Goal: Information Seeking & Learning: Check status

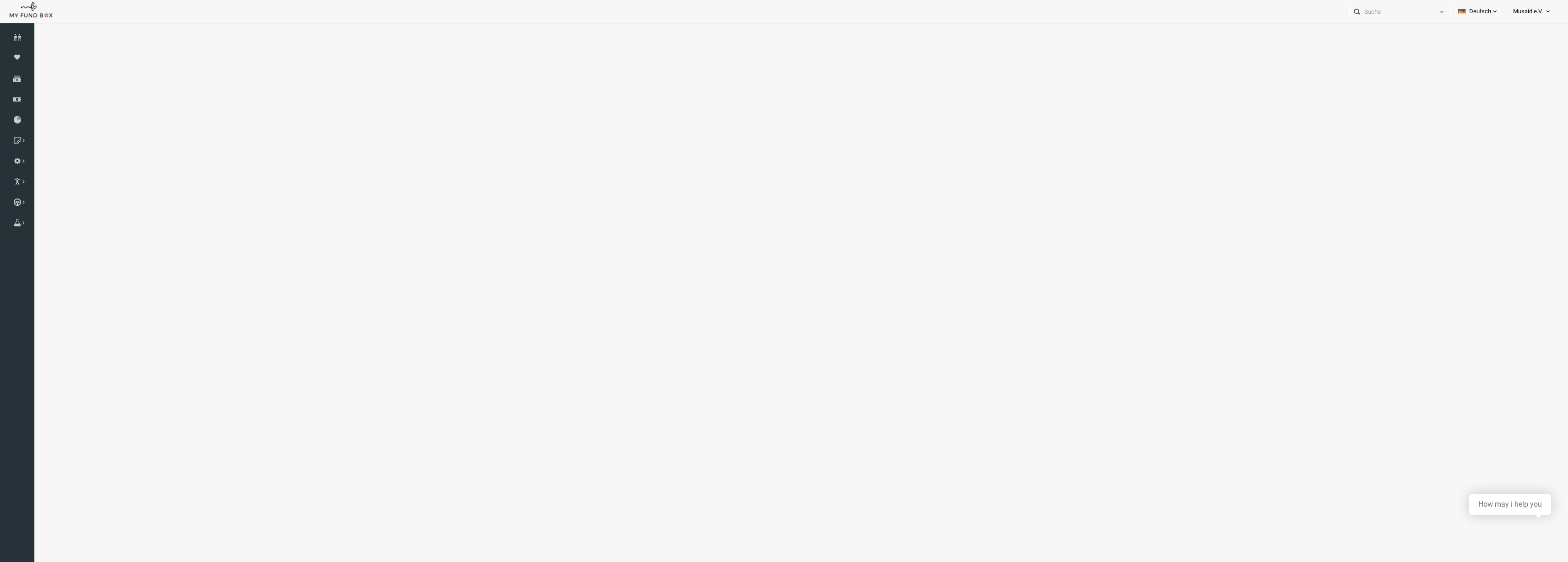
select select "100"
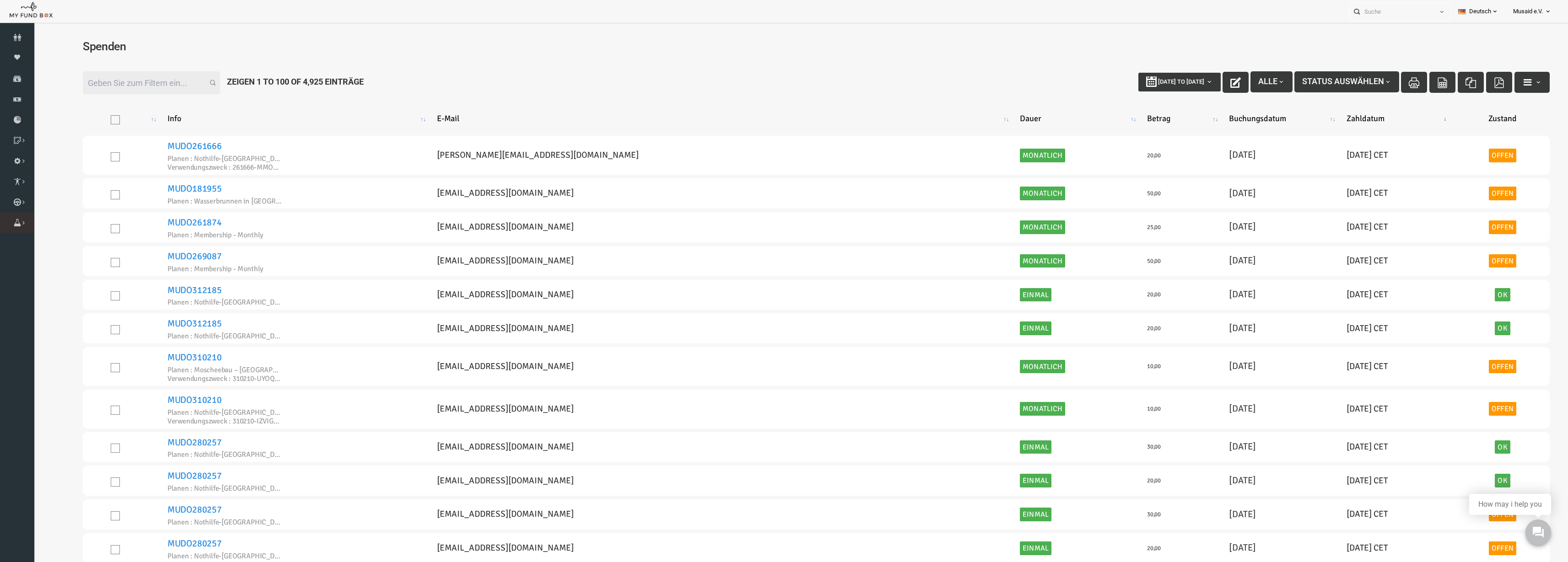
click at [0, 0] on link "Brunnen Liste" at bounding box center [0, 0] width 0 height 0
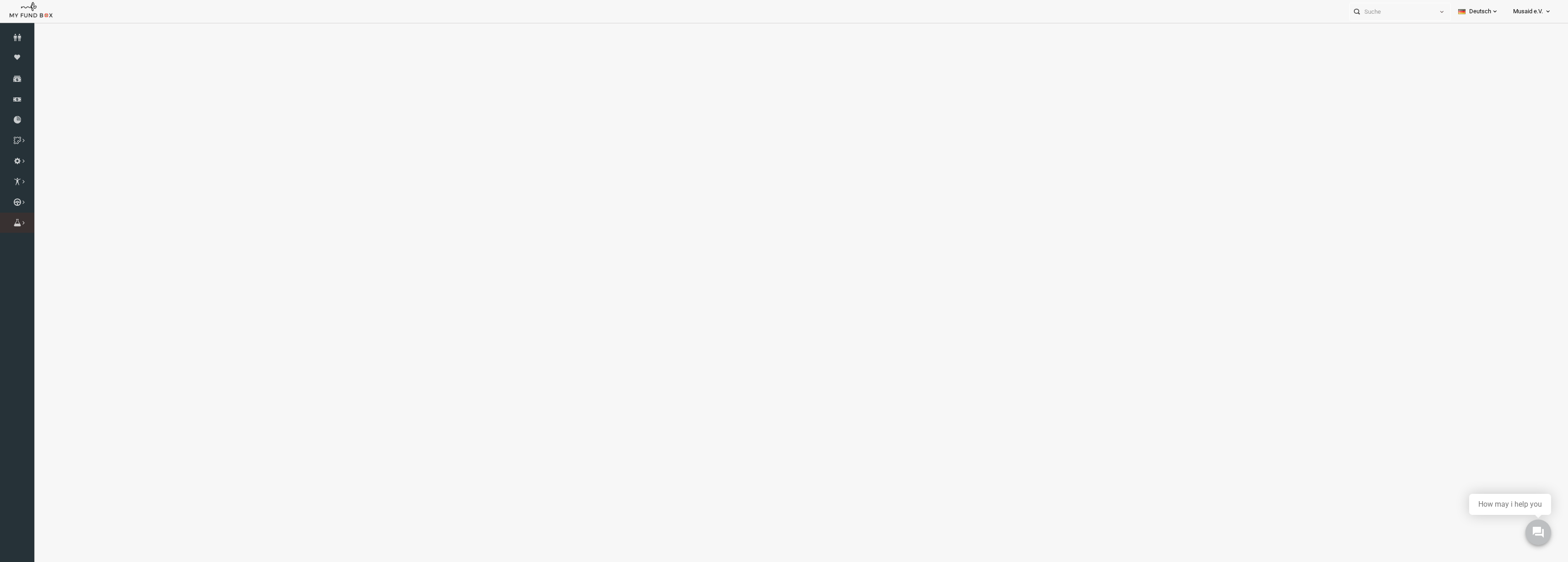
select select "100"
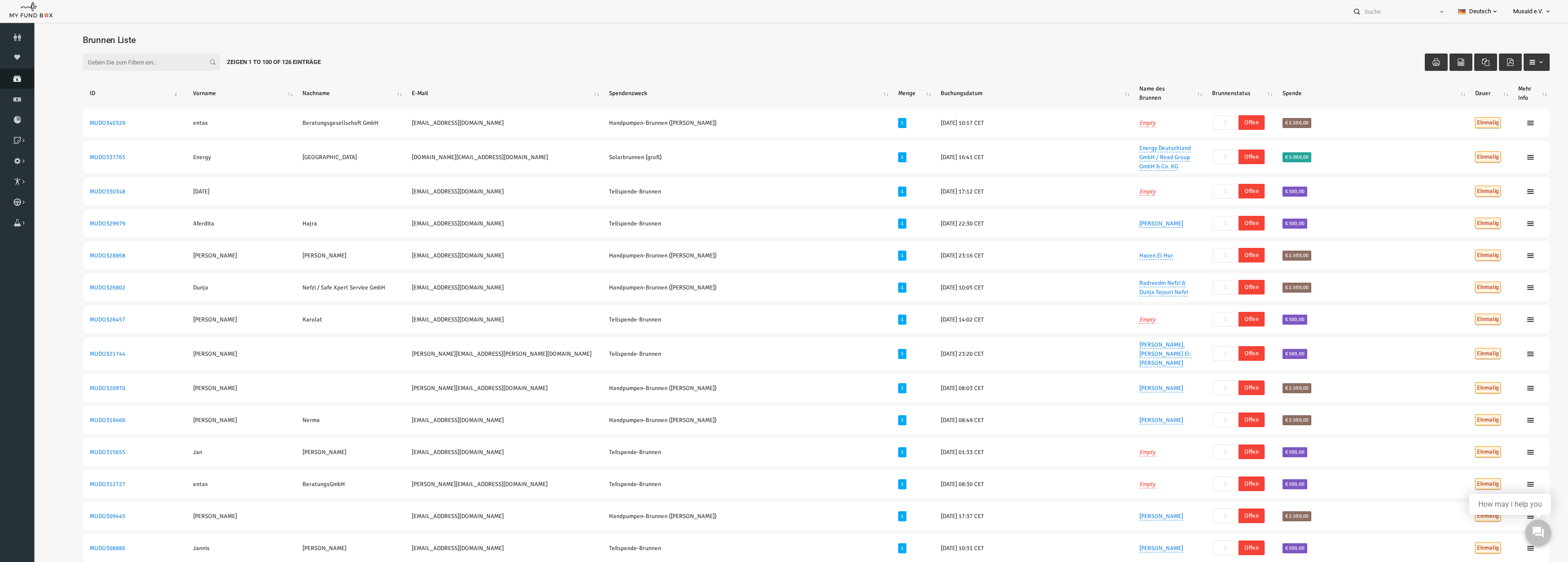
click at [18, 84] on link "Spenden" at bounding box center [17, 78] width 34 height 20
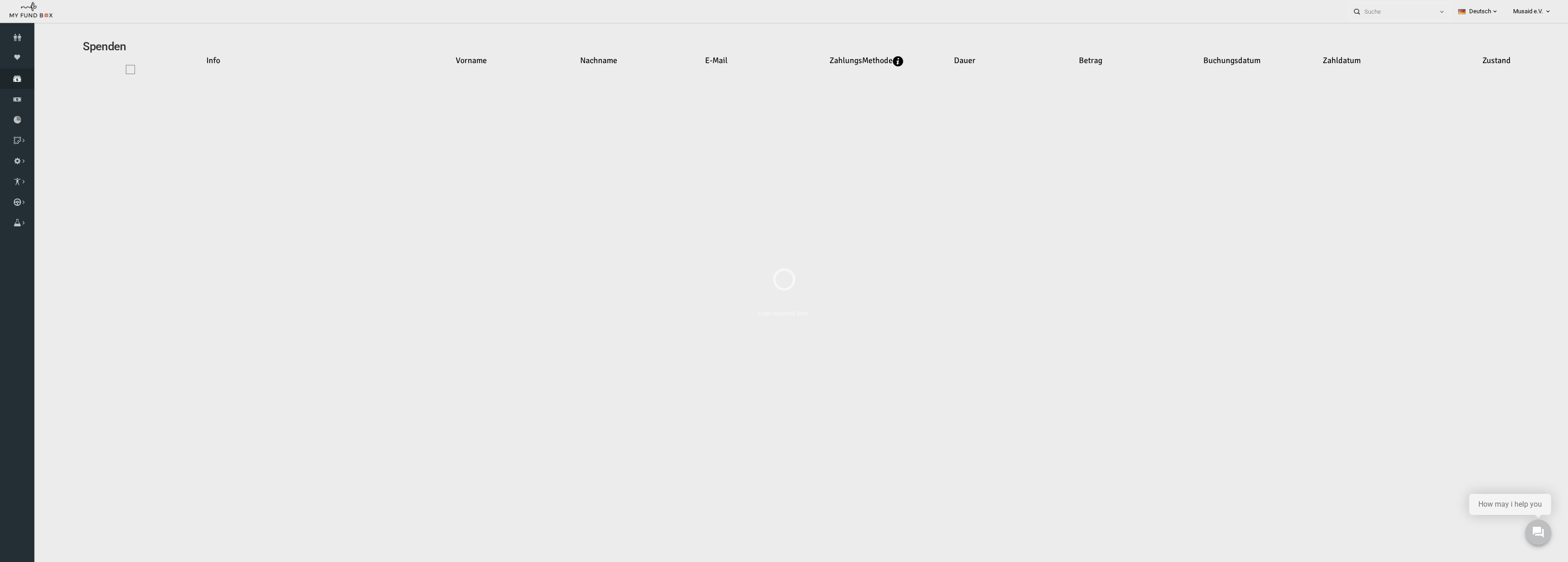
select select "100"
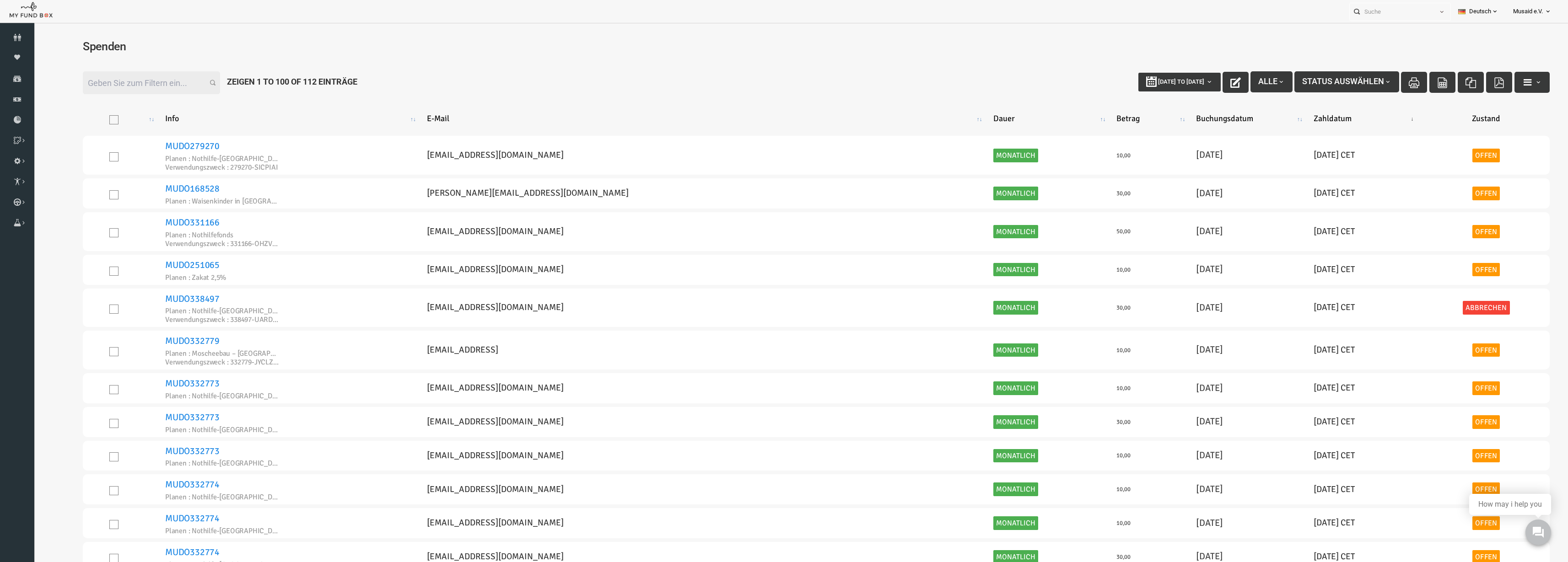
click at [1228, 79] on span "Alle" at bounding box center [1241, 82] width 27 height 10
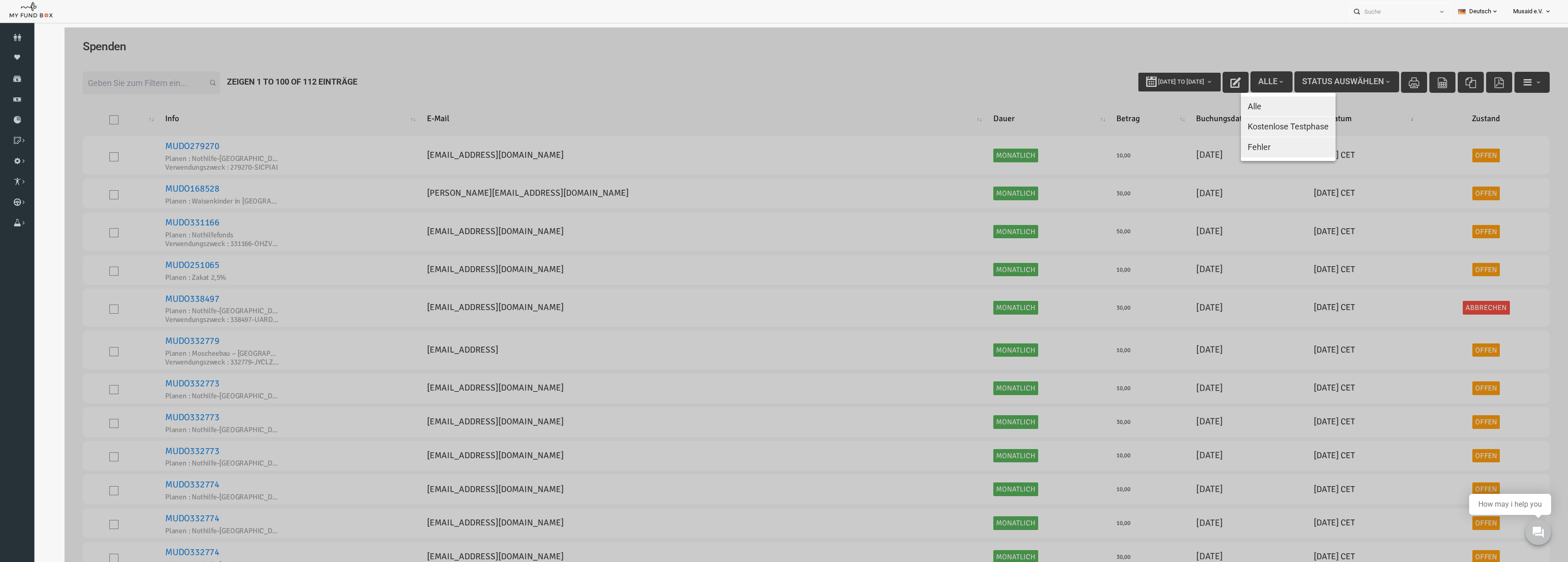
click at [1213, 80] on div at bounding box center [786, 308] width 1503 height 562
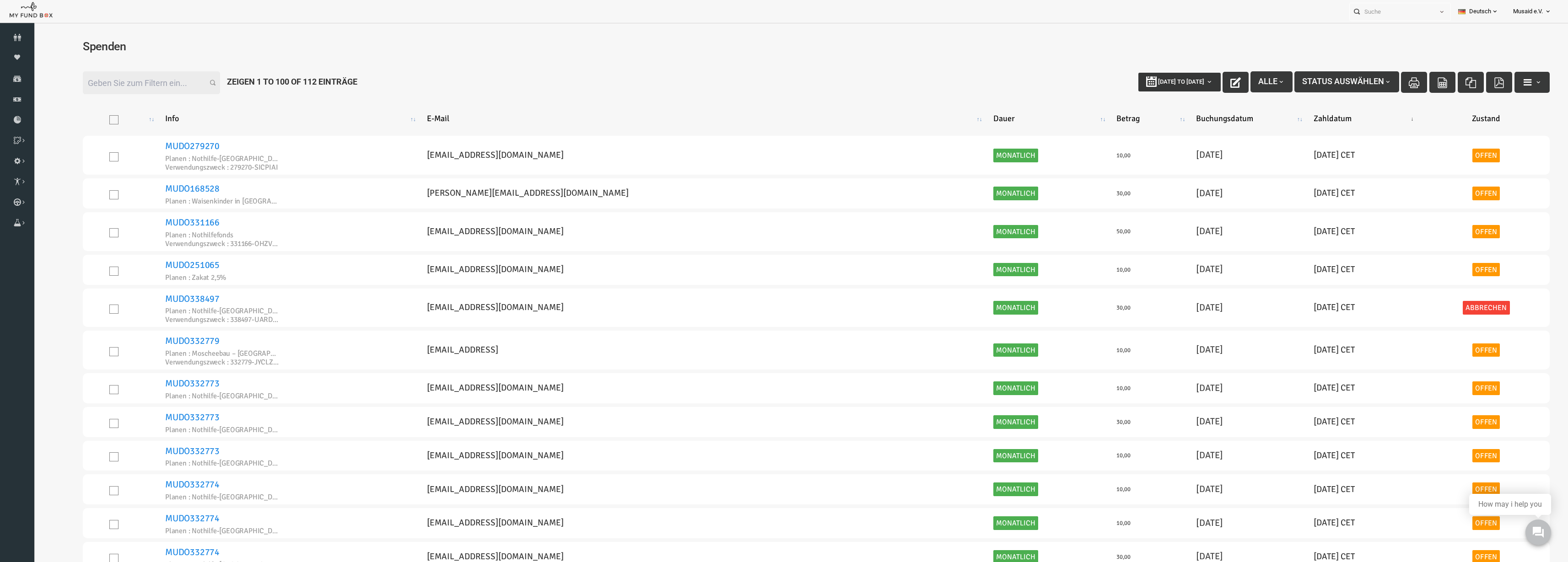
type input "[DATE]"
click at [1175, 82] on b "button" at bounding box center [1178, 82] width 7 height 7
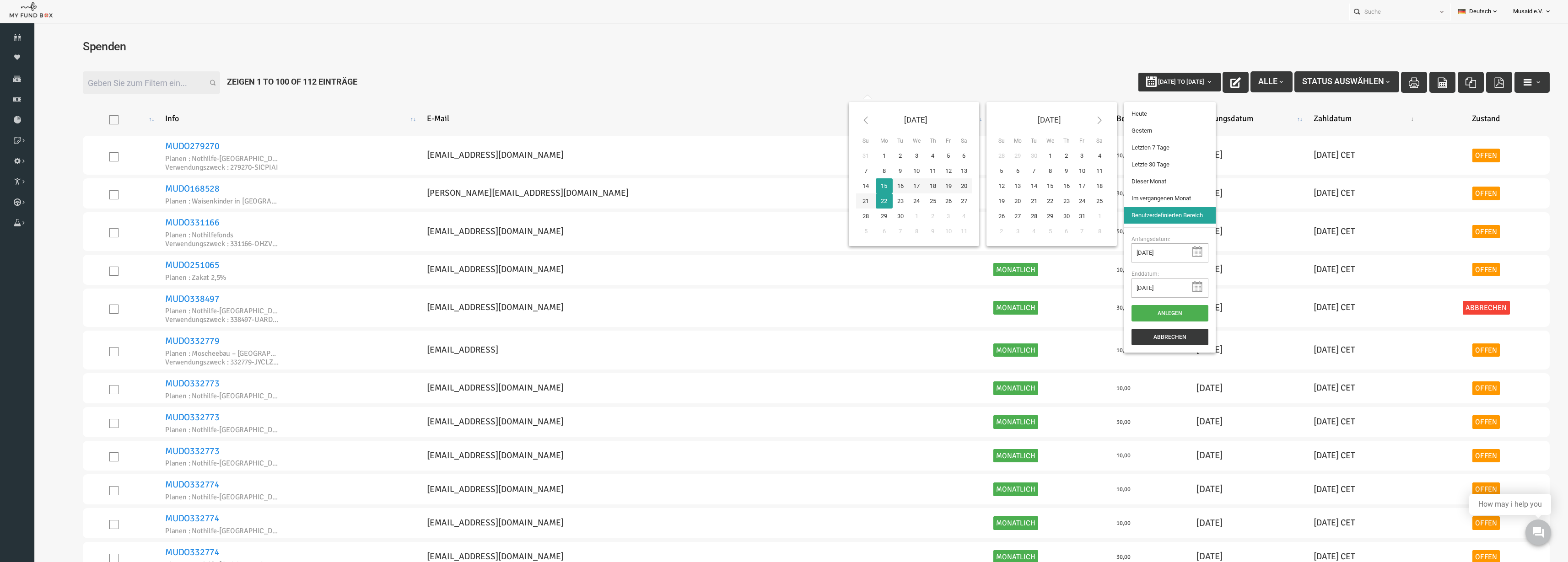
type input "[DATE]"
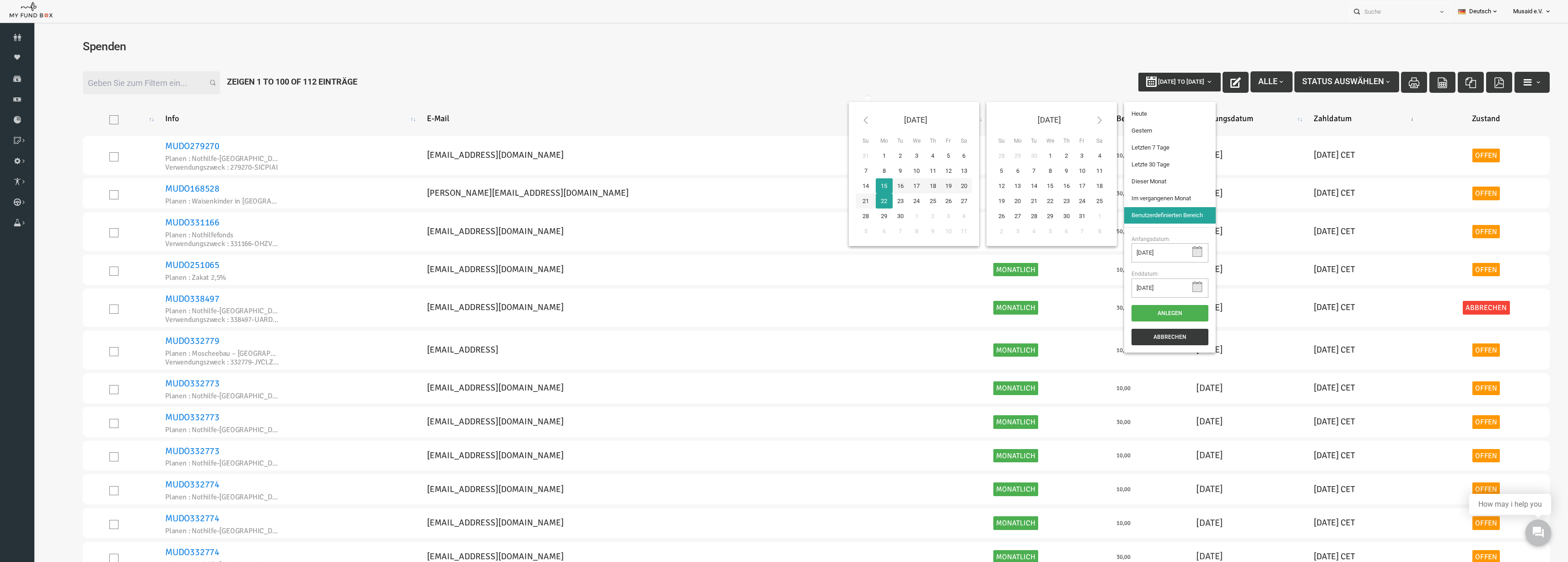
type input "[DATE]"
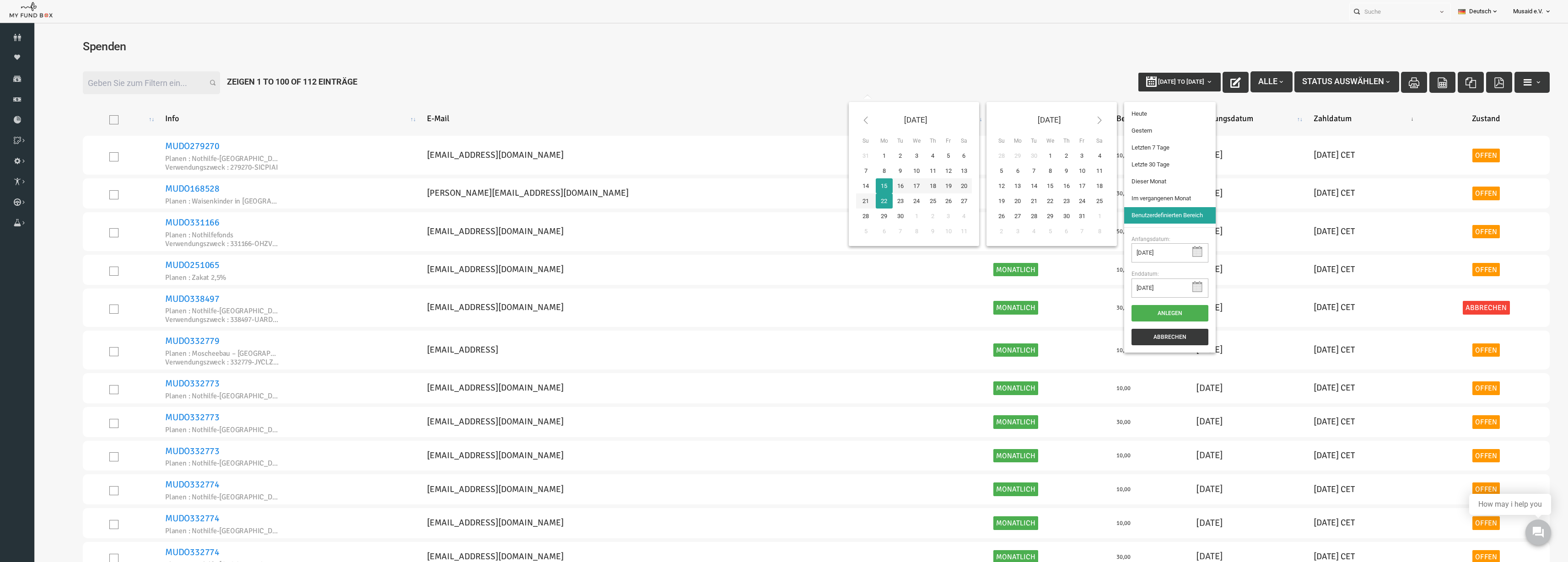
type input "[DATE]"
click at [1136, 167] on li "Letzte 30 Tage" at bounding box center [1139, 164] width 91 height 16
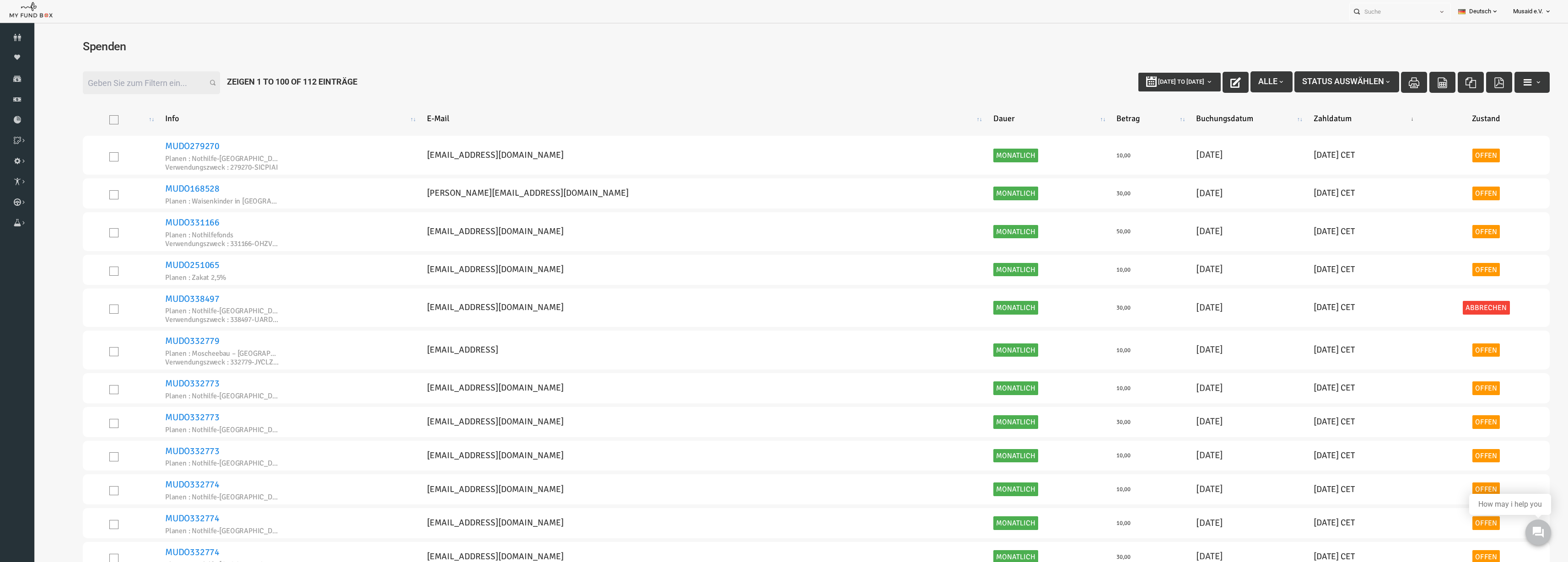
select select "100"
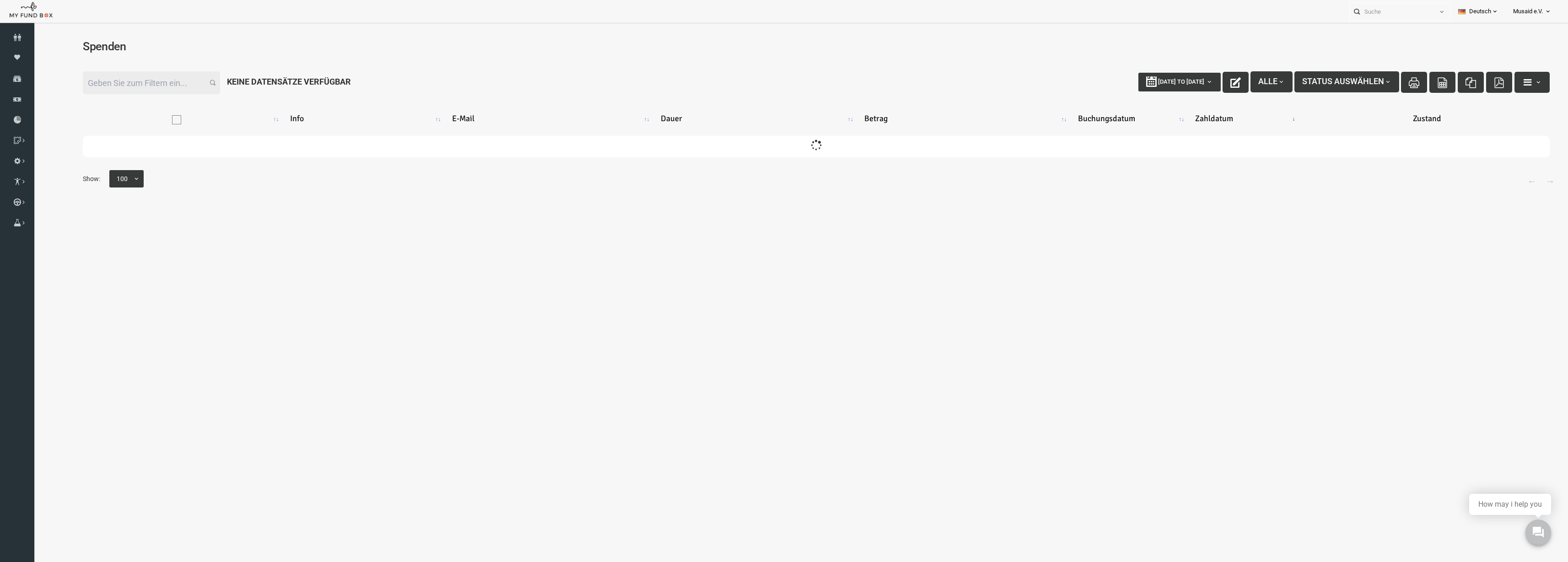
click at [113, 75] on input "Filter:" at bounding box center [121, 83] width 138 height 23
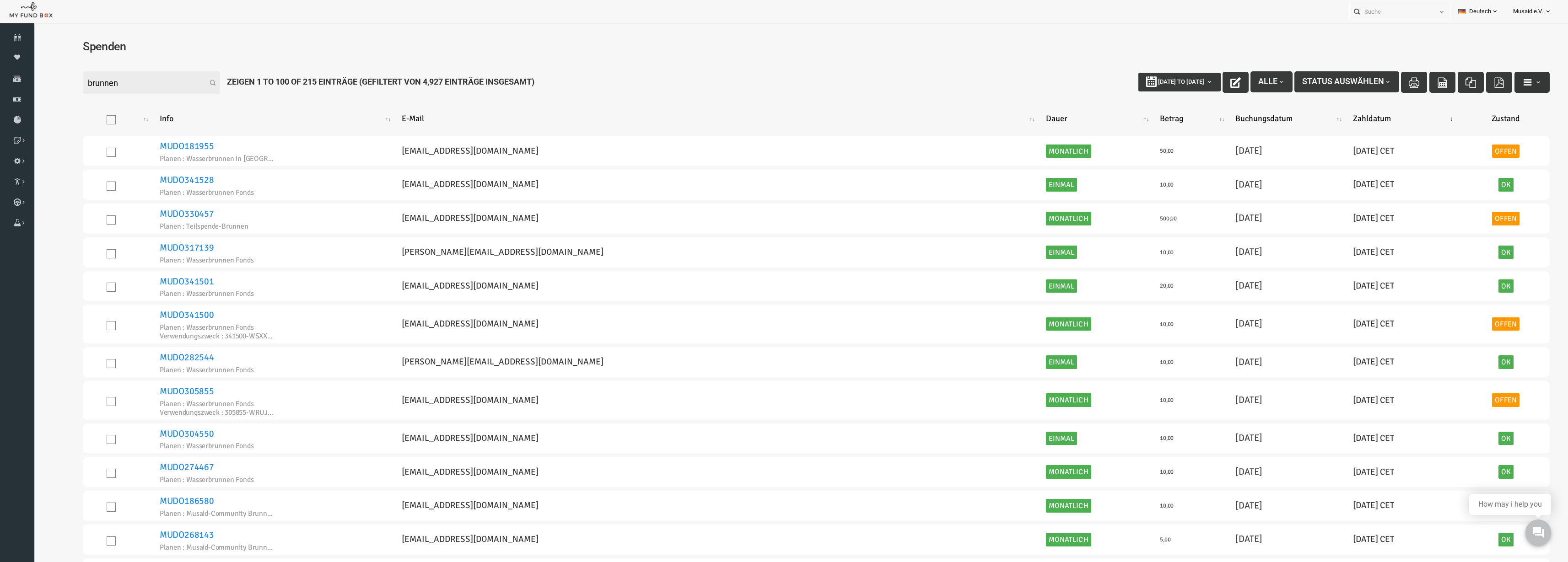
click at [1504, 88] on button "button" at bounding box center [1502, 82] width 35 height 21
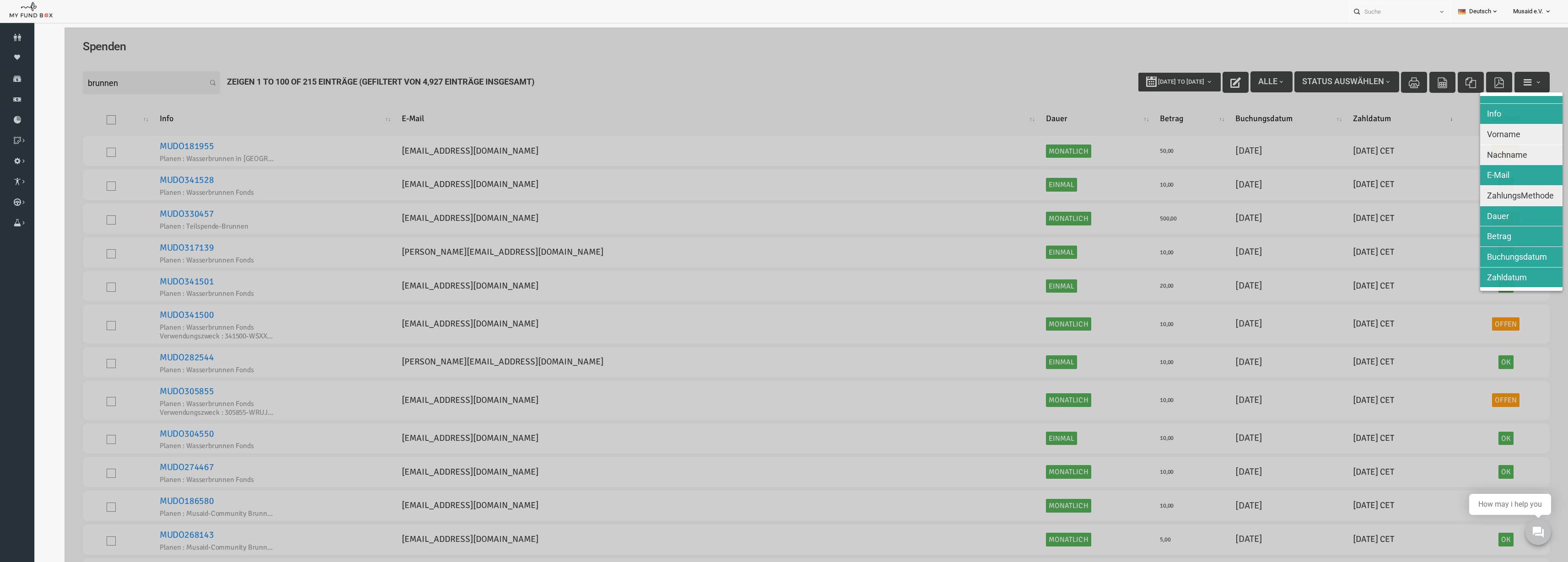
click at [1464, 152] on span "Nachname" at bounding box center [1477, 155] width 40 height 10
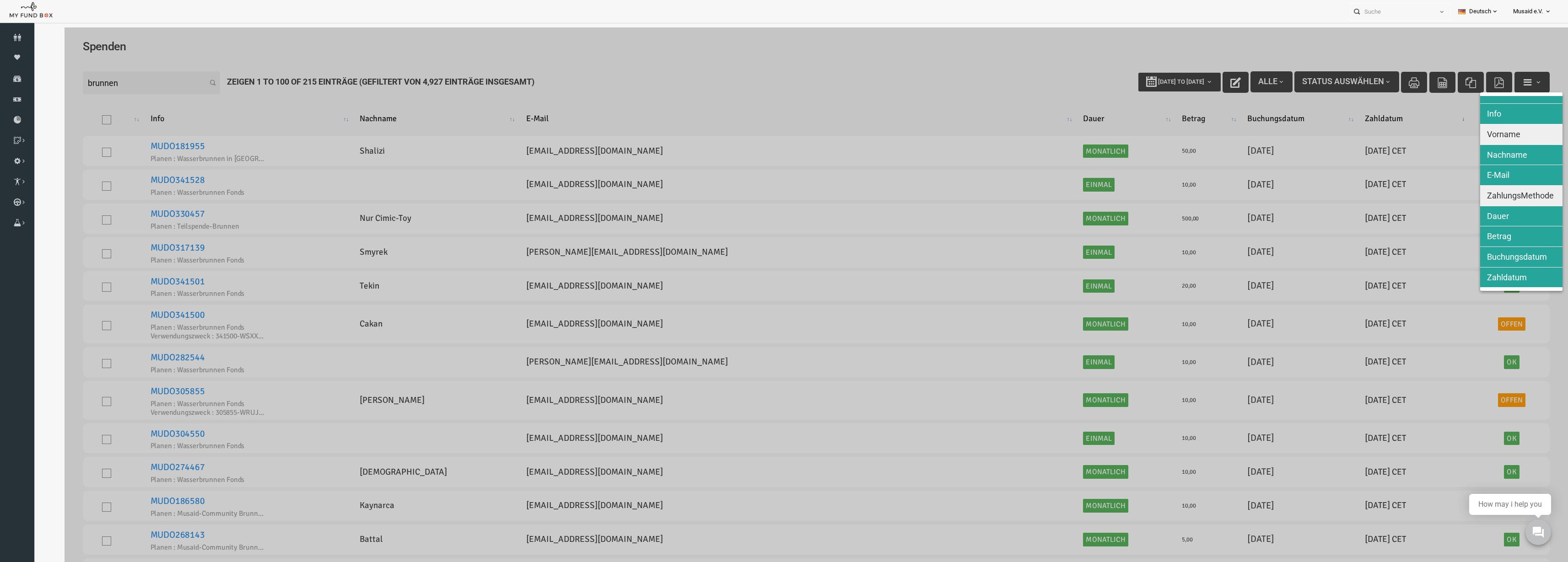
click at [1467, 141] on button "Vorname" at bounding box center [1490, 134] width 82 height 20
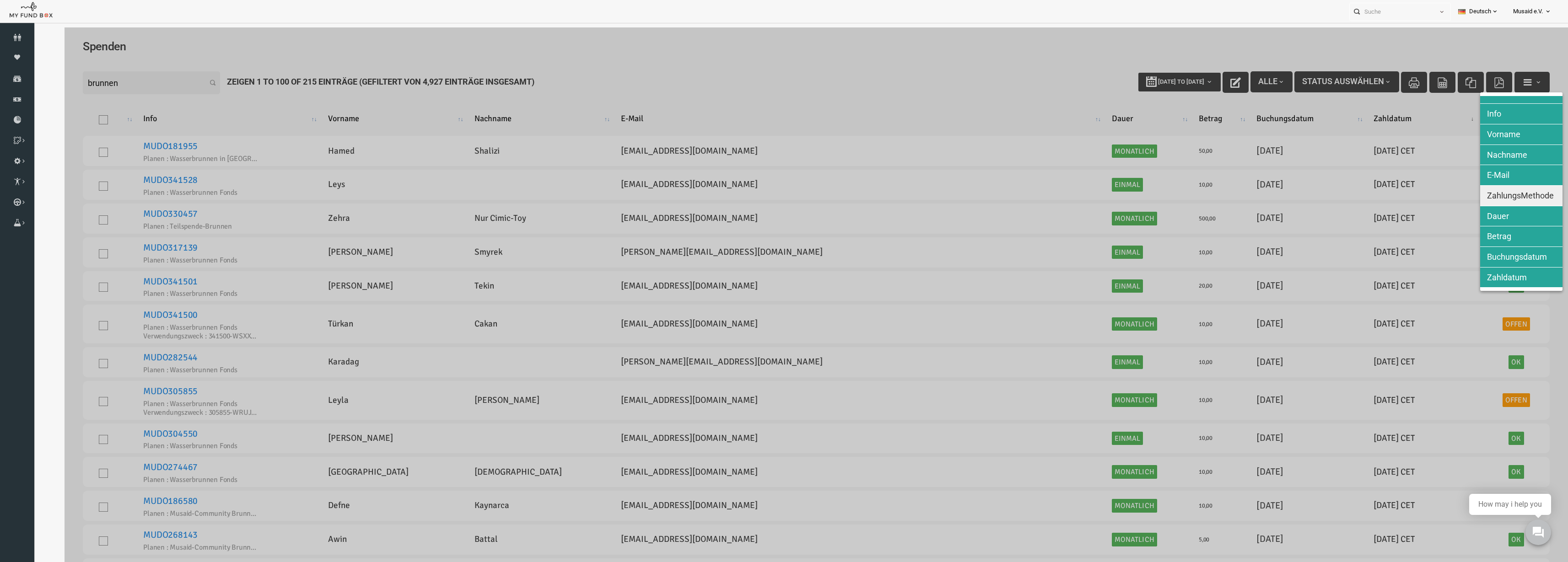
click at [1475, 183] on button "E-Mail" at bounding box center [1490, 175] width 82 height 20
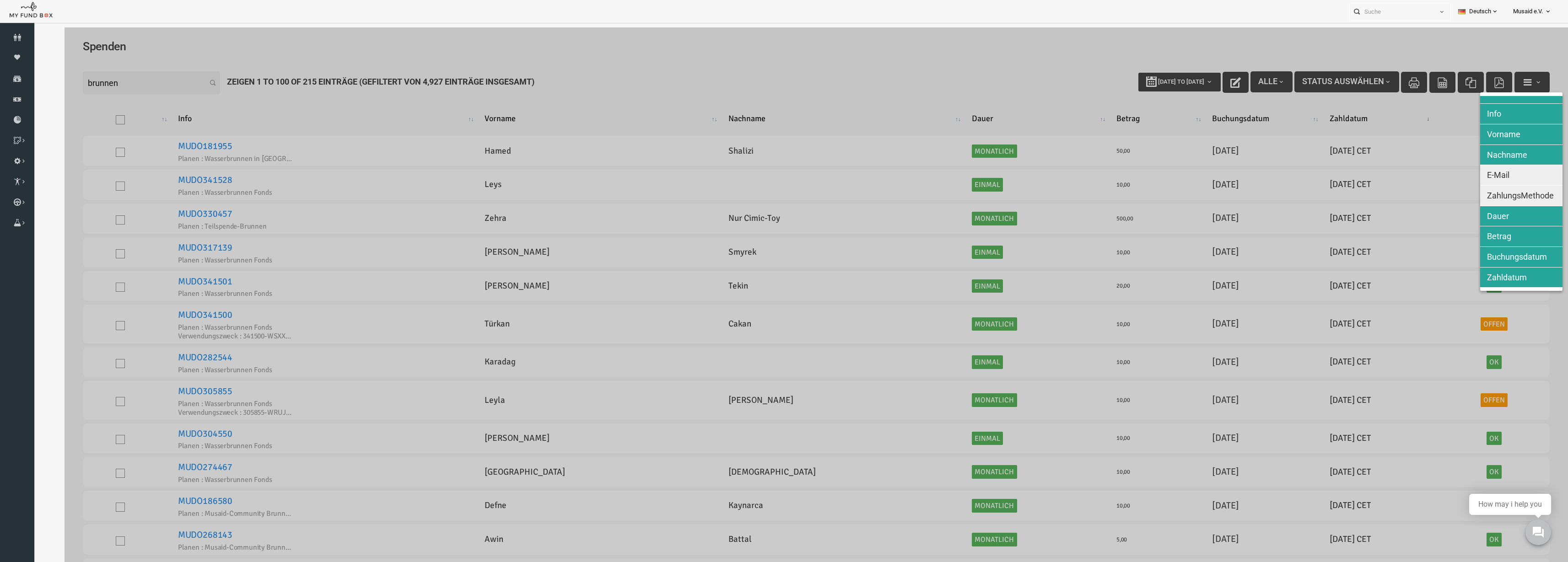
click at [1230, 176] on div at bounding box center [786, 308] width 1503 height 562
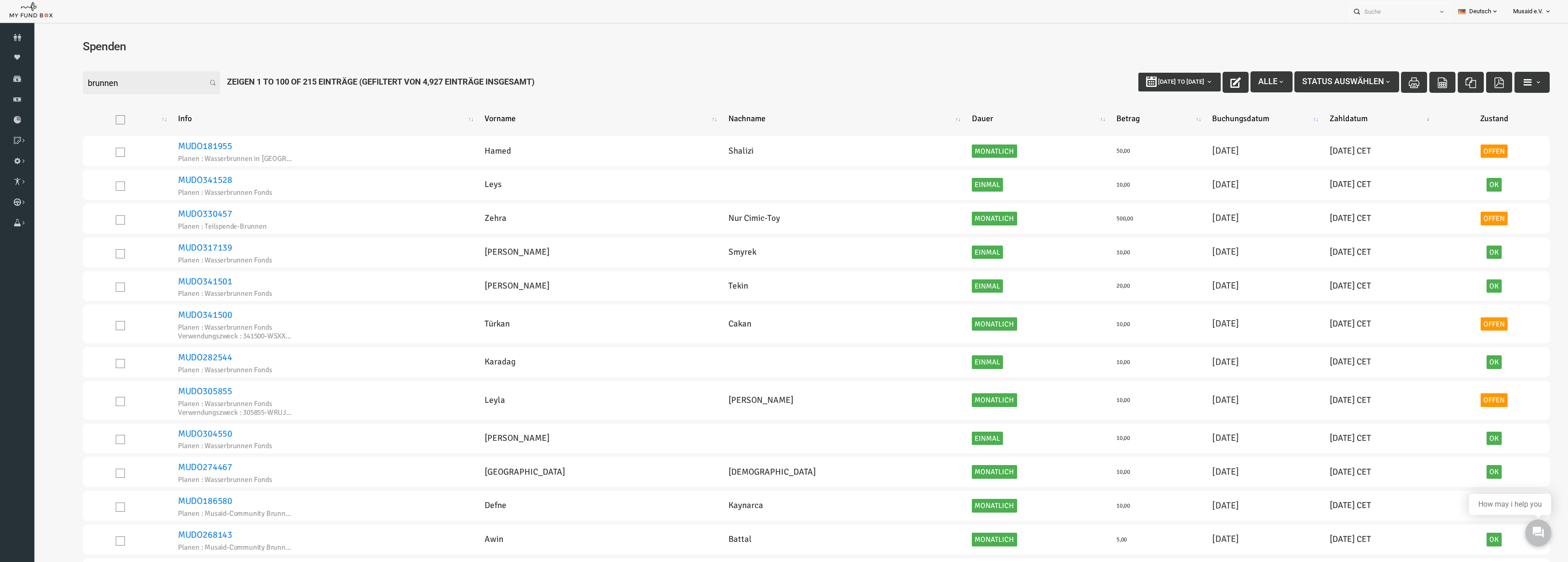
click at [111, 87] on input "brunnen" at bounding box center [121, 83] width 138 height 23
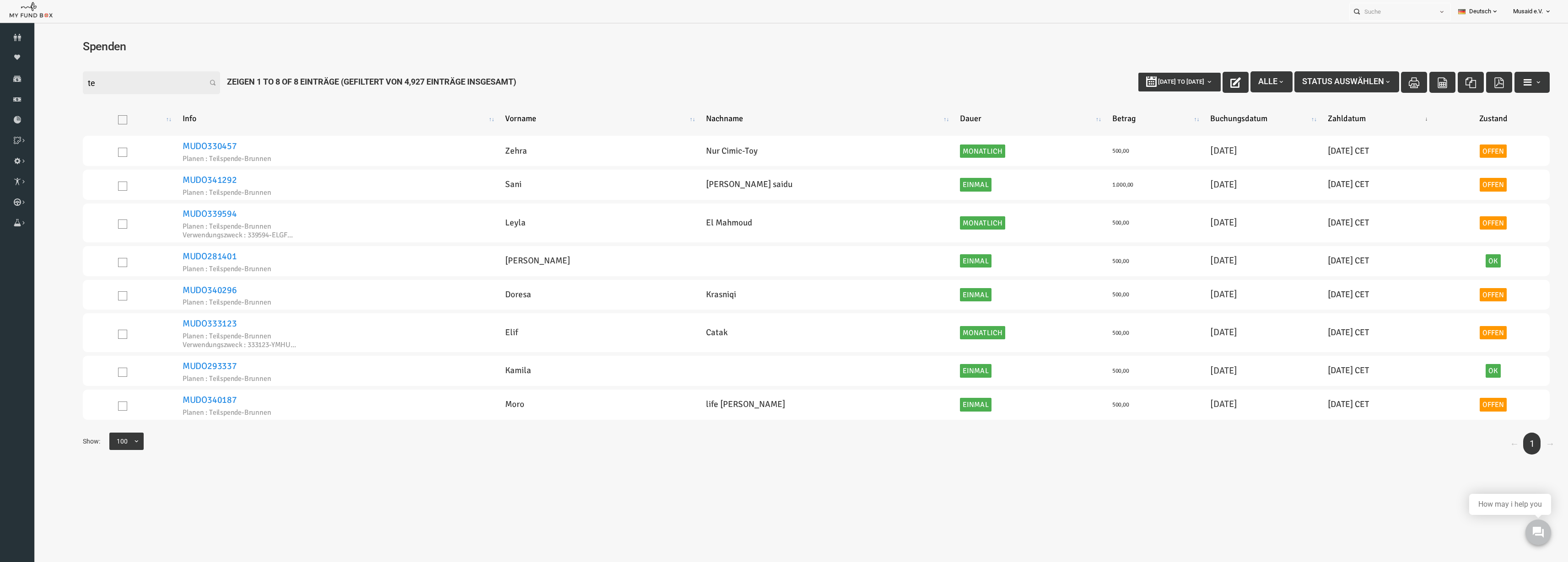
type input "t"
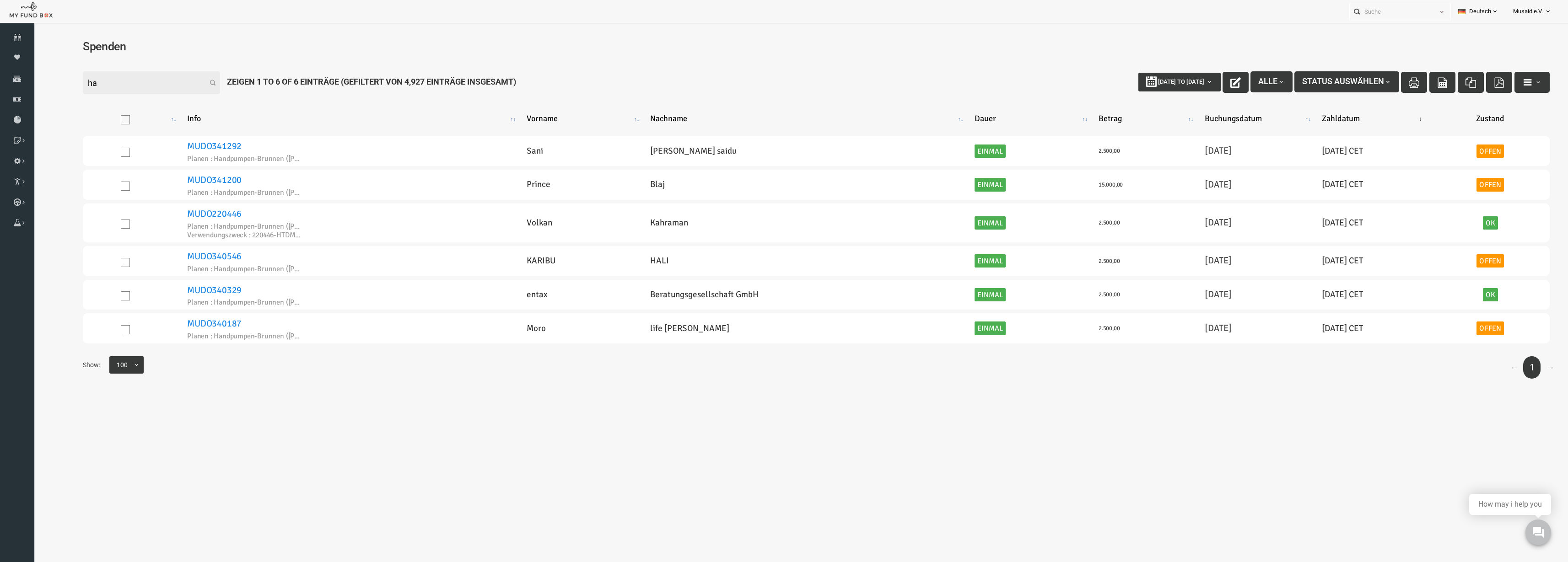
type input "h"
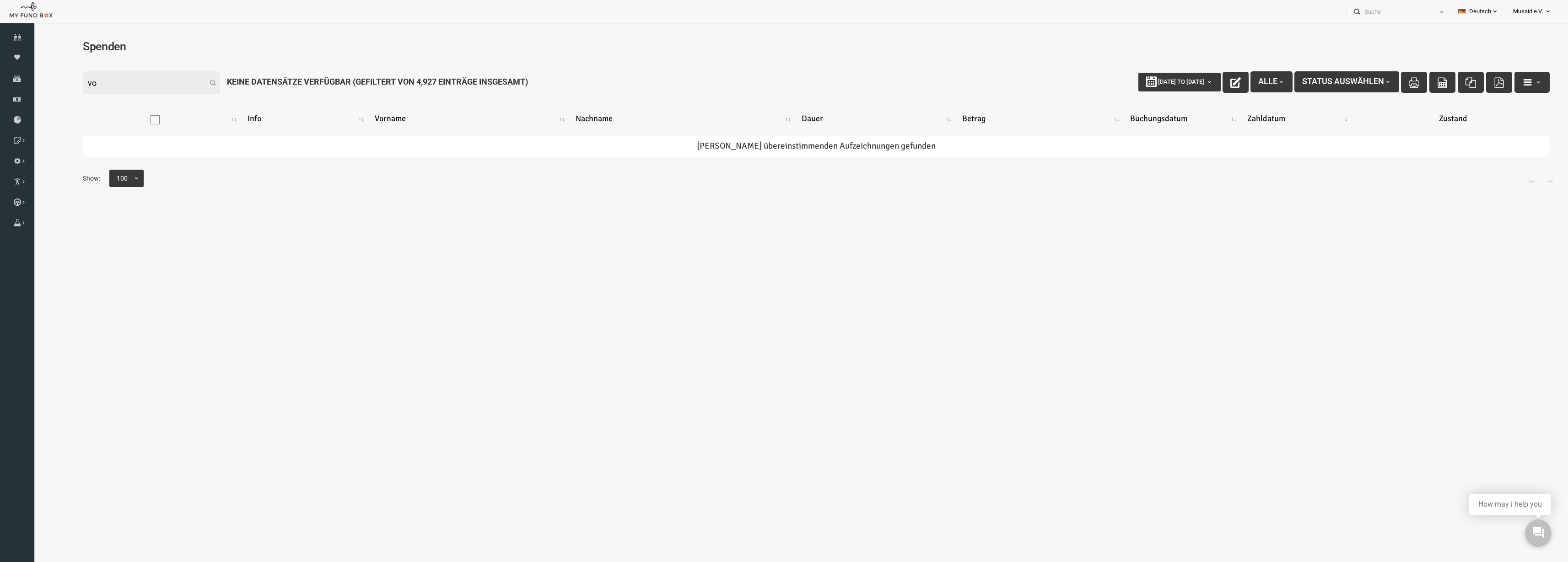
type input "v"
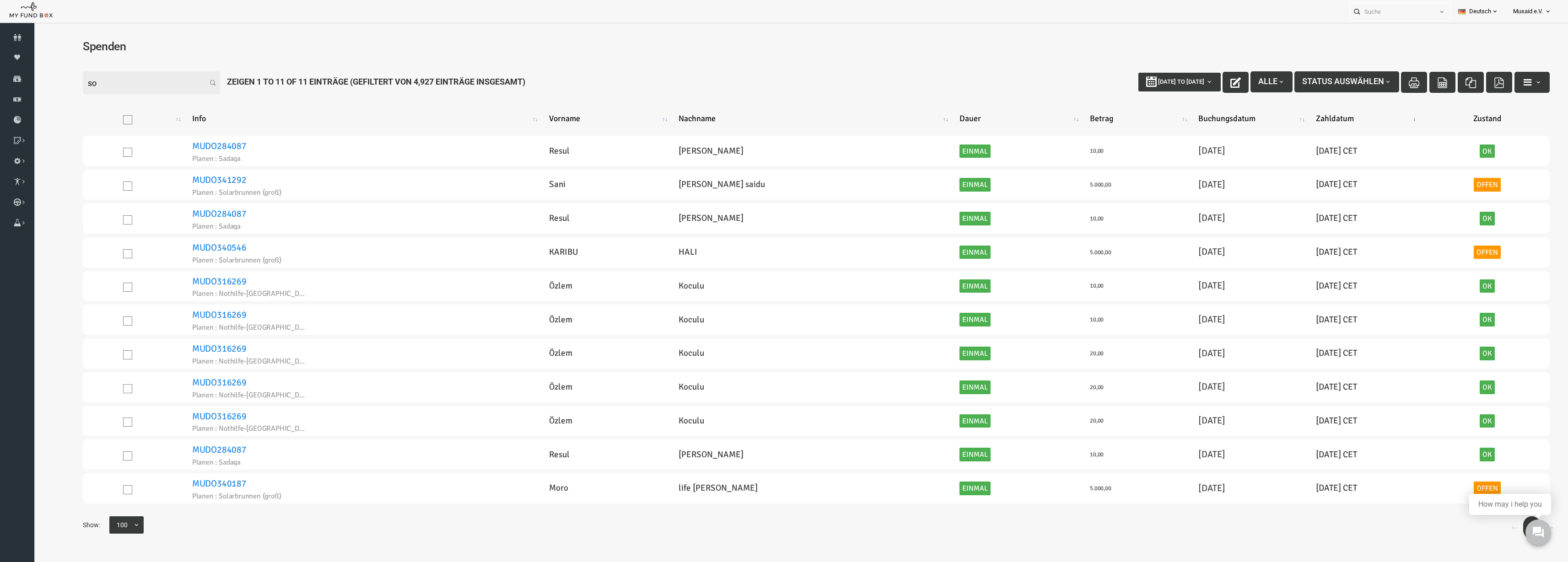
type input "s"
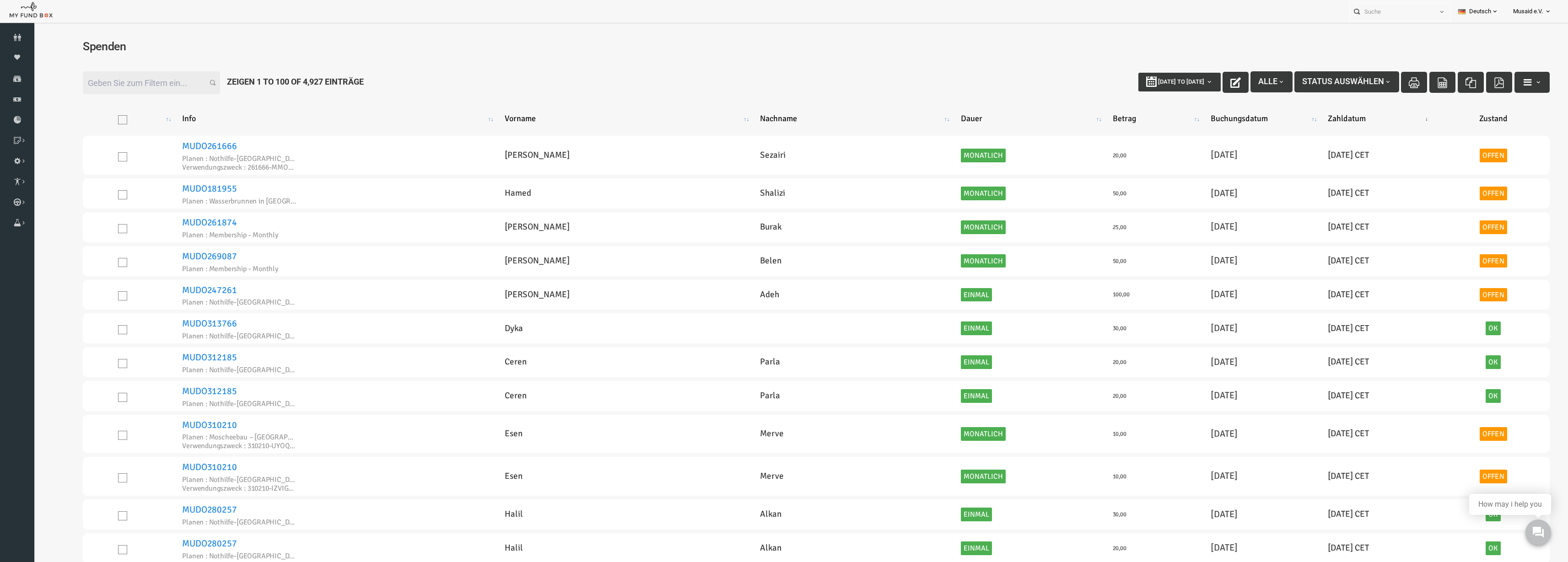
type input "a"
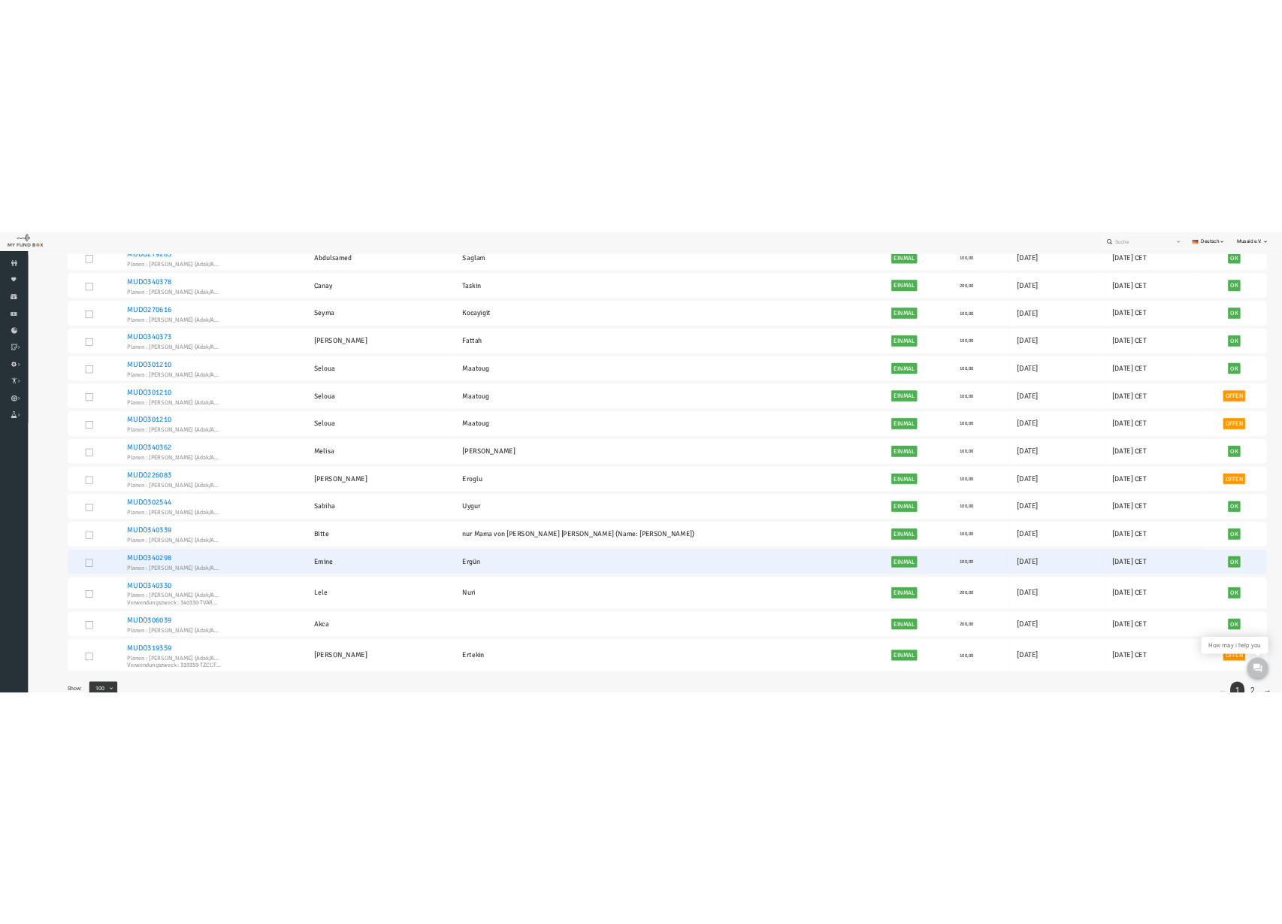
scroll to position [50, 0]
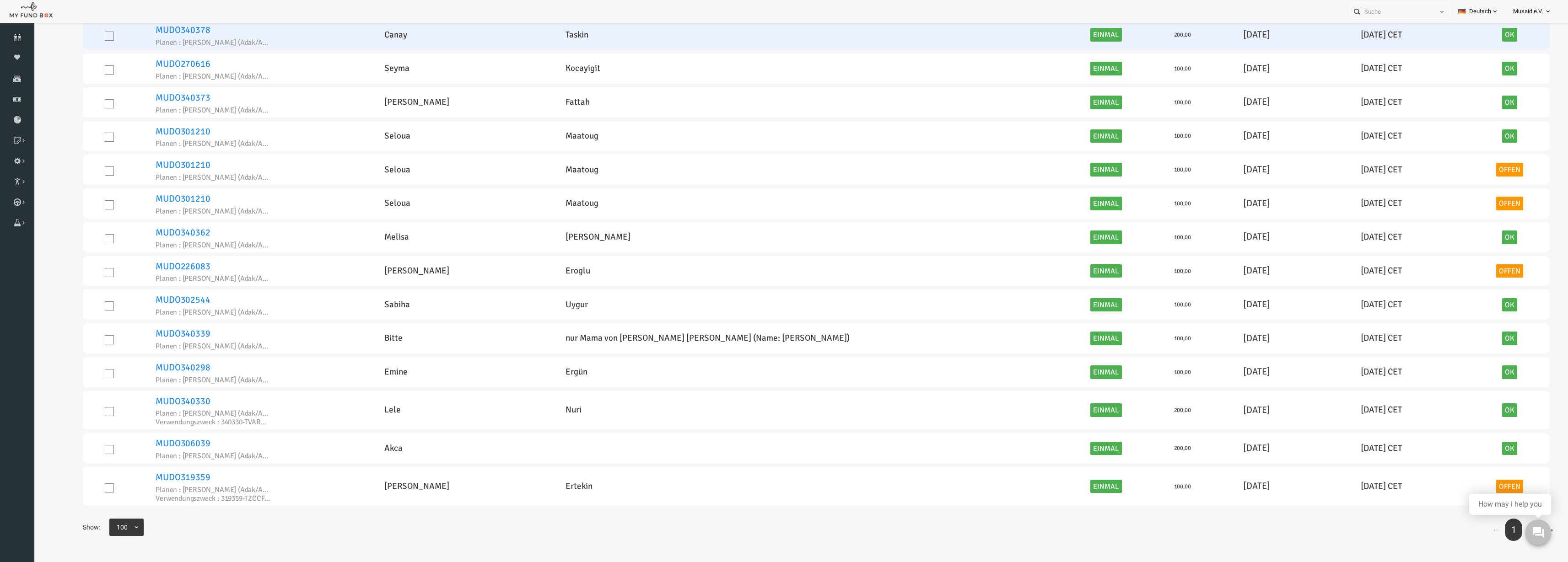
type input "nafilah"
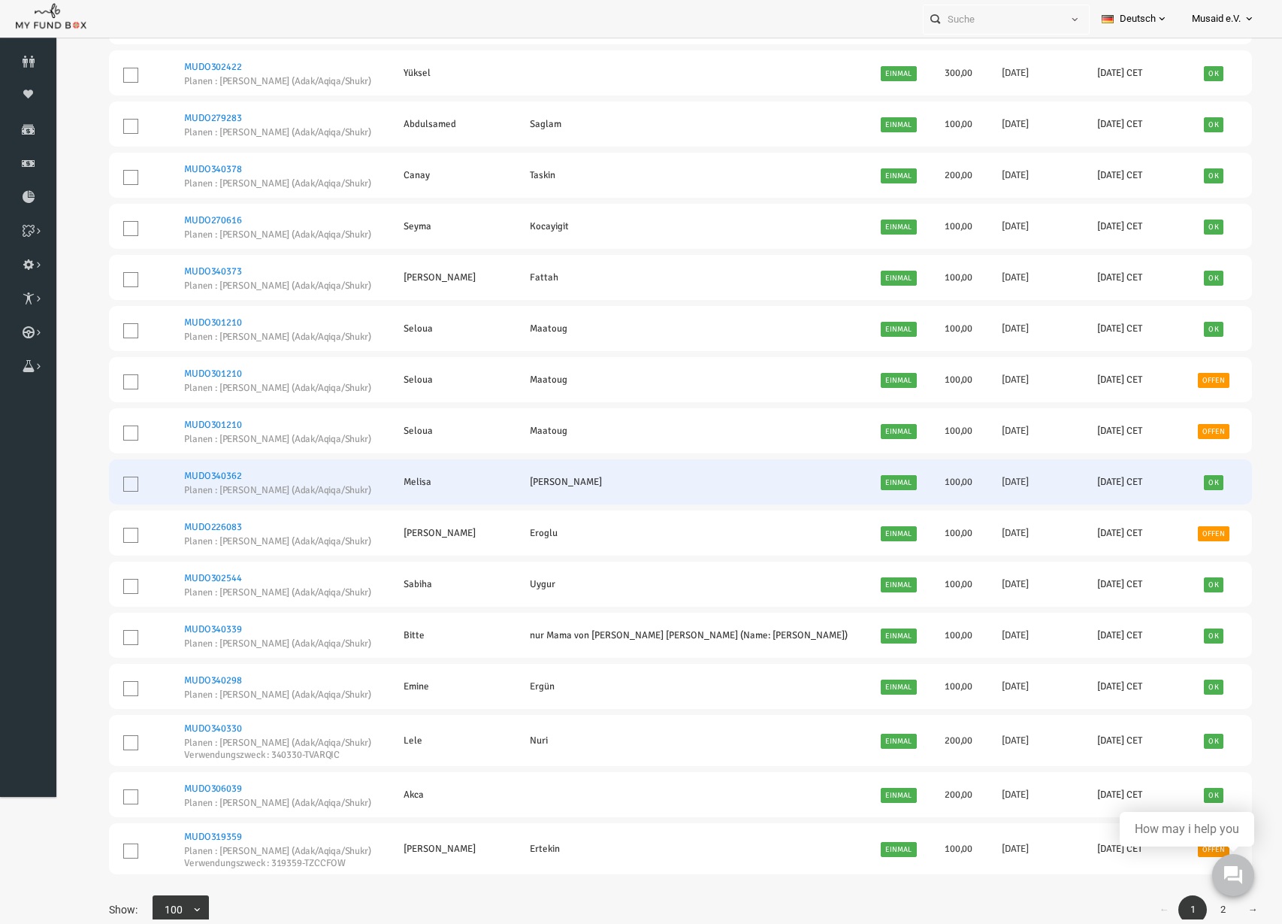
scroll to position [4604, 0]
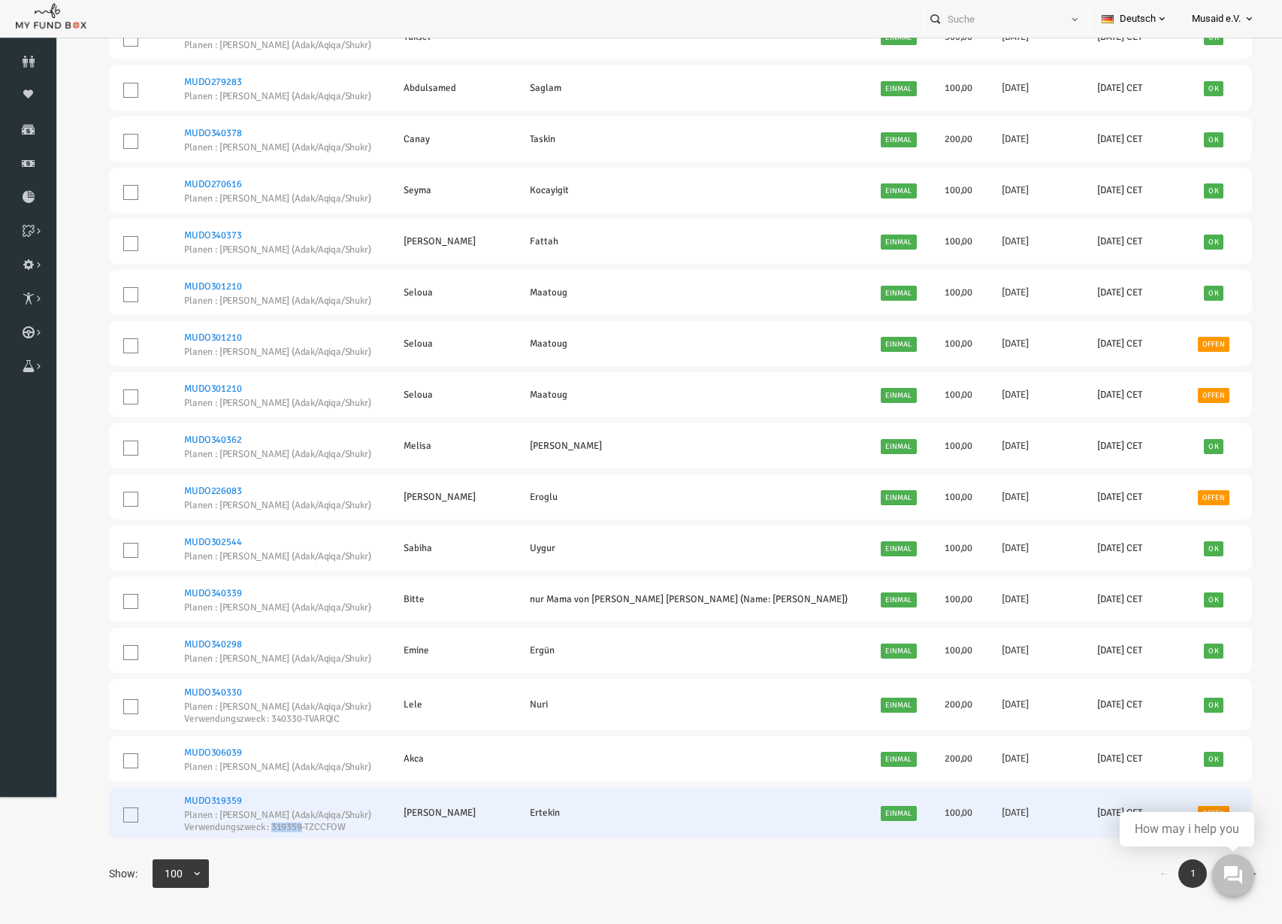
drag, startPoint x: 284, startPoint y: 829, endPoint x: 256, endPoint y: 831, distance: 28.7
click at [256, 831] on small "Verwendungszweck : 319359-TZCCFOW" at bounding box center [253, 827] width 188 height 10
copy small "319359"
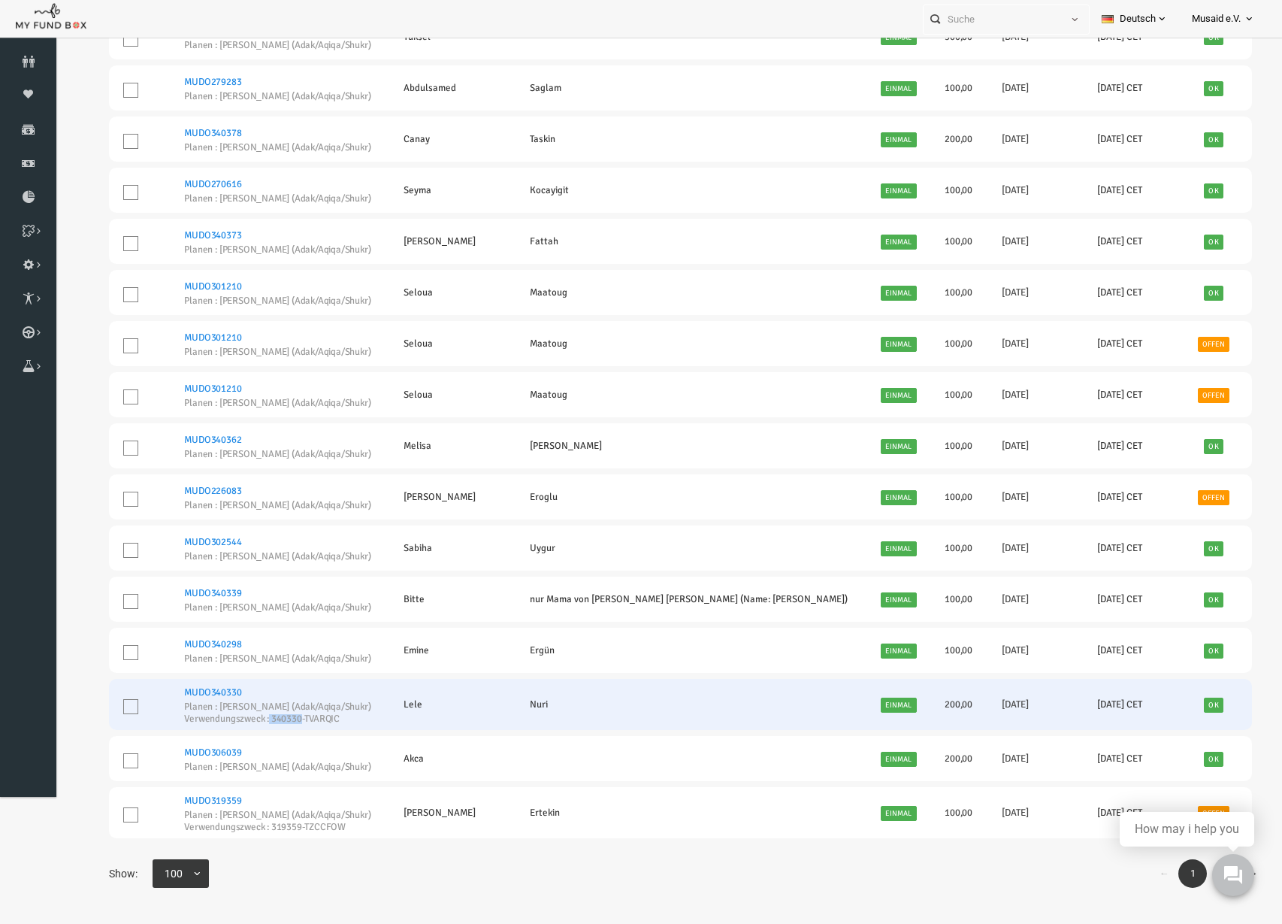
drag, startPoint x: 253, startPoint y: 722, endPoint x: 285, endPoint y: 727, distance: 32.0
click at [285, 727] on td "MUDO340330 Planen : Nafilah Kurban (Adak/Aqiqa/Shukr) Verwendungszweck : 340330…" at bounding box center [255, 704] width 219 height 51
copy small "340330"
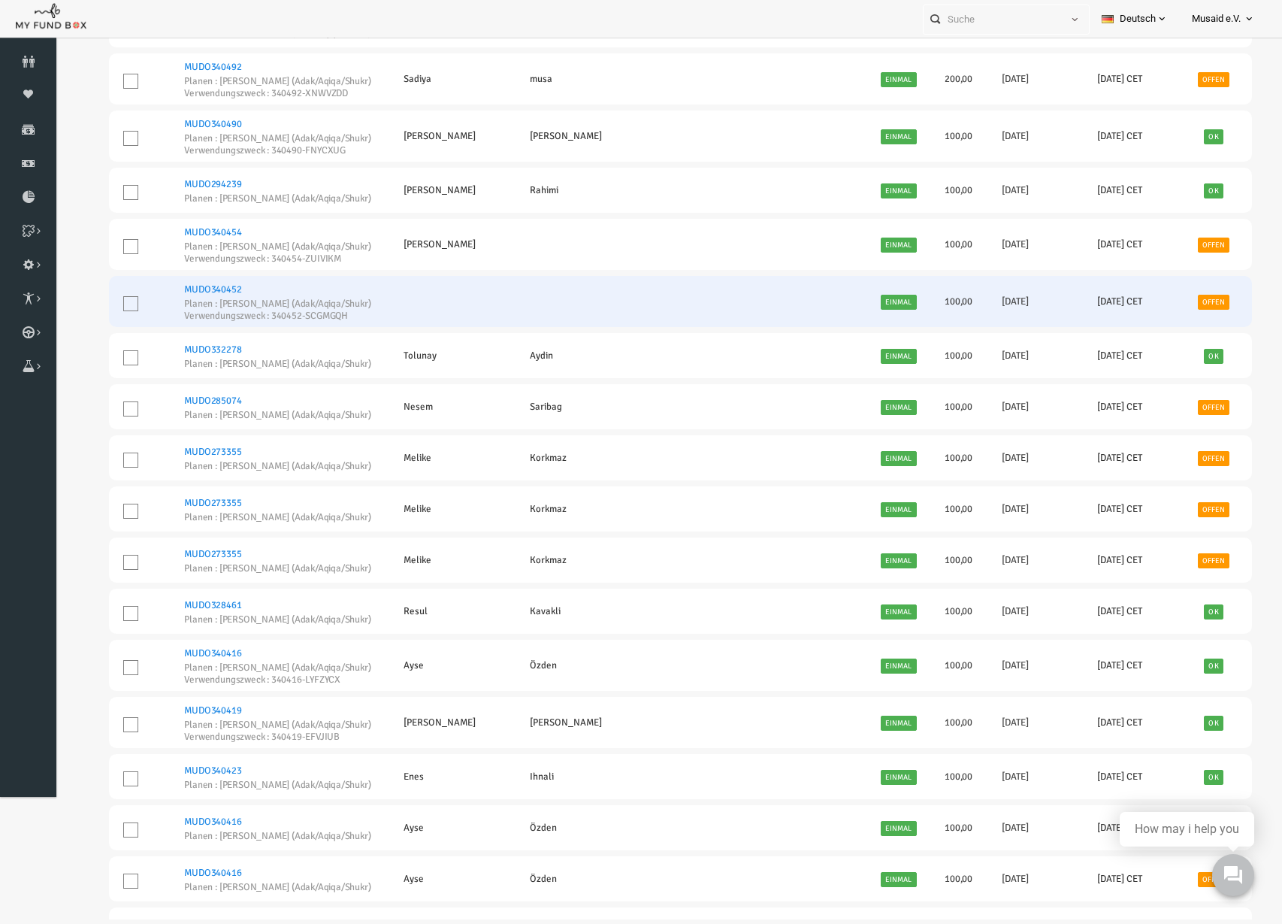
scroll to position [3477, 0]
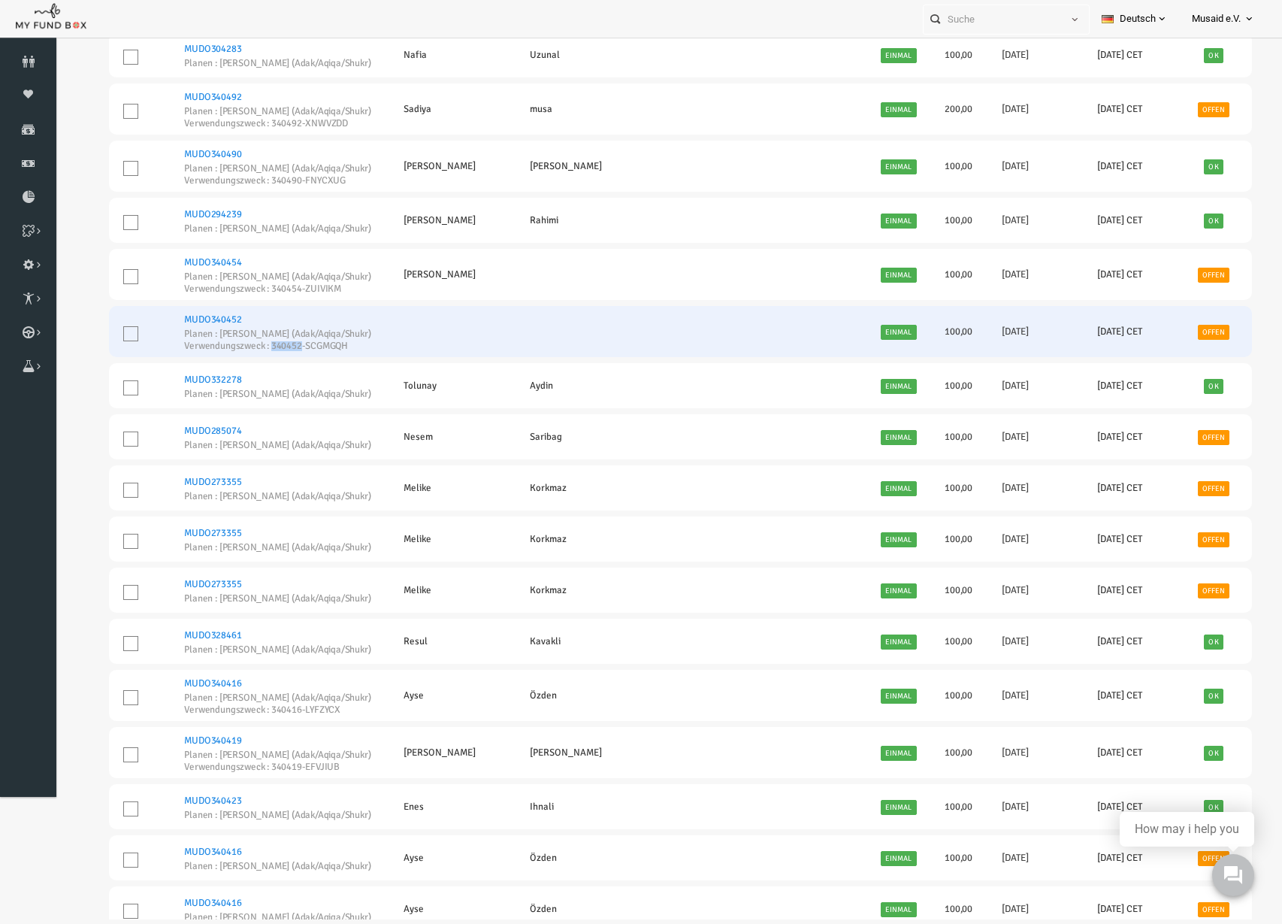
drag, startPoint x: 284, startPoint y: 350, endPoint x: 255, endPoint y: 352, distance: 29.4
click at [255, 352] on td "MUDO340452 Planen : Nafilah Kurban (Adak/Aqiqa/Shukr) Verwendungszweck : 340452…" at bounding box center [255, 331] width 219 height 51
copy small "340452"
drag, startPoint x: 336, startPoint y: 344, endPoint x: 290, endPoint y: 351, distance: 46.3
click at [290, 351] on td "MUDO340452 Planen : Nafilah Kurban (Adak/Aqiqa/Shukr) Verwendungszweck : 340452…" at bounding box center [255, 331] width 219 height 51
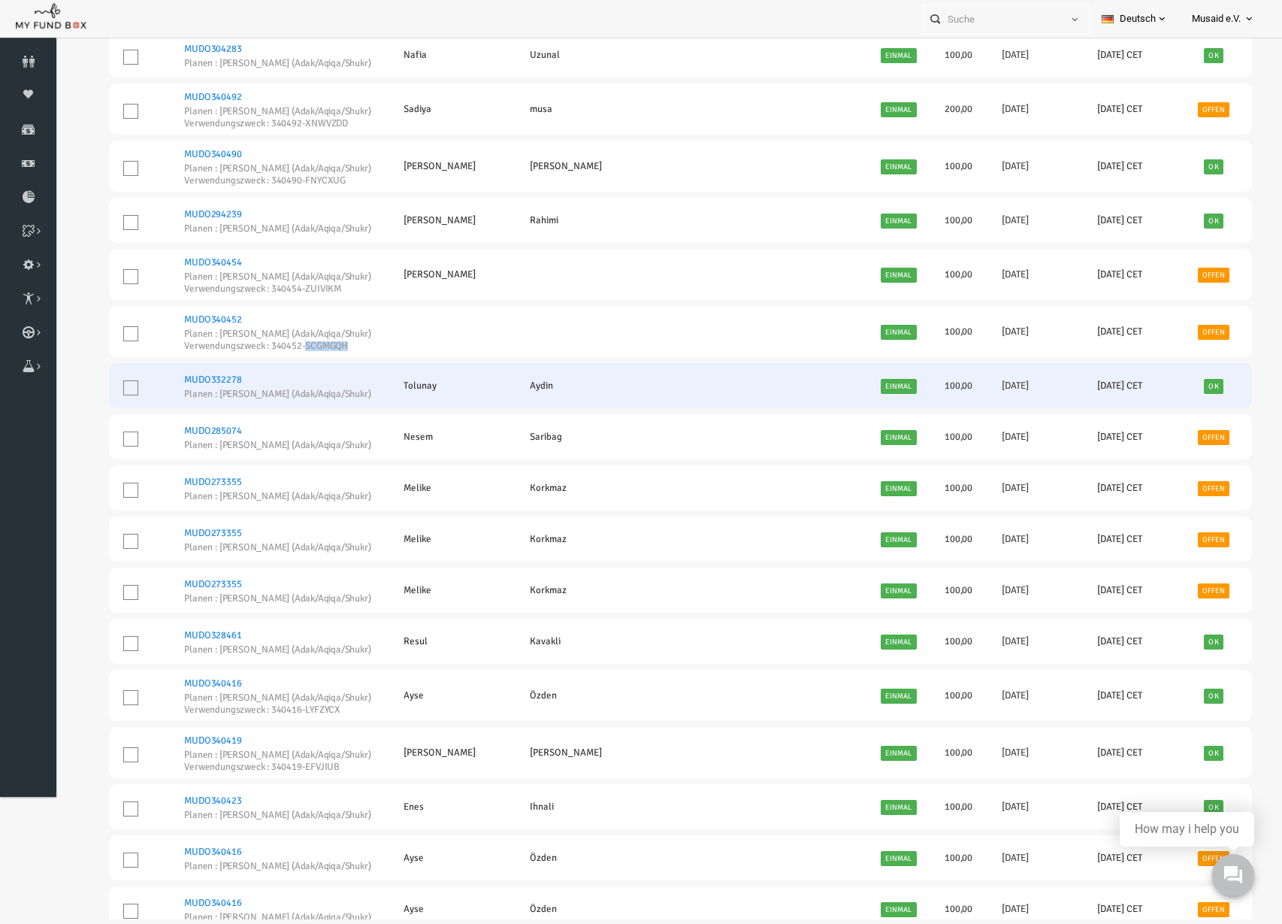
copy small "SCGMGQH"
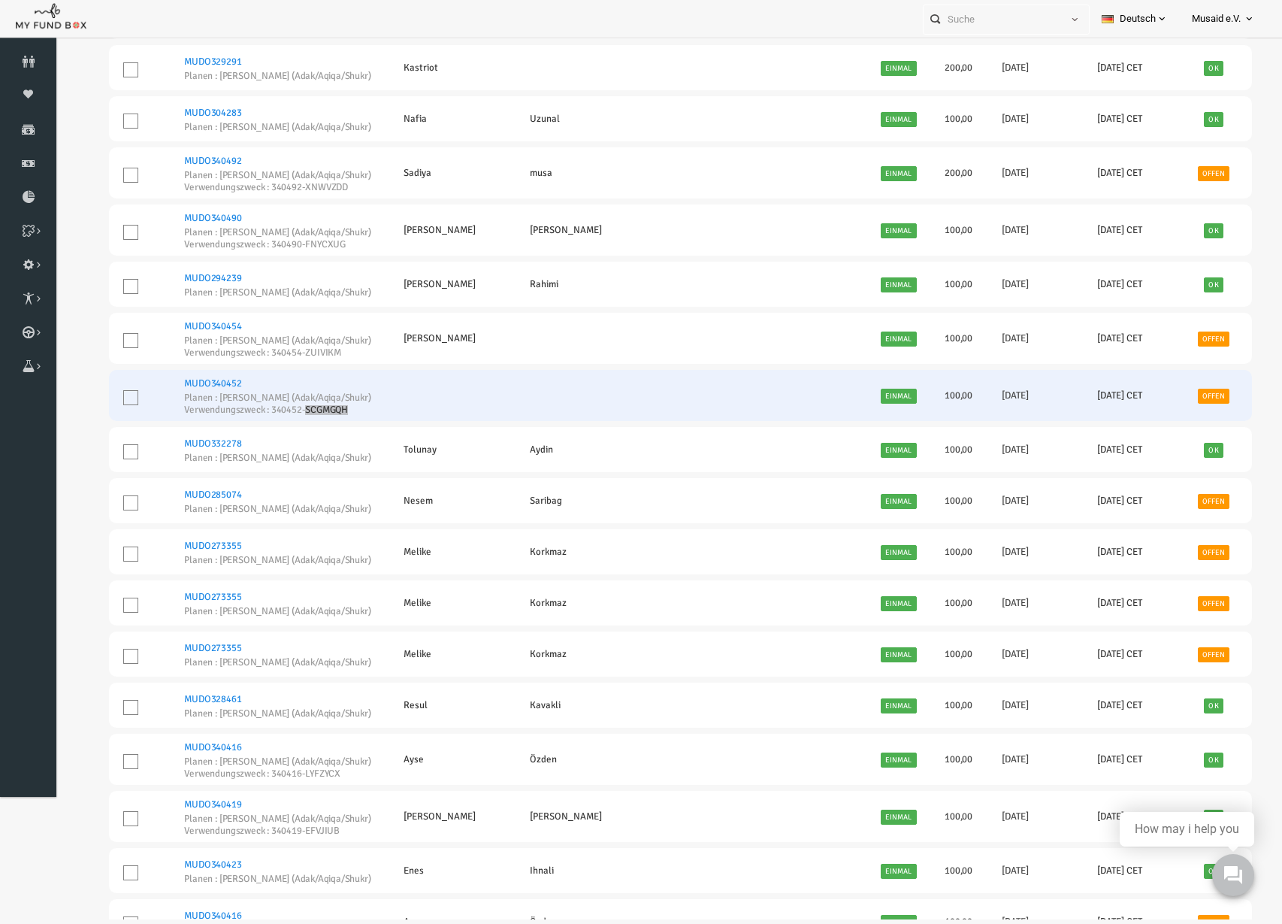
scroll to position [3383, 0]
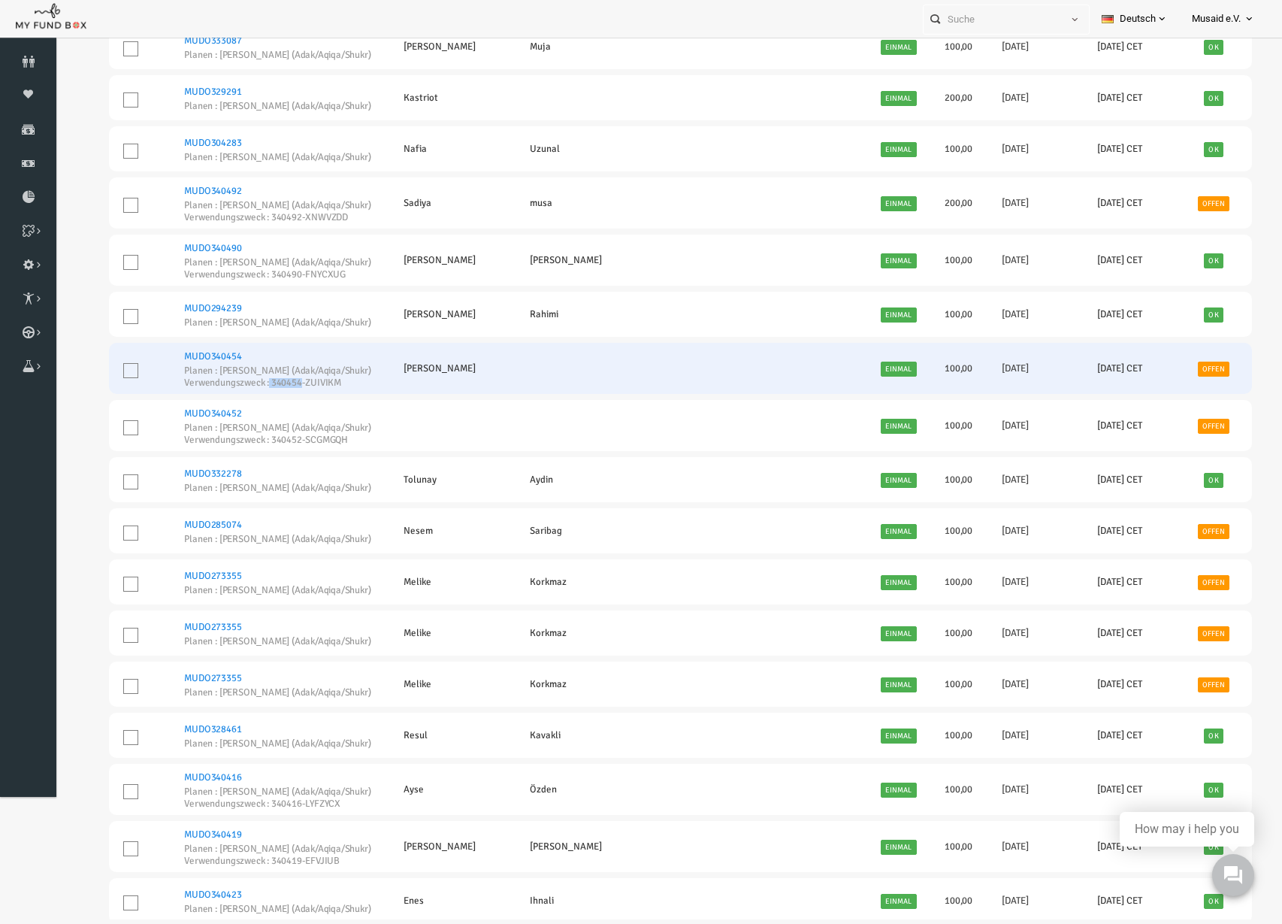
drag, startPoint x: 253, startPoint y: 382, endPoint x: 286, endPoint y: 389, distance: 33.0
click at [286, 389] on td "MUDO340454 Planen : Nafilah Kurban (Adak/Aqiqa/Shukr) Verwendungszweck : 340454…" at bounding box center [255, 368] width 219 height 51
copy small "340454"
drag, startPoint x: 325, startPoint y: 386, endPoint x: 289, endPoint y: 390, distance: 36.3
click at [289, 390] on td "MUDO340454 Planen : Nafilah Kurban (Adak/Aqiqa/Shukr) Verwendungszweck : 340454…" at bounding box center [255, 368] width 219 height 51
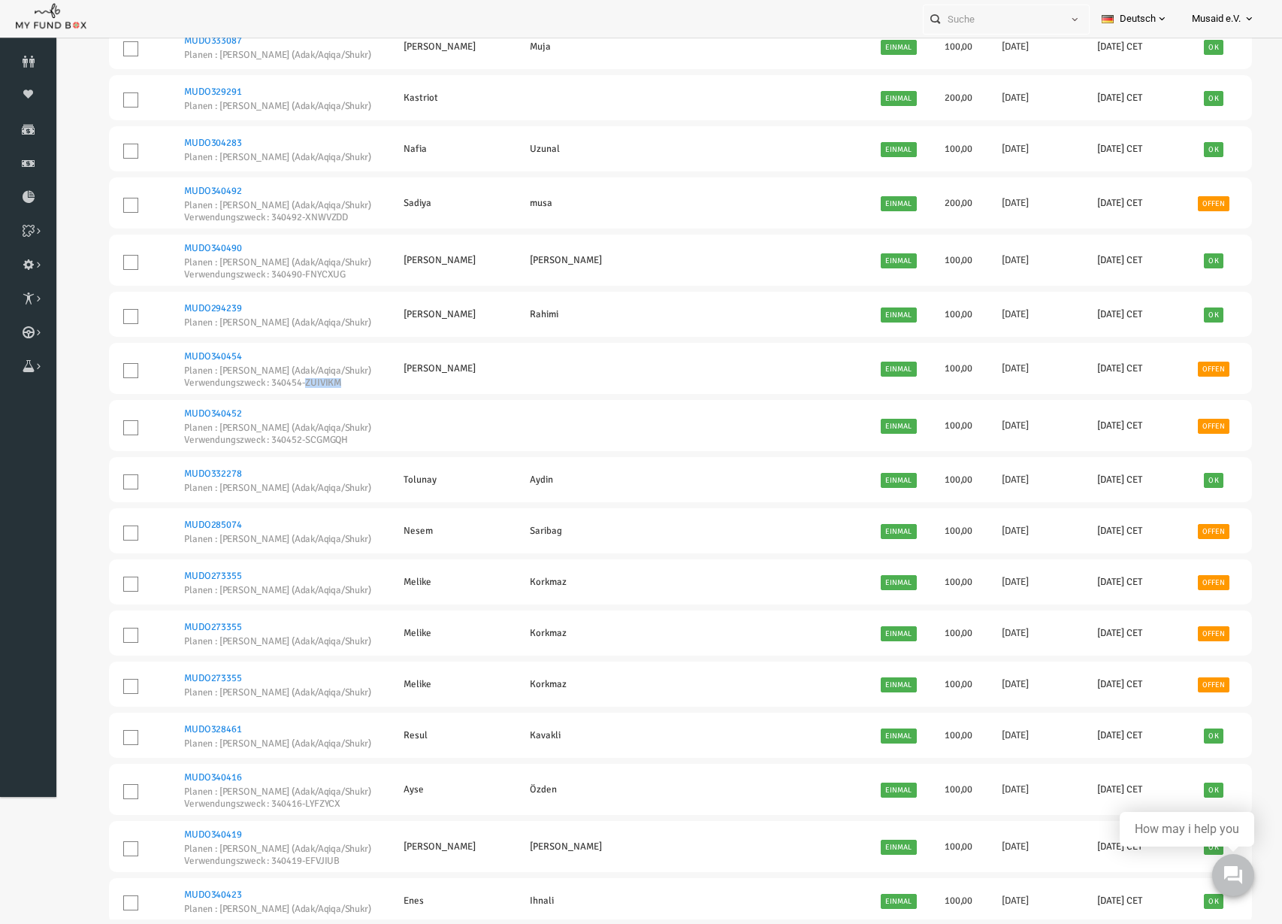
copy small "ZUIVIKM"
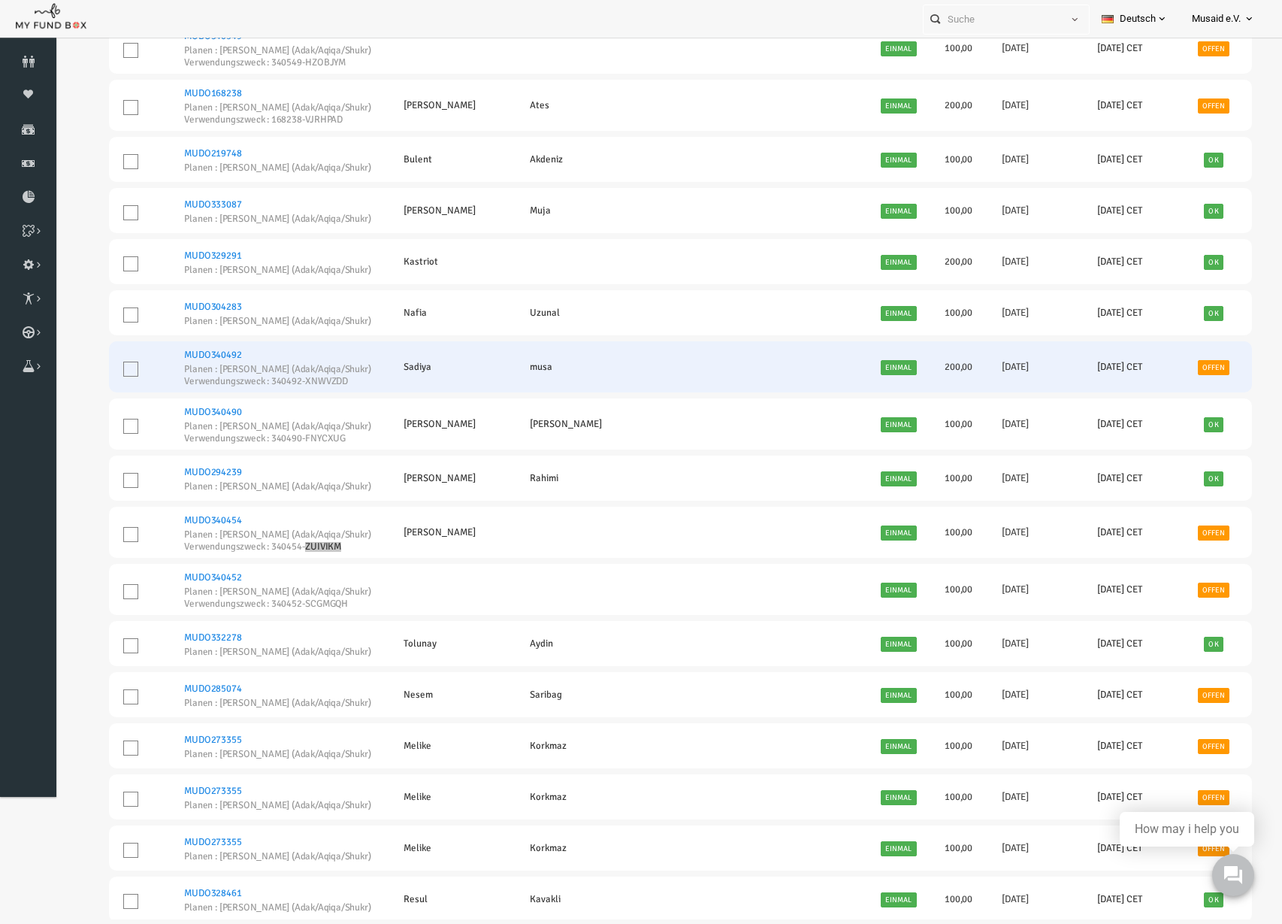
scroll to position [3195, 0]
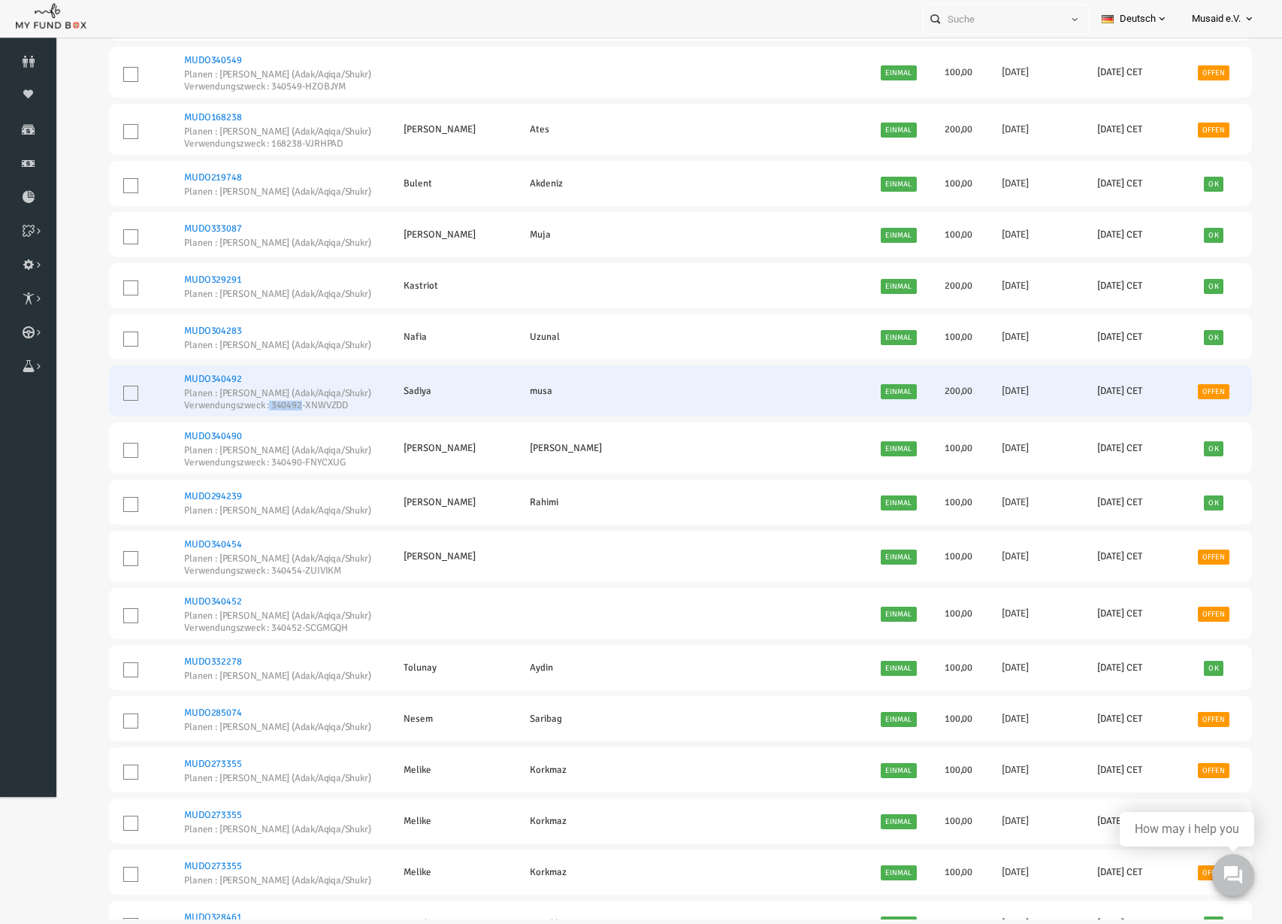
drag, startPoint x: 253, startPoint y: 408, endPoint x: 285, endPoint y: 411, distance: 31.7
click at [285, 411] on td "MUDO340492 Planen : Nafilah Kurban (Adak/Aqiqa/Shukr) Verwendungszweck : 340492…" at bounding box center [255, 390] width 219 height 51
copy small "340492"
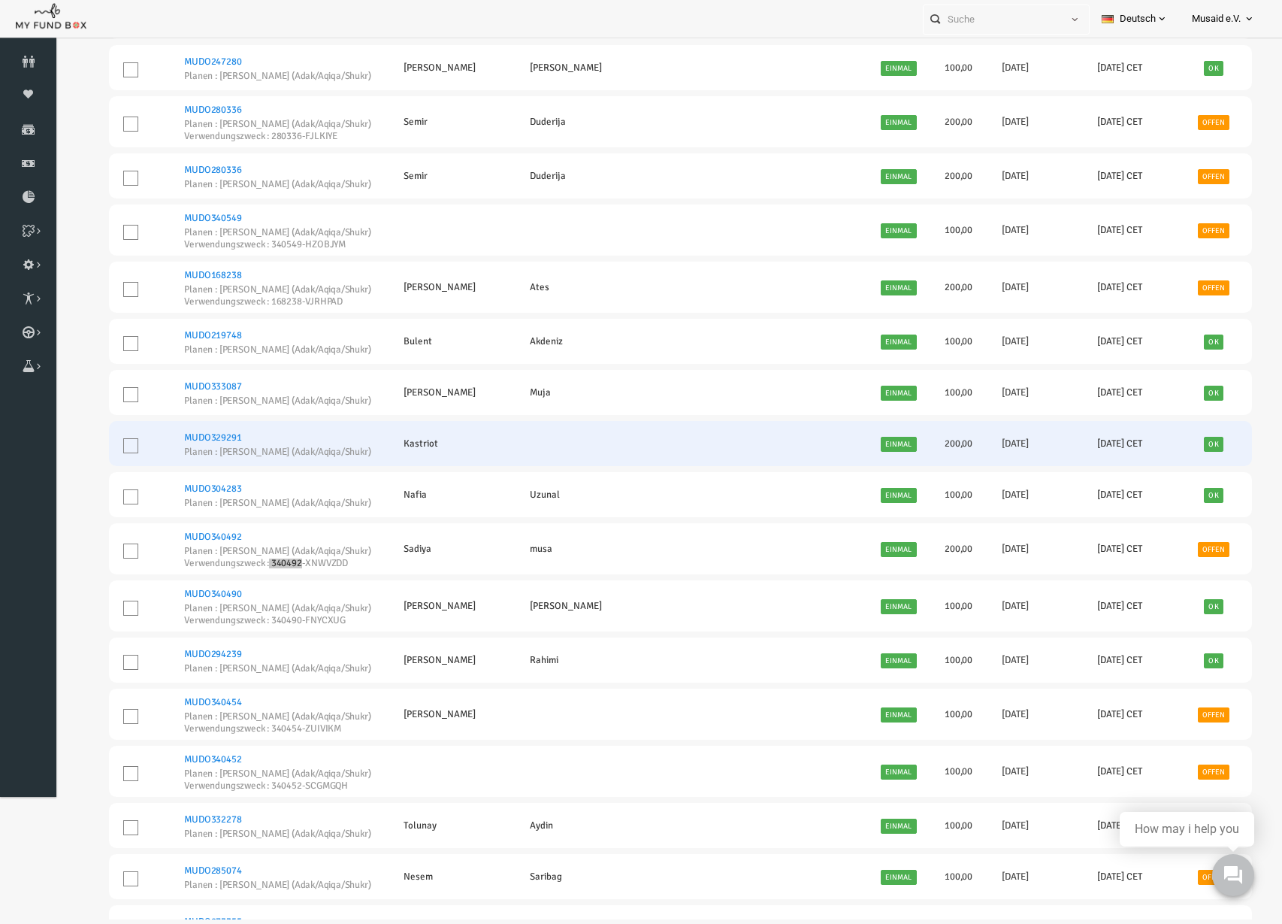
scroll to position [3007, 0]
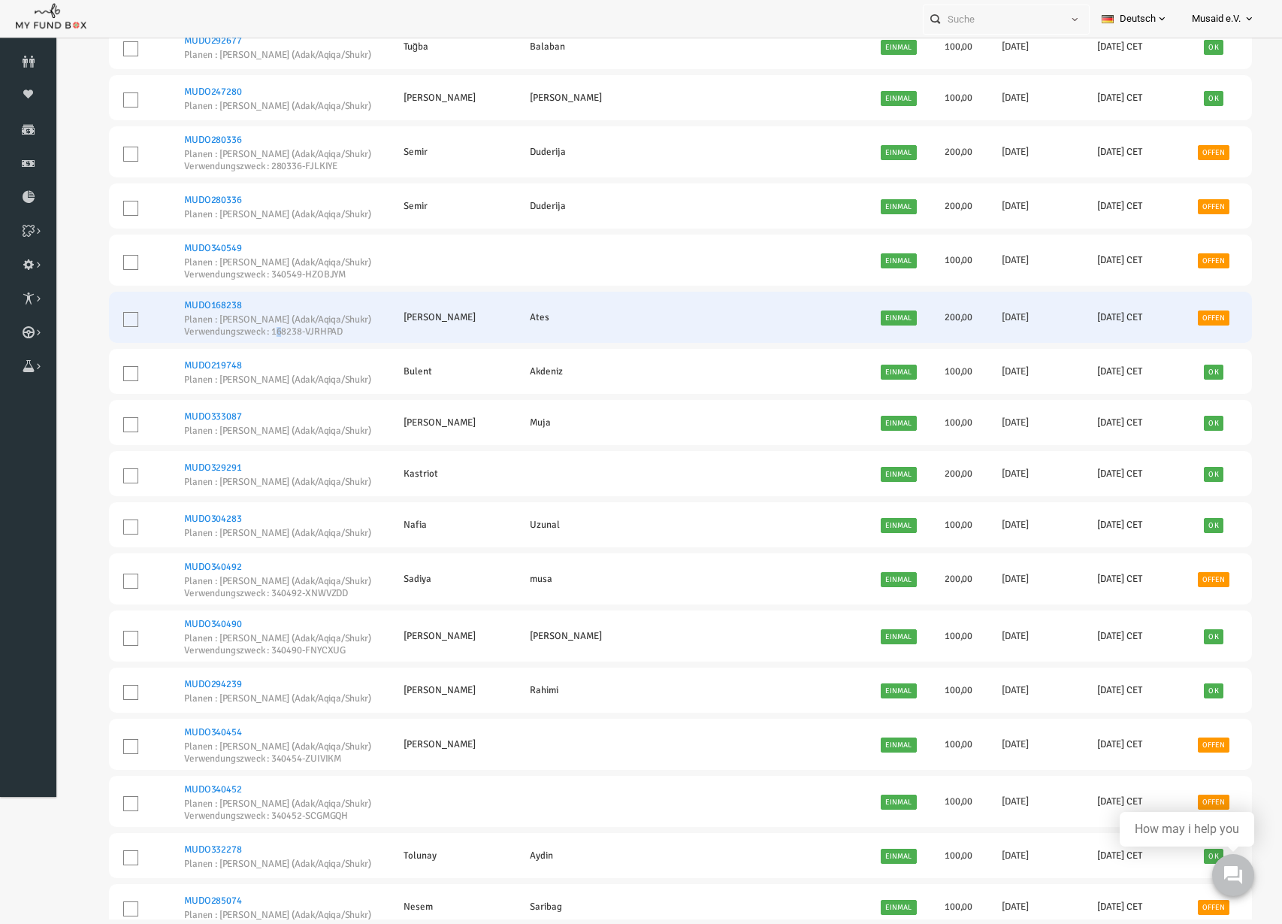
drag, startPoint x: 256, startPoint y: 334, endPoint x: 266, endPoint y: 336, distance: 9.9
click at [266, 336] on small "Verwendungszweck : 168238-VJRHPAD" at bounding box center [253, 332] width 188 height 10
drag, startPoint x: 256, startPoint y: 334, endPoint x: 324, endPoint y: 333, distance: 68.4
click at [324, 333] on small "Verwendungszweck : 168238-VJRHPAD" at bounding box center [253, 332] width 188 height 10
copy small "168238-VJRHPAD"
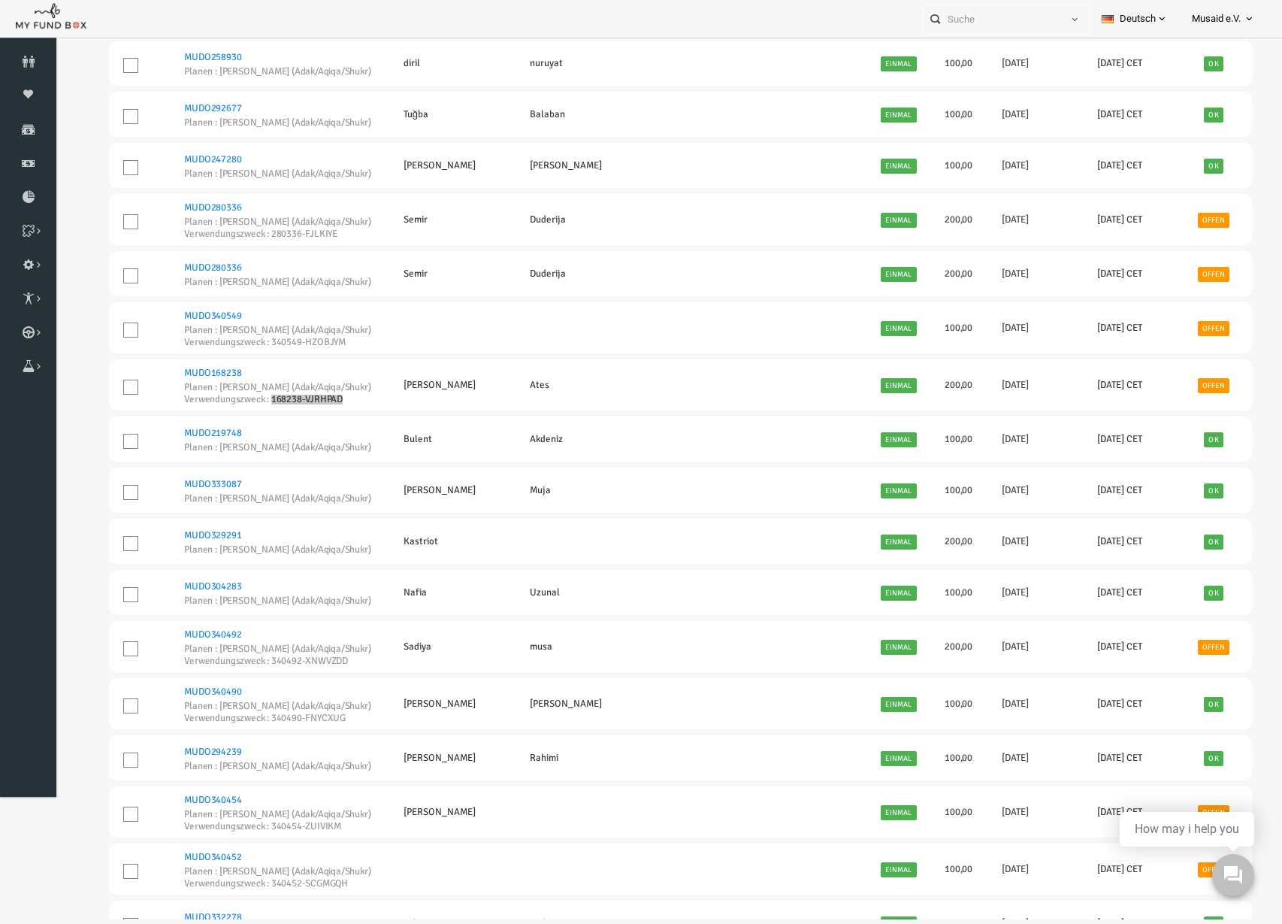
scroll to position [2913, 0]
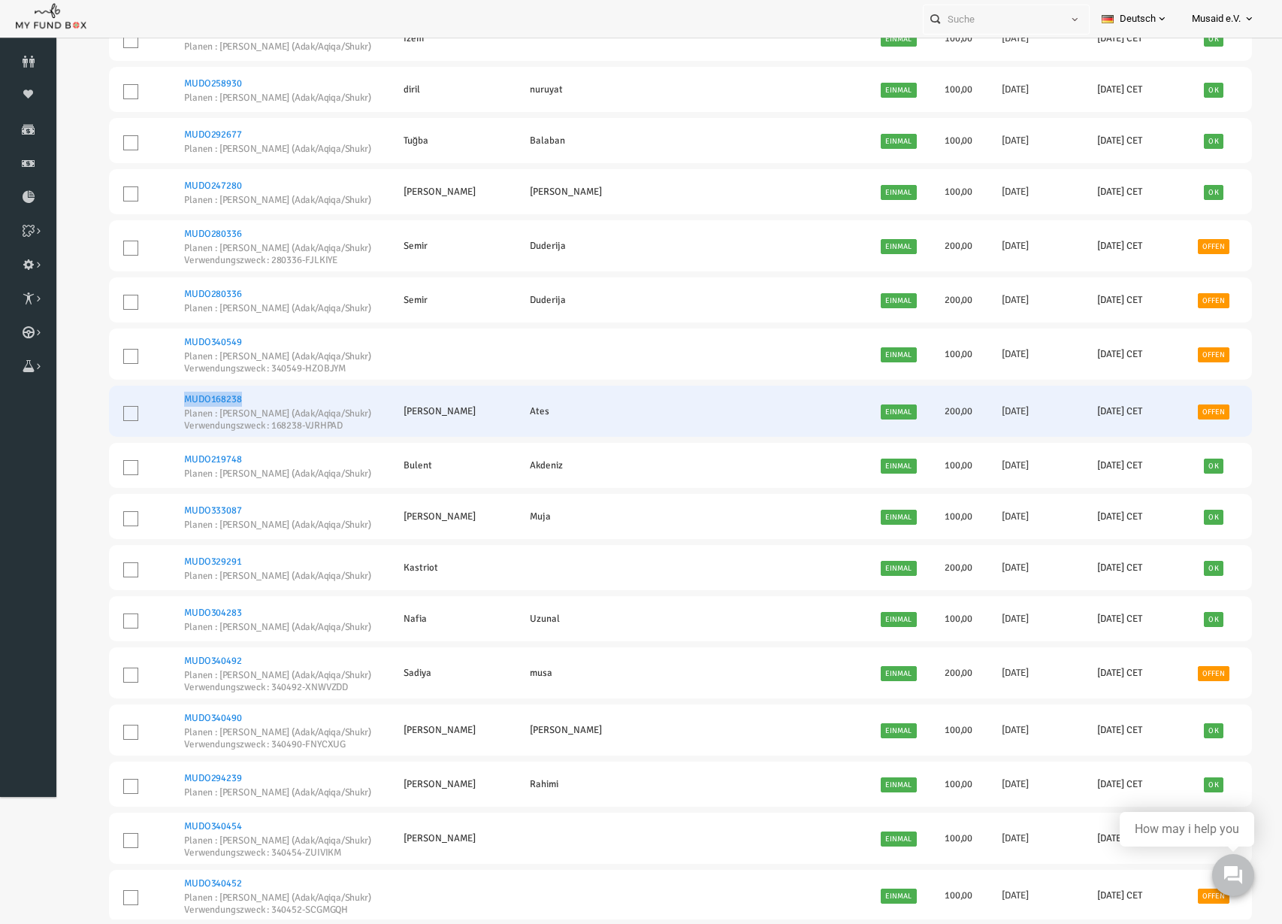
drag, startPoint x: 229, startPoint y: 398, endPoint x: 168, endPoint y: 402, distance: 61.1
click at [168, 402] on h6 "MUDO168238 Planen : [PERSON_NAME] (Adak/Aqiqa/Shukr) Verwendungszweck : 168238-…" at bounding box center [255, 411] width 192 height 39
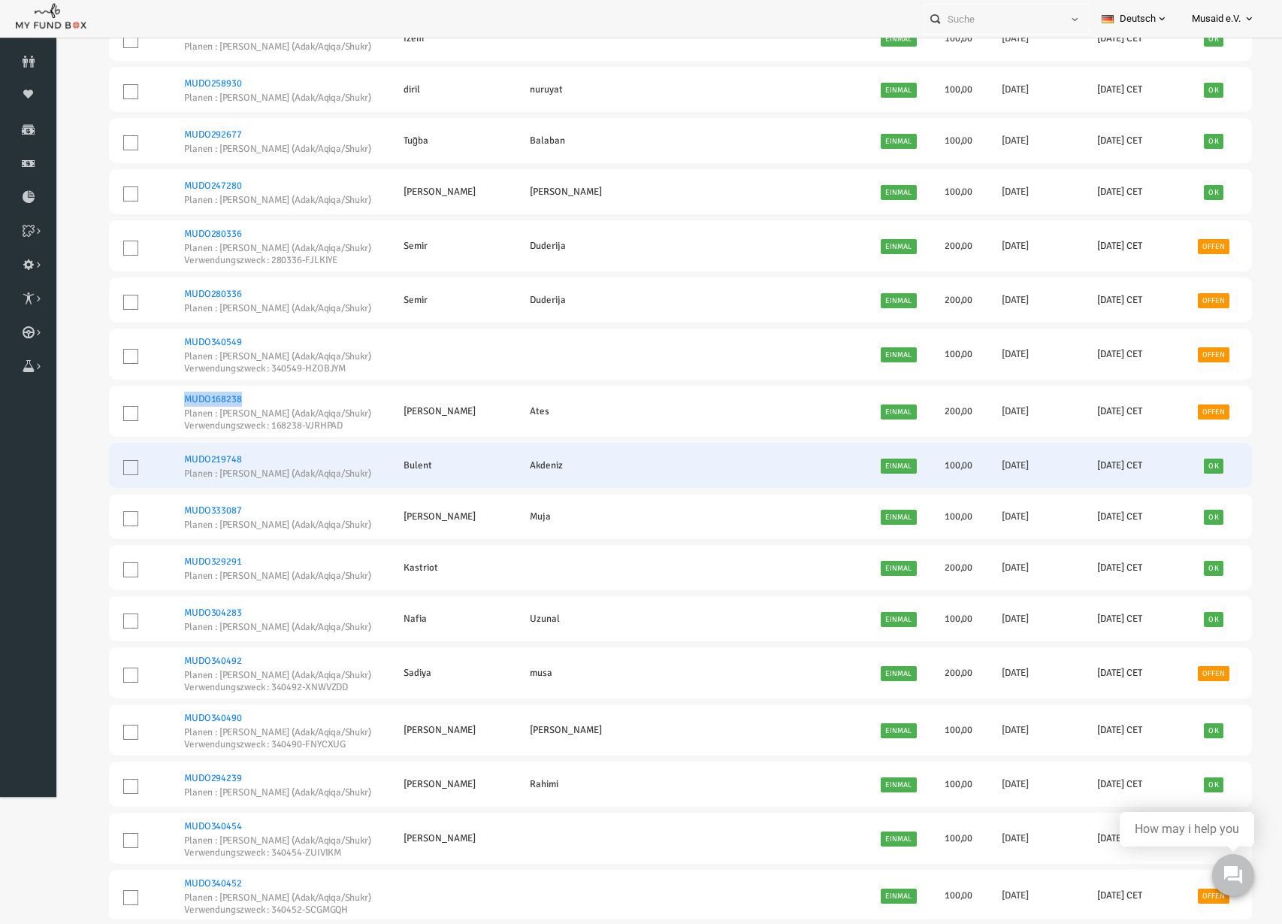
copy link "MUDO168238"
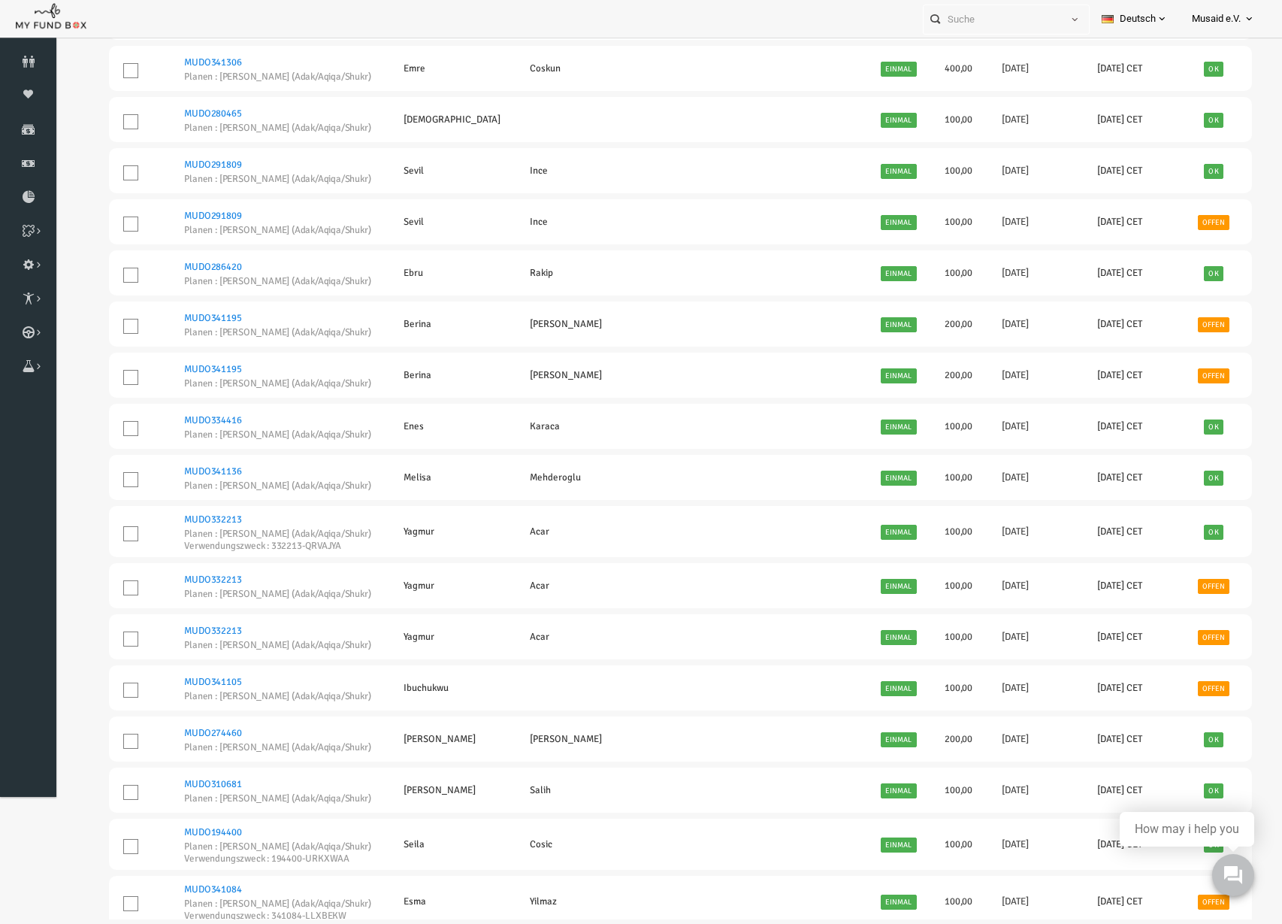
scroll to position [752, 0]
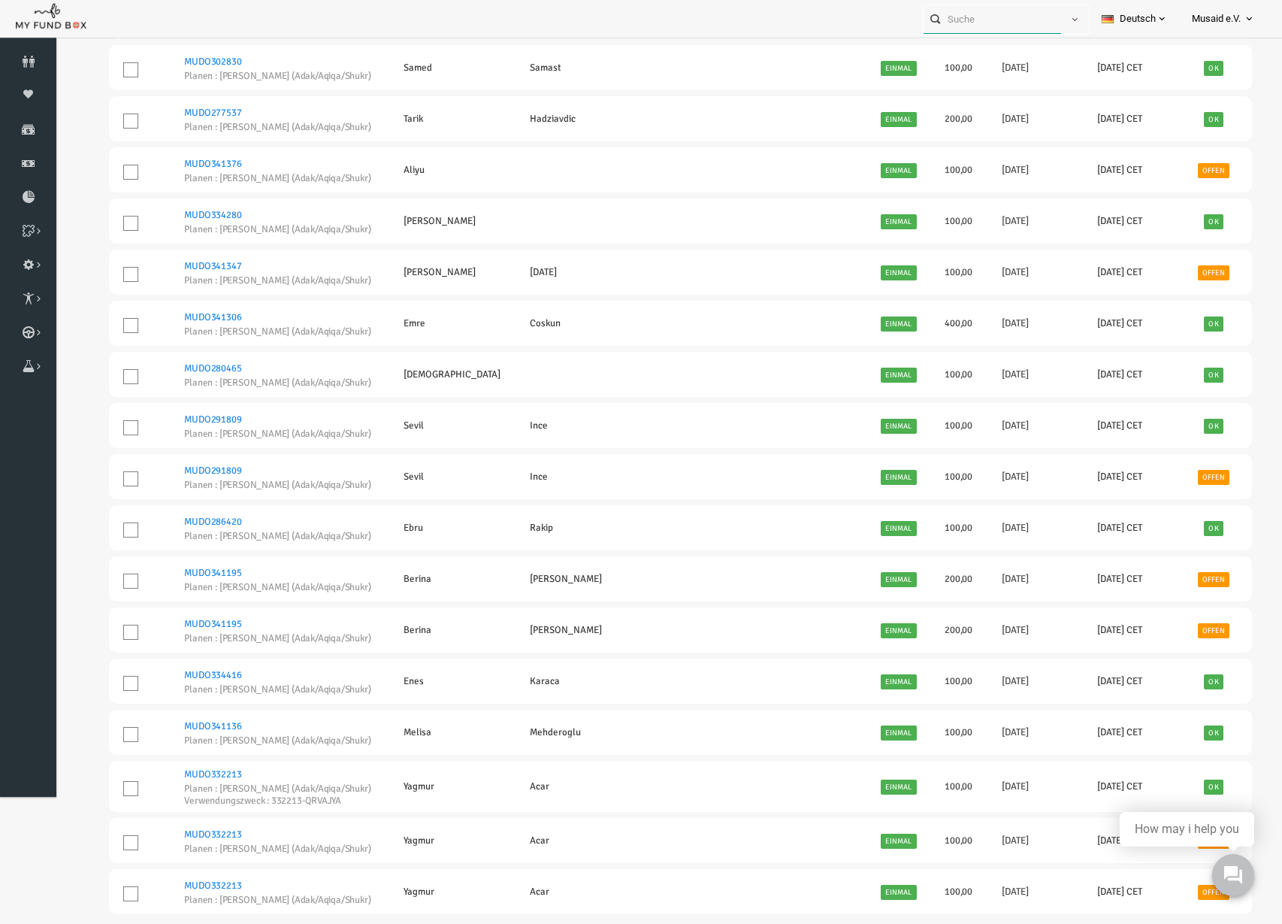
click at [1040, 11] on input "text" at bounding box center [993, 19] width 138 height 28
paste input "MUDO168238"
click at [992, 52] on label "[PERSON_NAME] MUDO168238" at bounding box center [990, 46] width 149 height 17
type input "[PERSON_NAME] MUDO168238"
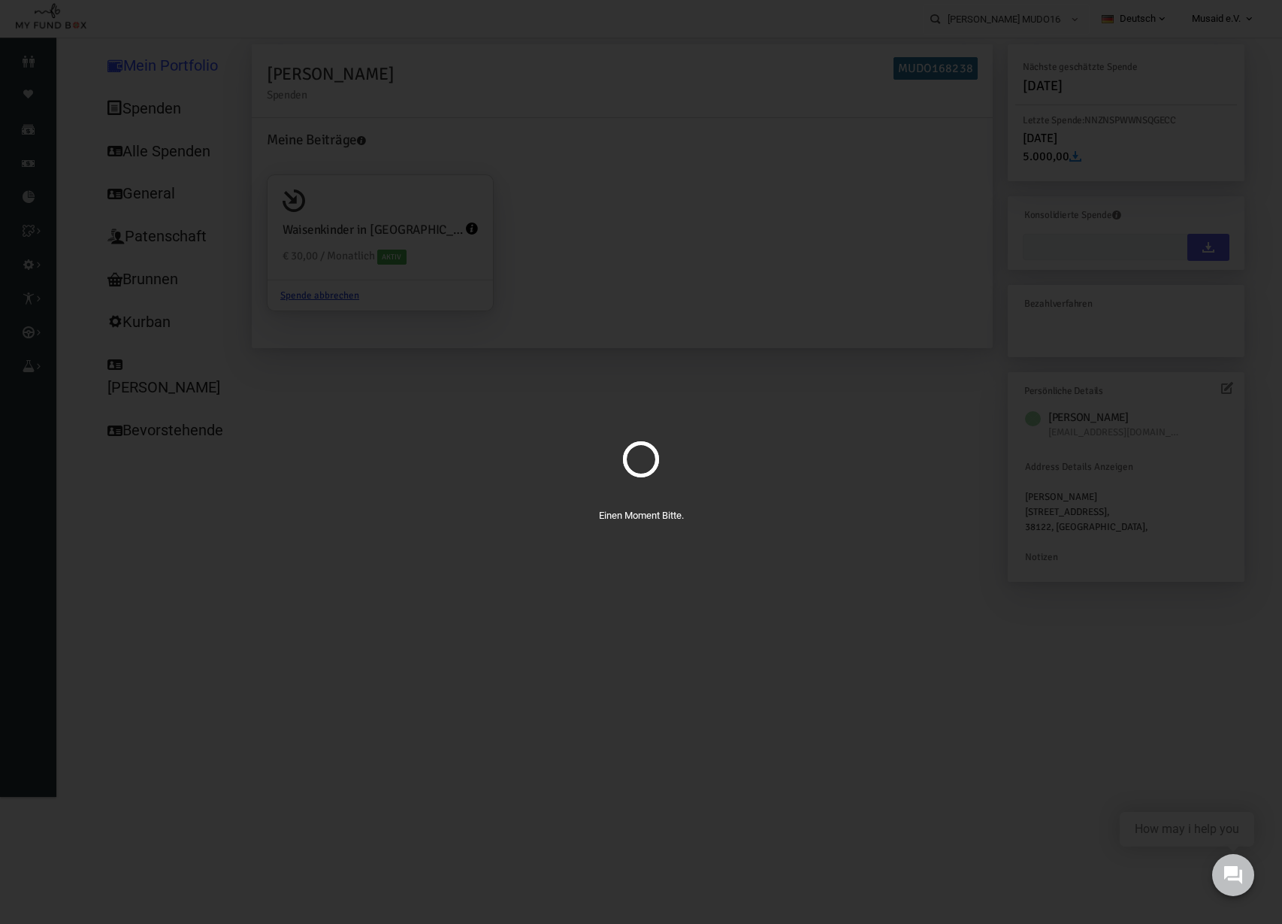
type input "[DATE] - [DATE]"
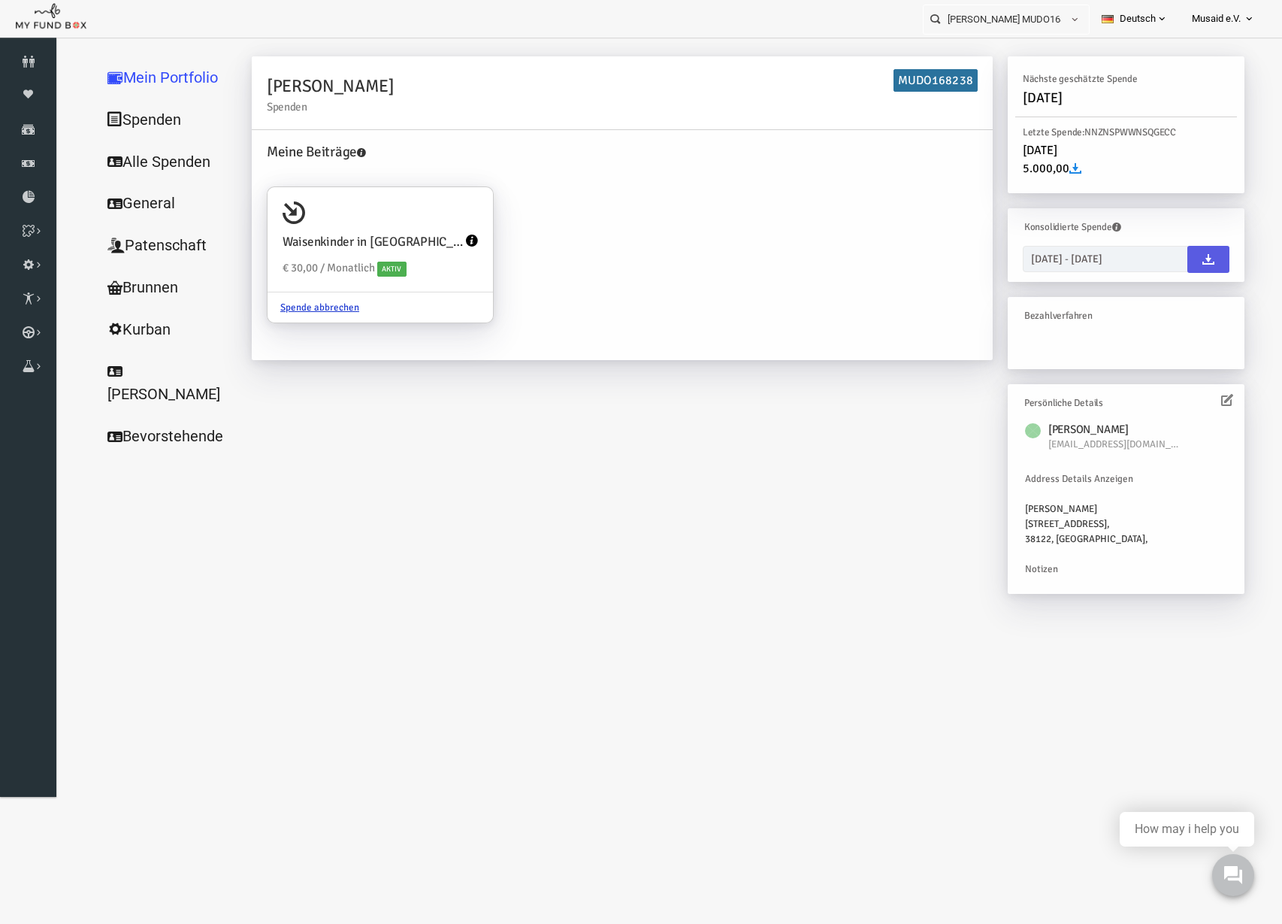
scroll to position [7, 0]
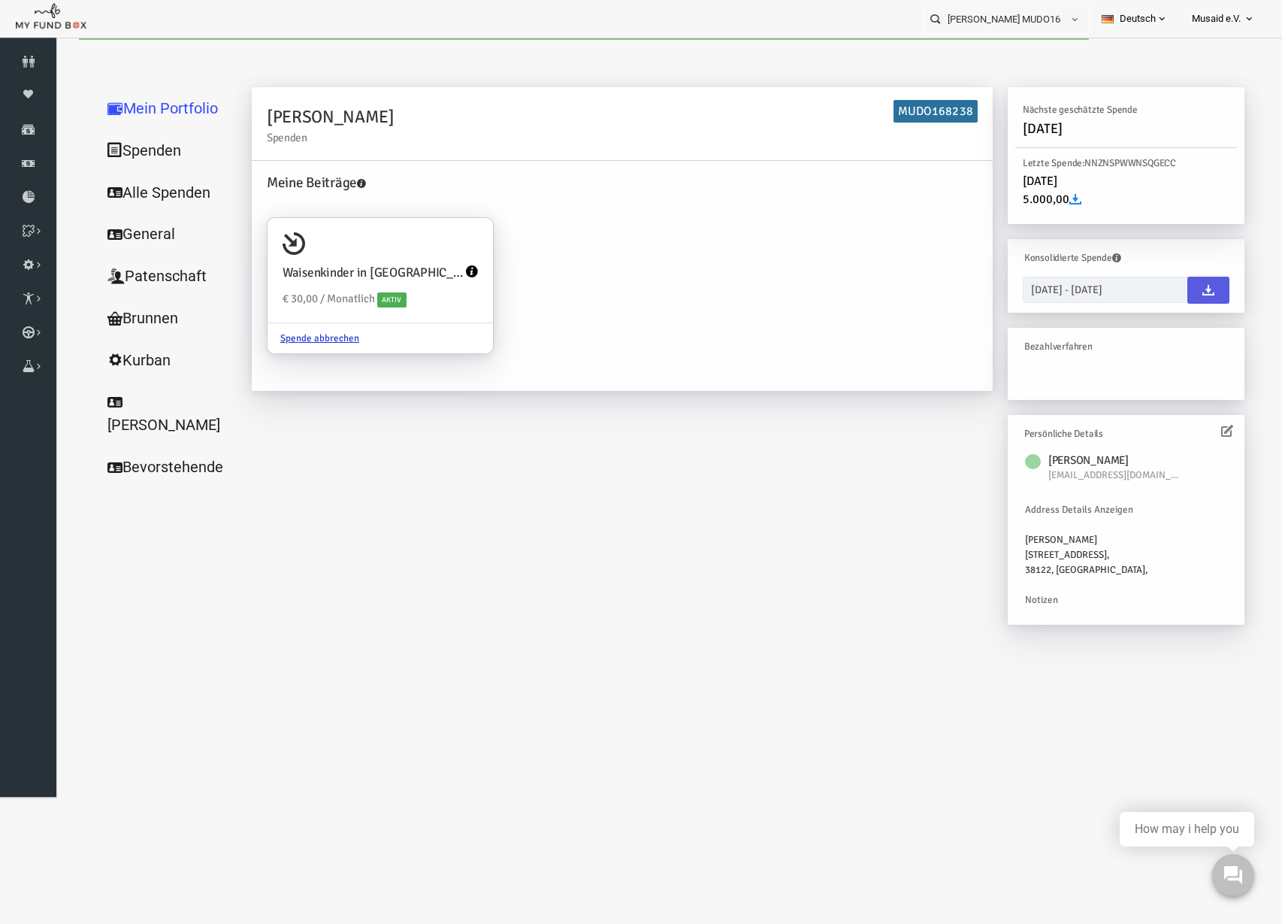
drag, startPoint x: 238, startPoint y: 198, endPoint x: 158, endPoint y: 159, distance: 88.4
click at [158, 154] on link "Spenden" at bounding box center [144, 150] width 150 height 43
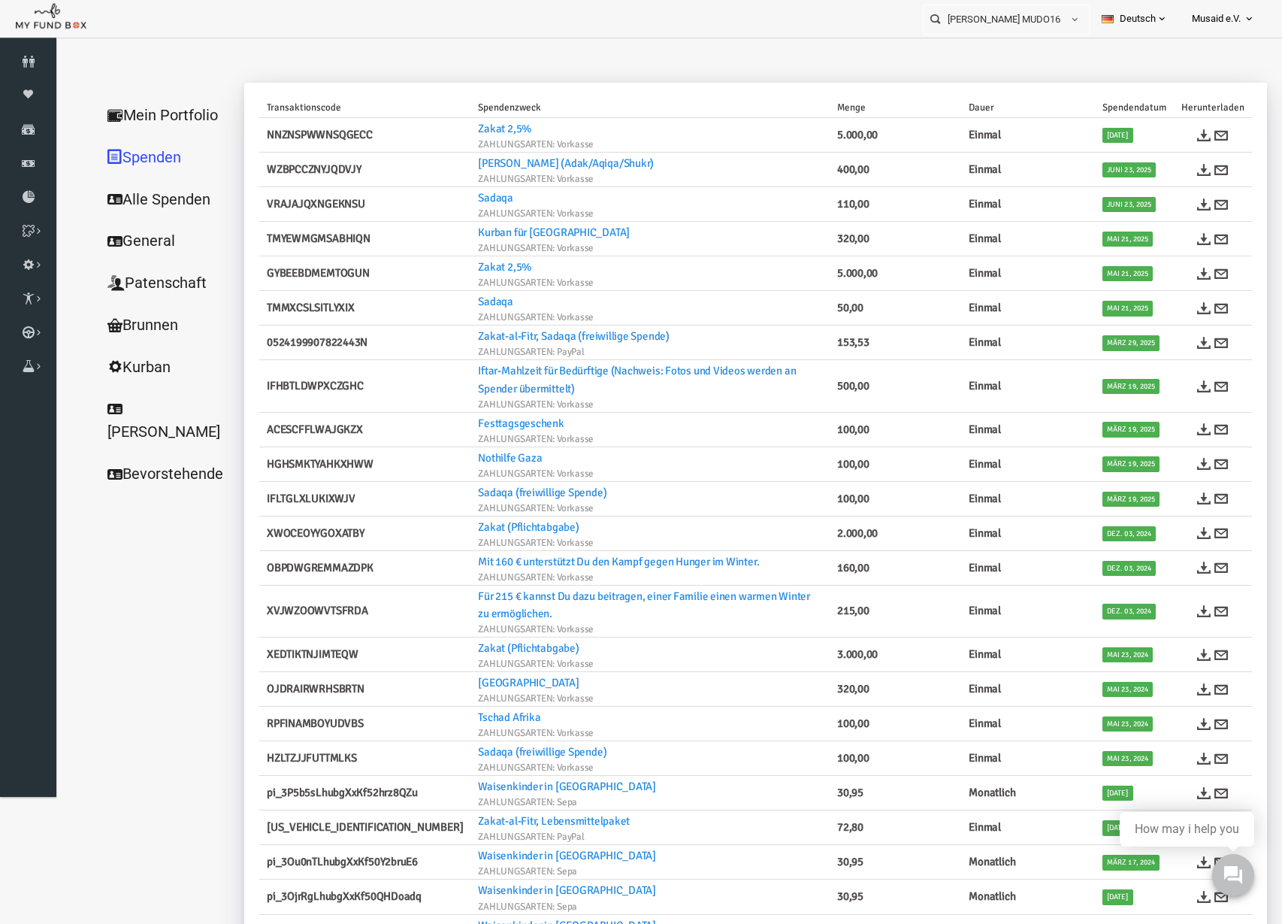
click at [161, 195] on link "Alle Spenden" at bounding box center [144, 199] width 150 height 43
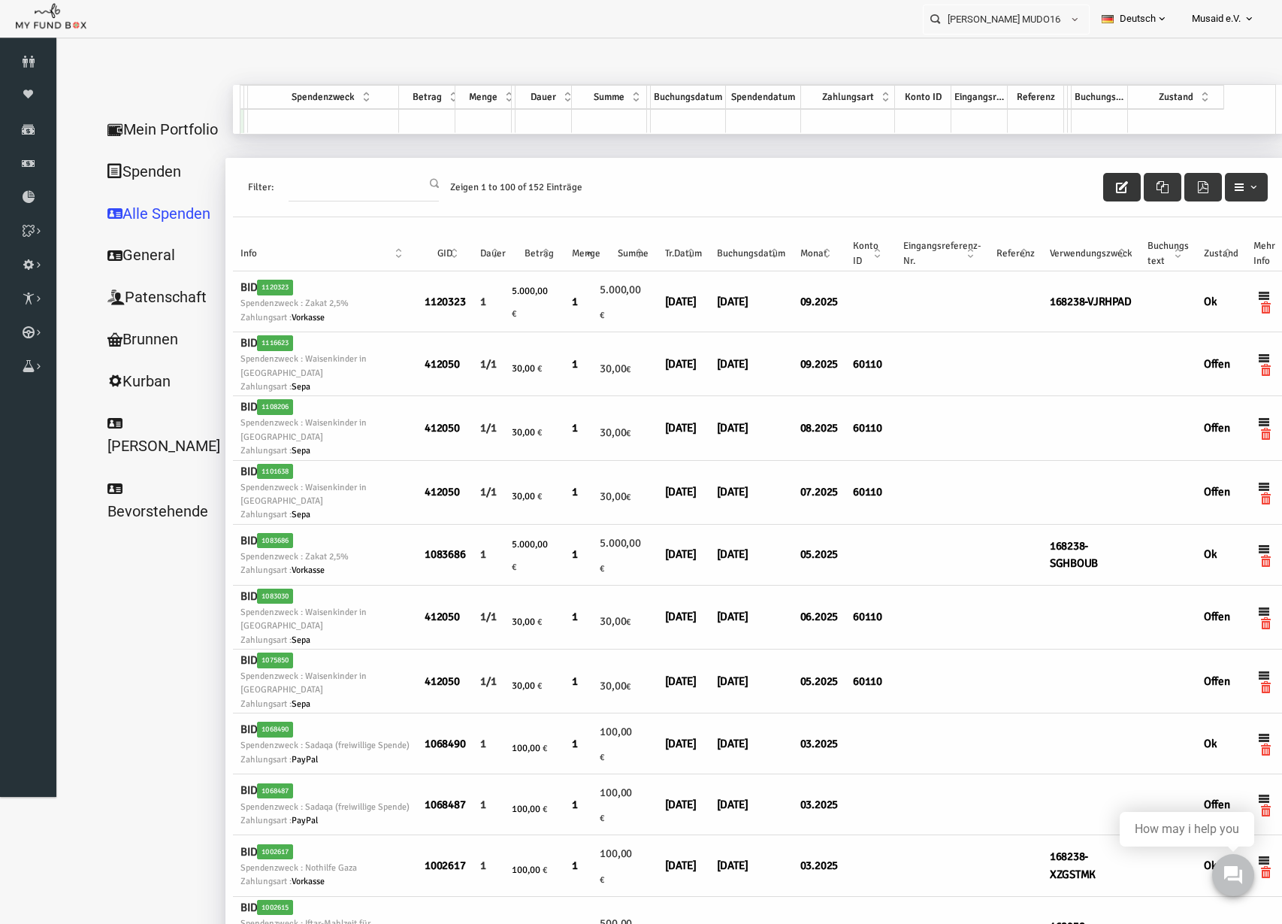
click at [1079, 193] on button "button" at bounding box center [1098, 187] width 38 height 29
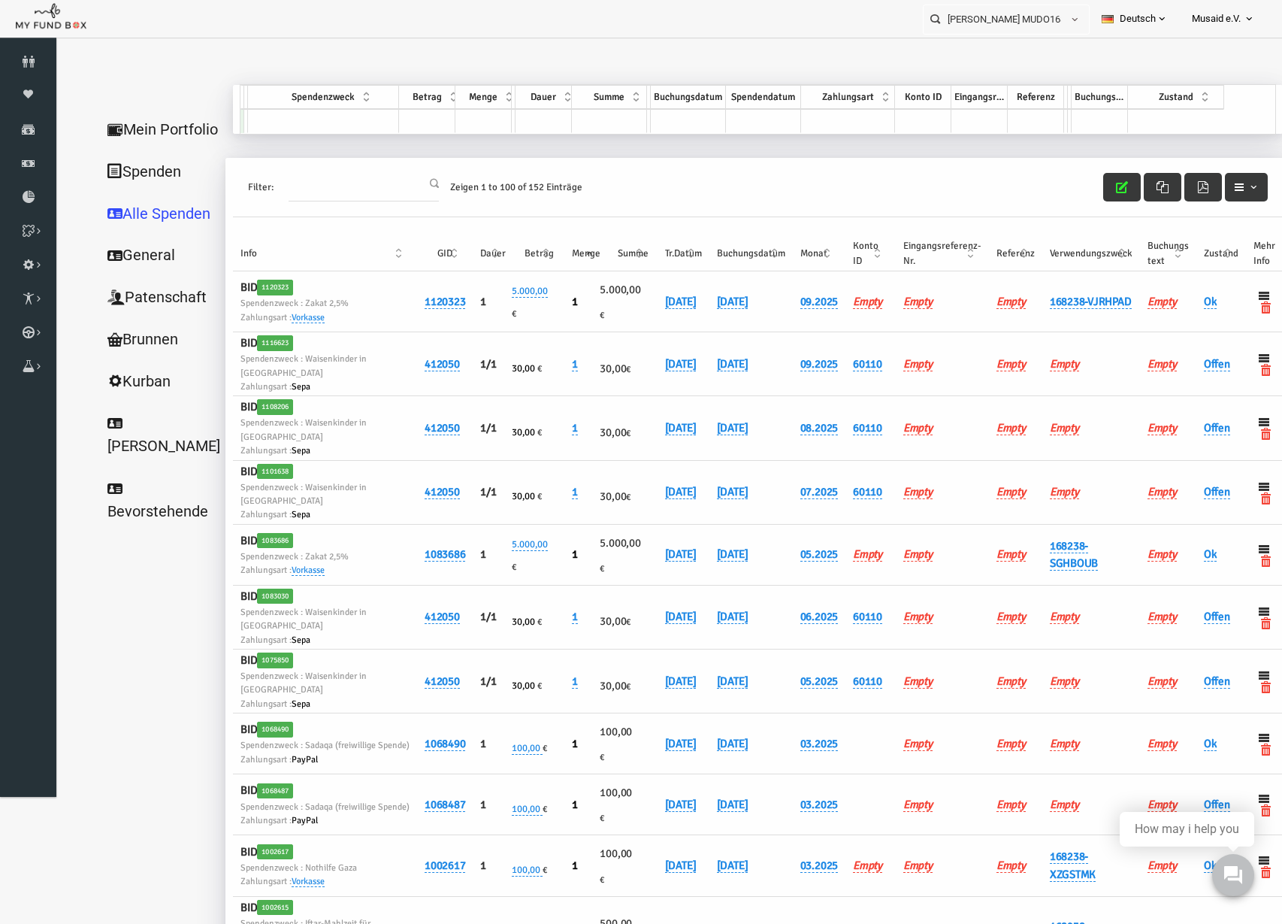
click at [1018, 262] on th "Verwendungszweck" at bounding box center [1067, 253] width 98 height 35
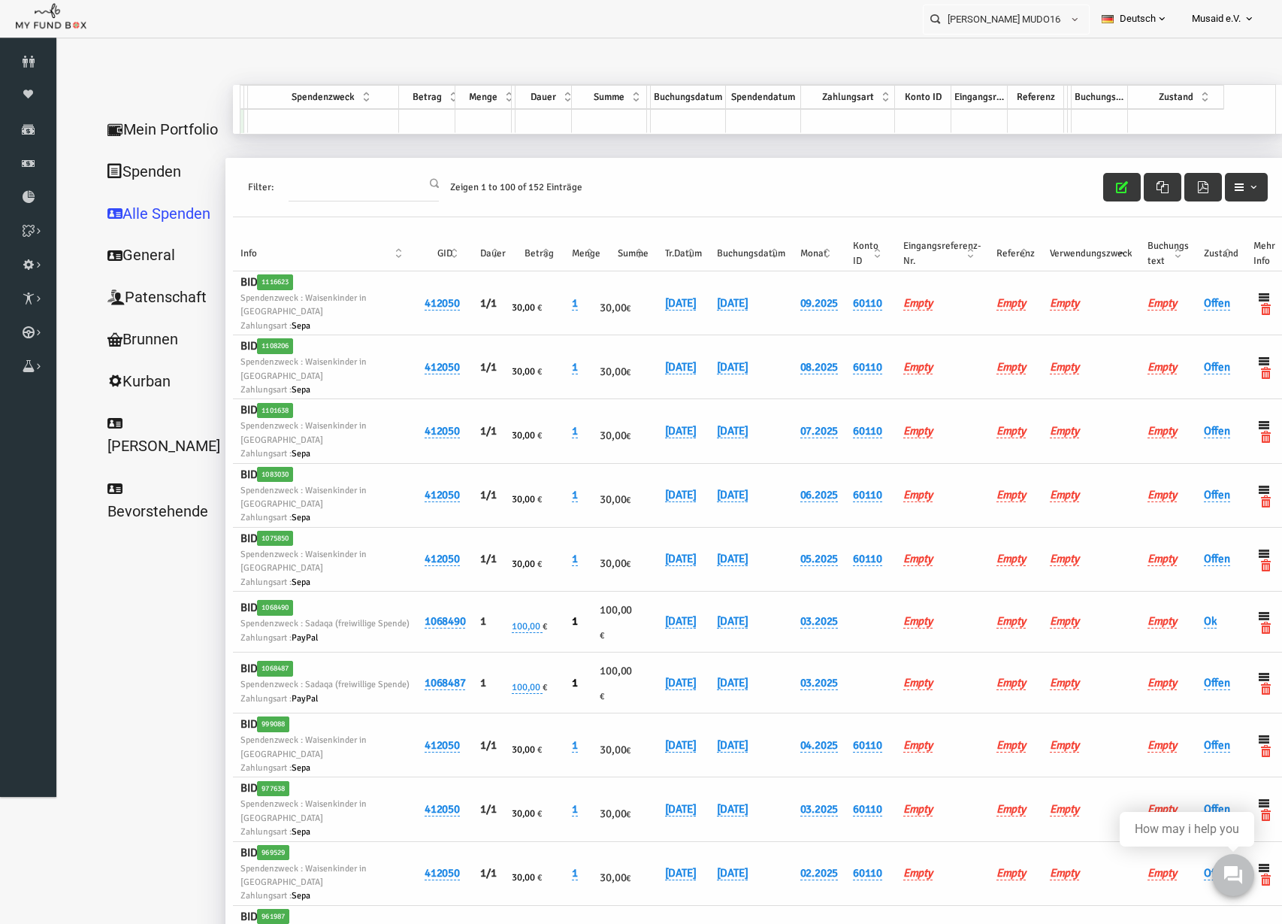
click at [1018, 262] on th "Verwendungszweck" at bounding box center [1067, 253] width 98 height 35
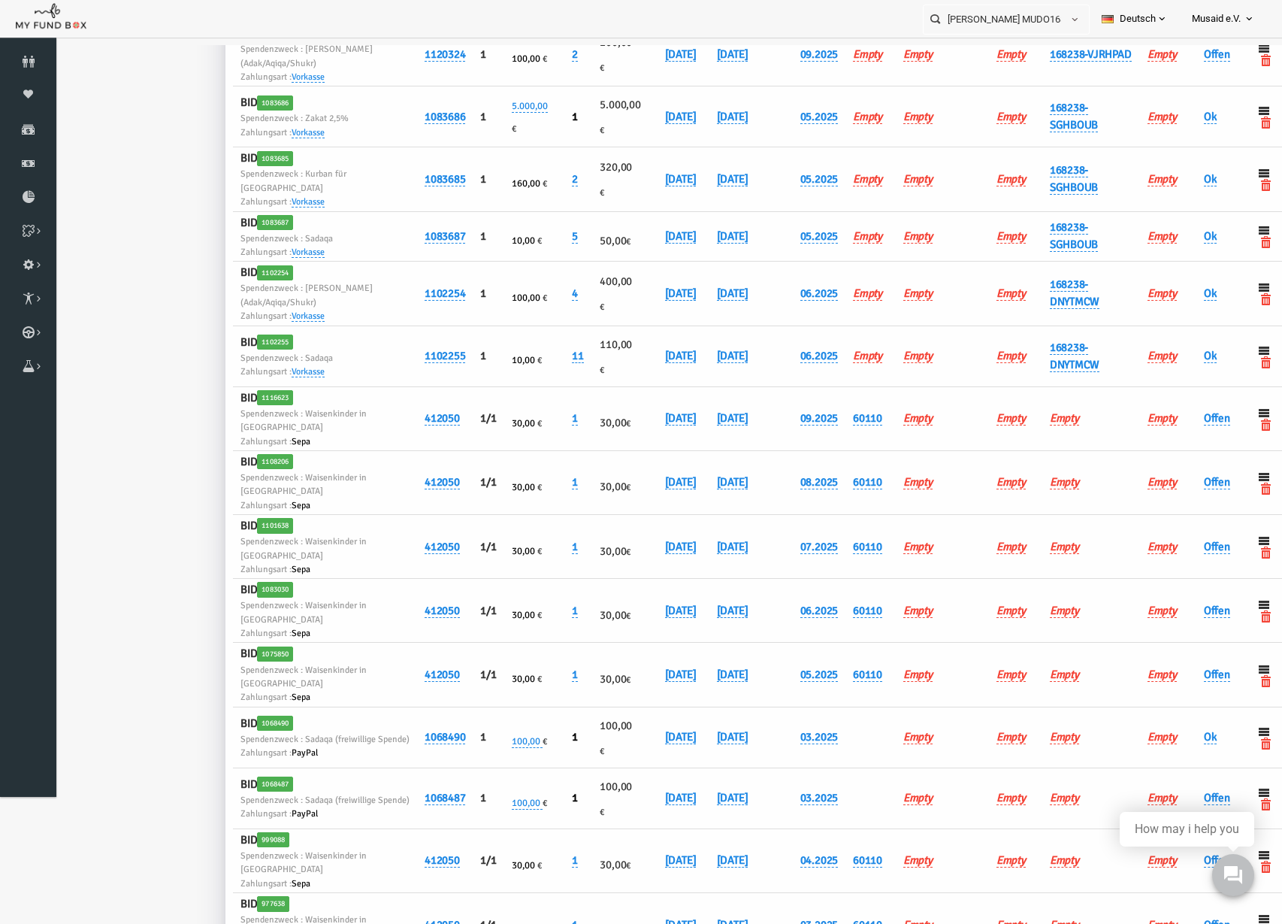
scroll to position [470, 0]
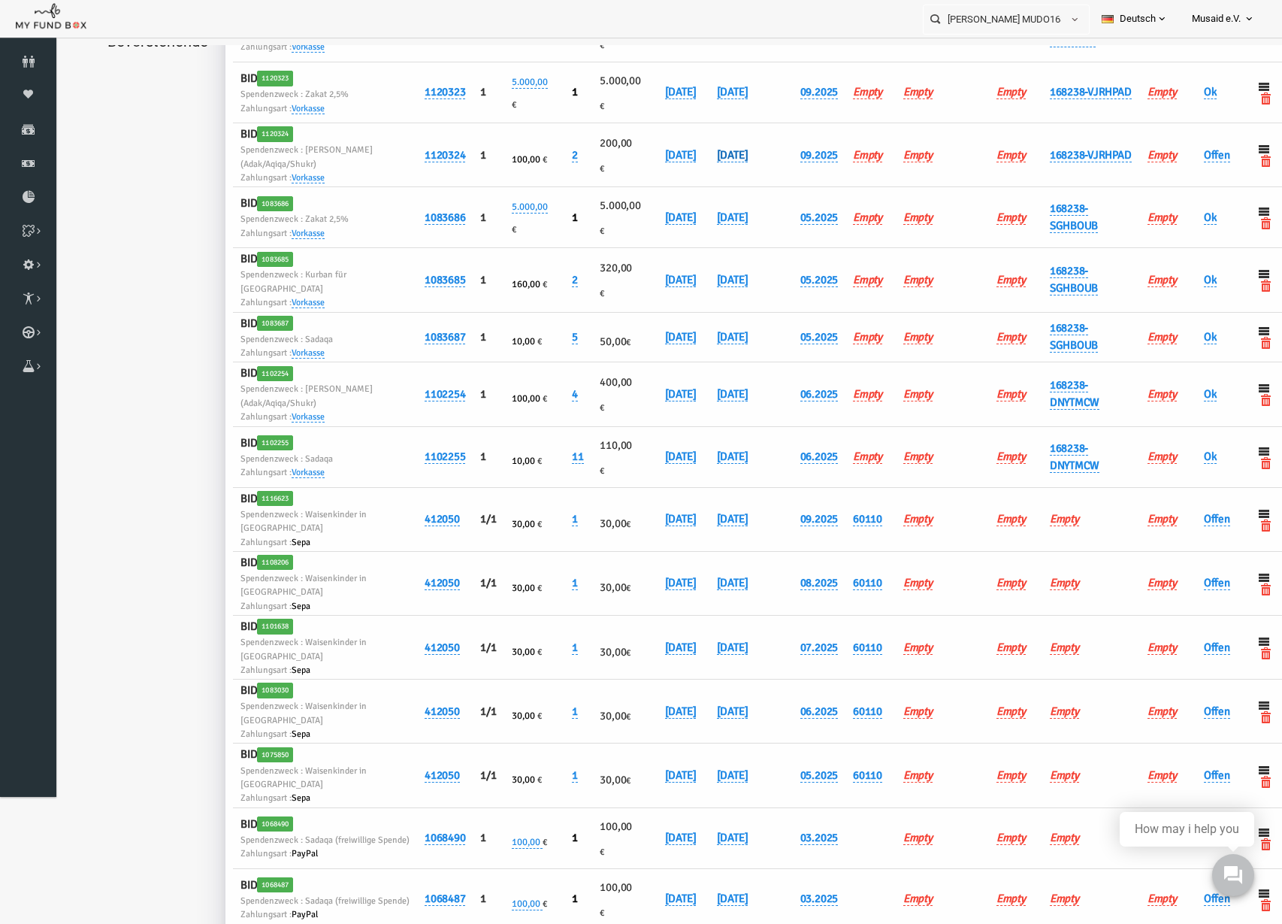
click at [692, 162] on link "[DATE]" at bounding box center [708, 155] width 32 height 14
click at [643, 338] on input "[DATE]" at bounding box center [703, 332] width 181 height 26
type input "[DATE]"
click at [803, 339] on button "submit" at bounding box center [817, 333] width 29 height 29
click at [1179, 162] on link "Offen" at bounding box center [1192, 155] width 26 height 14
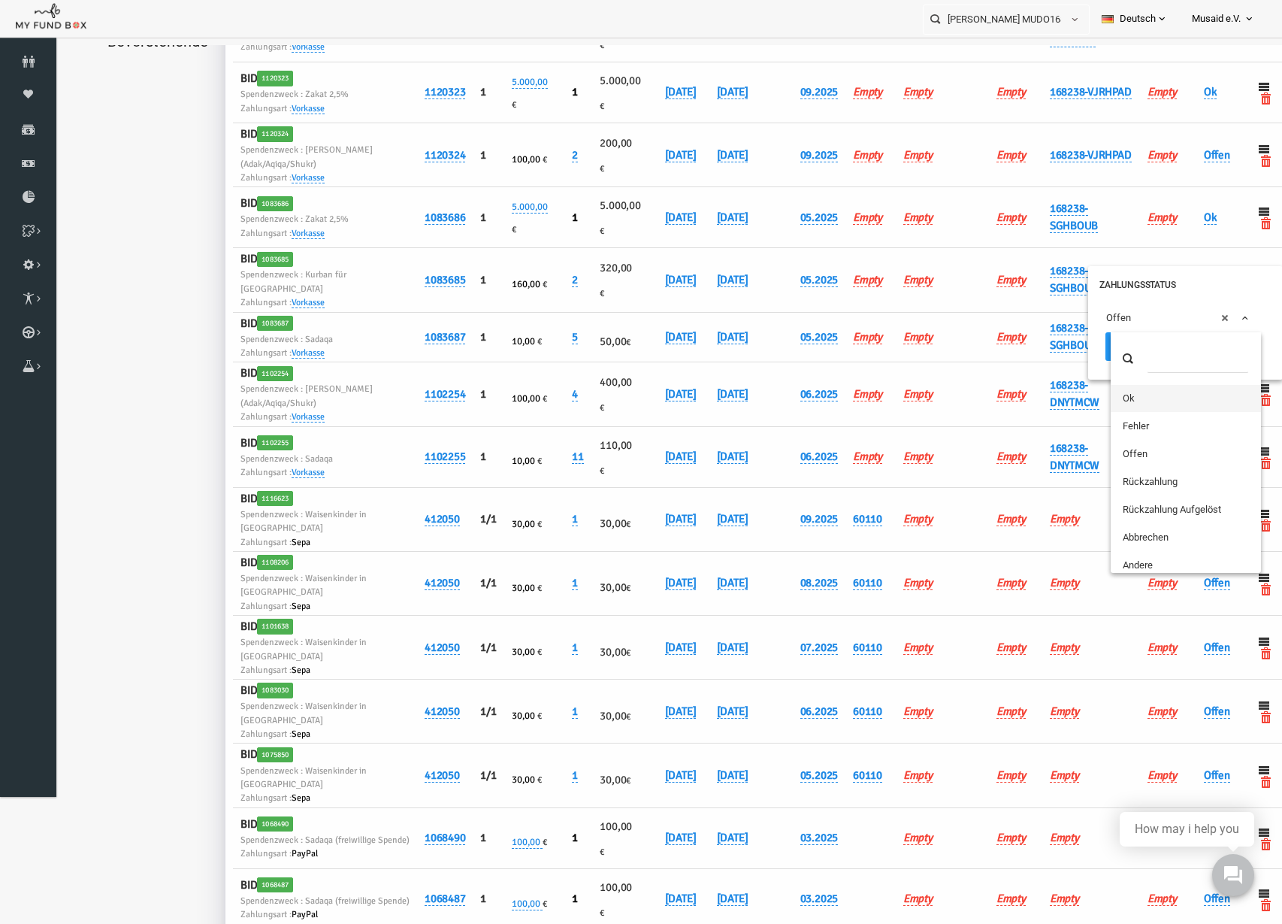
click at [1115, 187] on td "Empty" at bounding box center [1143, 155] width 56 height 64
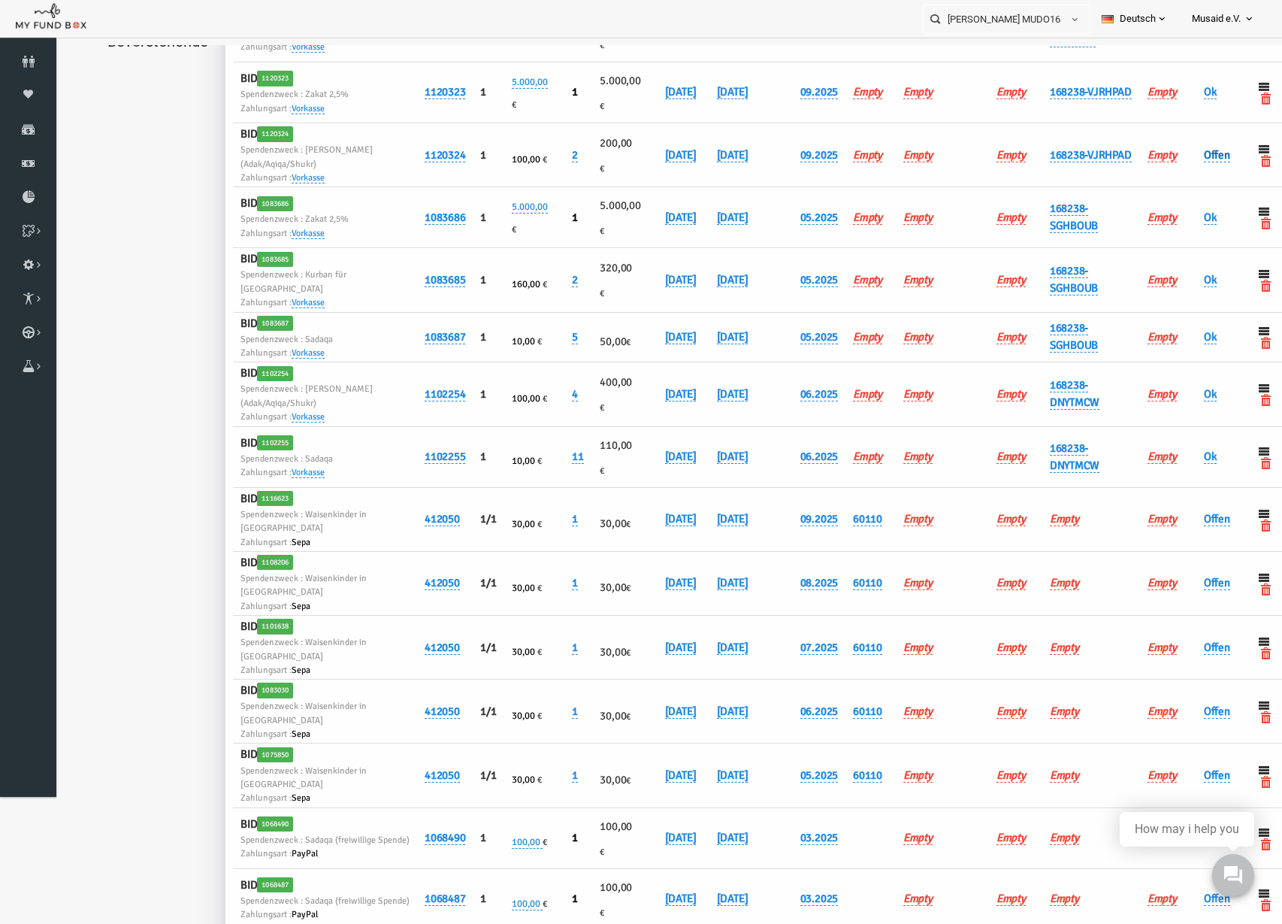
click at [1179, 162] on link "Offen" at bounding box center [1192, 155] width 26 height 14
click at [1133, 322] on span "× Offen" at bounding box center [1150, 317] width 137 height 15
drag, startPoint x: 1103, startPoint y: 353, endPoint x: 1346, endPoint y: 709, distance: 430.7
click at [1103, 352] on button "submit" at bounding box center [1095, 346] width 29 height 29
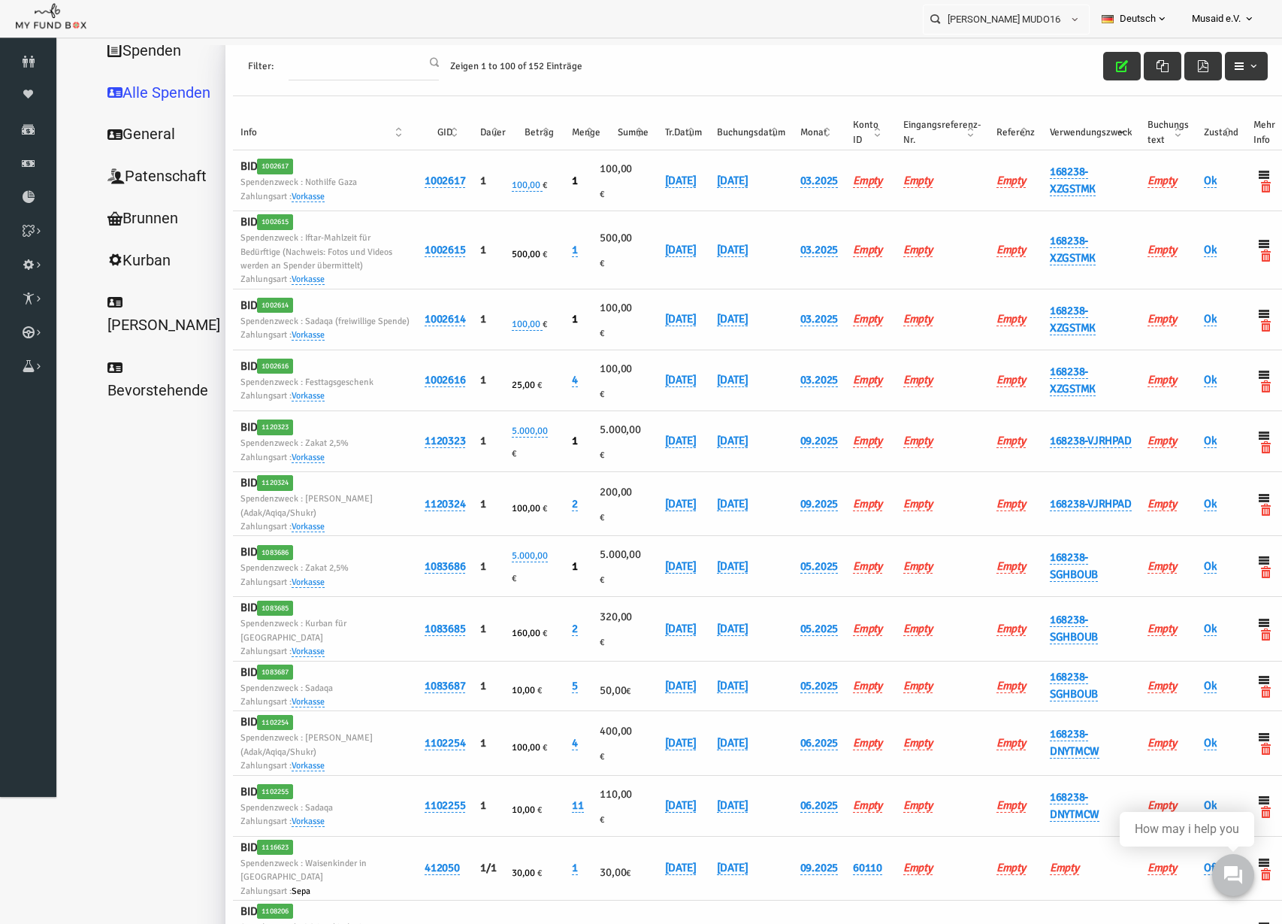
scroll to position [0, 0]
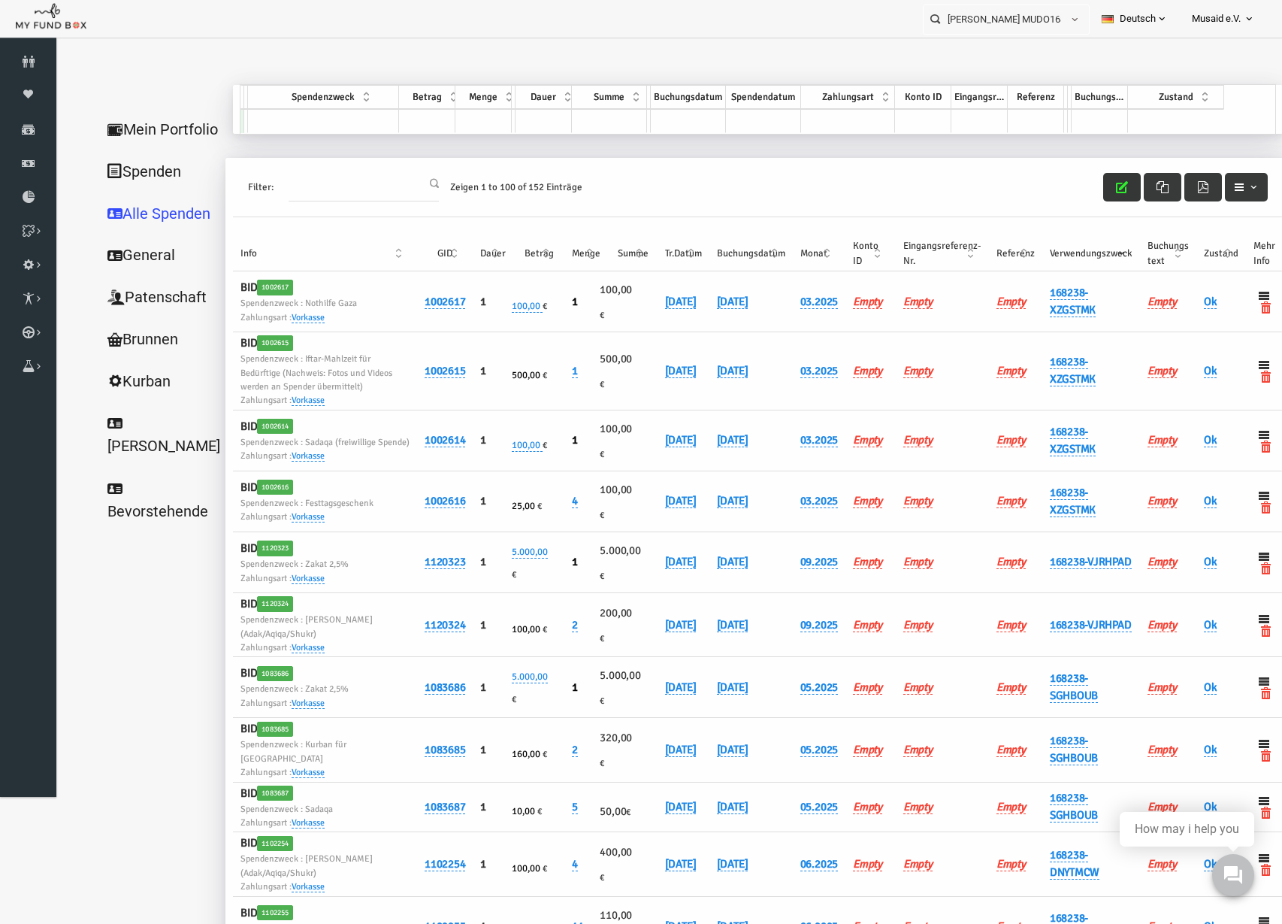
click at [1079, 184] on button "button" at bounding box center [1098, 187] width 38 height 29
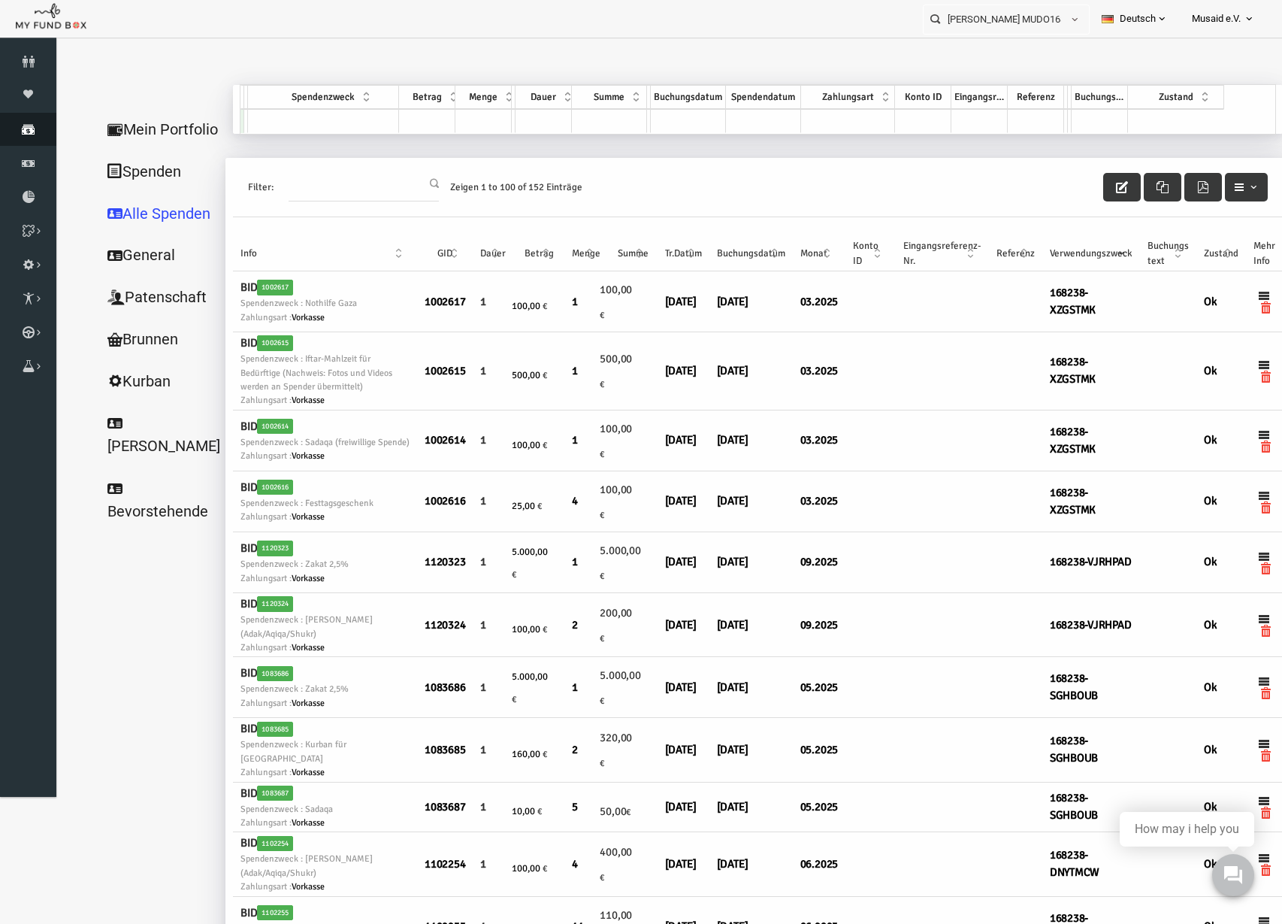
click at [18, 141] on link "Spenden" at bounding box center [28, 129] width 56 height 33
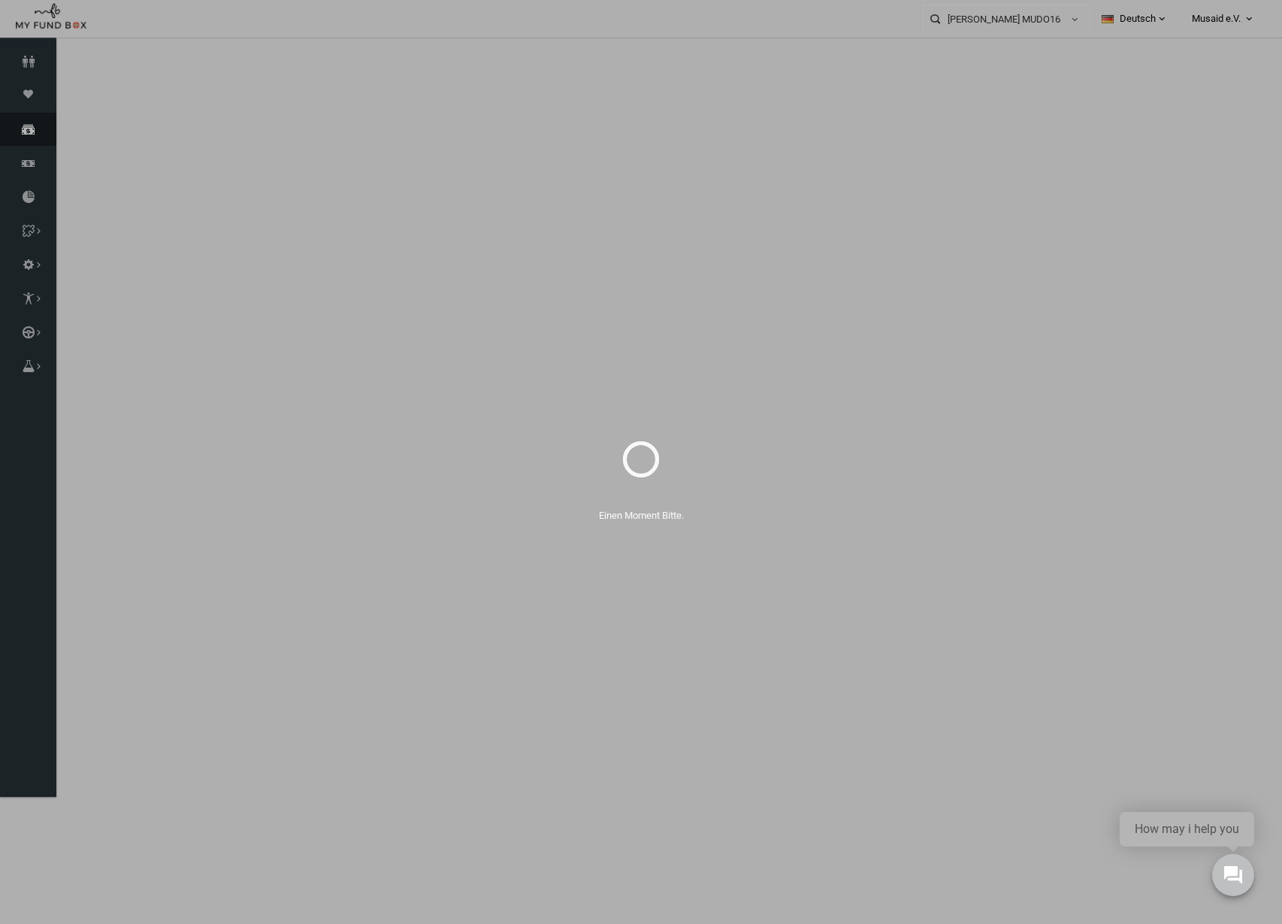
select select "100"
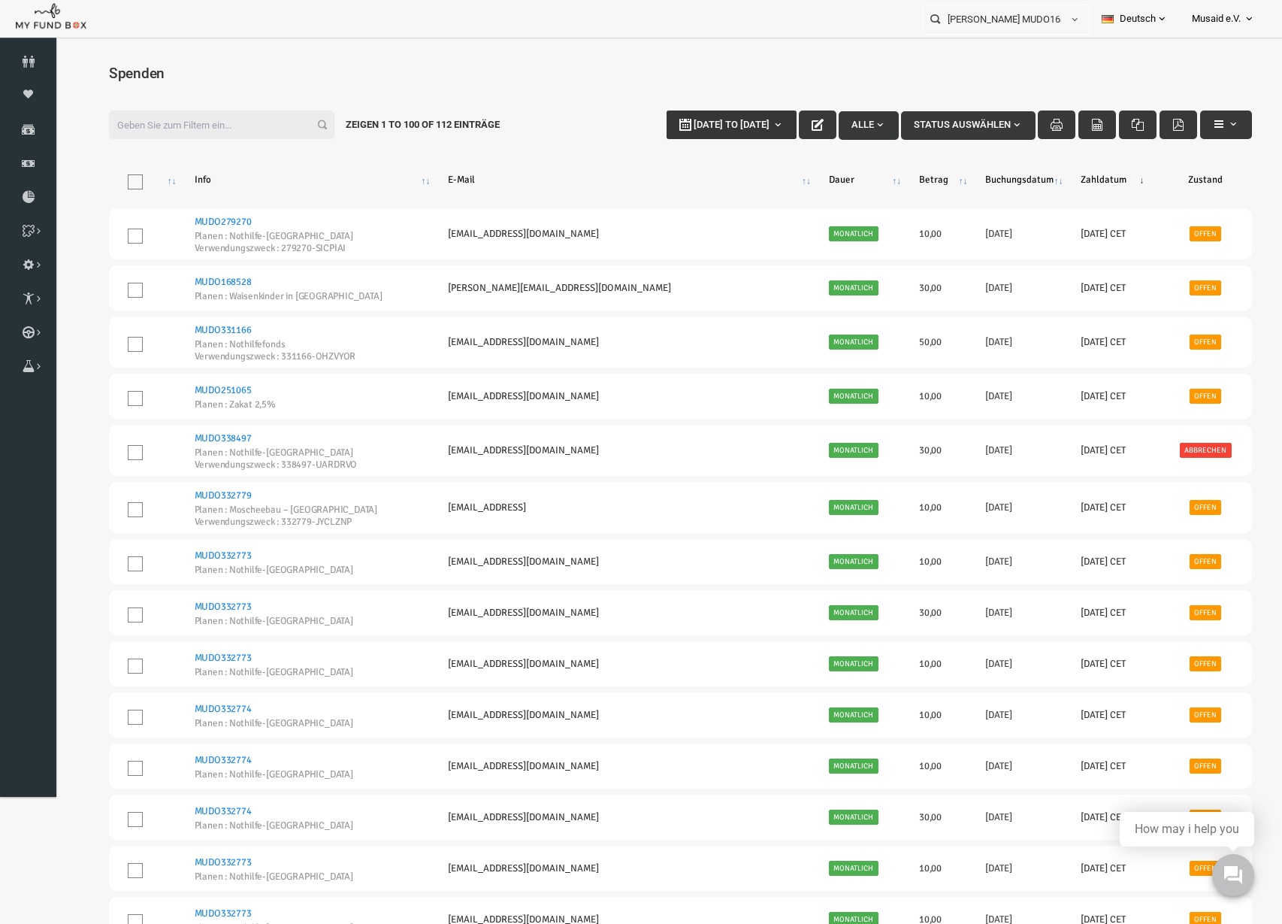
type input "[DATE]"
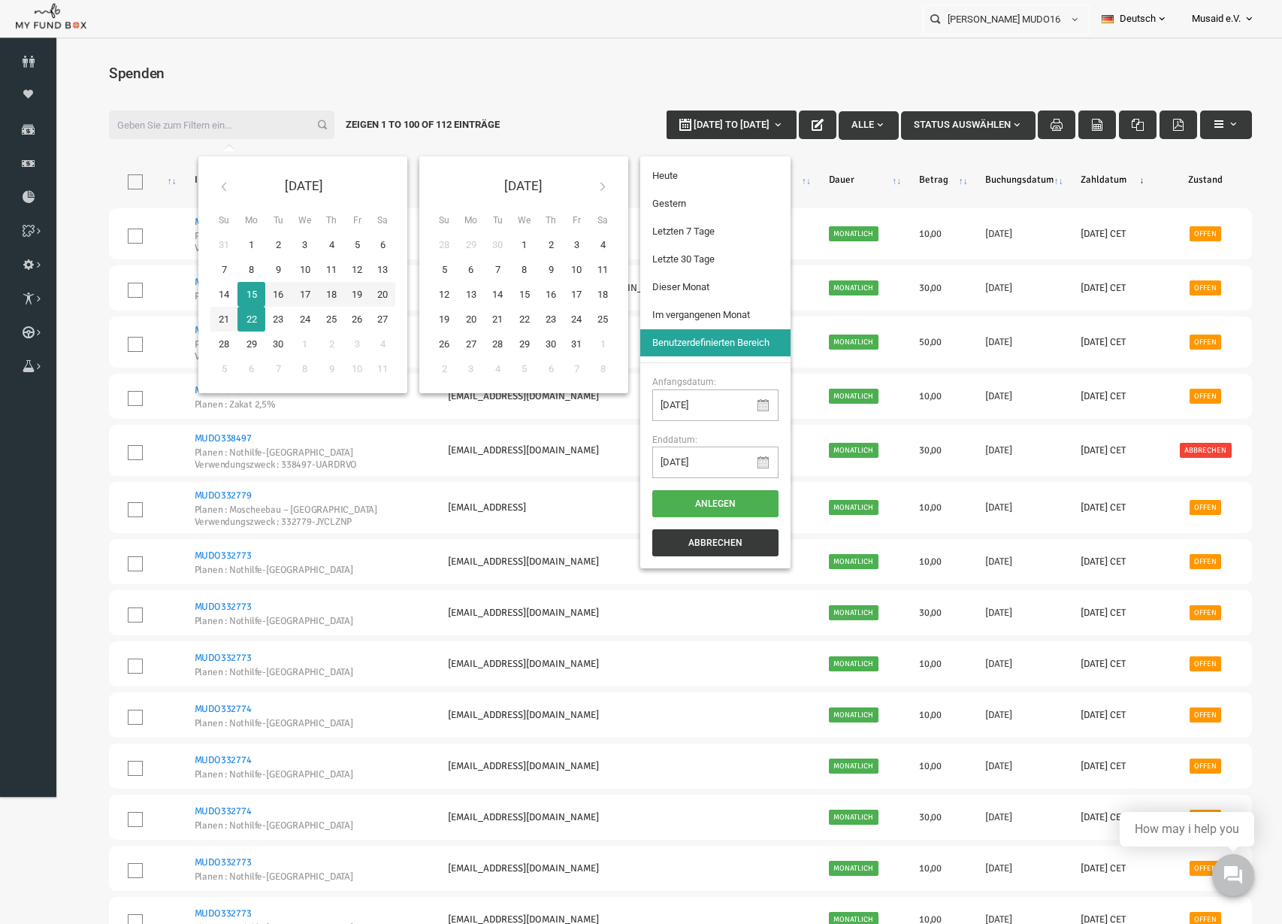
click at [707, 126] on span "[DATE] to [DATE]" at bounding box center [707, 124] width 76 height 11
click at [704, 126] on span "[DATE] to [DATE]" at bounding box center [707, 124] width 76 height 11
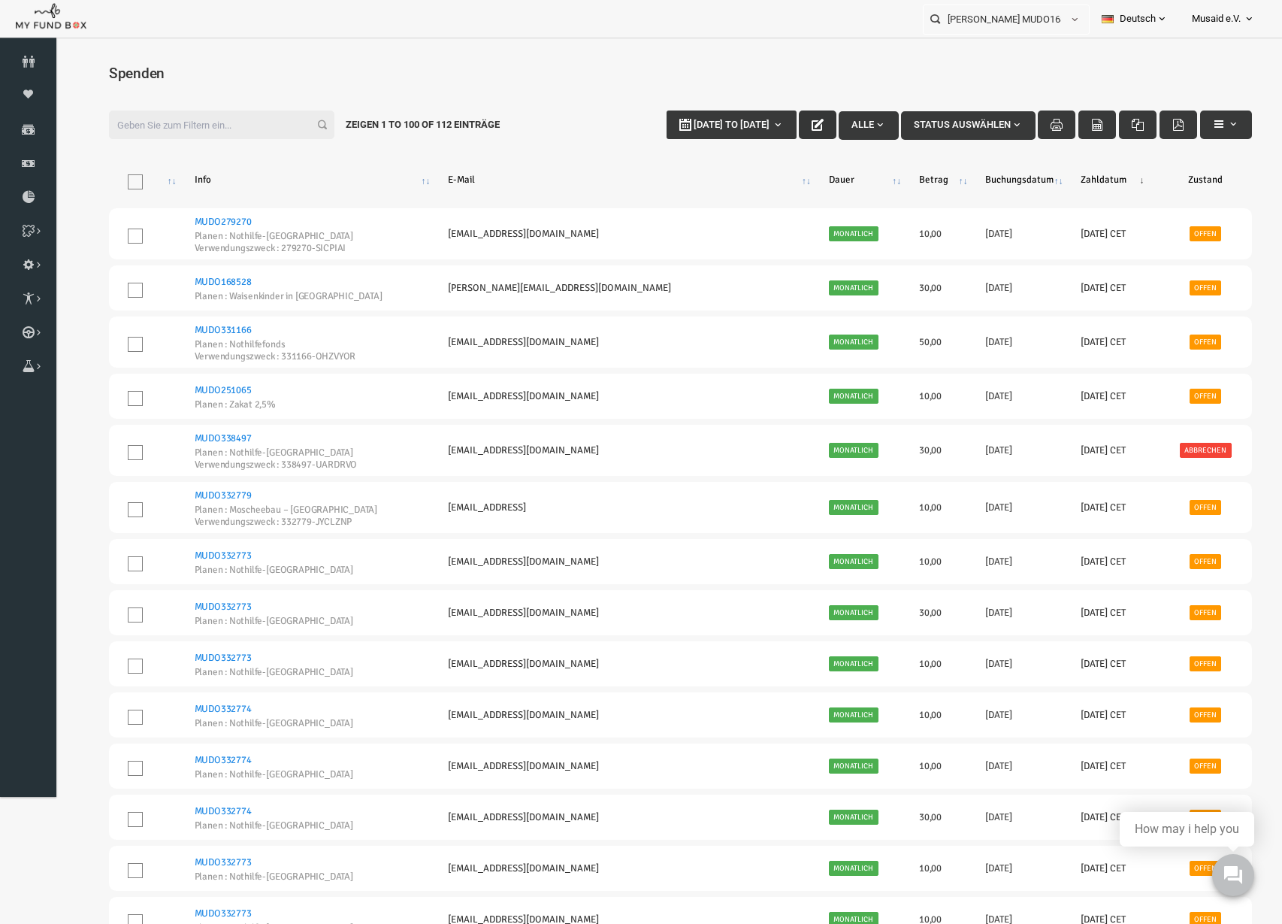
click at [774, 120] on button "button" at bounding box center [793, 124] width 38 height 29
click at [774, 121] on button "button" at bounding box center [793, 124] width 38 height 29
click at [1205, 126] on span "button" at bounding box center [1209, 124] width 12 height 12
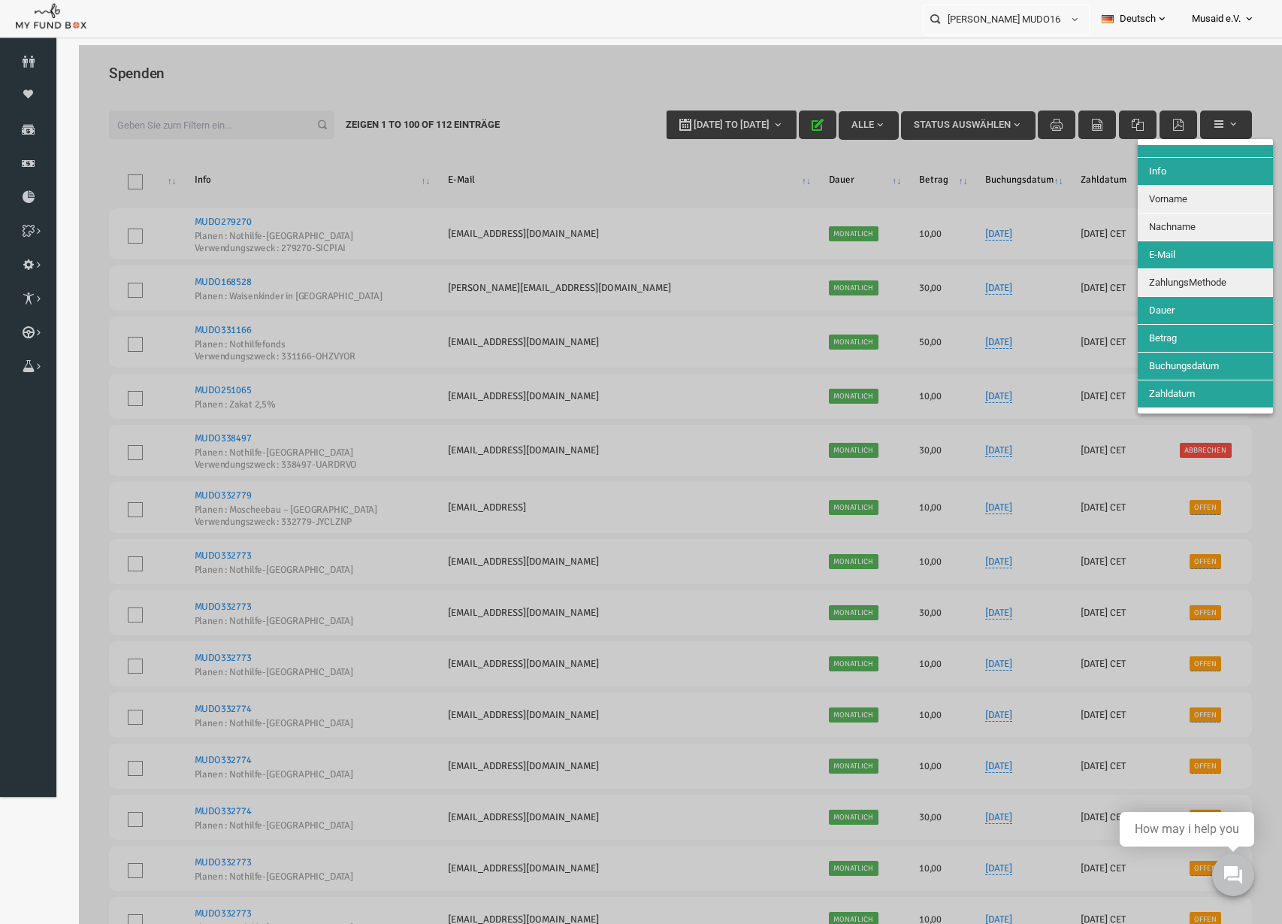
click at [1203, 126] on div at bounding box center [655, 507] width 1203 height 924
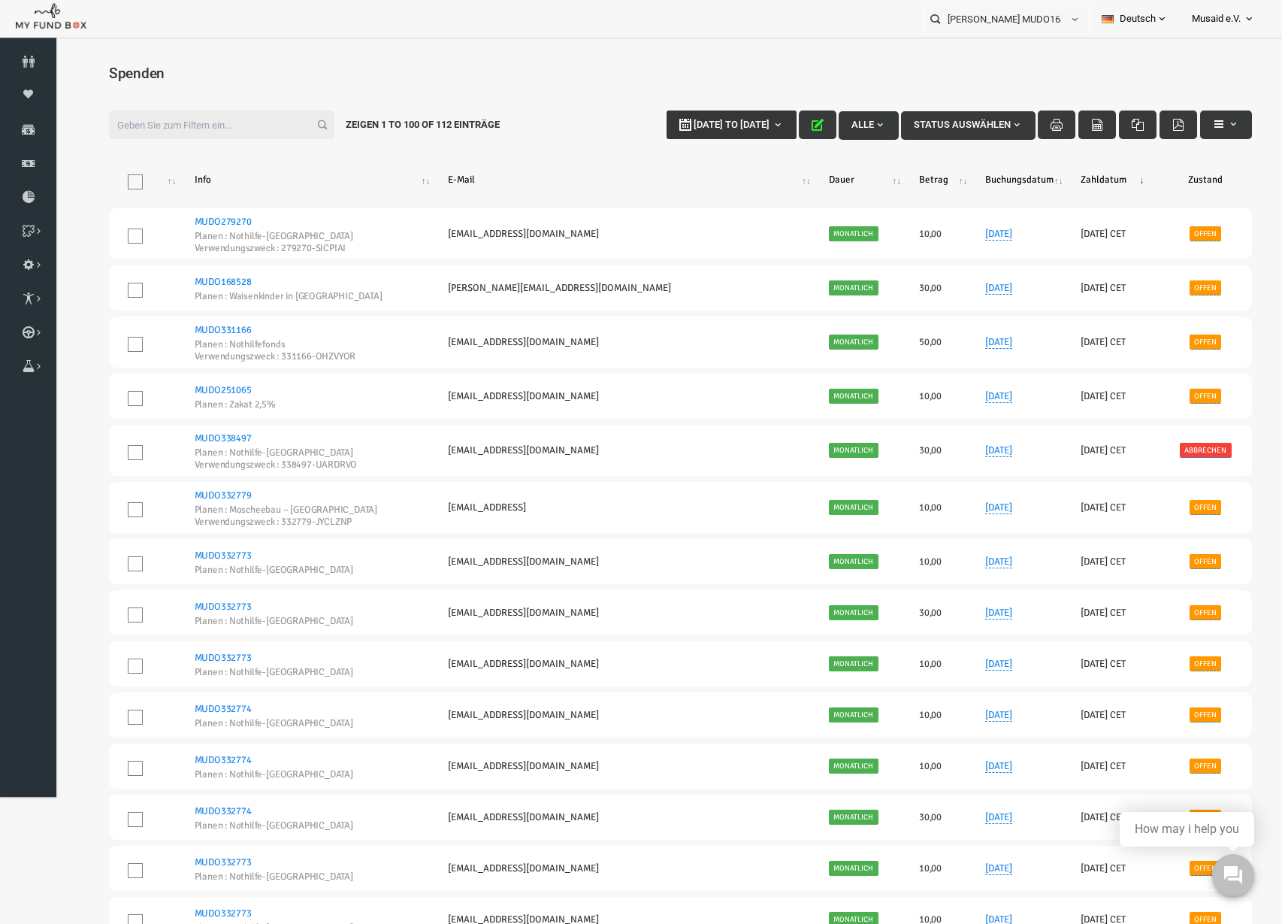
click at [664, 110] on button "[DATE] to [DATE]" at bounding box center [707, 124] width 130 height 29
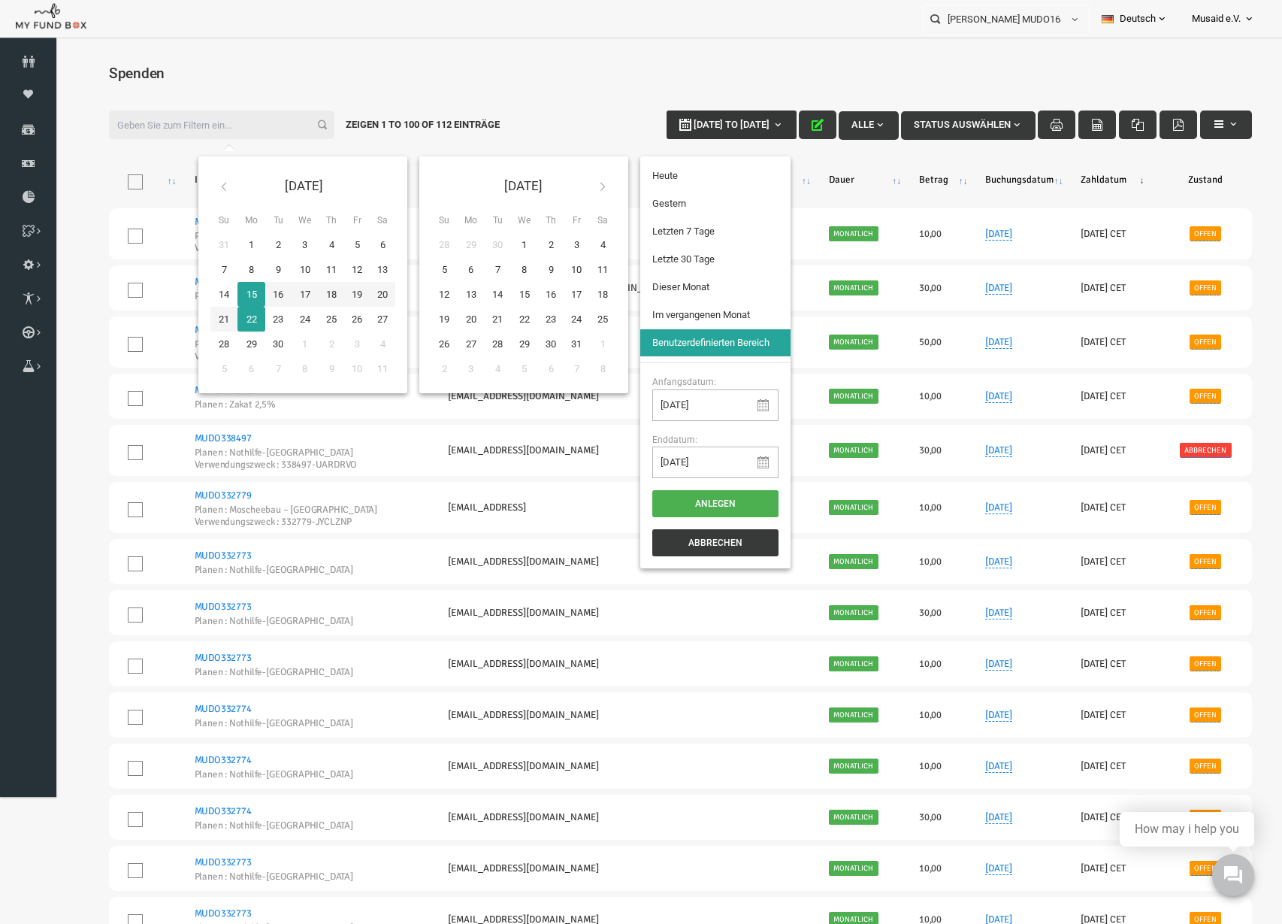
type input "[DATE]"
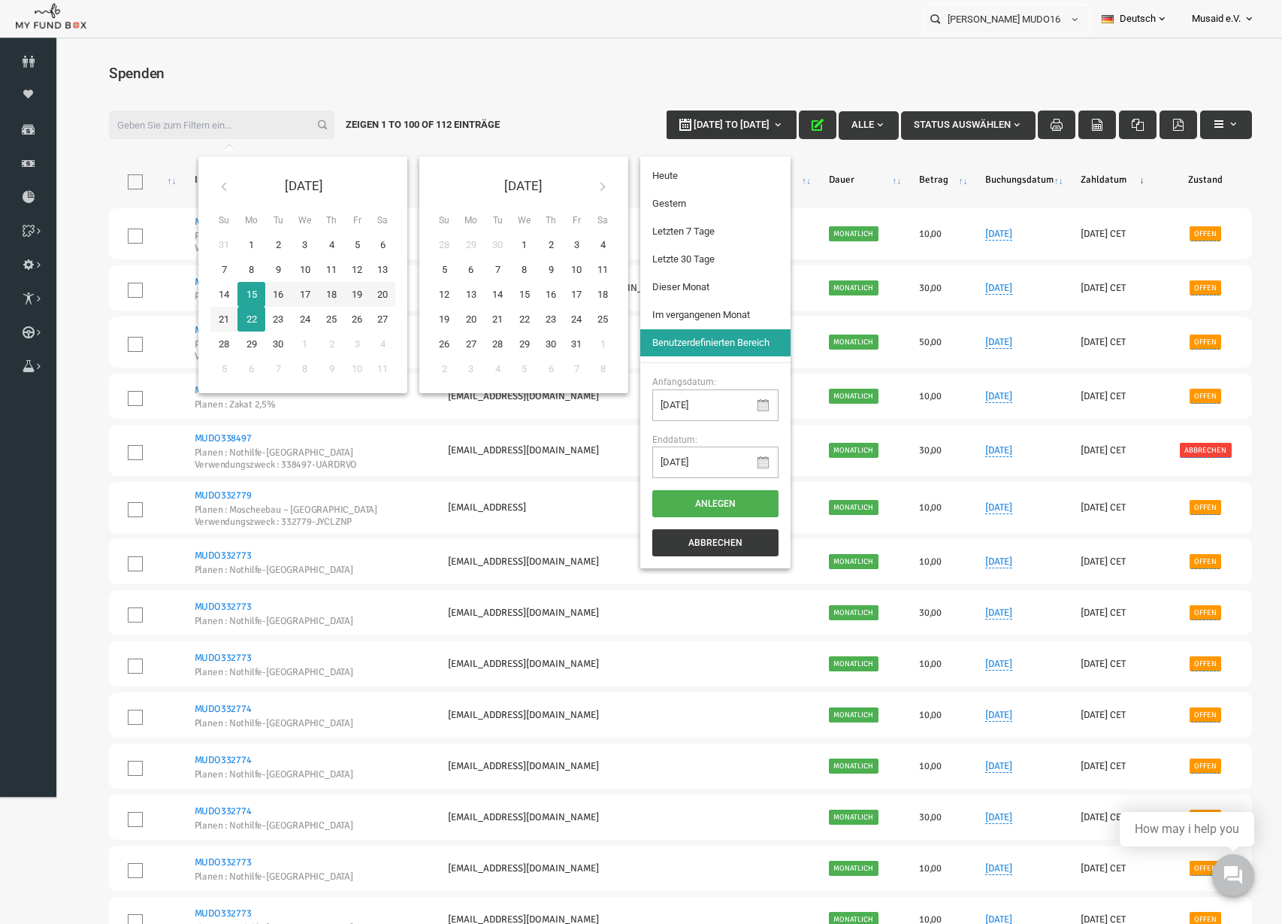
type input "[DATE]"
click at [687, 259] on li "Letzte 30 Tage" at bounding box center [691, 259] width 150 height 27
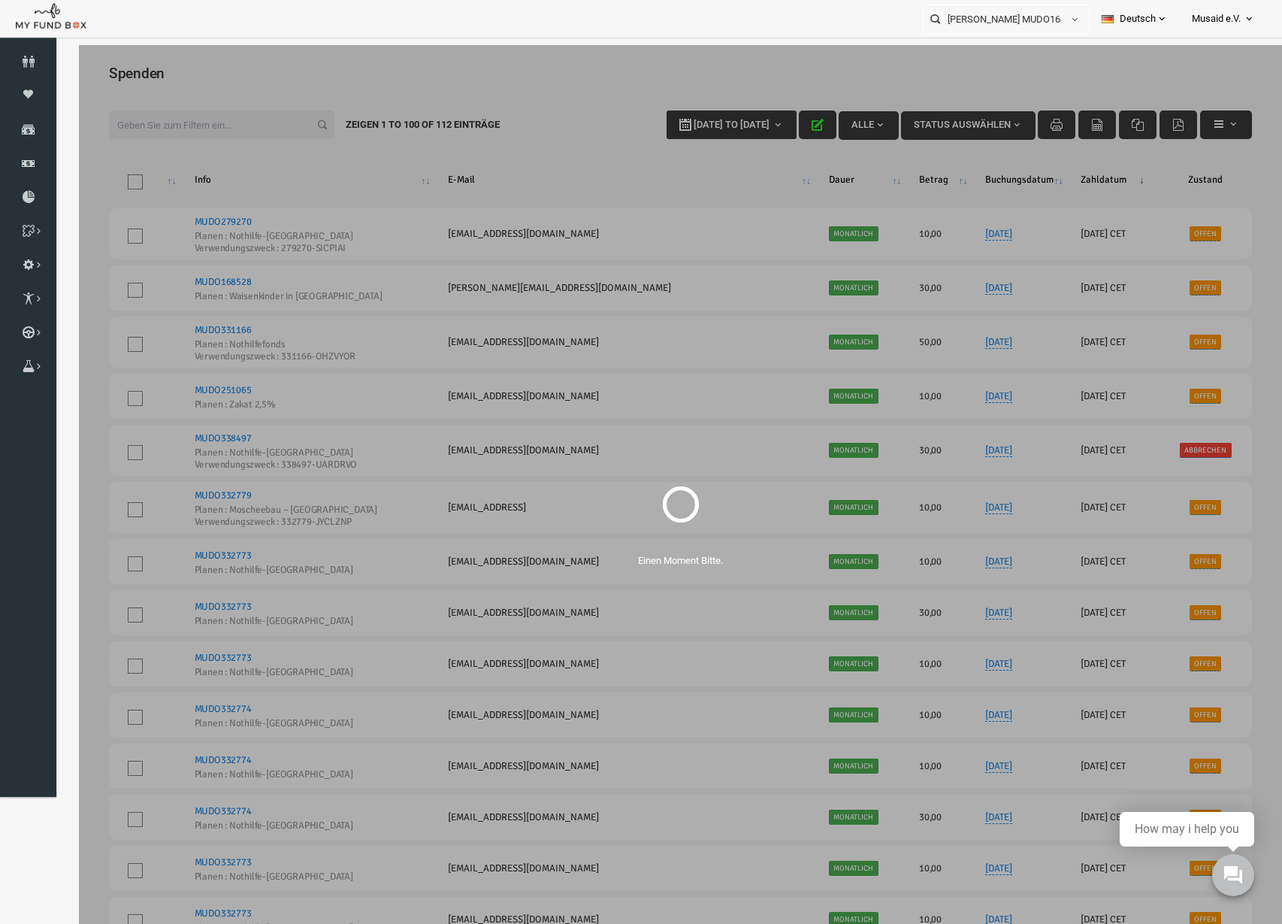
select select "100"
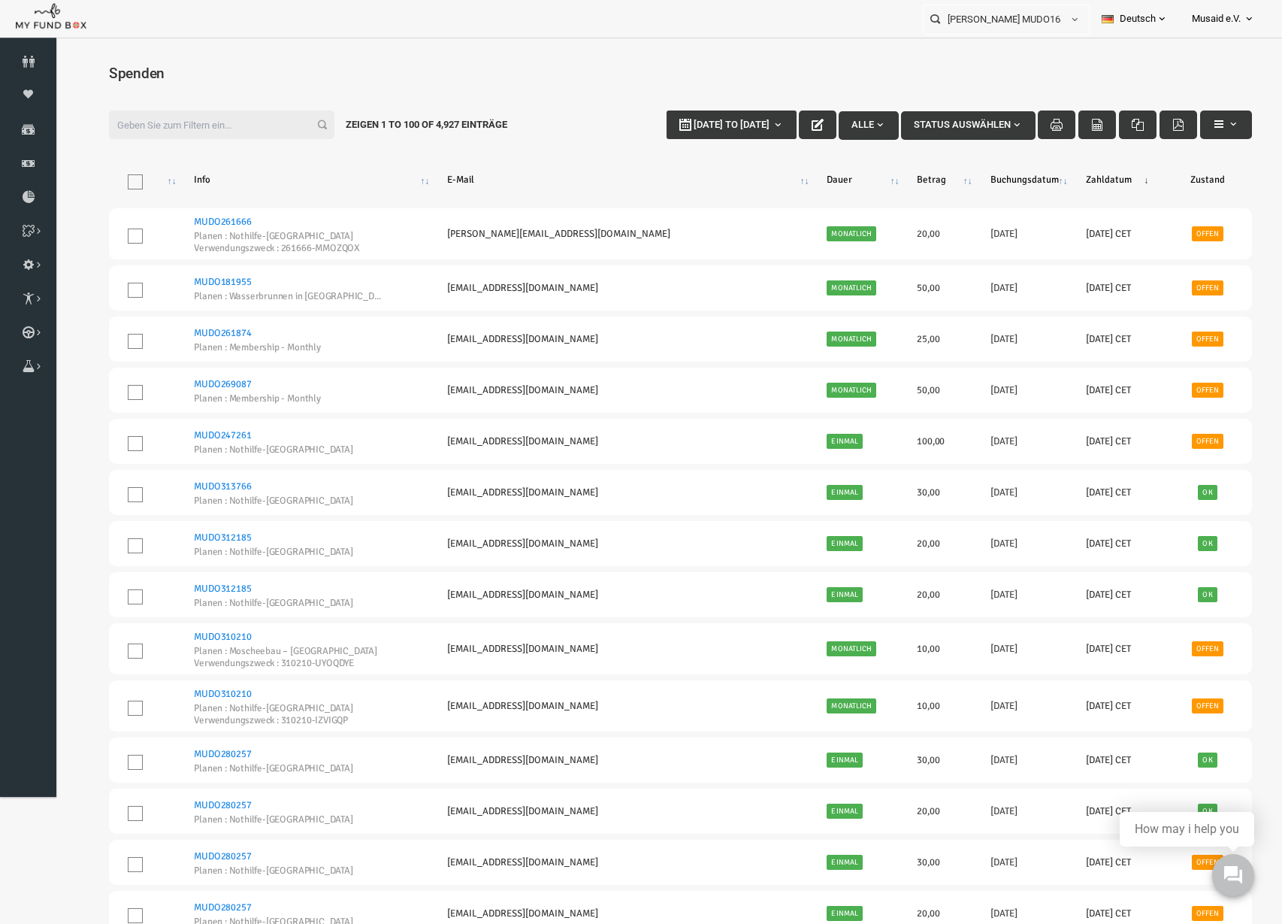
click at [179, 117] on input "Filter:" at bounding box center [197, 124] width 226 height 29
click at [192, 125] on input "Filter:" at bounding box center [197, 124] width 226 height 29
click at [253, 120] on input "Filter:" at bounding box center [197, 124] width 226 height 29
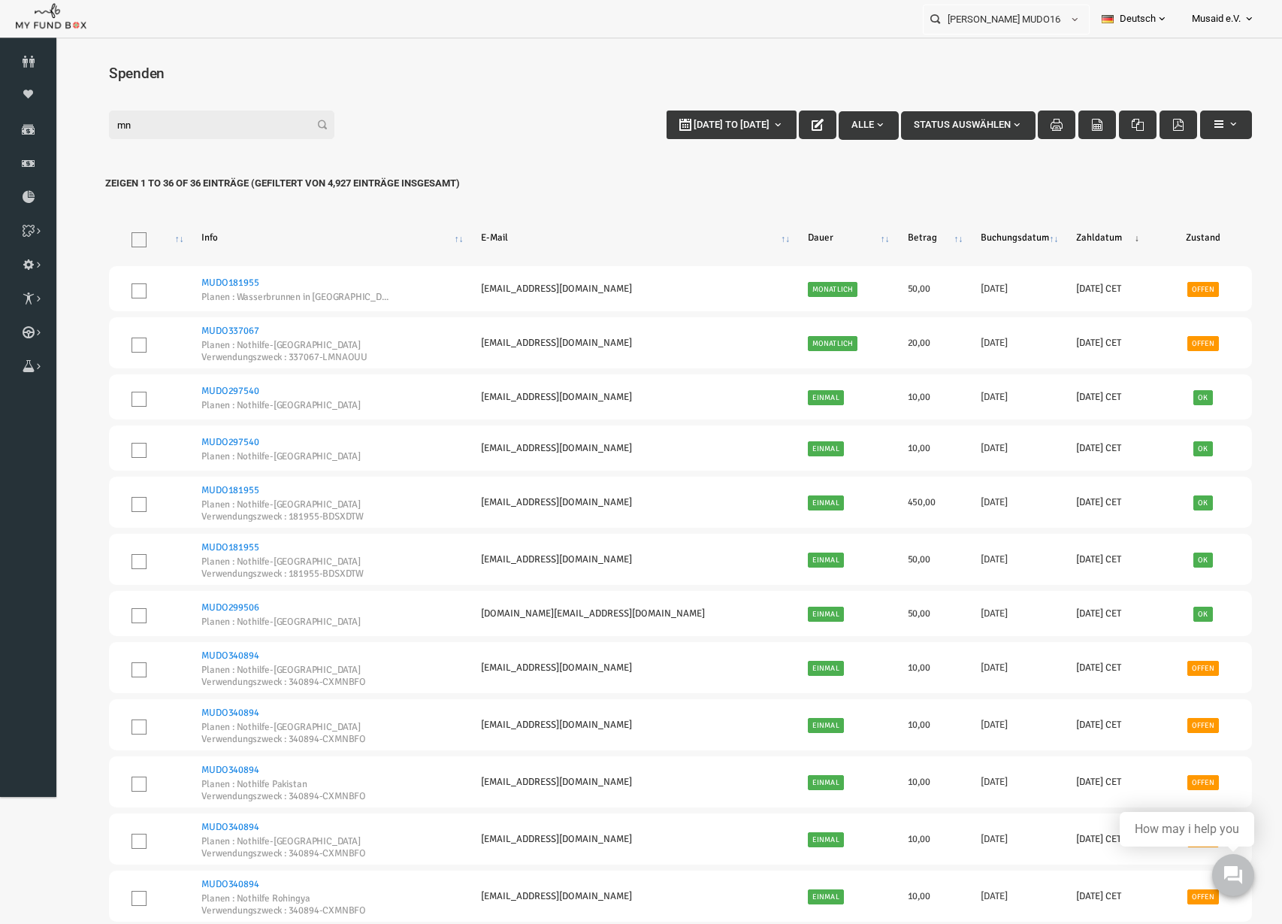
type input "m"
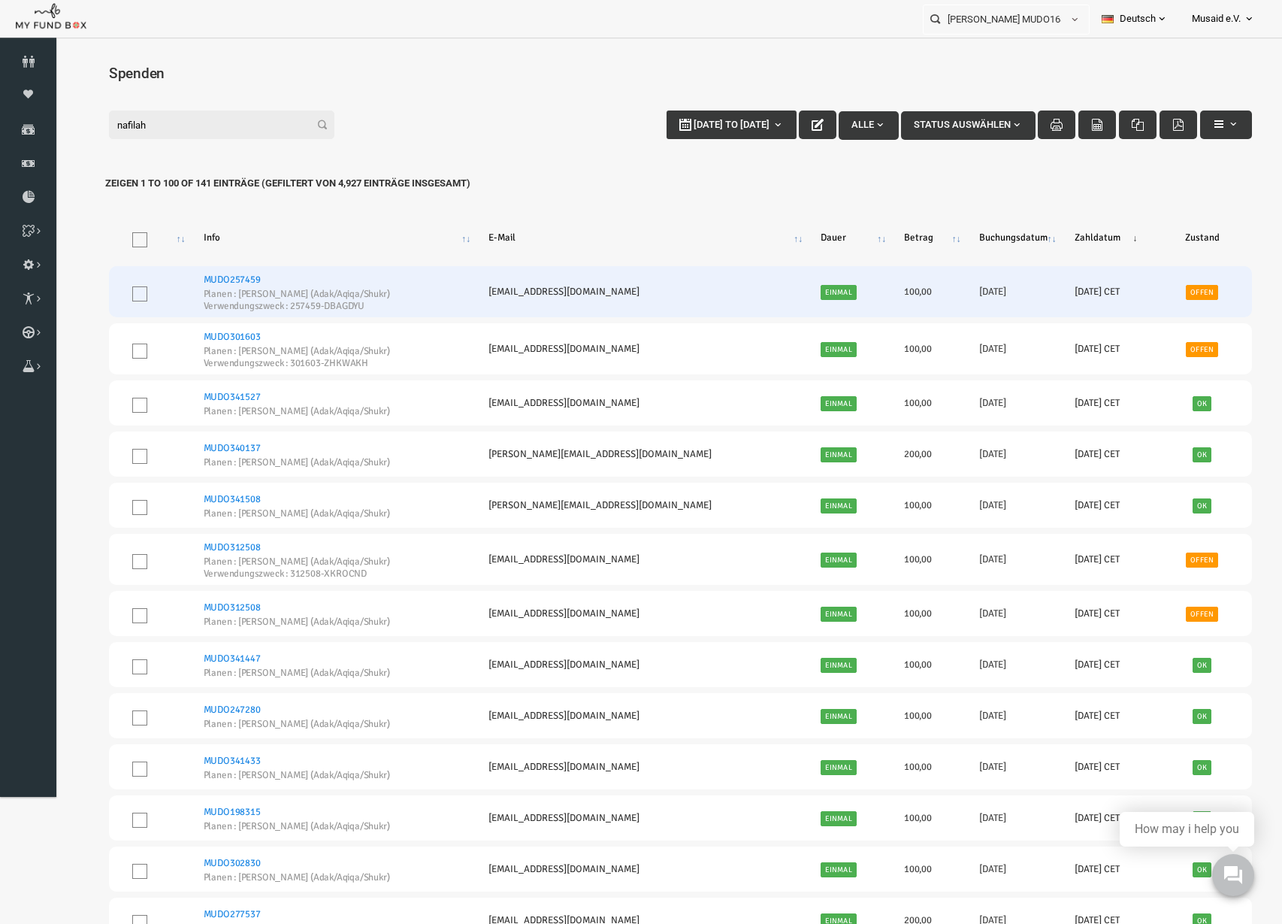
type input "nafilah"
click at [155, 298] on td at bounding box center [124, 291] width 81 height 51
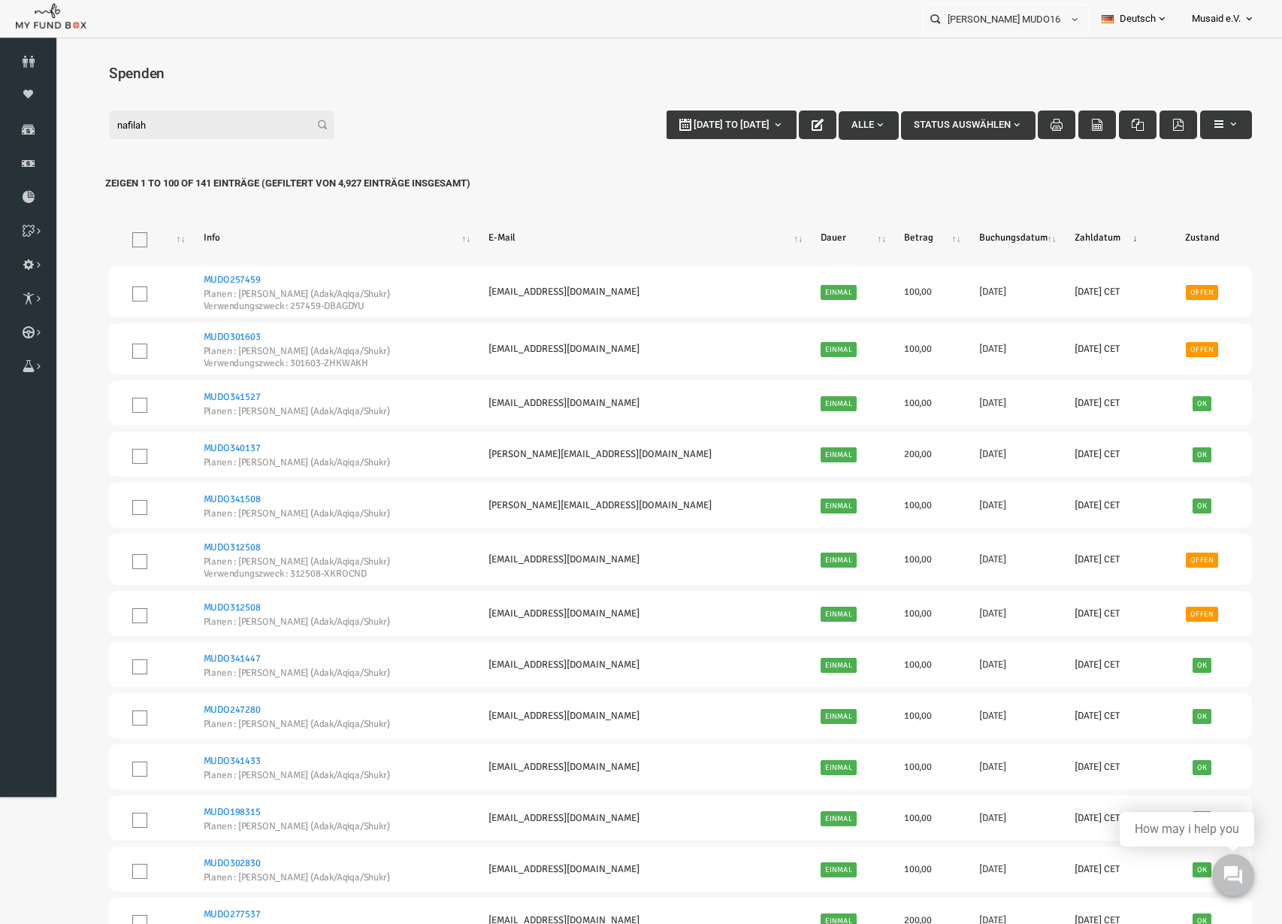
click at [179, 149] on div "Filter: nafilah [DATE] to [DATE] Alle Status auswählen Zeigen 1 to 100 of 141 E…" at bounding box center [655, 153] width 1173 height 117
drag, startPoint x: 163, startPoint y: 127, endPoint x: -12, endPoint y: 126, distance: 175.1
click at [54, 126] on html "Spender nicht gefunden Patenschaft nicht gefunden Partner nicht gefunden !!!! B…" at bounding box center [655, 507] width 1203 height 924
click at [1194, 114] on button "button" at bounding box center [1202, 124] width 52 height 29
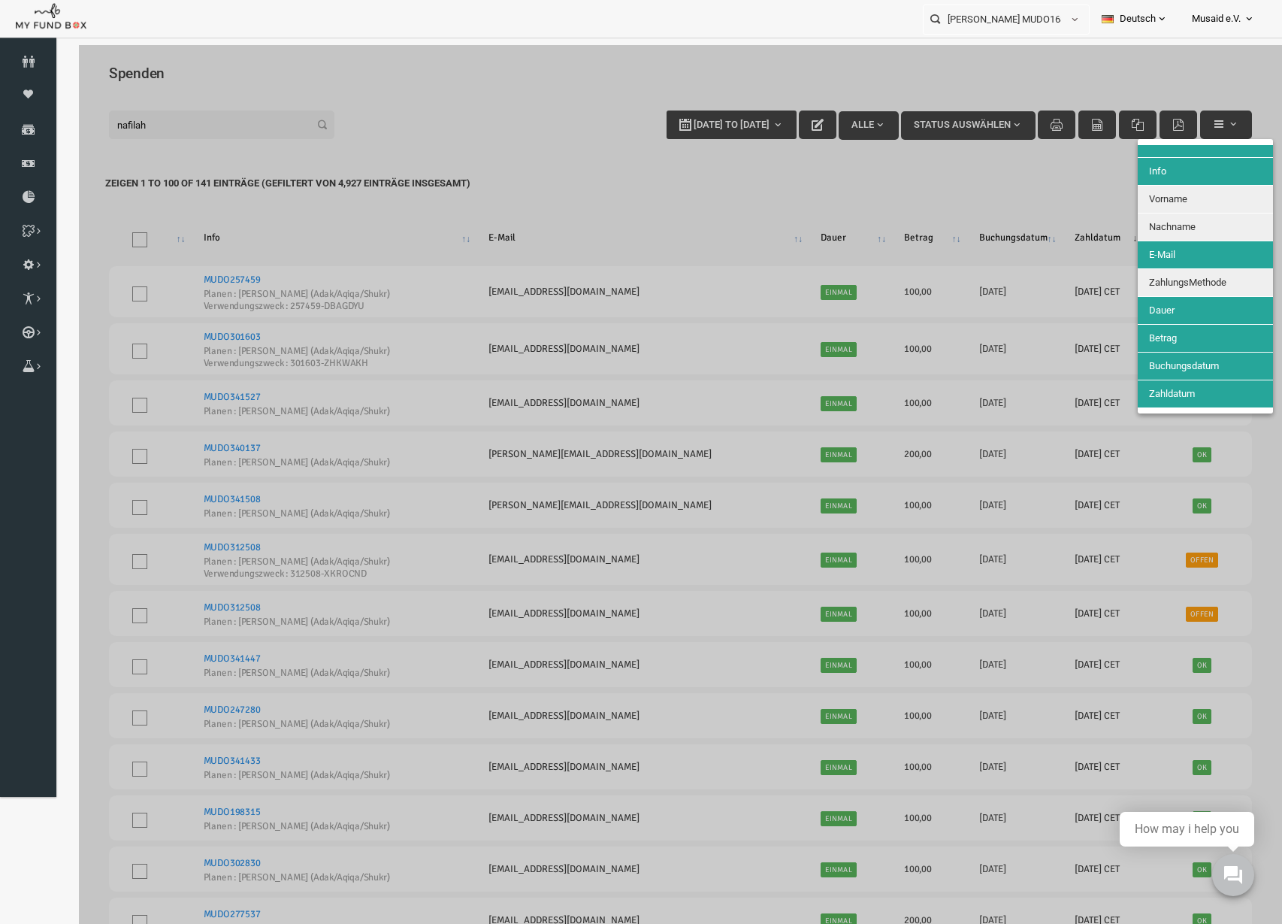
drag, startPoint x: 1150, startPoint y: 225, endPoint x: 1149, endPoint y: 210, distance: 15.1
click at [1150, 224] on span "Nachname" at bounding box center [1148, 226] width 47 height 11
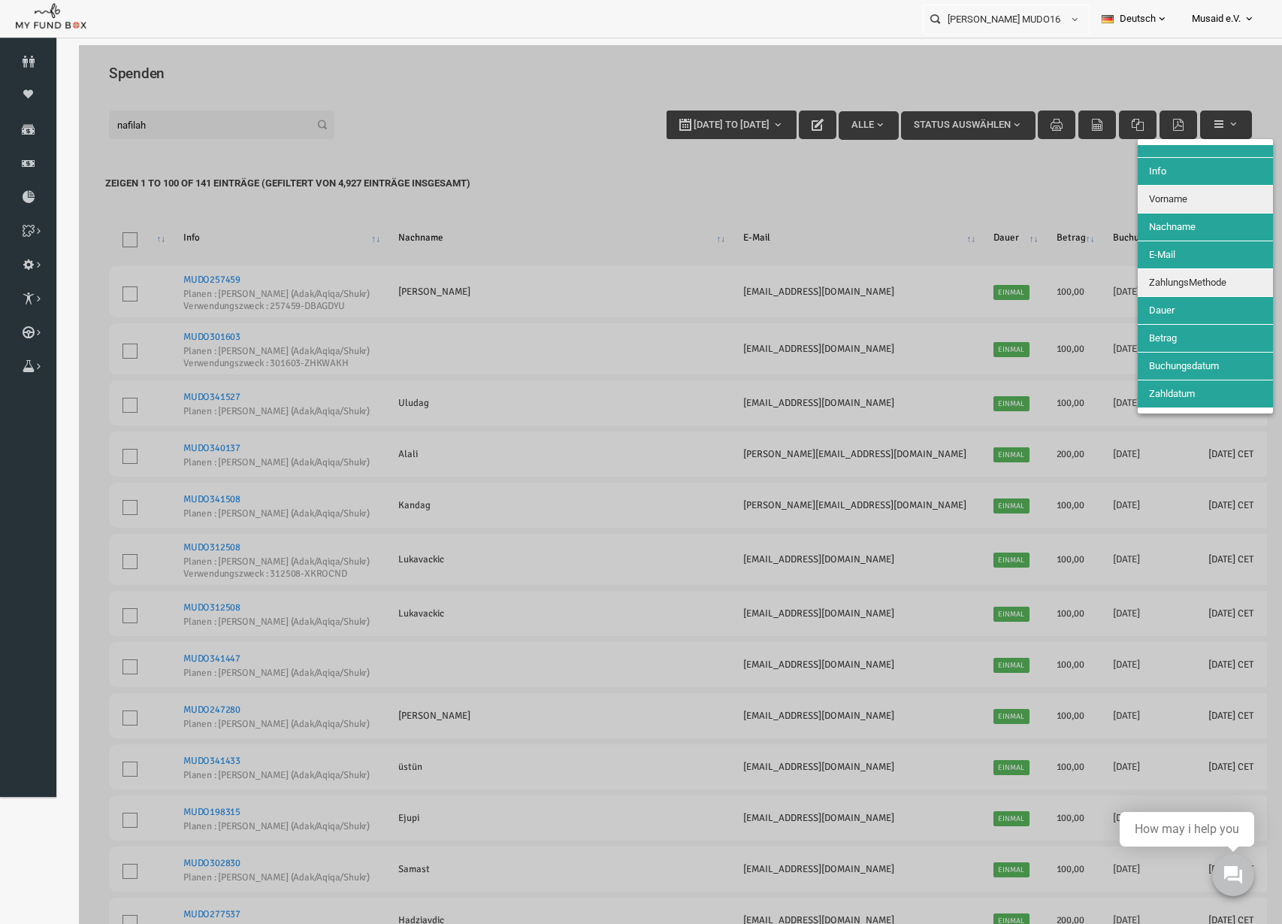
click at [1147, 198] on span "Vorname" at bounding box center [1144, 198] width 38 height 11
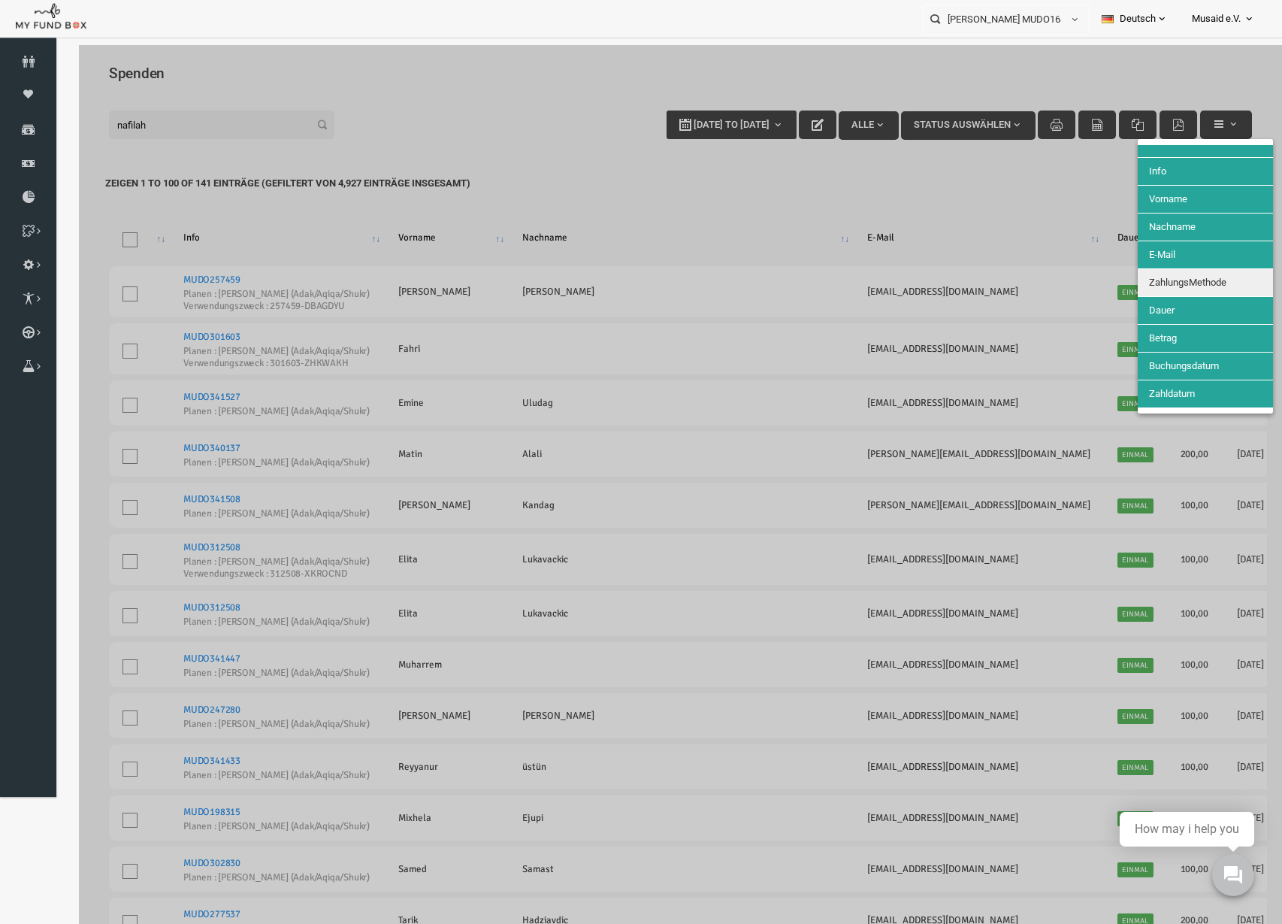
click at [1094, 277] on div at bounding box center [655, 507] width 1203 height 924
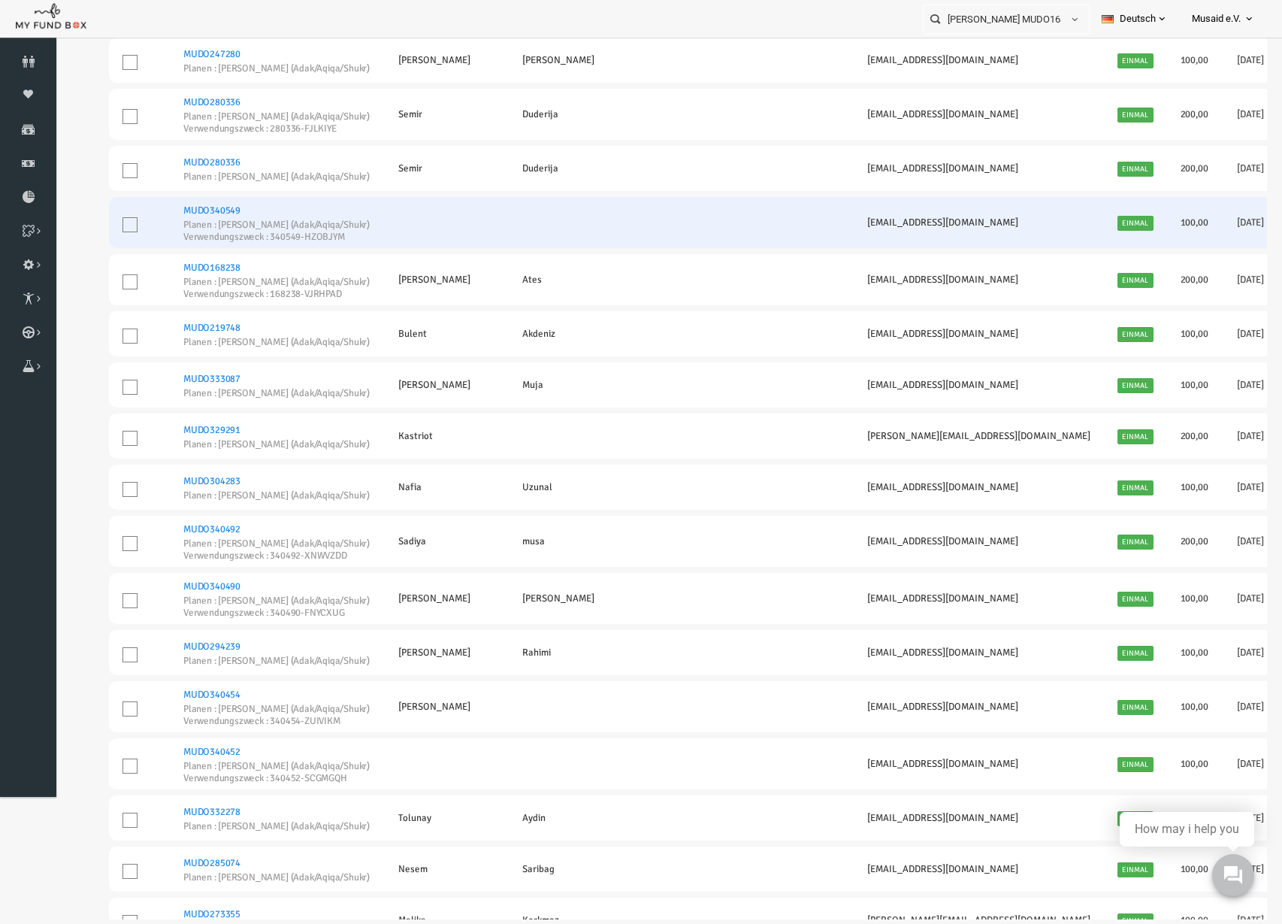
scroll to position [3015, 0]
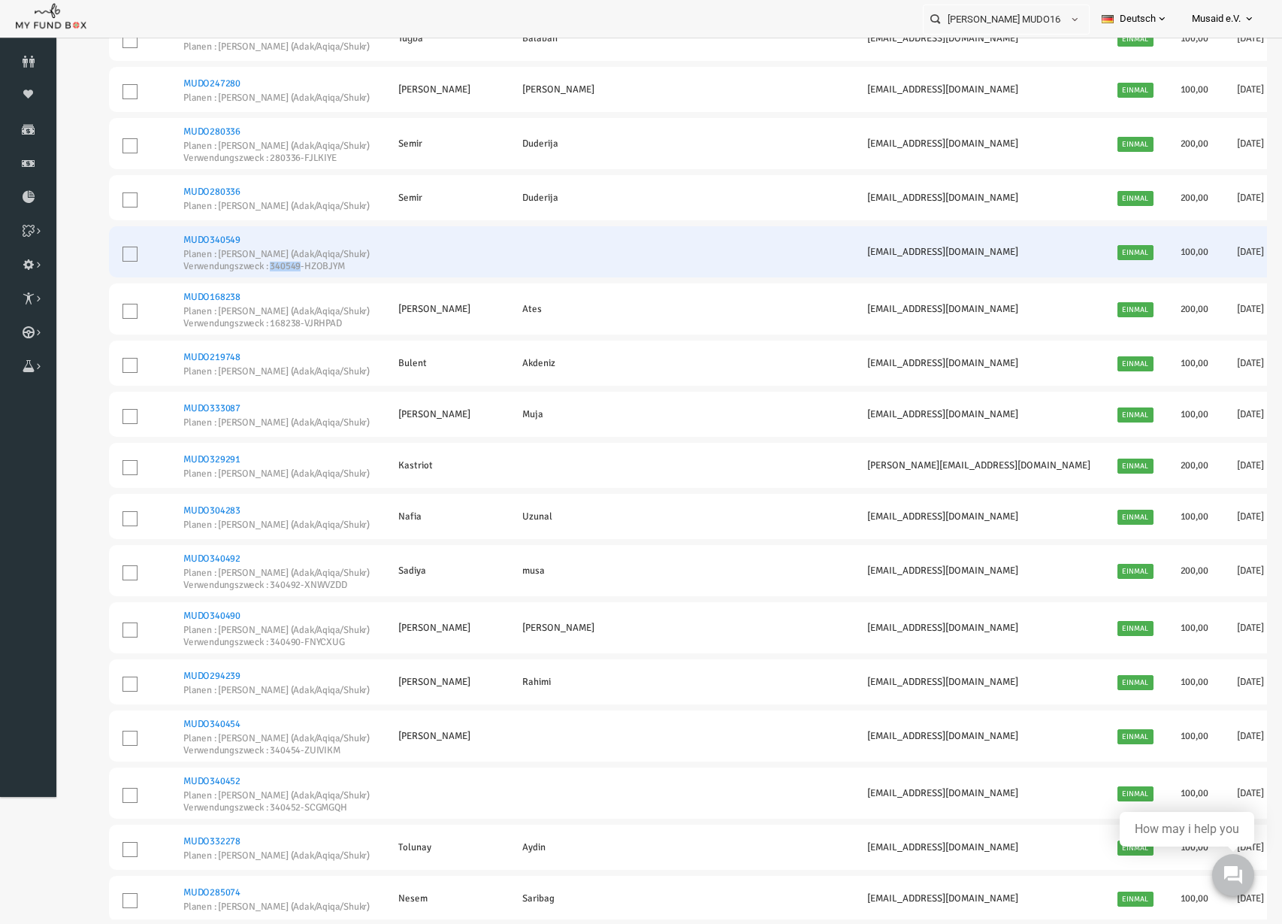
drag, startPoint x: 244, startPoint y: 270, endPoint x: 273, endPoint y: 271, distance: 28.6
click at [273, 271] on td "MUDO340549 Planen : Nafilah Kurban (Adak/Aqiqa/Shukr) Verwendungszweck : 340549…" at bounding box center [252, 251] width 215 height 51
copy small "340549"
drag, startPoint x: 316, startPoint y: 265, endPoint x: 277, endPoint y: 276, distance: 41.4
click at [277, 276] on td "MUDO340549 Planen : Nafilah Kurban (Adak/Aqiqa/Shukr) Verwendungszweck : 340549…" at bounding box center [252, 251] width 215 height 51
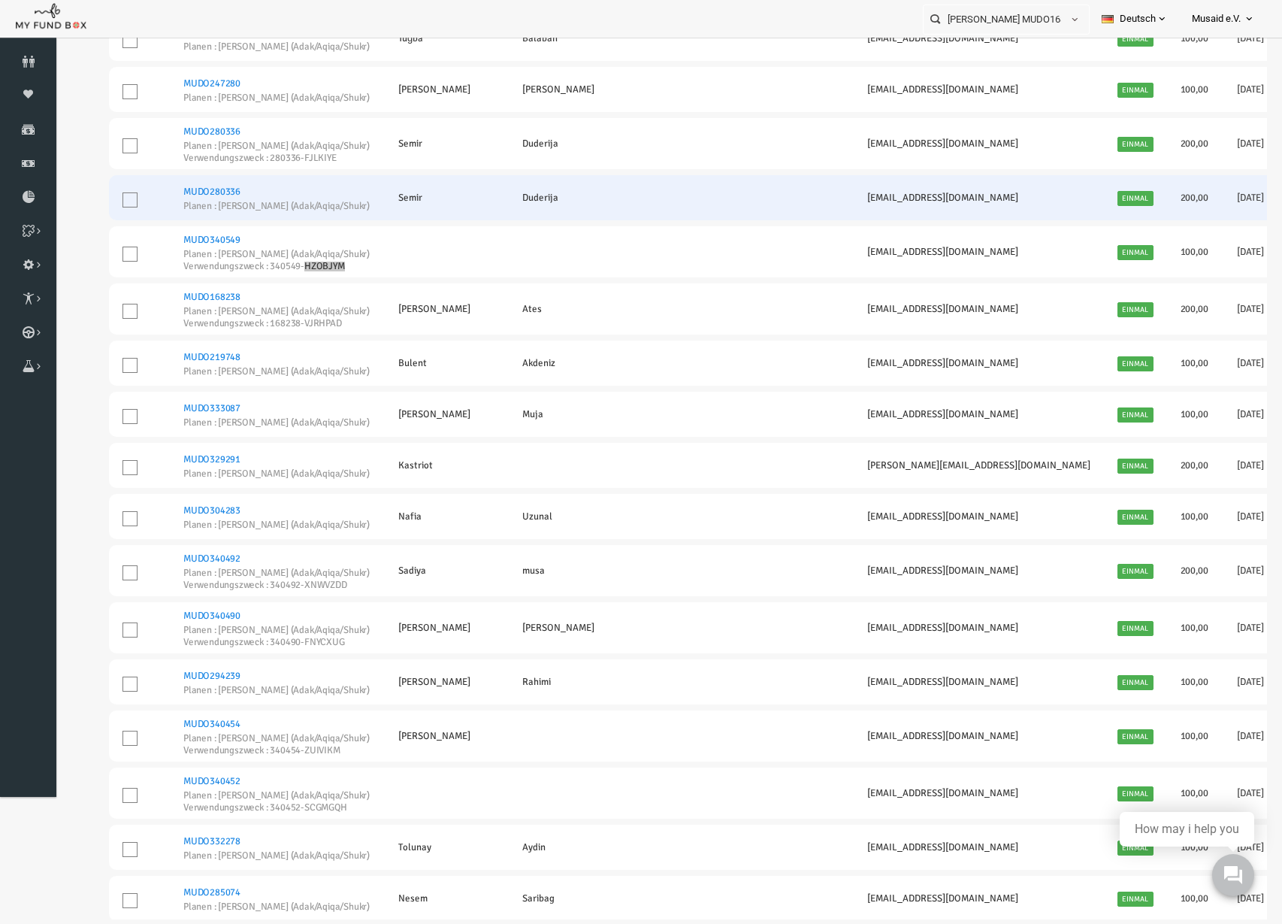
scroll to position [2921, 0]
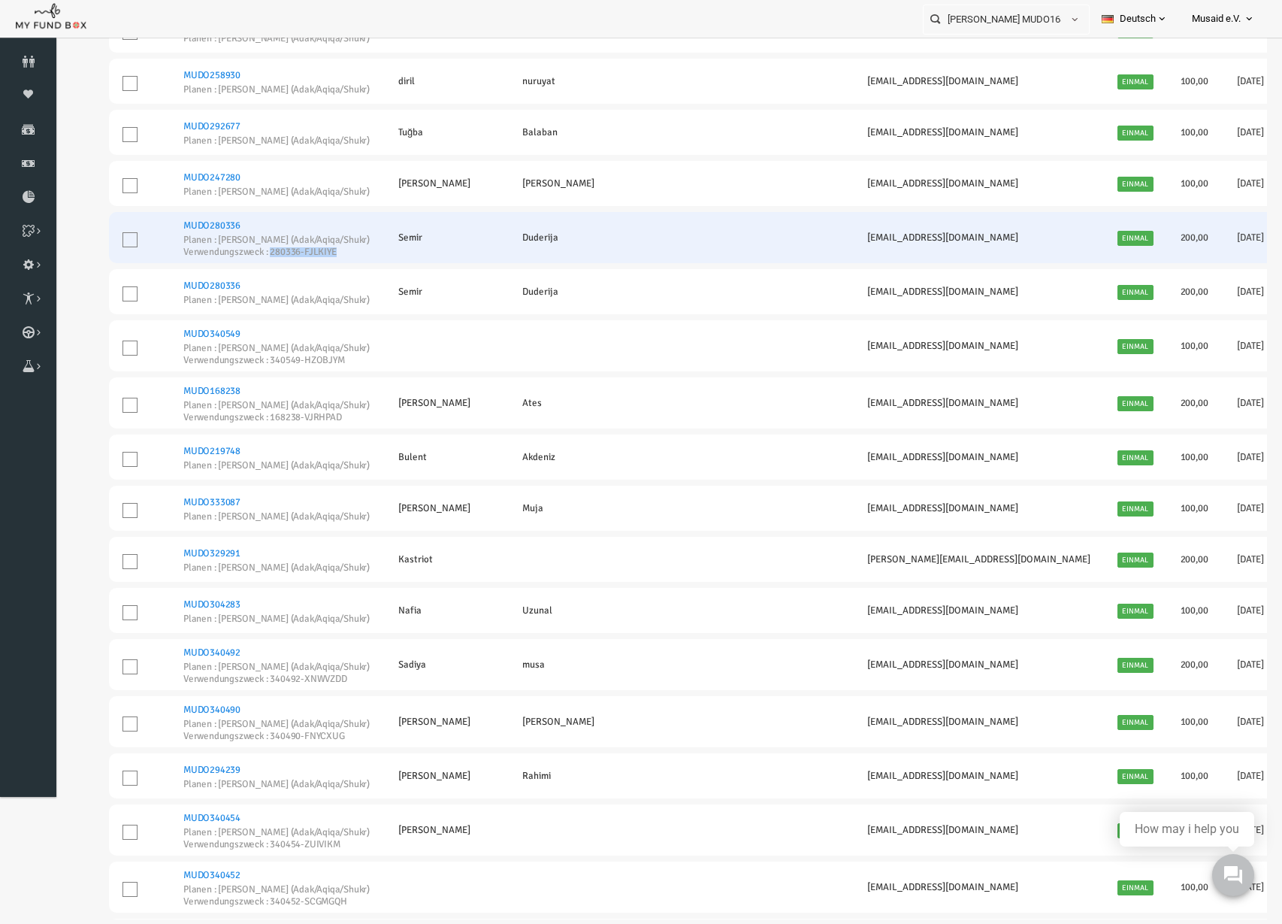
drag, startPoint x: 245, startPoint y: 254, endPoint x: 310, endPoint y: 257, distance: 65.5
click at [310, 257] on td "MUDO280336 Planen : [PERSON_NAME] (Adak/Aqiqa/Shukr) Verwendungszweck : 280336-…" at bounding box center [252, 237] width 215 height 51
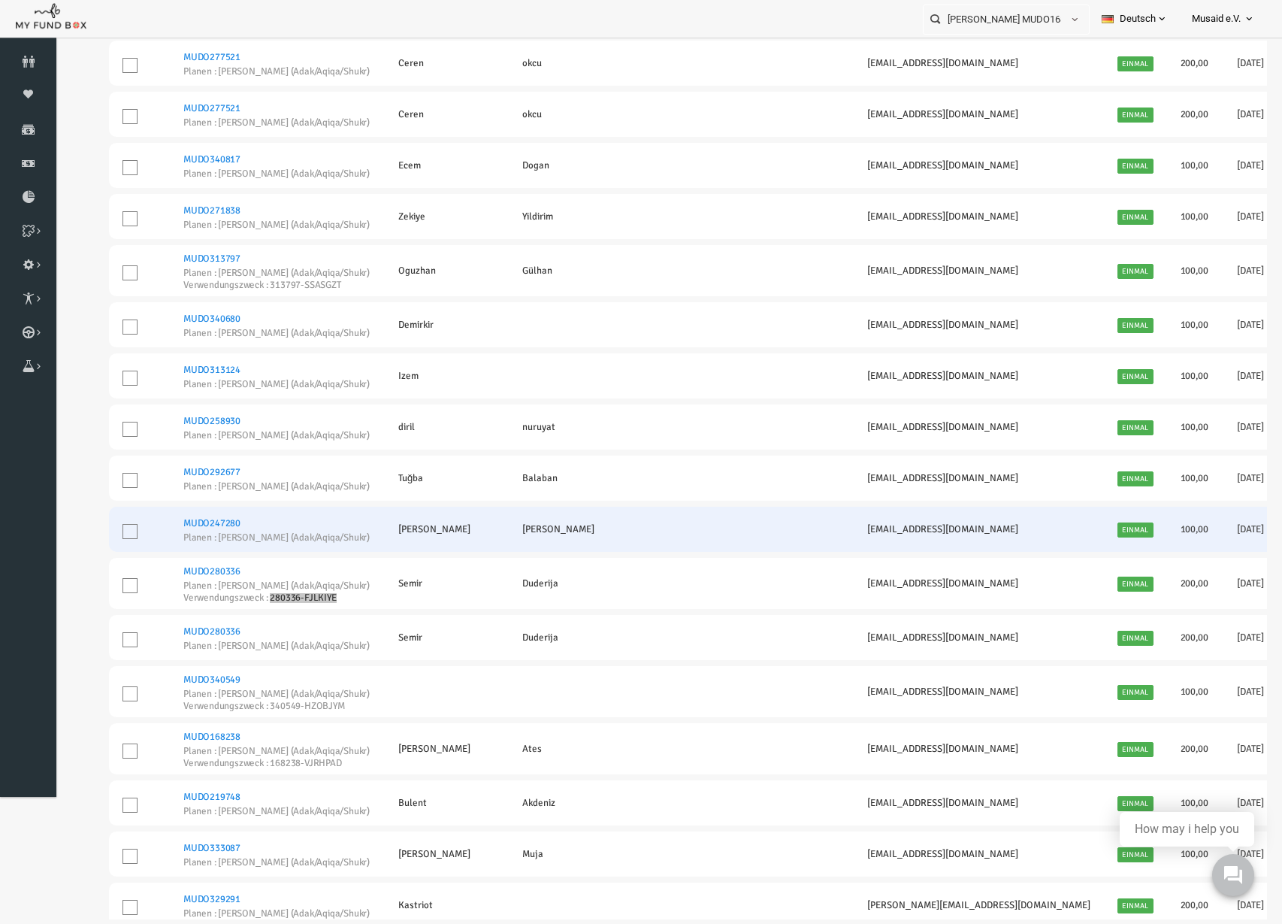
scroll to position [2545, 0]
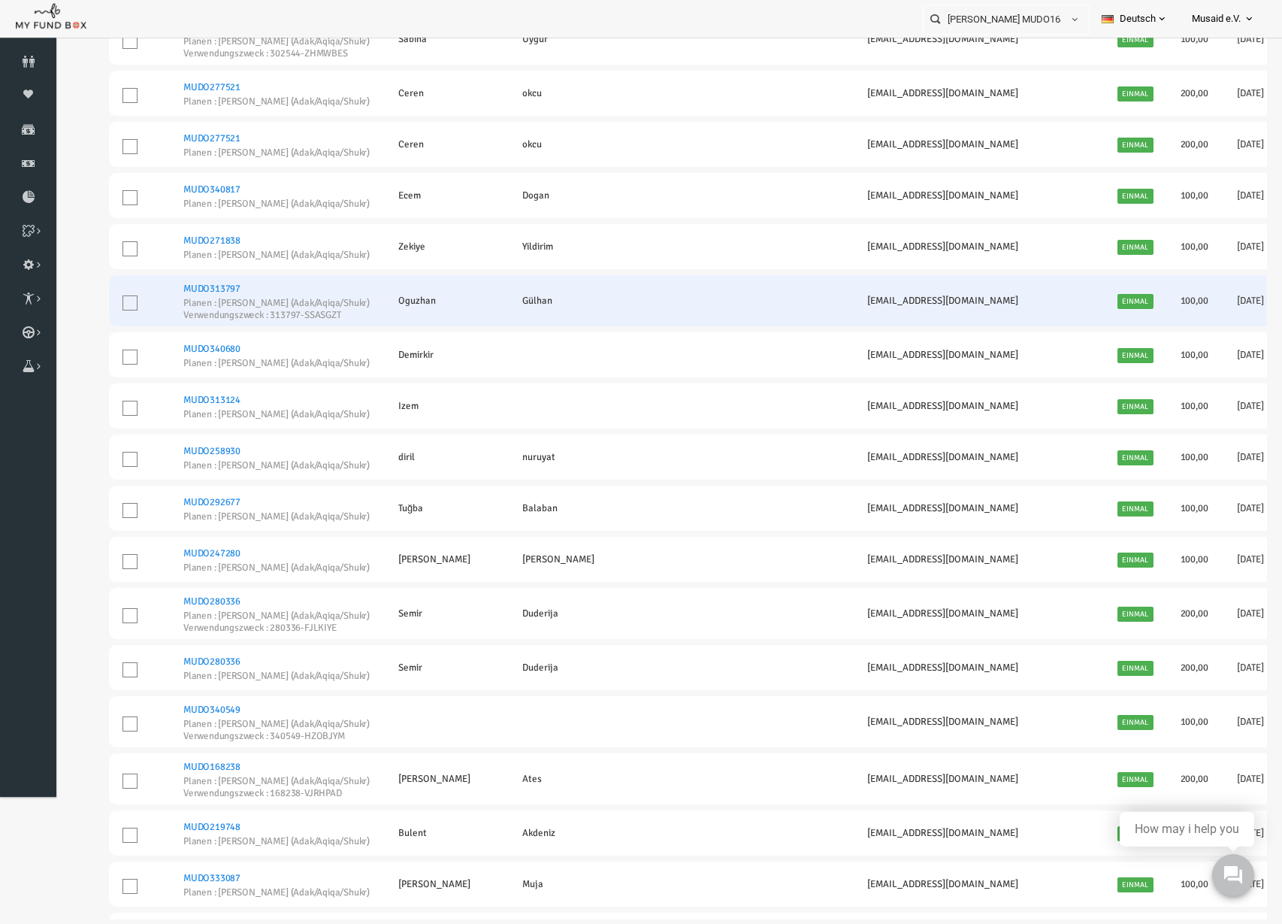
click at [246, 320] on td "MUDO313797 Planen : Nafilah Kurban (Adak/Aqiqa/Shukr) Verwendungszweck : 313797…" at bounding box center [252, 300] width 215 height 51
drag, startPoint x: 244, startPoint y: 318, endPoint x: 318, endPoint y: 325, distance: 74.7
click at [318, 325] on td "MUDO313797 Planen : Nafilah Kurban (Adak/Aqiqa/Shukr) Verwendungszweck : 313797…" at bounding box center [252, 300] width 215 height 51
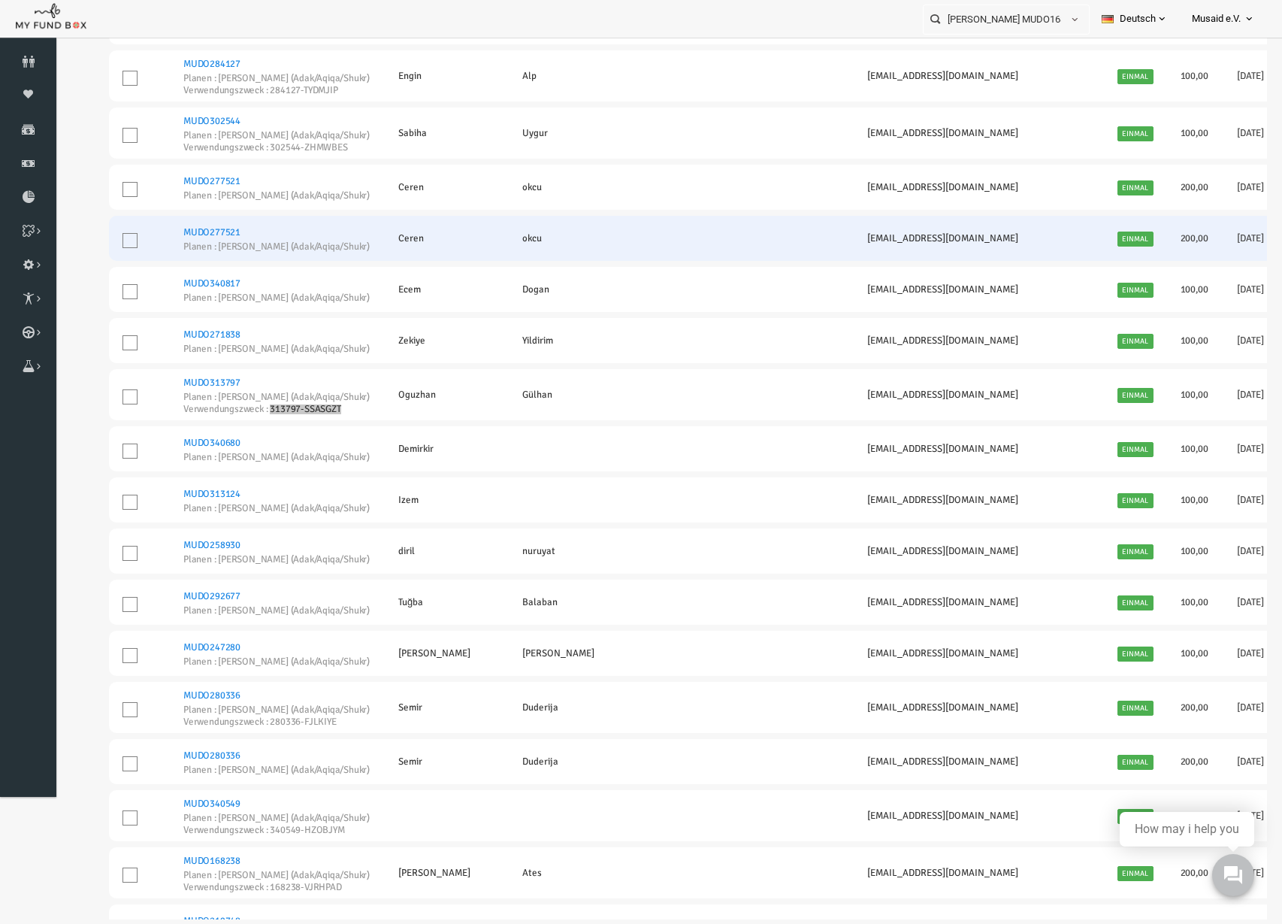
scroll to position [2357, 0]
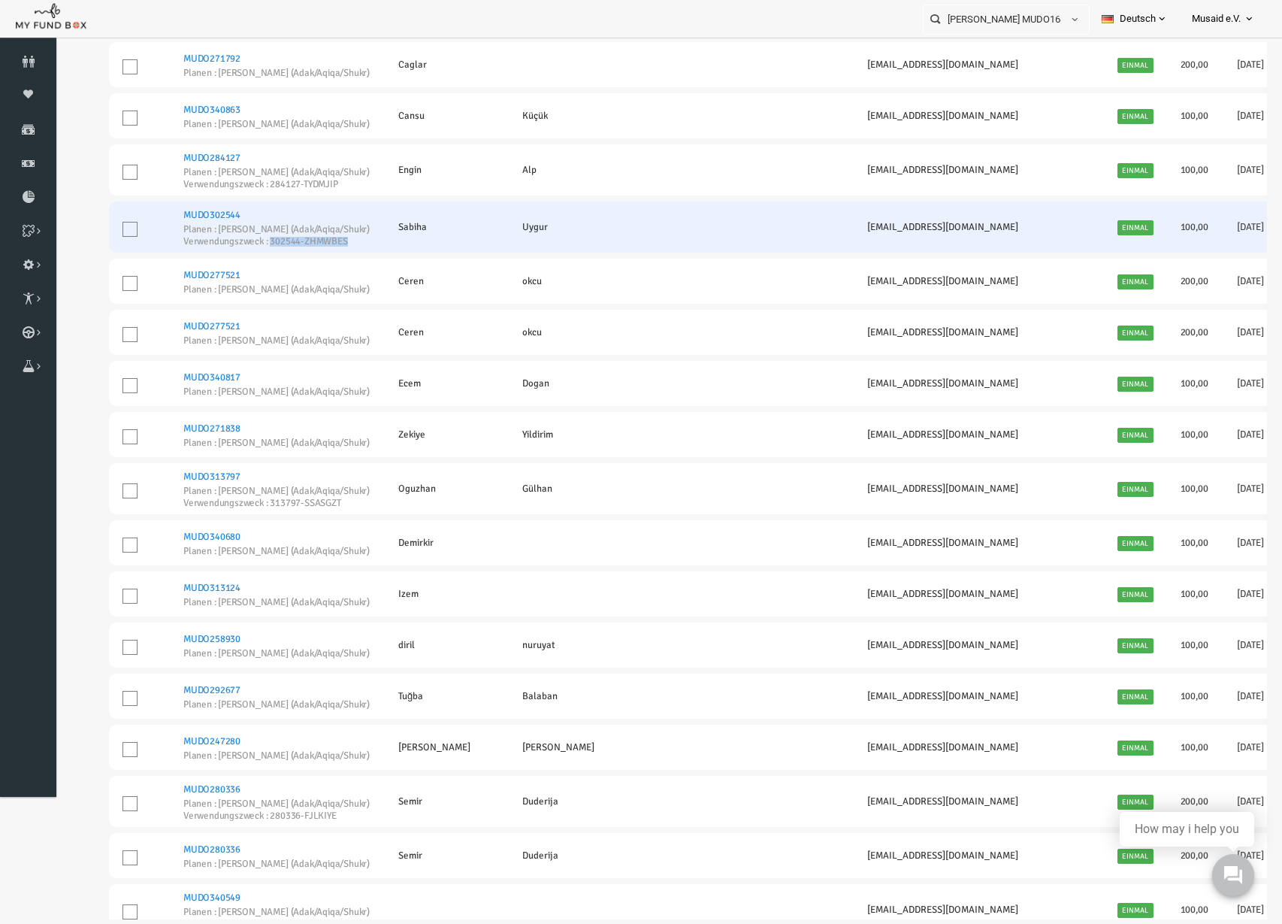
drag, startPoint x: 246, startPoint y: 245, endPoint x: 325, endPoint y: 247, distance: 79.7
click at [325, 247] on td "MUDO302544 Planen : Nafilah Kurban (Adak/Aqiqa/Shukr) Verwendungszweck : 302544…" at bounding box center [252, 226] width 215 height 51
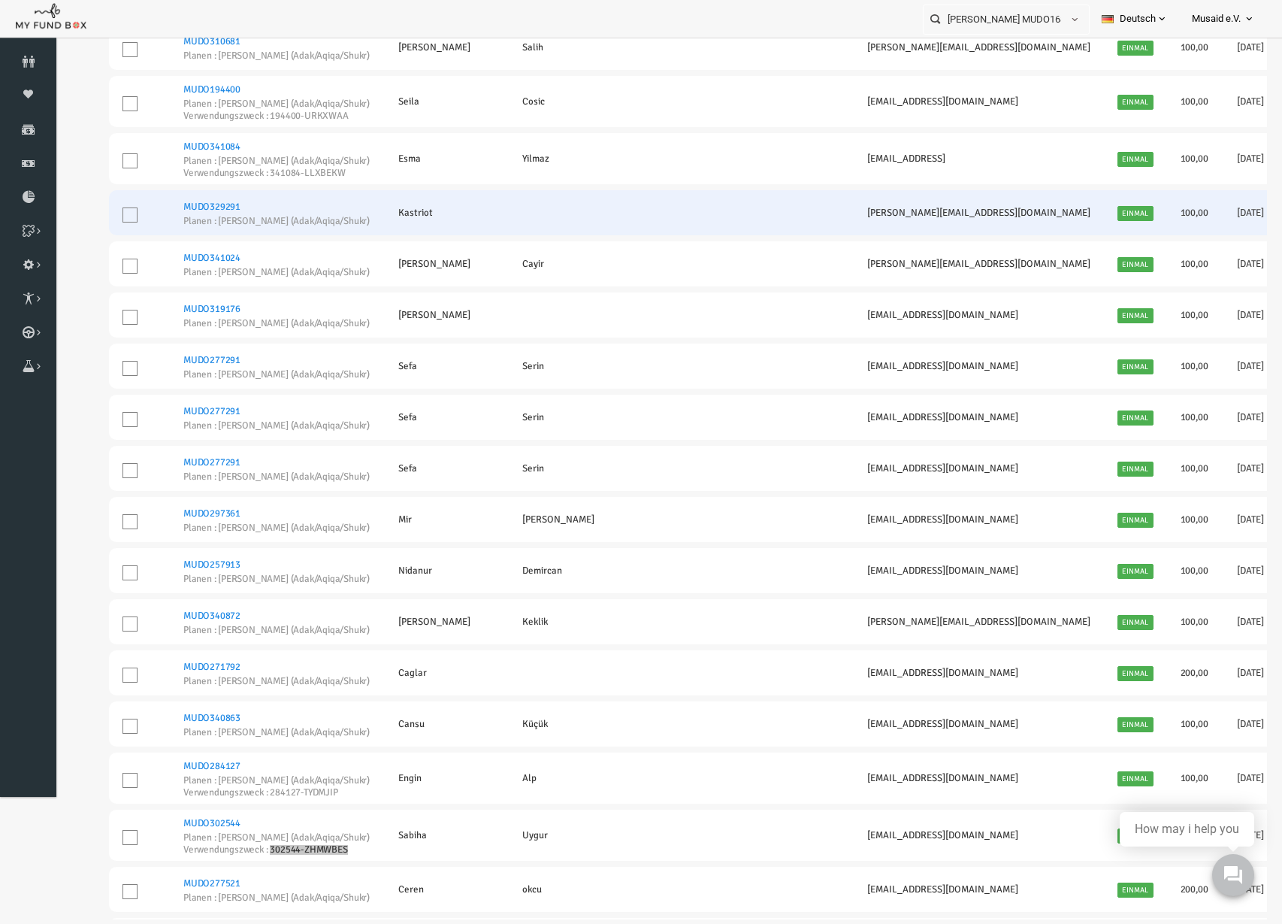
scroll to position [1700, 0]
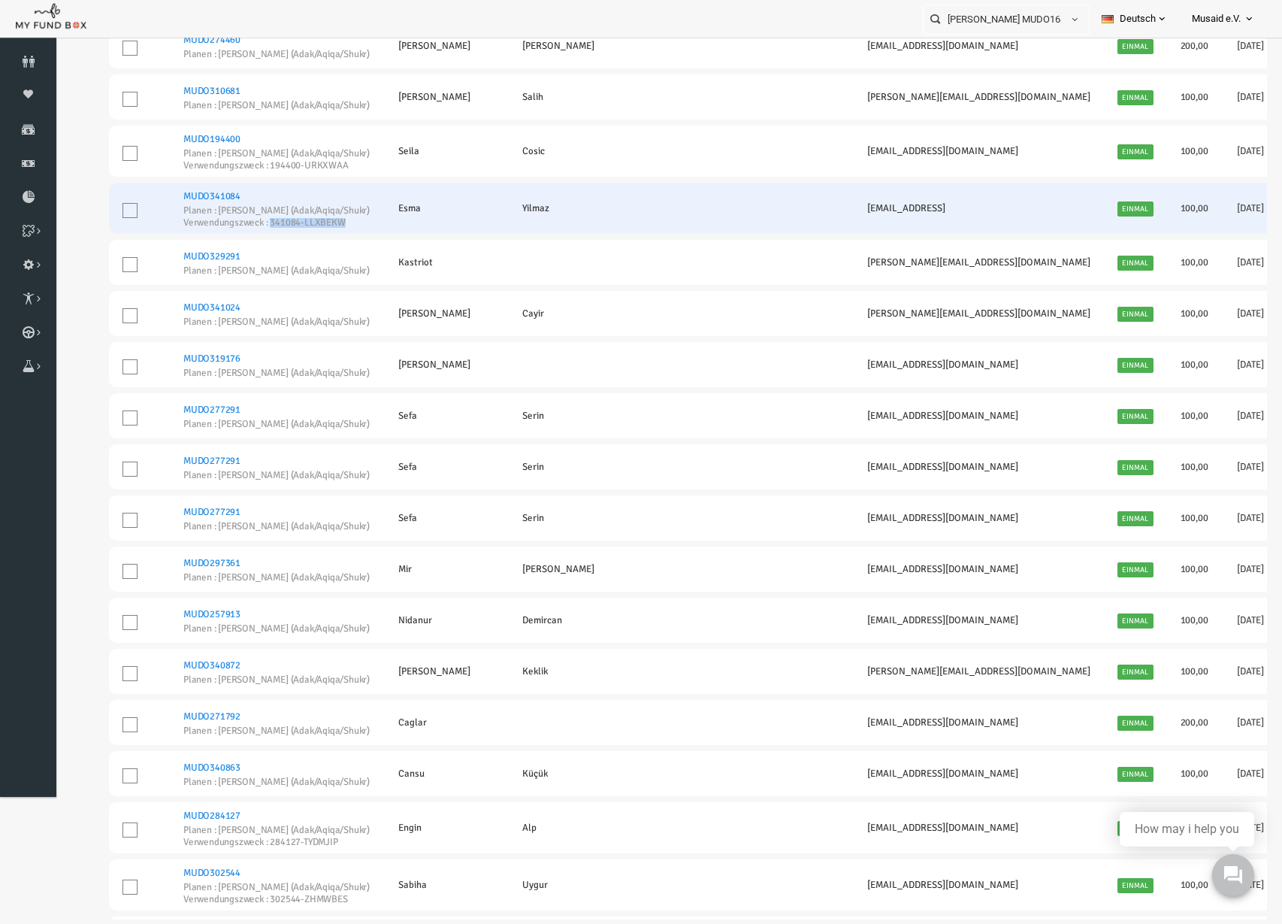
drag, startPoint x: 246, startPoint y: 225, endPoint x: 328, endPoint y: 230, distance: 82.1
click at [328, 230] on td "MUDO341084 Planen : Nafilah Kurban (Adak/Aqiqa/Shukr) Verwendungszweck : 341084…" at bounding box center [252, 208] width 215 height 51
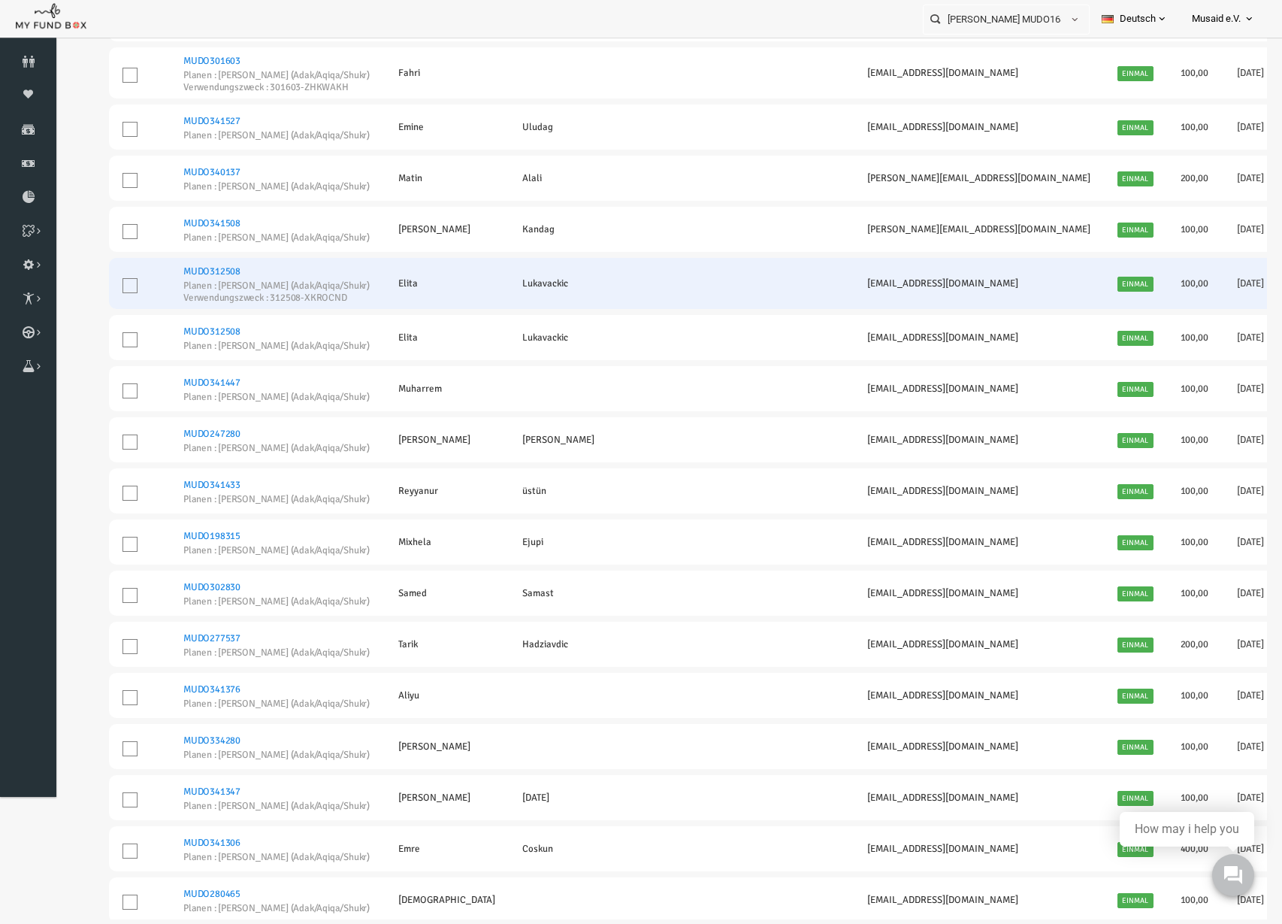
scroll to position [196, 0]
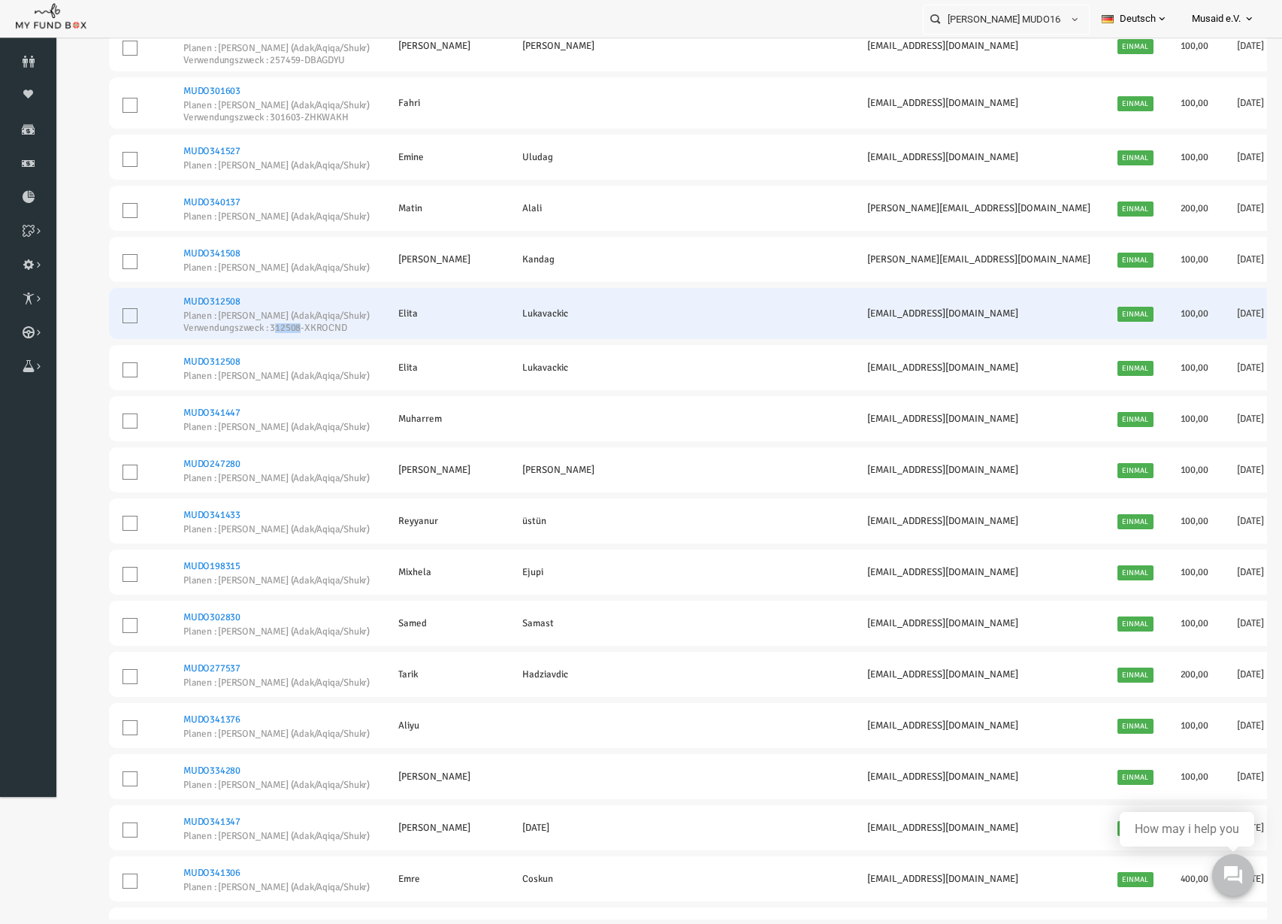
drag, startPoint x: 267, startPoint y: 334, endPoint x: 279, endPoint y: 337, distance: 12.2
click at [279, 337] on td "MUDO312508 Planen : Nafilah Kurban (Adak/Aqiqa/Shukr) Verwendungszweck : 312508…" at bounding box center [252, 313] width 215 height 51
click at [252, 331] on small "Verwendungszweck : 312508-XKROCND" at bounding box center [253, 328] width 188 height 10
drag, startPoint x: 247, startPoint y: 329, endPoint x: 326, endPoint y: 338, distance: 80.1
click at [326, 338] on td "MUDO312508 Planen : Nafilah Kurban (Adak/Aqiqa/Shukr) Verwendungszweck : 312508…" at bounding box center [252, 313] width 215 height 51
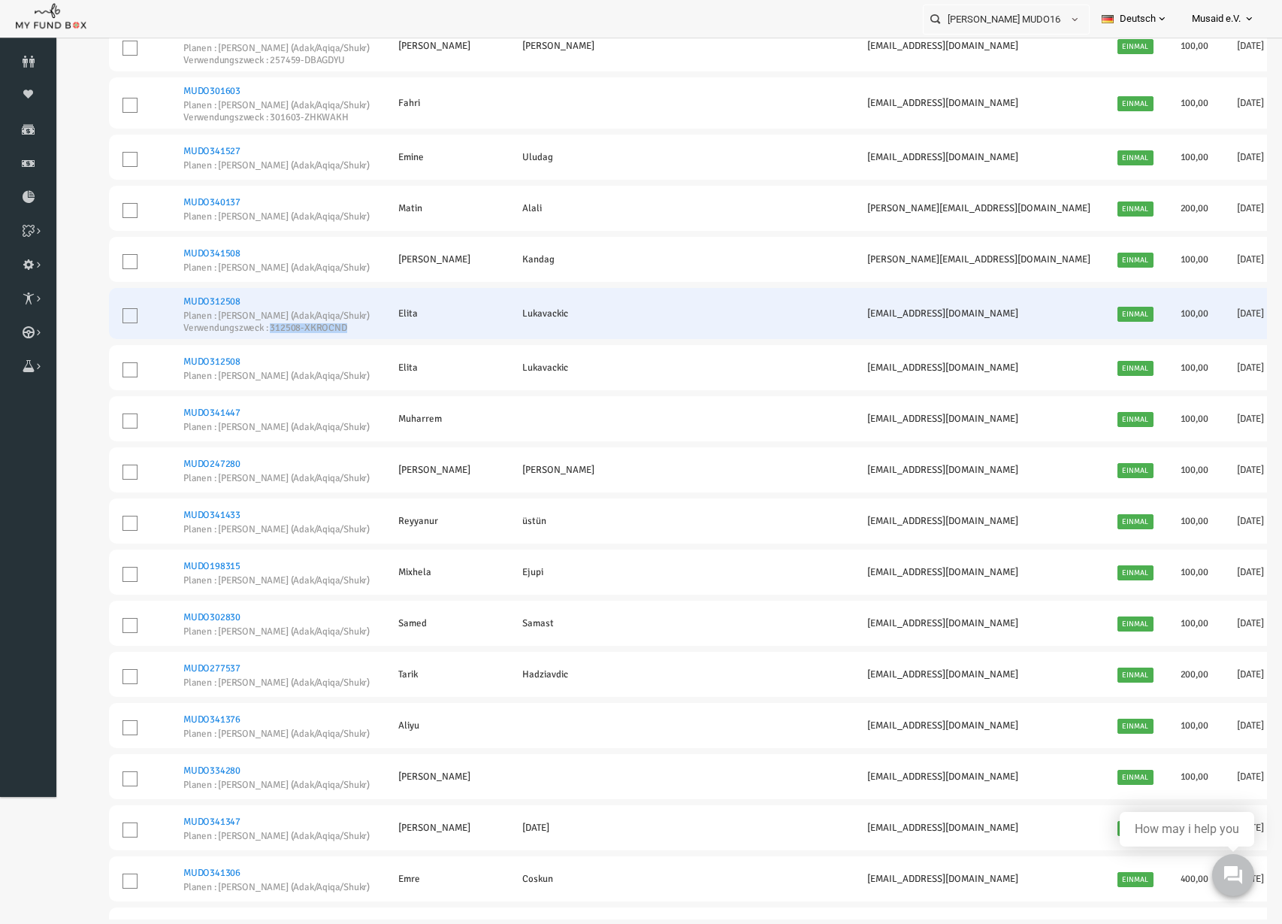
click at [186, 295] on link "MUDO312508" at bounding box center [187, 301] width 57 height 12
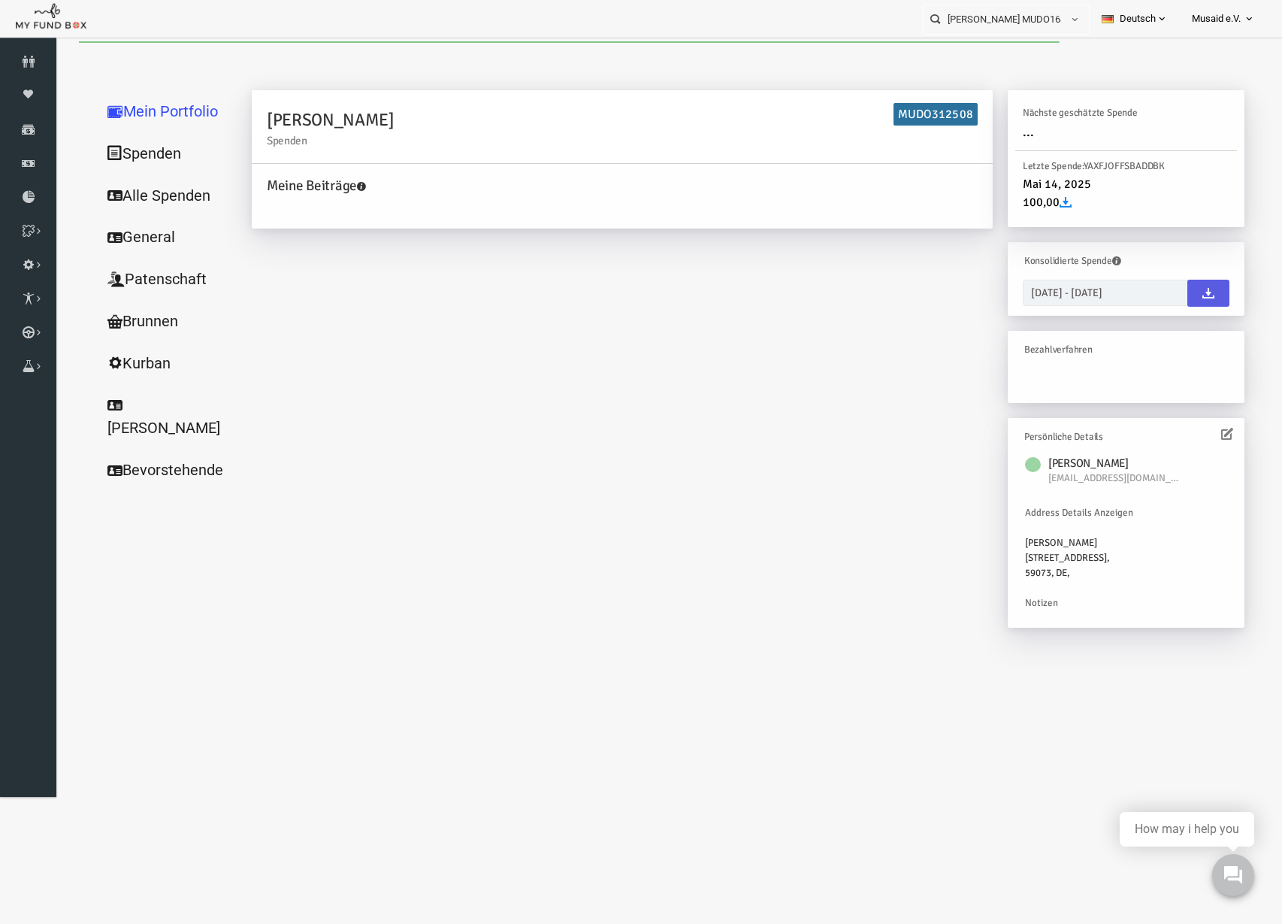
scroll to position [0, 0]
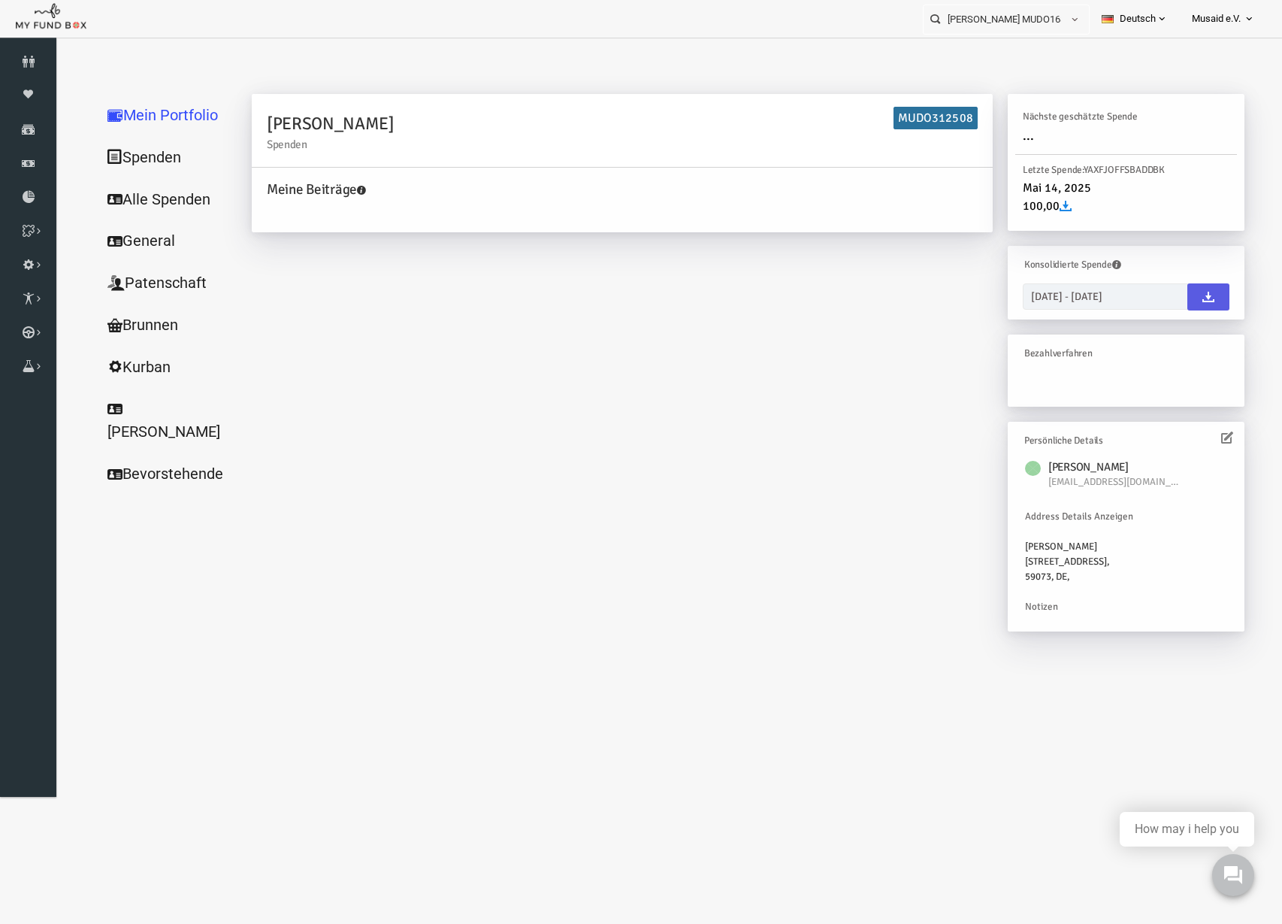
click at [152, 206] on link "Alle Spenden" at bounding box center [144, 199] width 150 height 43
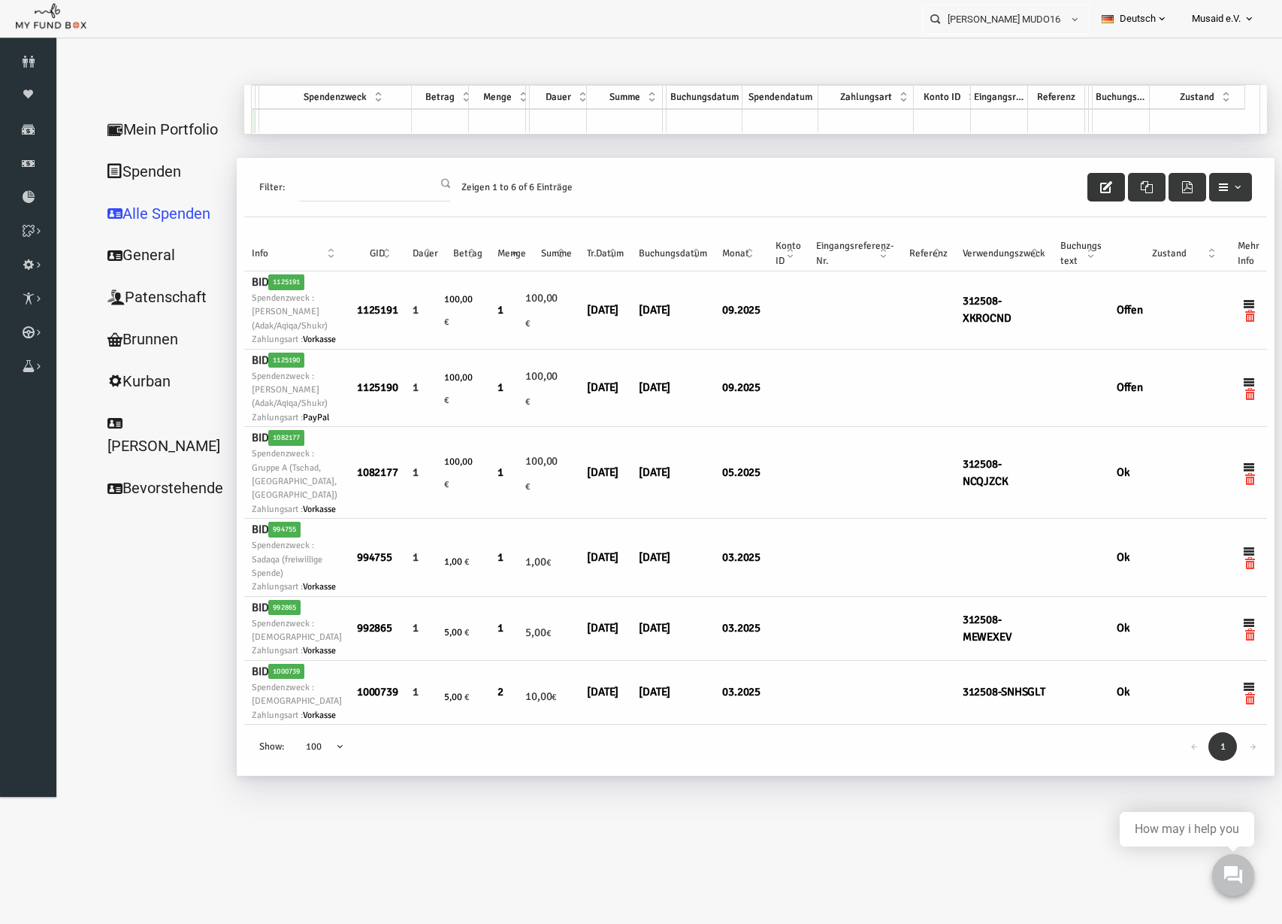
click at [1082, 186] on icon "button" at bounding box center [1082, 187] width 12 height 12
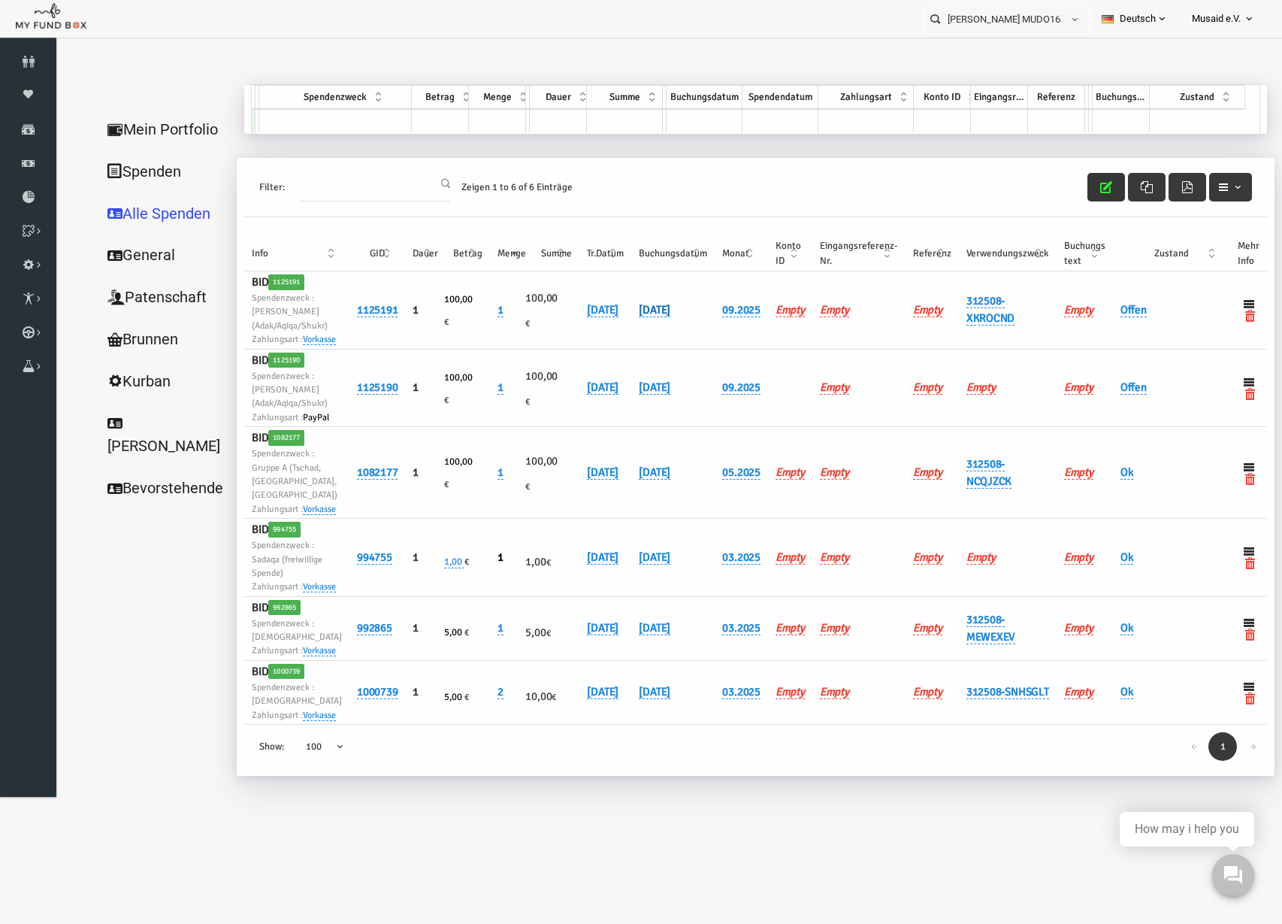
click at [622, 313] on link "[DATE]" at bounding box center [630, 310] width 32 height 14
click at [633, 336] on input "[DATE]" at bounding box center [703, 330] width 181 height 26
type input "[DATE]"
click at [803, 332] on button "submit" at bounding box center [817, 331] width 29 height 29
click at [1112, 317] on link "Offen" at bounding box center [1109, 310] width 26 height 14
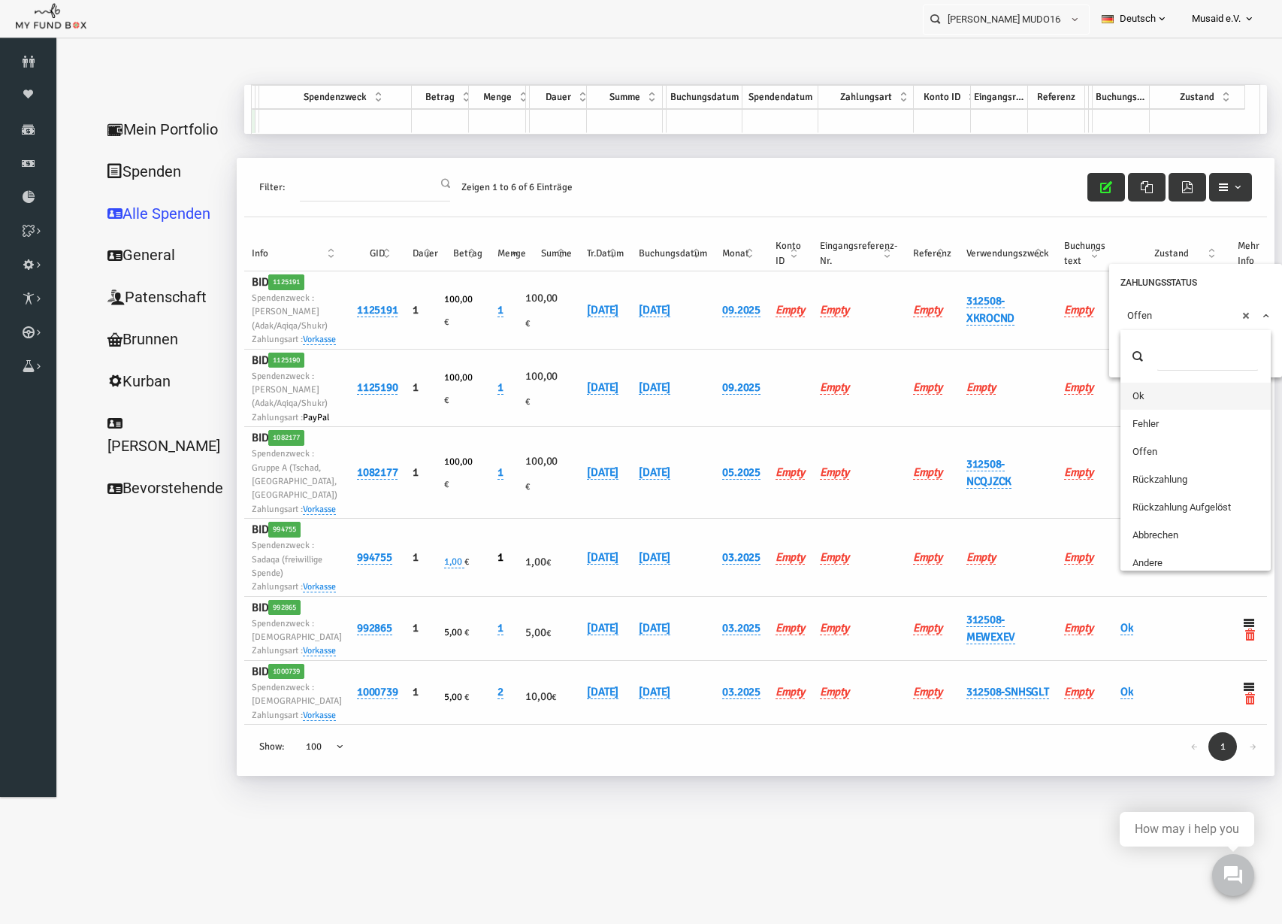
click at [1112, 325] on span "× Offen" at bounding box center [1171, 315] width 150 height 29
click at [1128, 342] on button "submit" at bounding box center [1116, 344] width 29 height 29
click at [1079, 186] on icon "button" at bounding box center [1082, 187] width 12 height 12
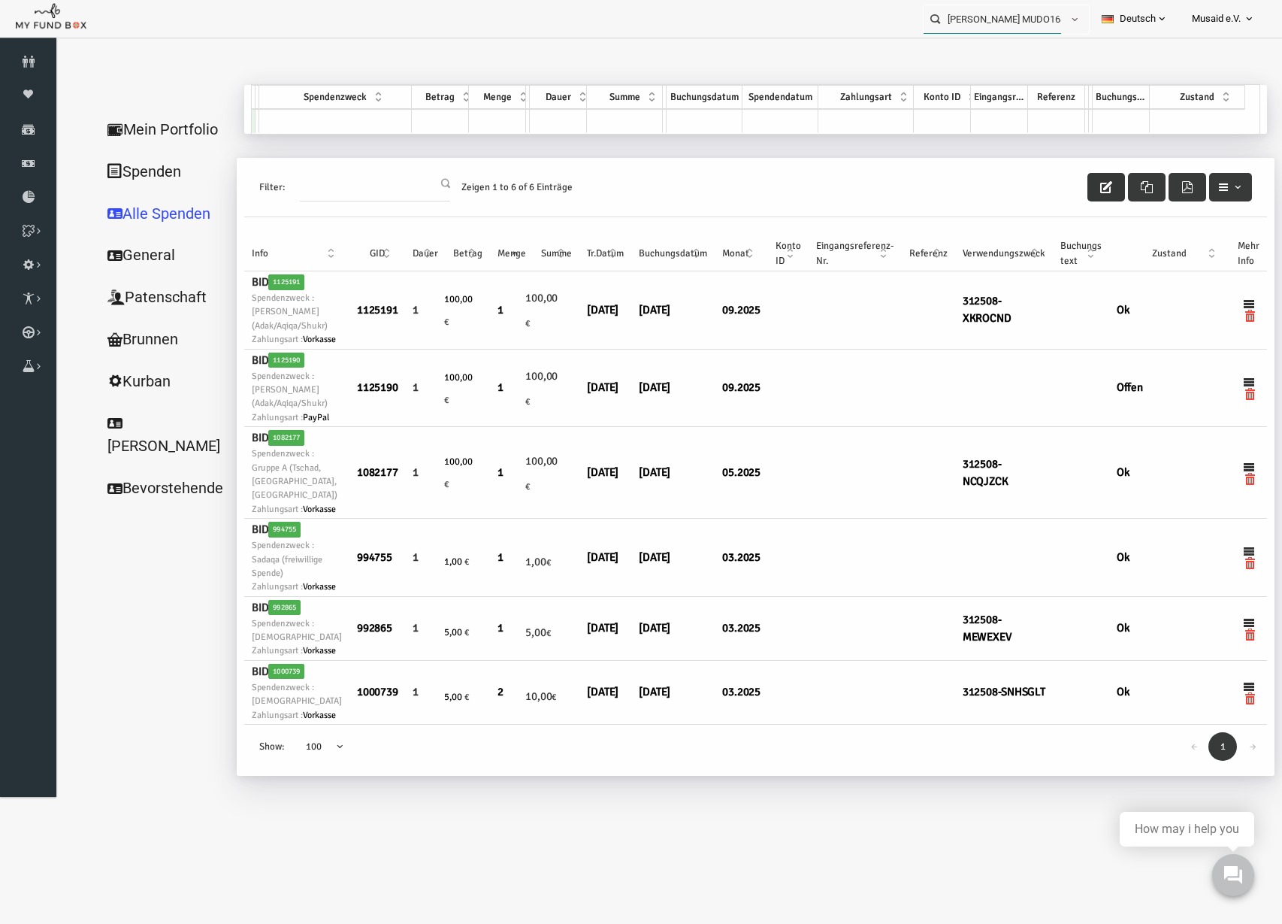
drag, startPoint x: 910, startPoint y: 11, endPoint x: 987, endPoint y: 13, distance: 76.7
click at [987, 13] on input "[PERSON_NAME] MUDO168238" at bounding box center [993, 19] width 138 height 28
click at [32, 123] on icon at bounding box center [28, 129] width 56 height 12
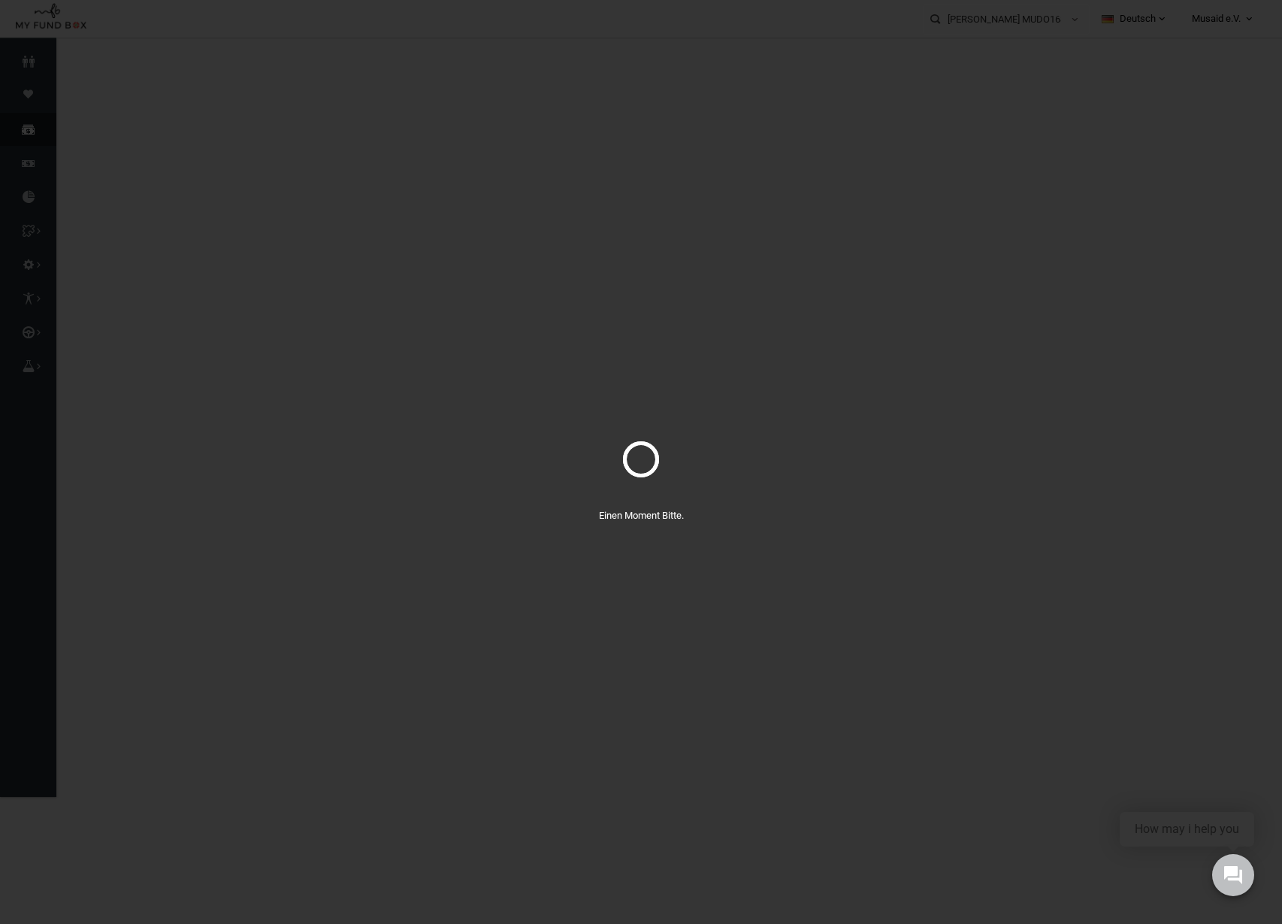
select select "100"
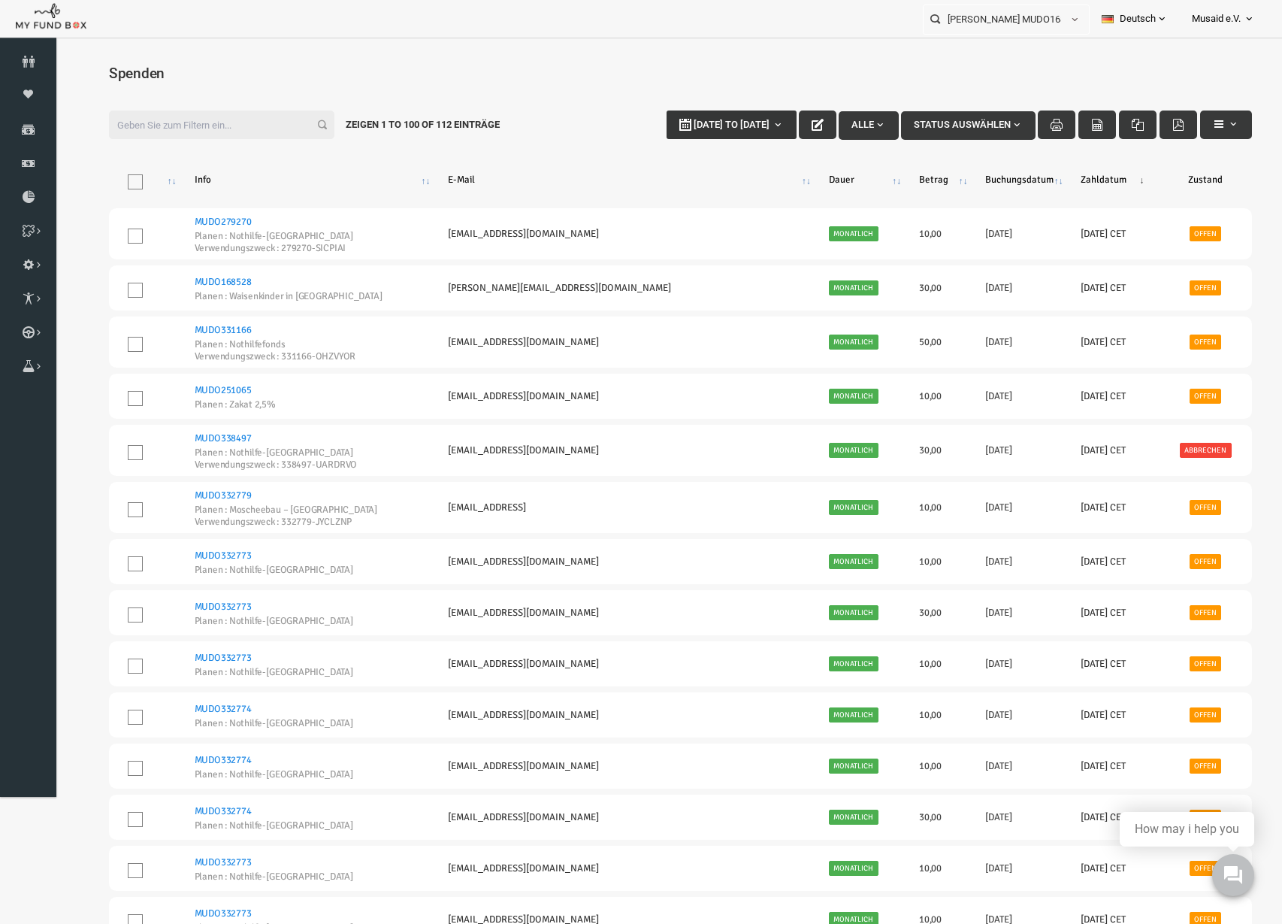
type input "[DATE]"
click at [706, 130] on button "[DATE] to [DATE]" at bounding box center [707, 124] width 130 height 29
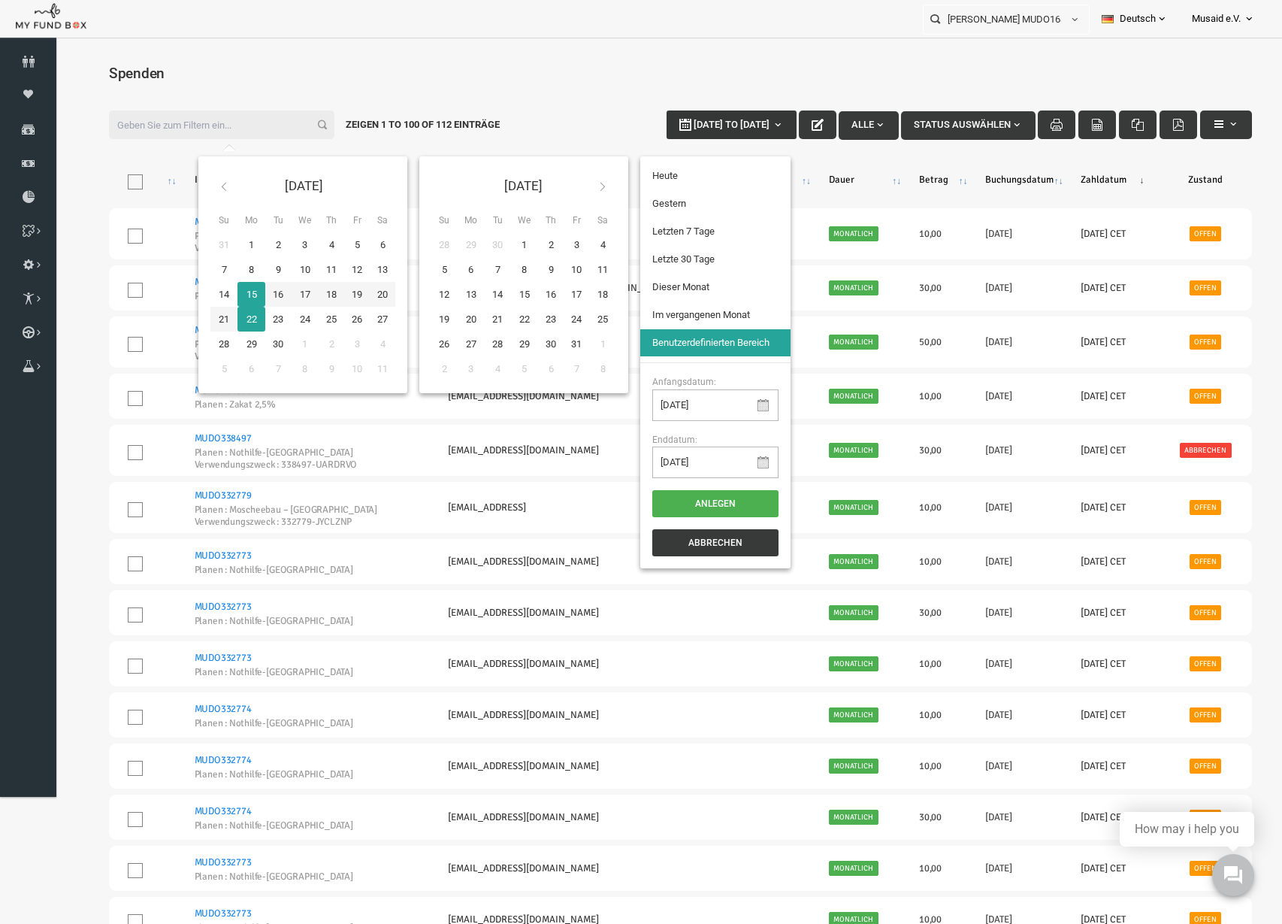
type input "[DATE]"
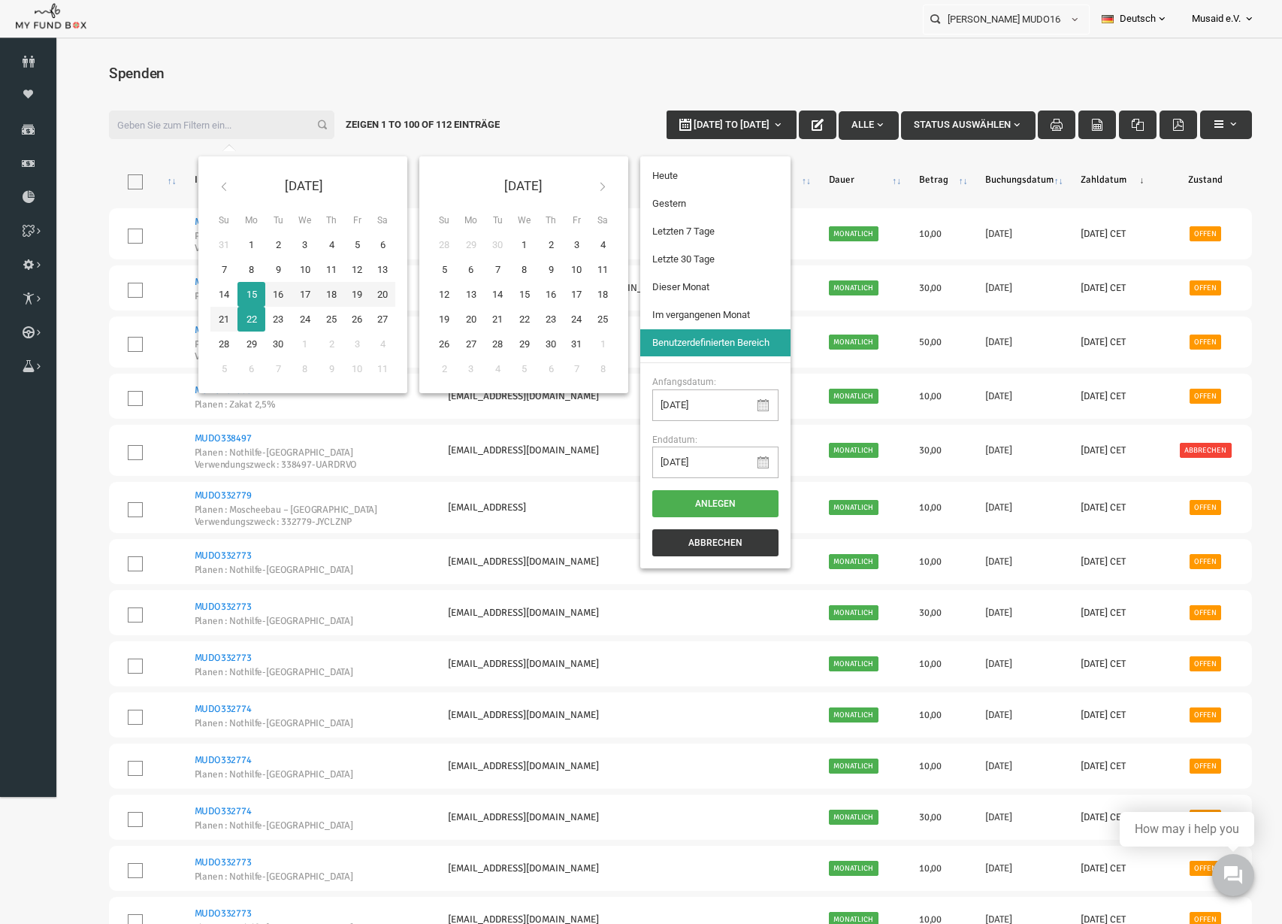
type input "[DATE]"
click at [660, 262] on li "Letzte 30 Tage" at bounding box center [691, 259] width 150 height 27
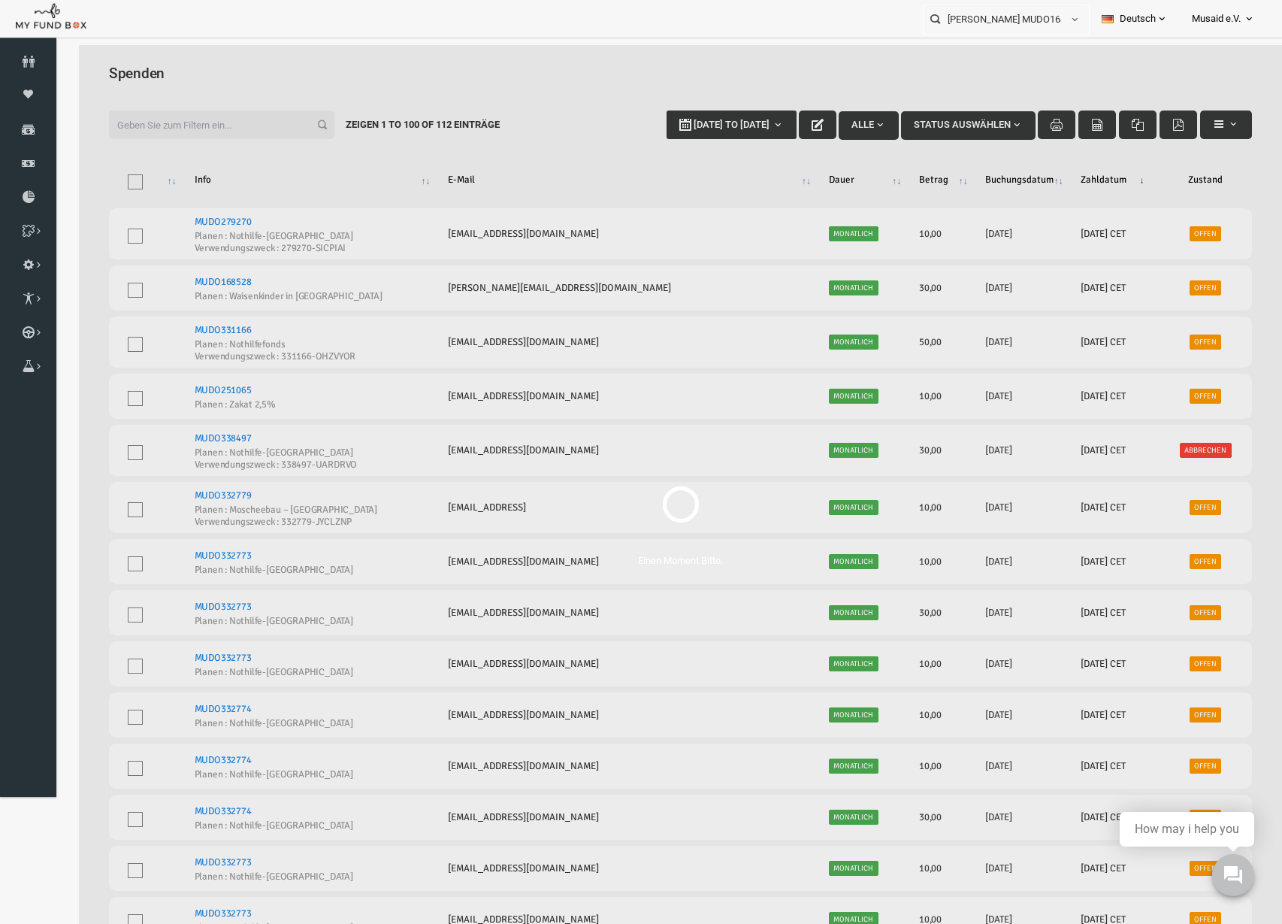
select select "100"
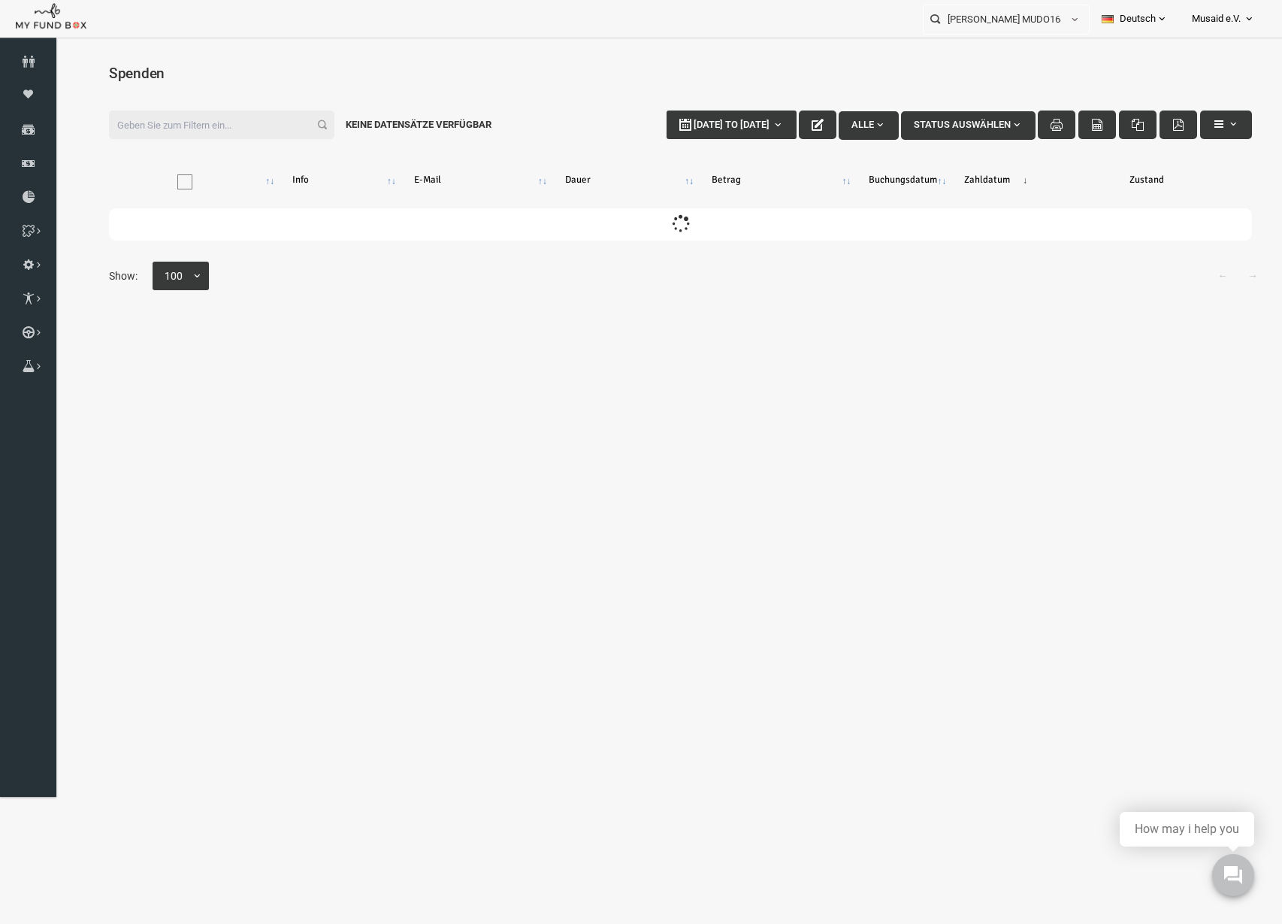
click at [159, 130] on input "Filter:" at bounding box center [197, 124] width 226 height 29
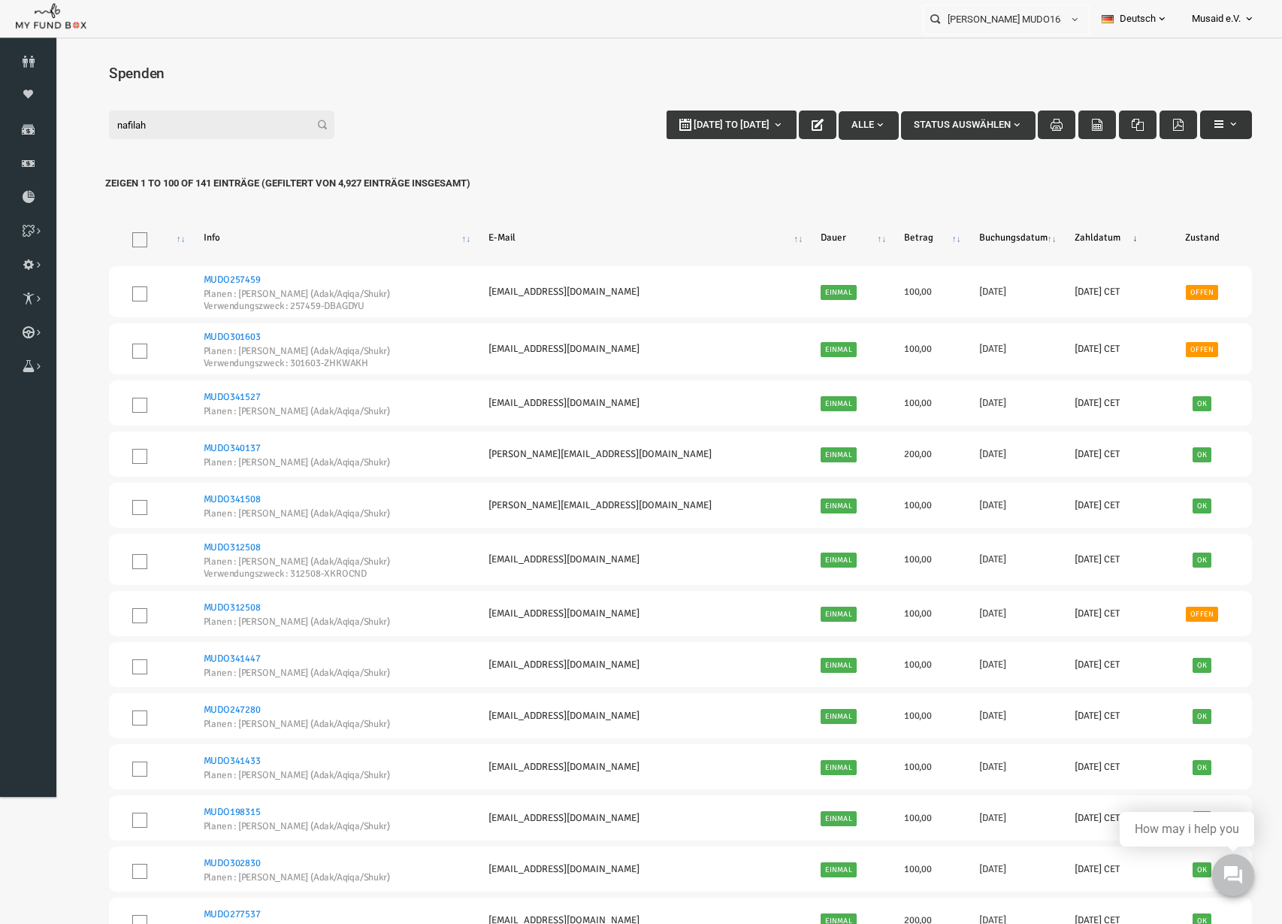
type input "nafilah"
click at [1178, 124] on button "button" at bounding box center [1202, 124] width 52 height 29
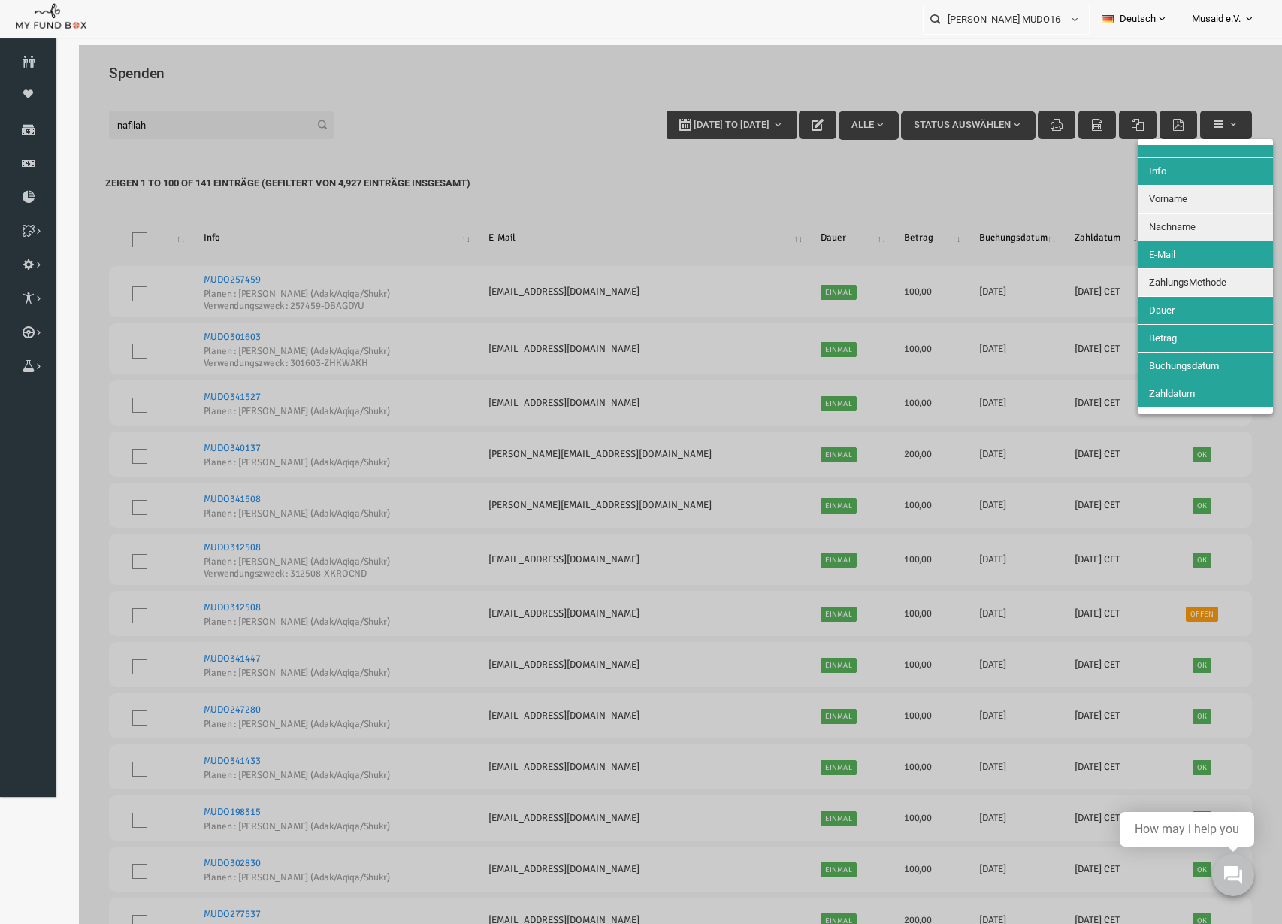
click at [1172, 222] on button "Nachname" at bounding box center [1180, 226] width 135 height 27
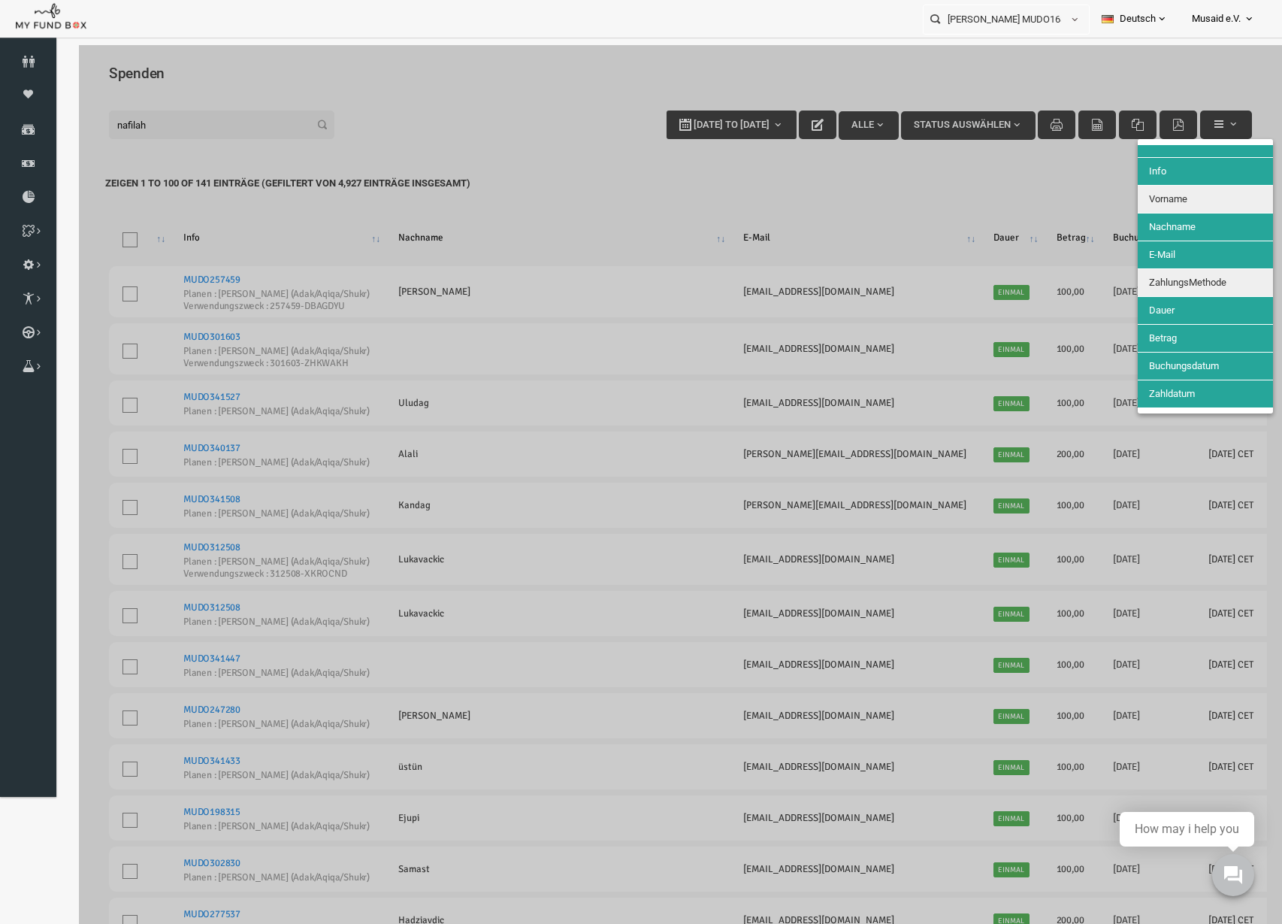
click at [1171, 197] on button "Vorname" at bounding box center [1180, 199] width 135 height 27
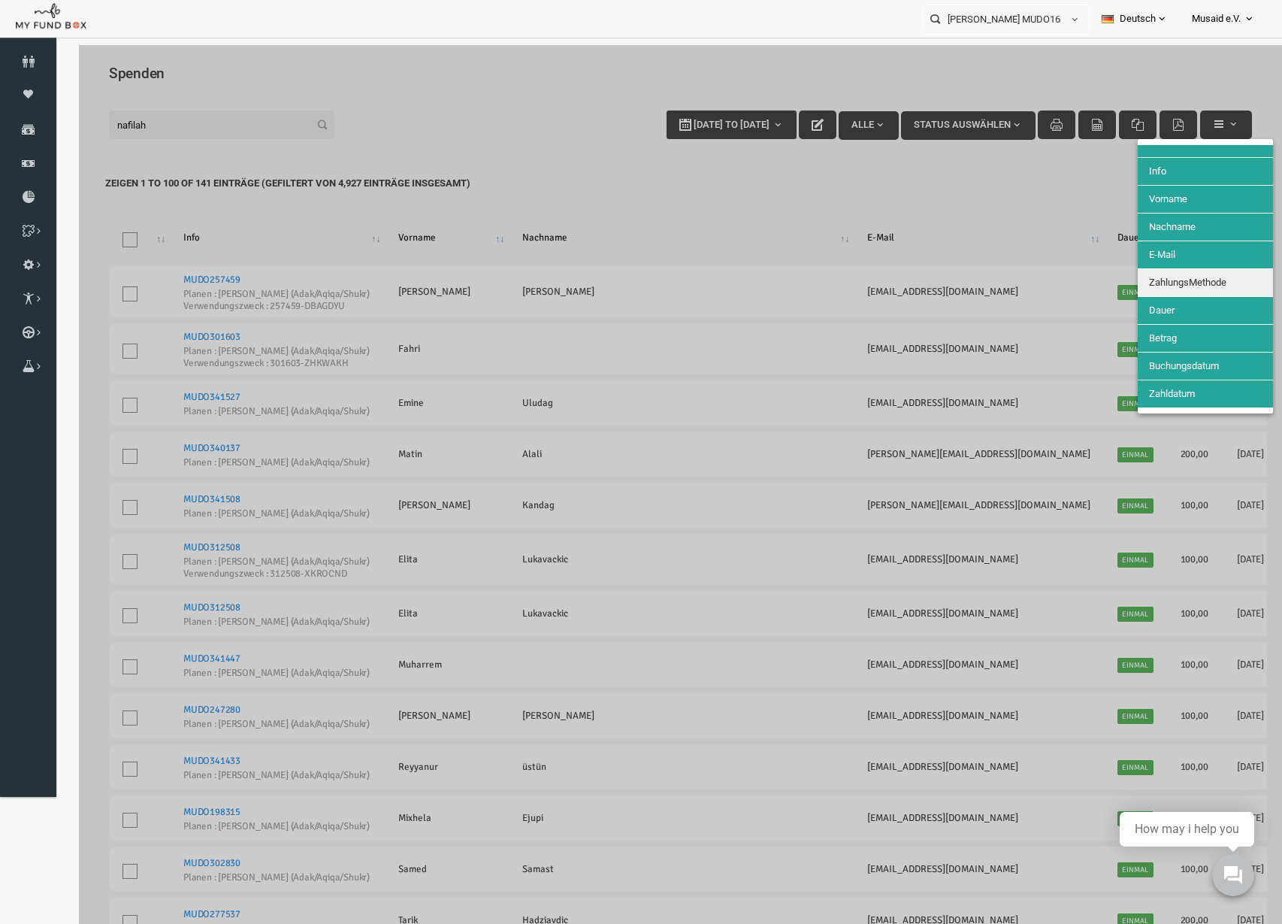
click at [1173, 282] on span "ZahlungsMethode" at bounding box center [1163, 282] width 77 height 11
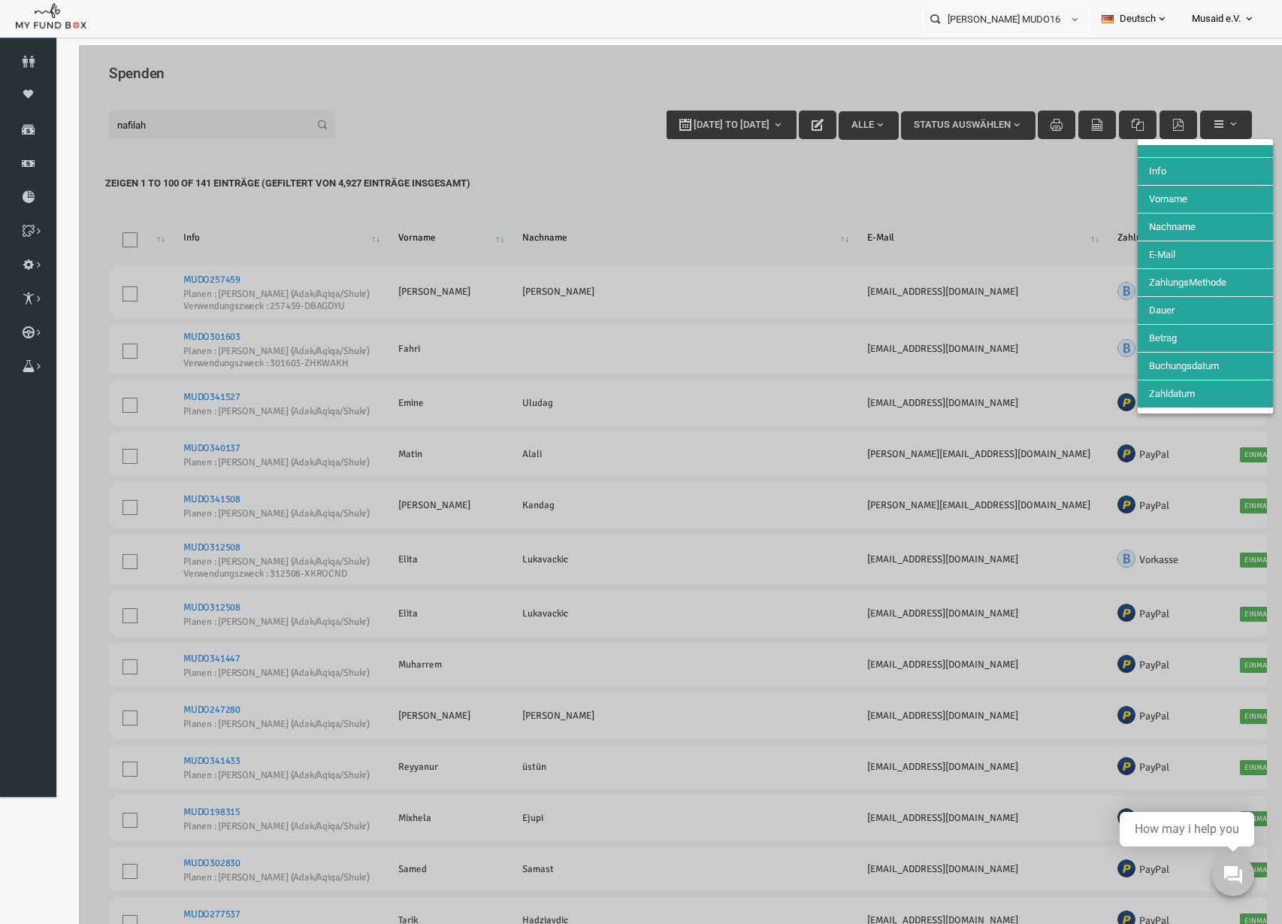
click at [934, 259] on div at bounding box center [655, 507] width 1203 height 924
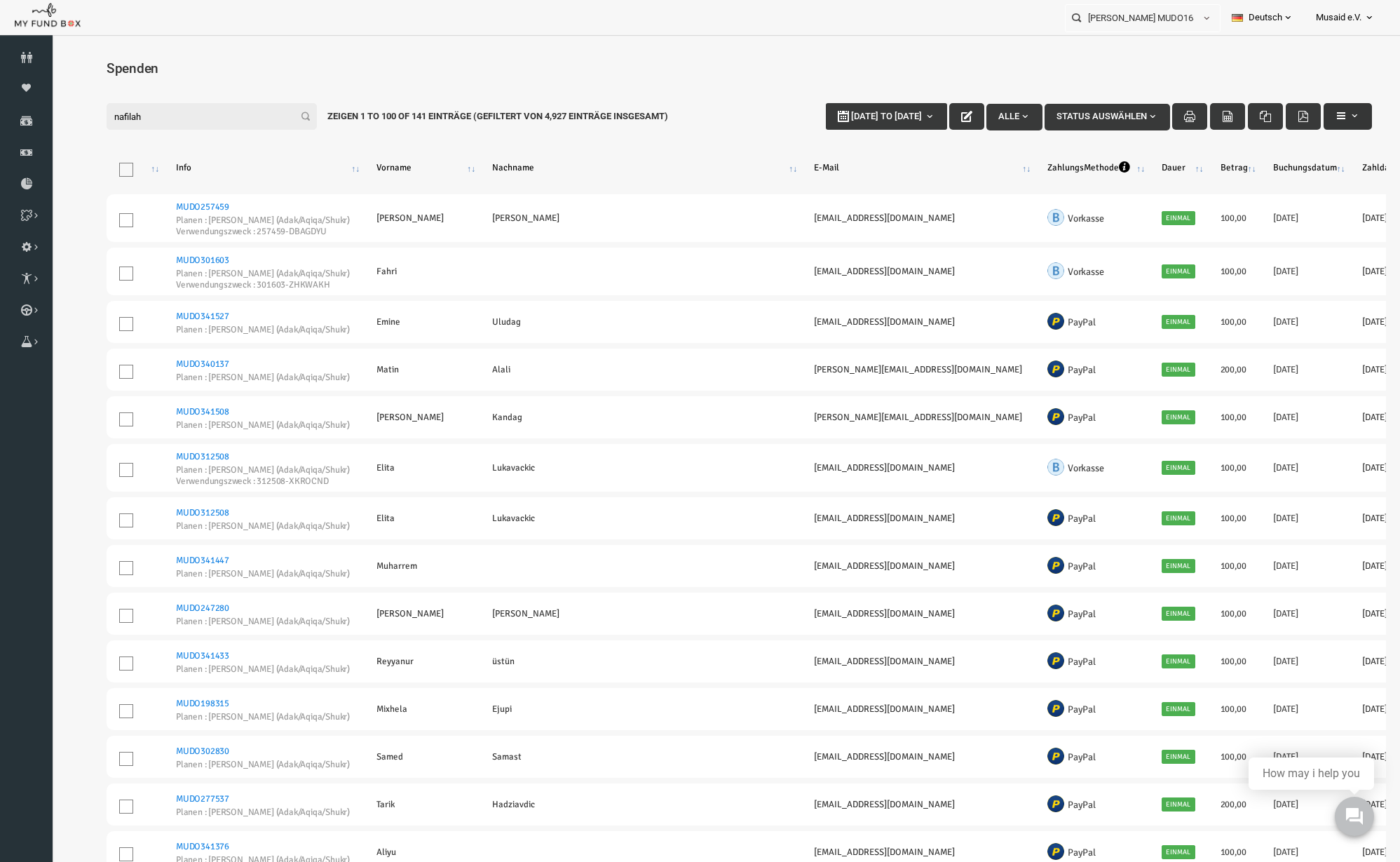
click at [1314, 111] on span "button" at bounding box center [1321, 115] width 24 height 10
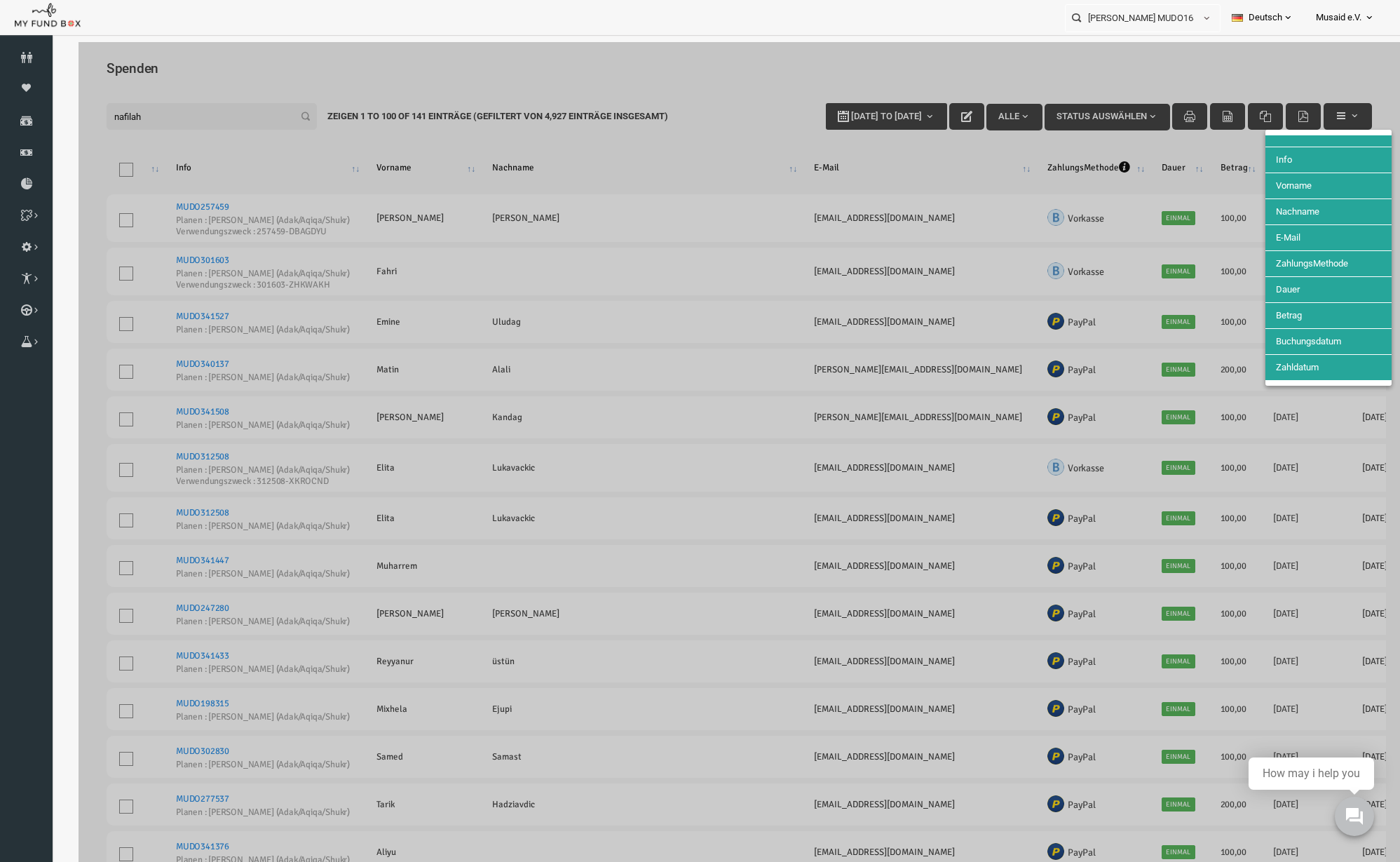
click at [1156, 165] on div at bounding box center [712, 473] width 1322 height 862
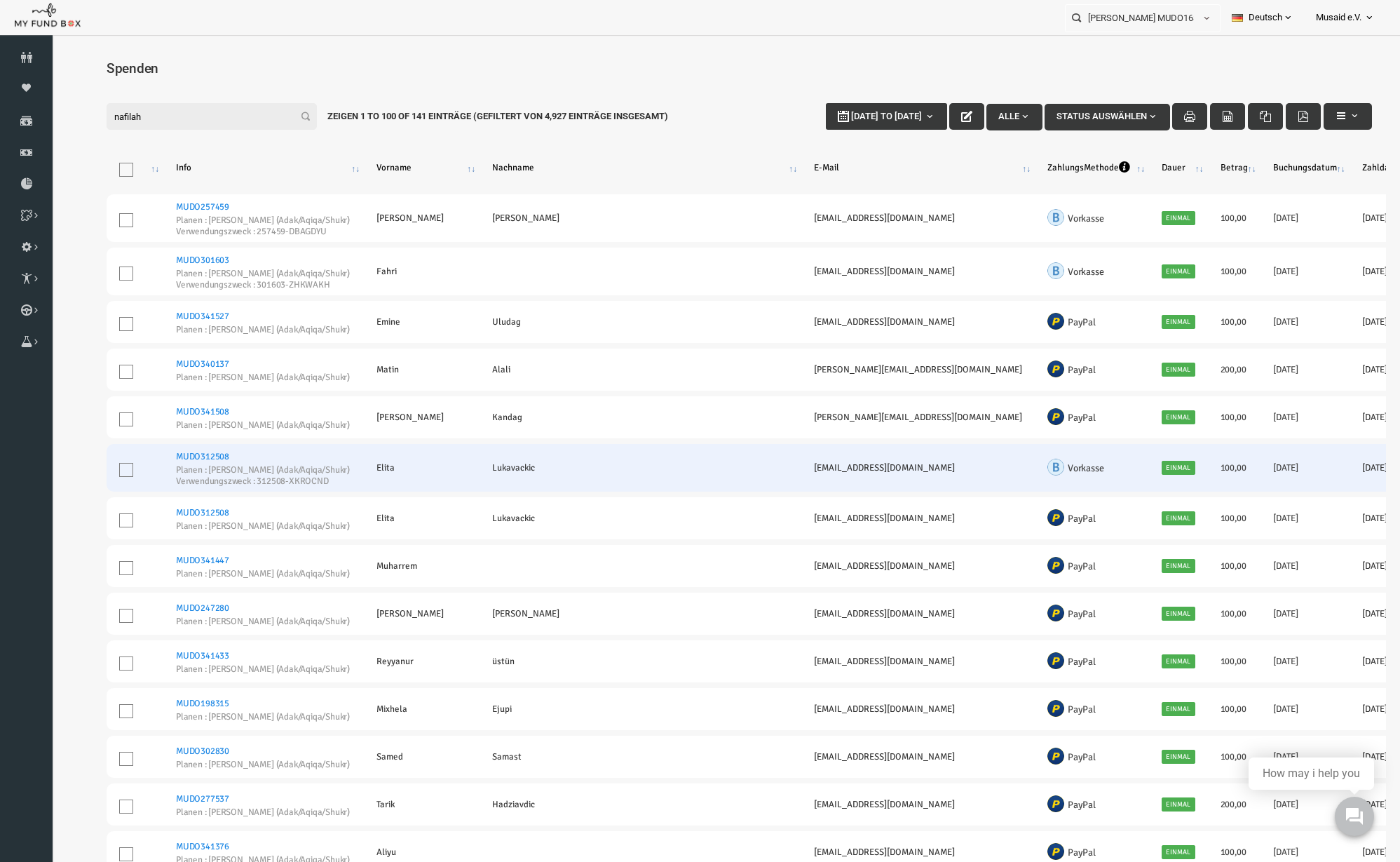
scroll to position [88, 0]
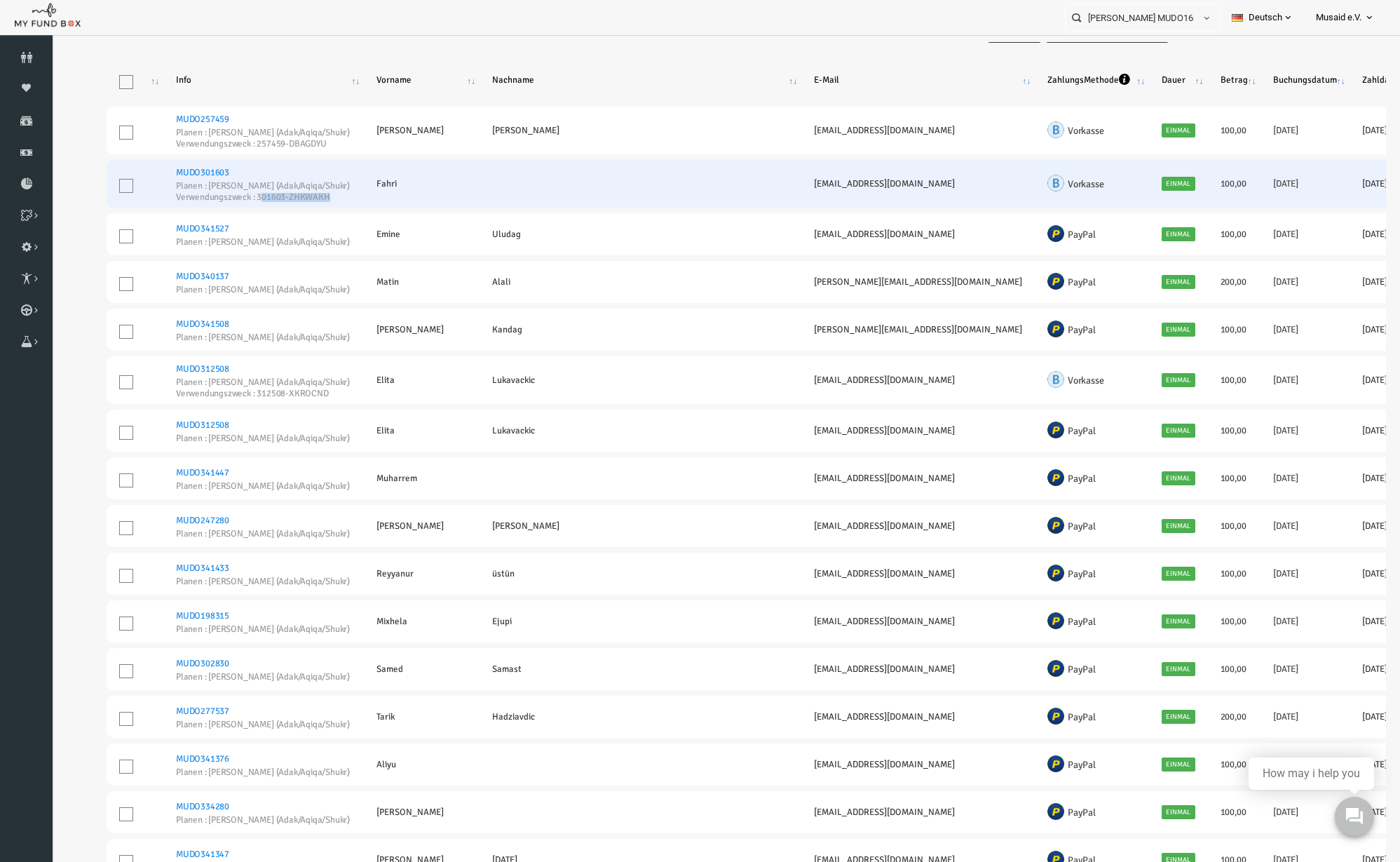
drag, startPoint x: 232, startPoint y: 197, endPoint x: 323, endPoint y: 193, distance: 91.1
click at [323, 193] on small "Verwendungszweck : 301603-ZHKWAKH" at bounding box center [236, 198] width 175 height 9
click at [265, 199] on small "Verwendungszweck : 301603-ZHKWAKH" at bounding box center [236, 198] width 175 height 9
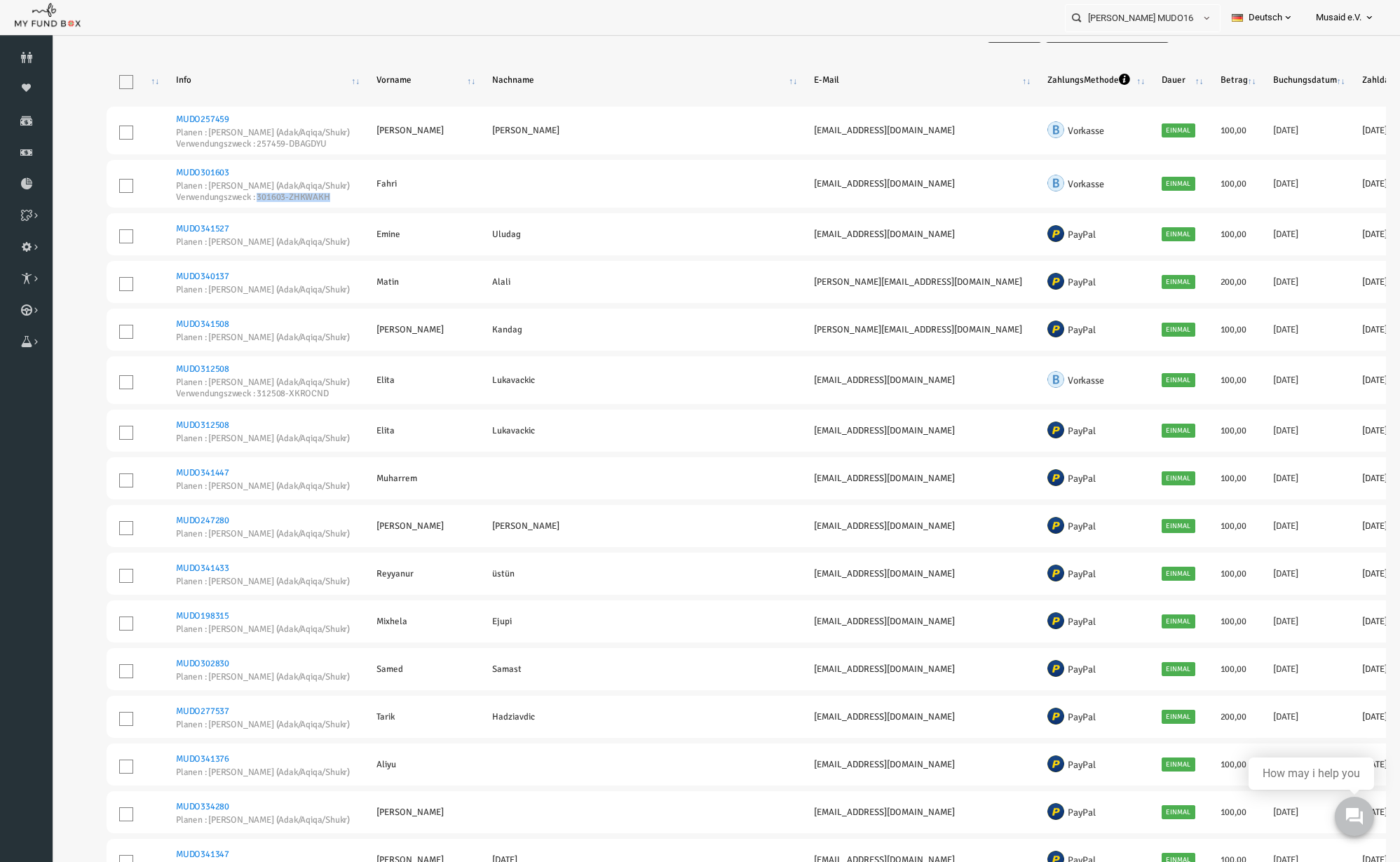
drag, startPoint x: 230, startPoint y: 199, endPoint x: 311, endPoint y: 208, distance: 81.5
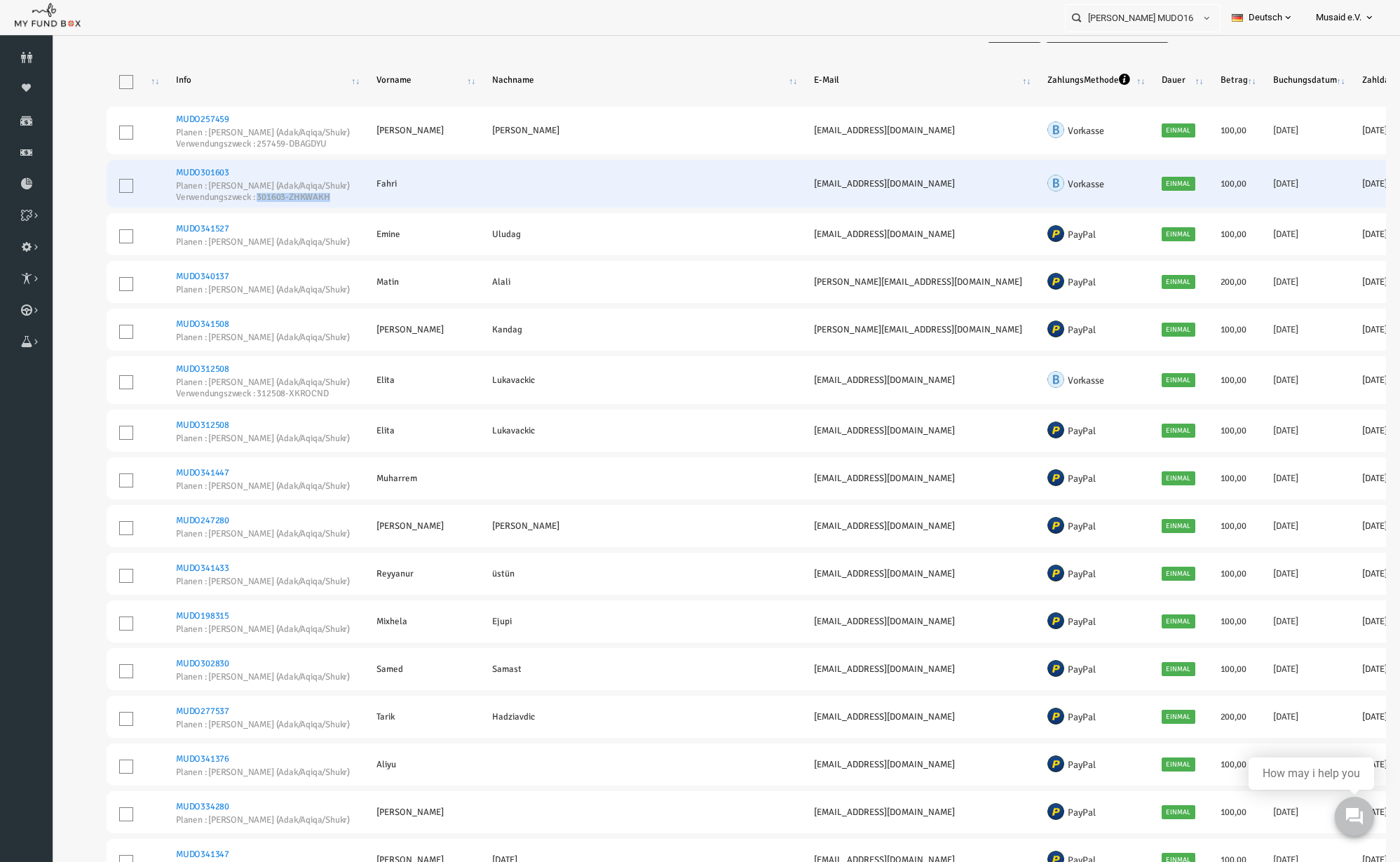
click at [174, 167] on link "MUDO301603" at bounding box center [174, 173] width 53 height 11
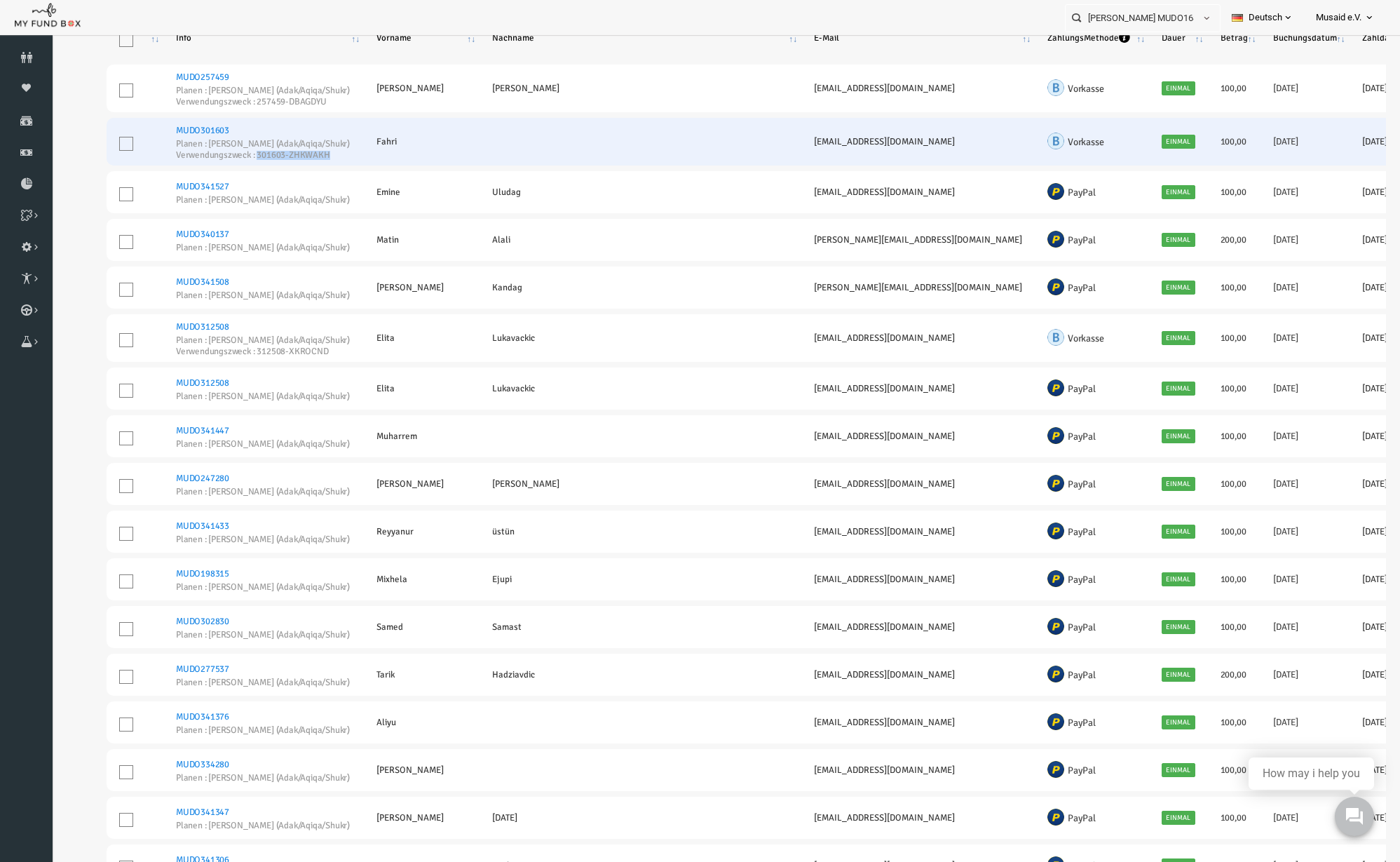
scroll to position [0, 0]
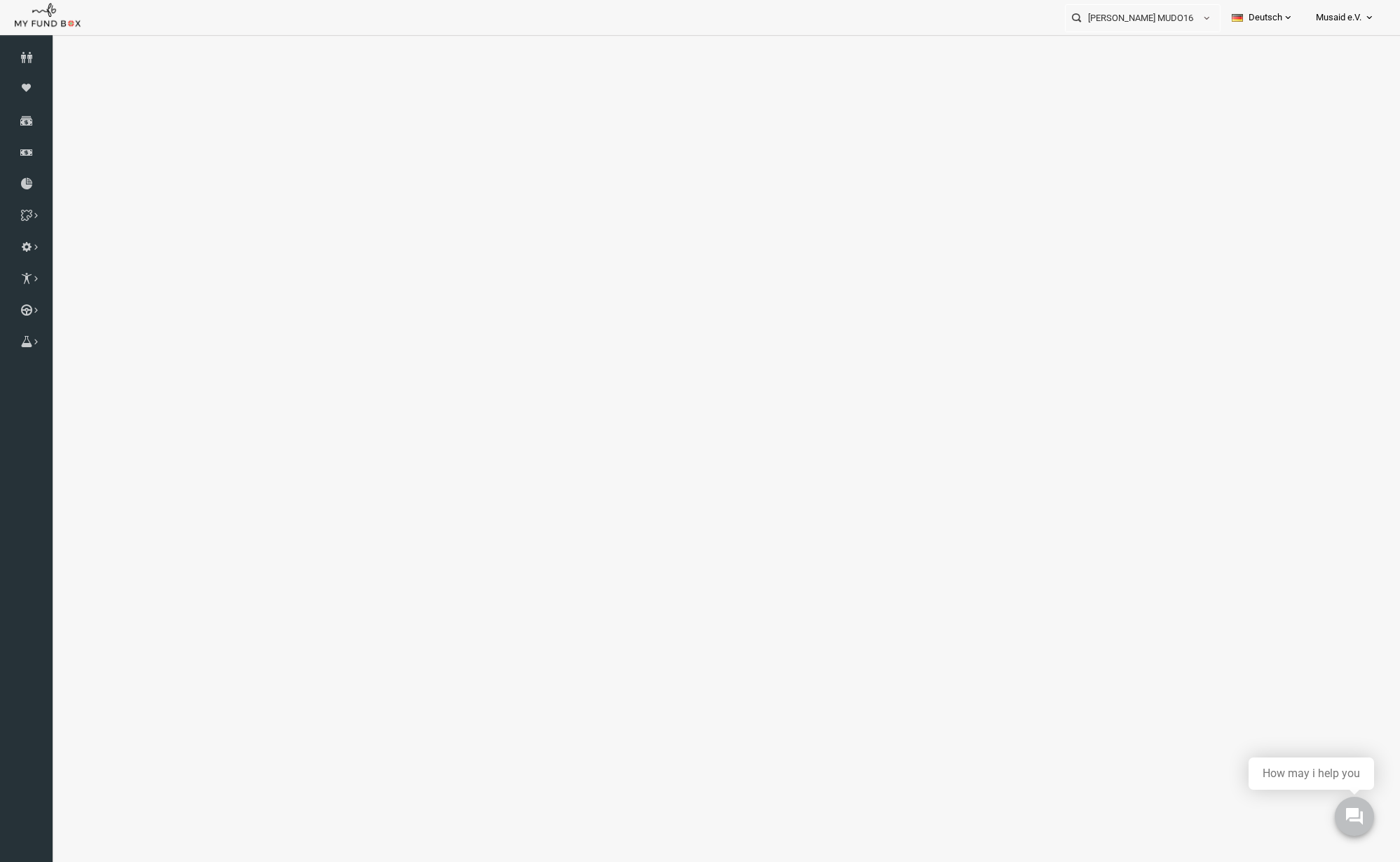
select select "100"
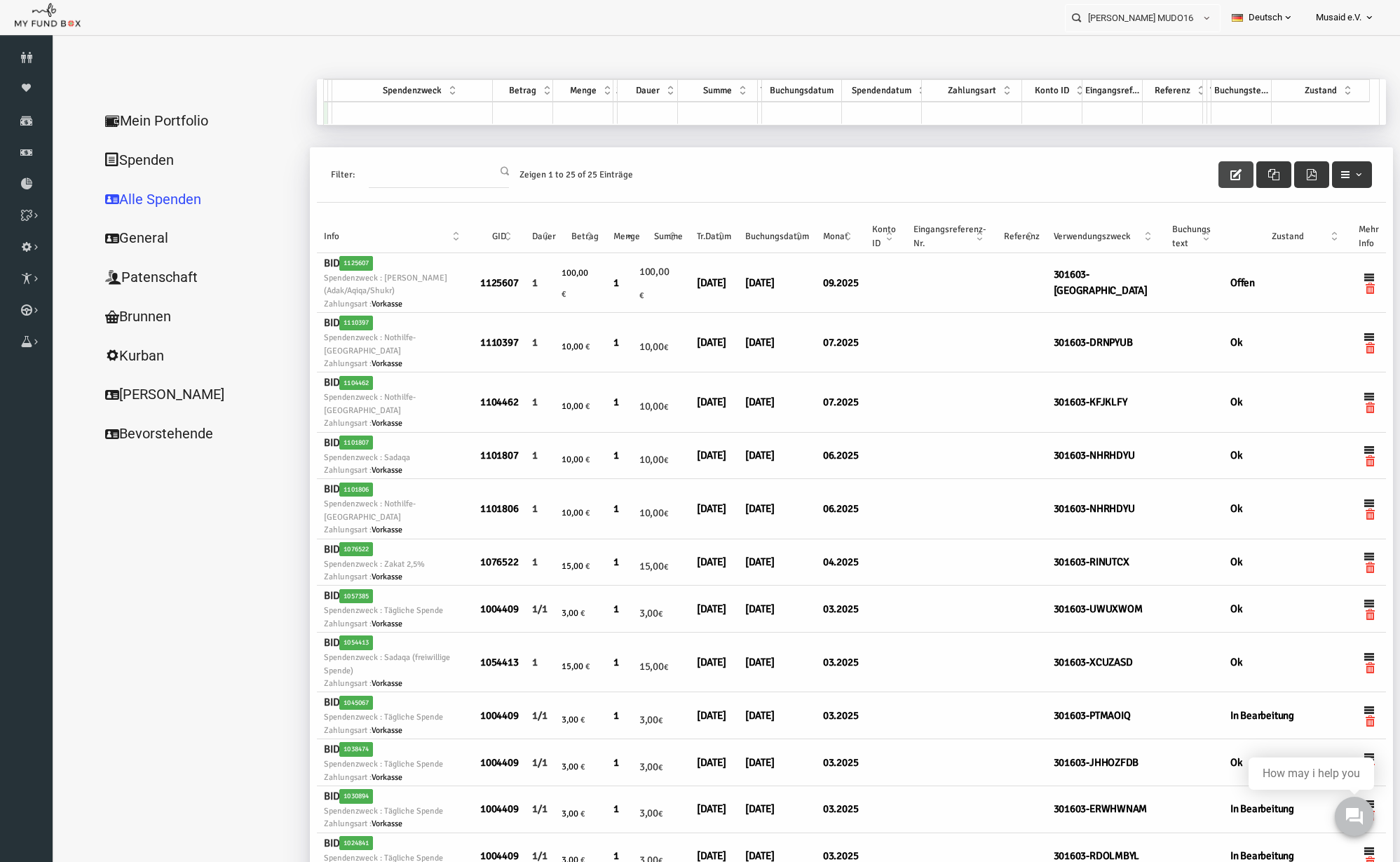
click at [1199, 180] on button "button" at bounding box center [1209, 174] width 35 height 27
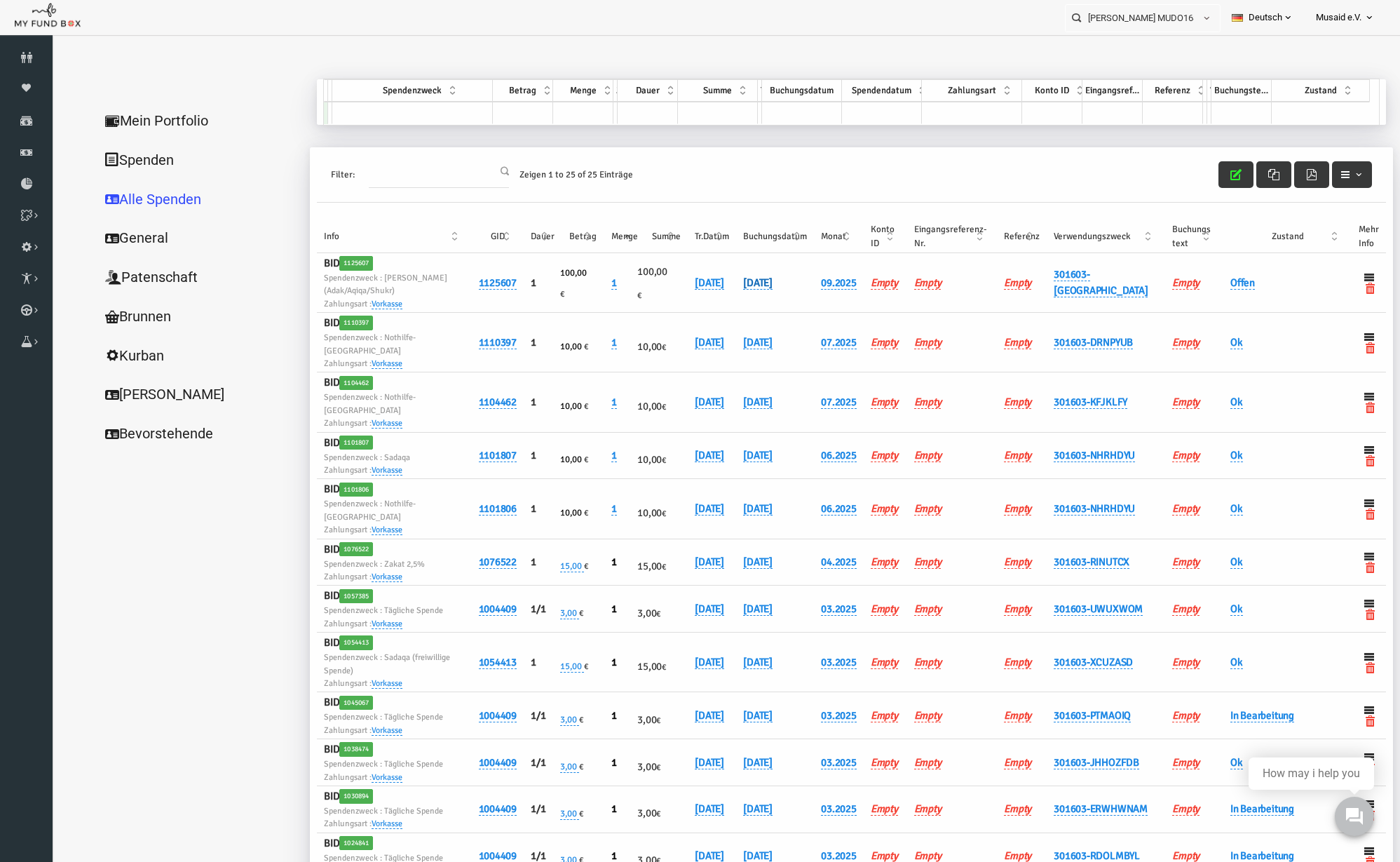
click at [745, 285] on link "[DATE]" at bounding box center [730, 283] width 30 height 13
click at [736, 302] on input "[DATE]" at bounding box center [805, 296] width 169 height 24
type input "[DATE]"
drag, startPoint x: 882, startPoint y: 289, endPoint x: 1193, endPoint y: 295, distance: 311.1
click at [906, 290] on icon "submit" at bounding box center [911, 296] width 11 height 11
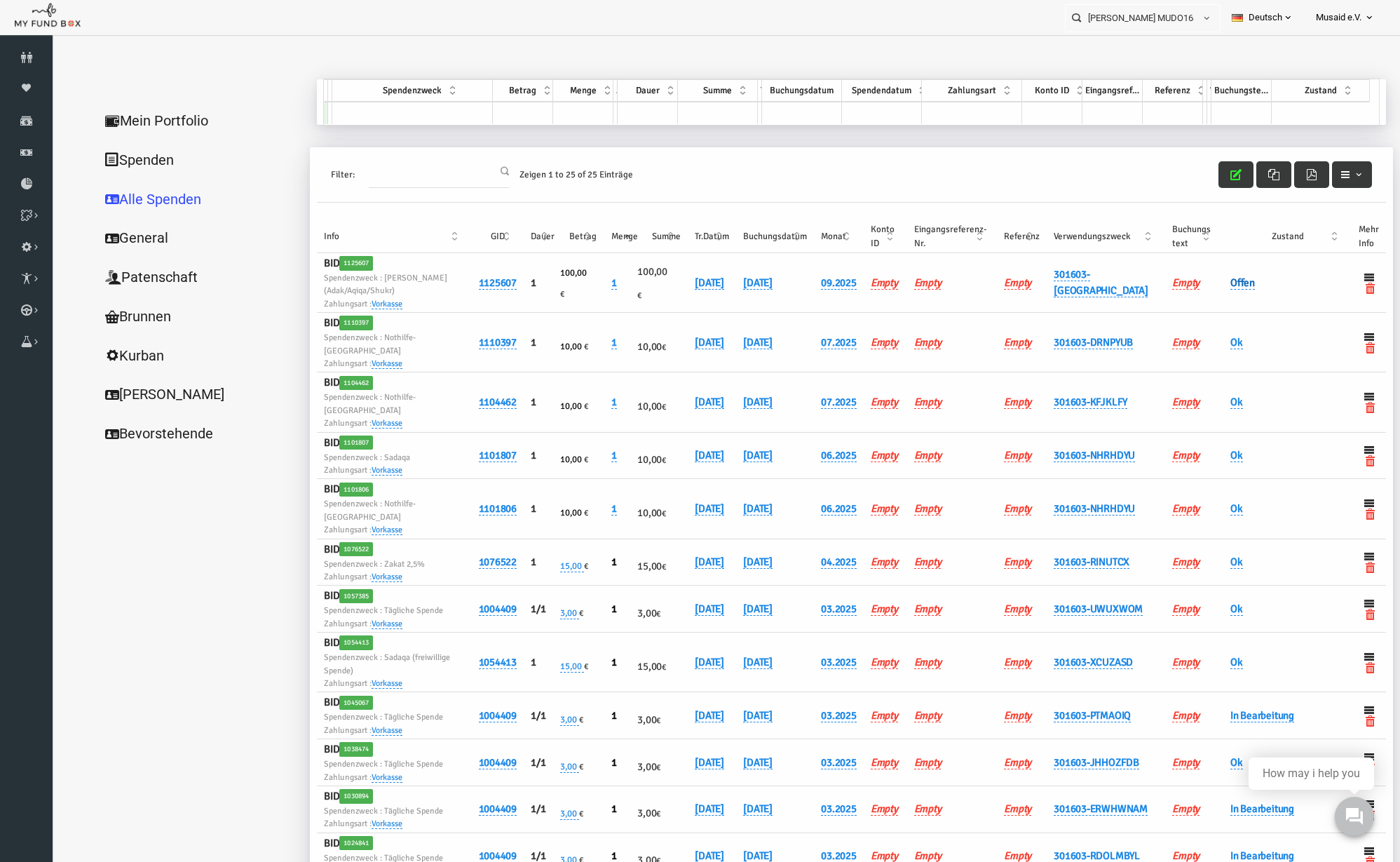
click at [1203, 281] on link "Offen" at bounding box center [1215, 283] width 24 height 13
click at [1218, 279] on span "× Offen" at bounding box center [1282, 282] width 140 height 27
click at [1239, 311] on button "submit" at bounding box center [1231, 308] width 27 height 27
click at [1203, 177] on icon "button" at bounding box center [1209, 174] width 11 height 11
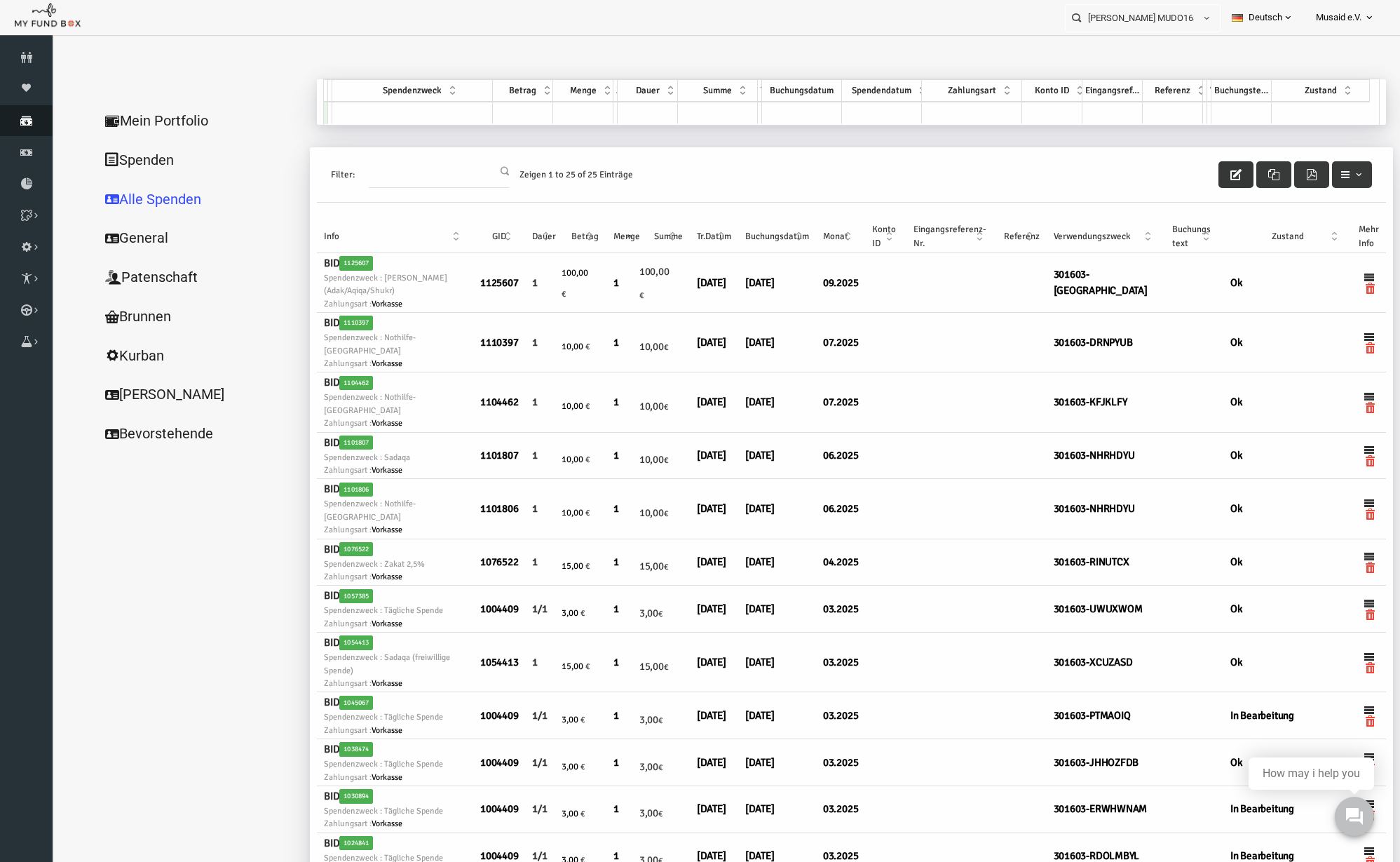
click at [27, 126] on link "Spenden" at bounding box center [26, 120] width 52 height 31
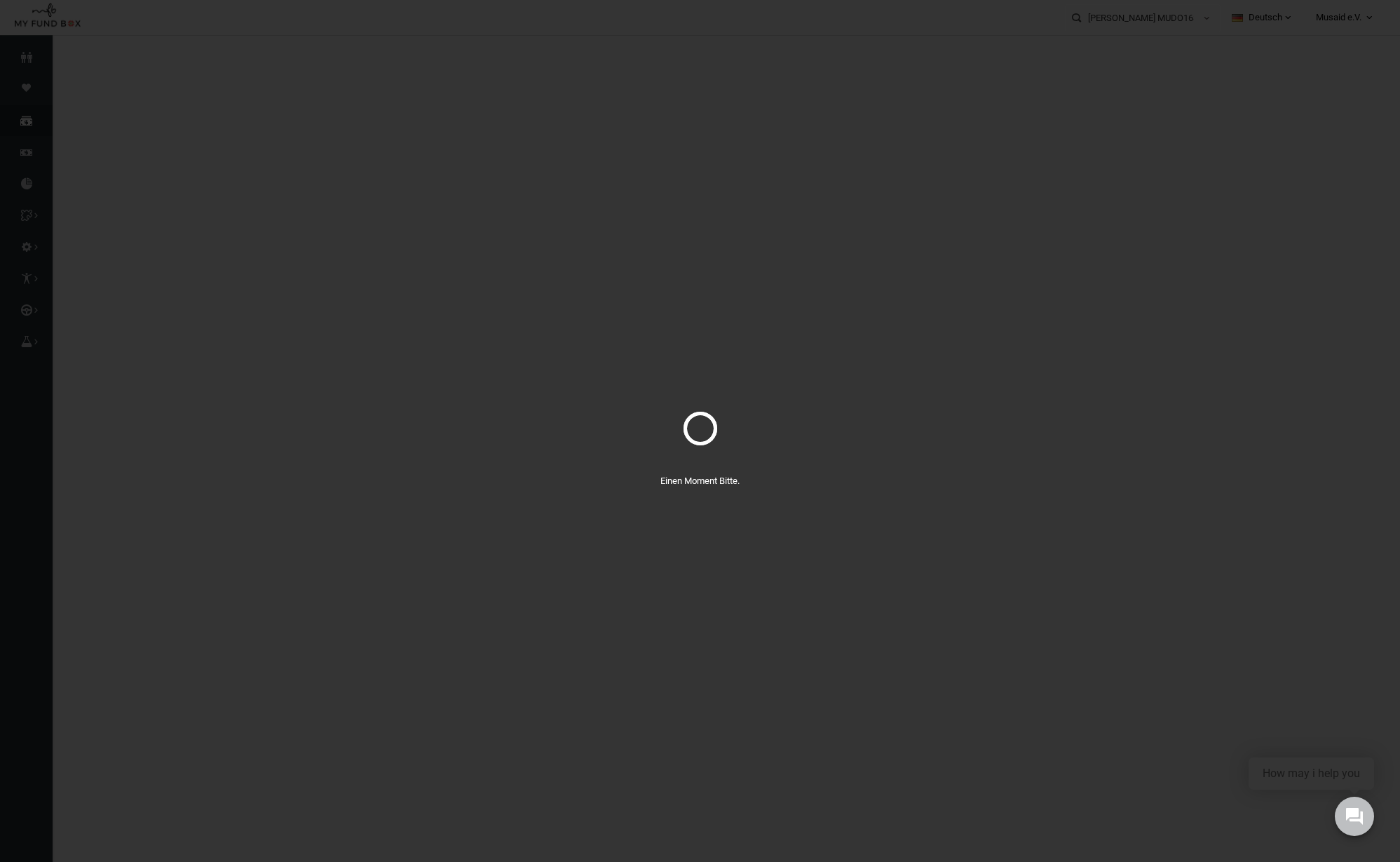
select select "100"
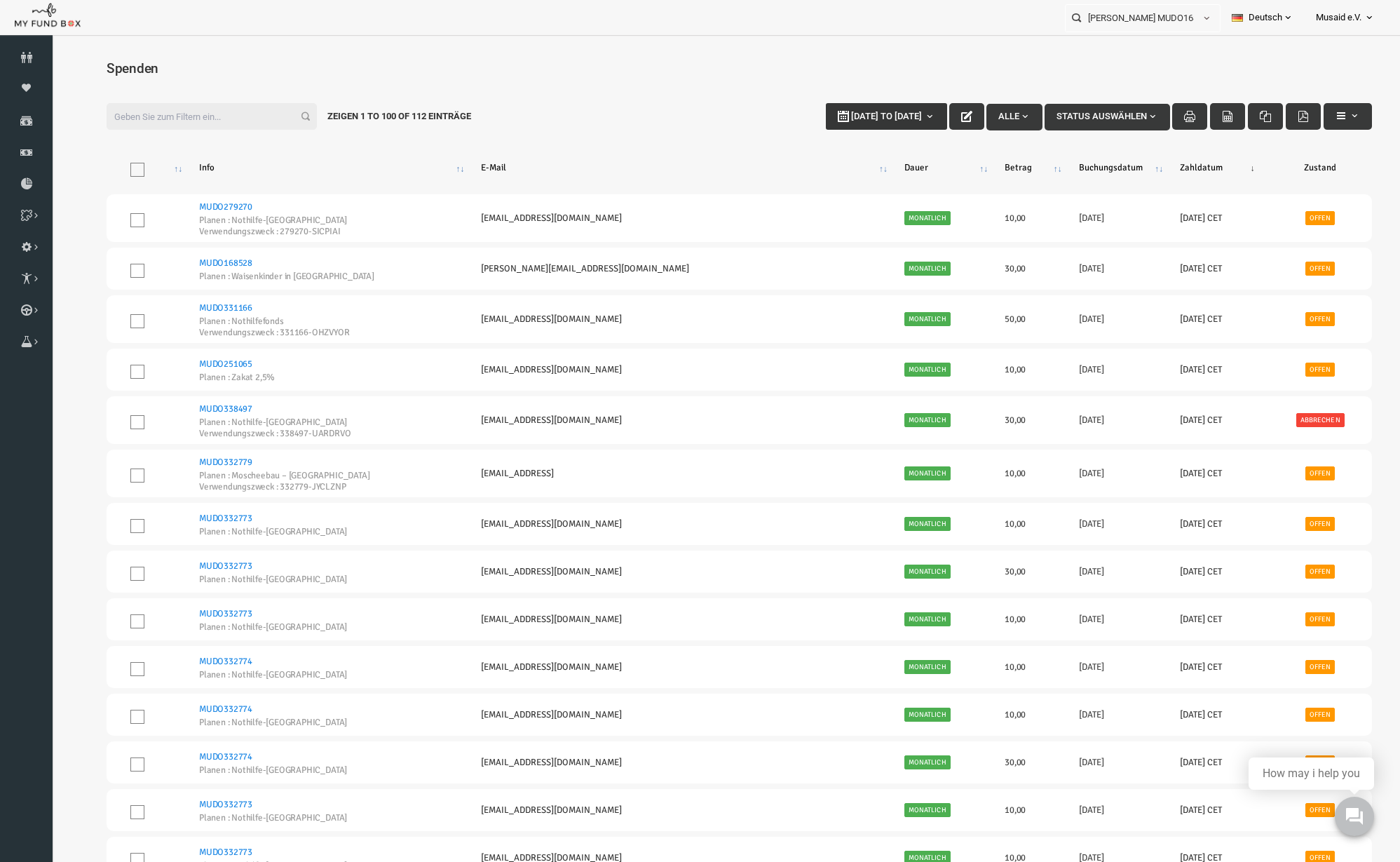
type input "[DATE]"
click at [875, 118] on span "[DATE] to [DATE]" at bounding box center [859, 116] width 71 height 10
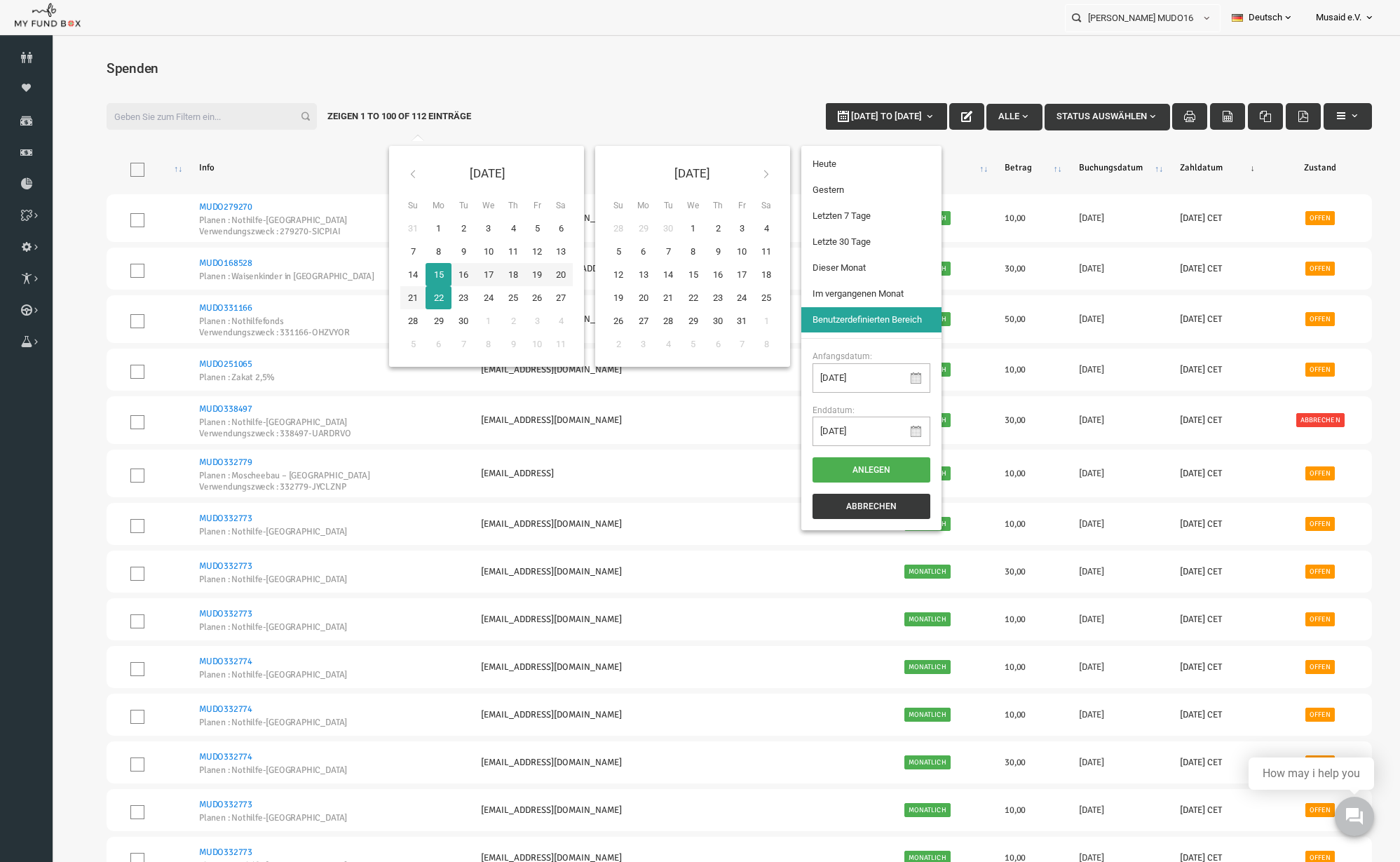
type input "[DATE]"
click at [830, 242] on li "Letzte 30 Tage" at bounding box center [844, 242] width 140 height 25
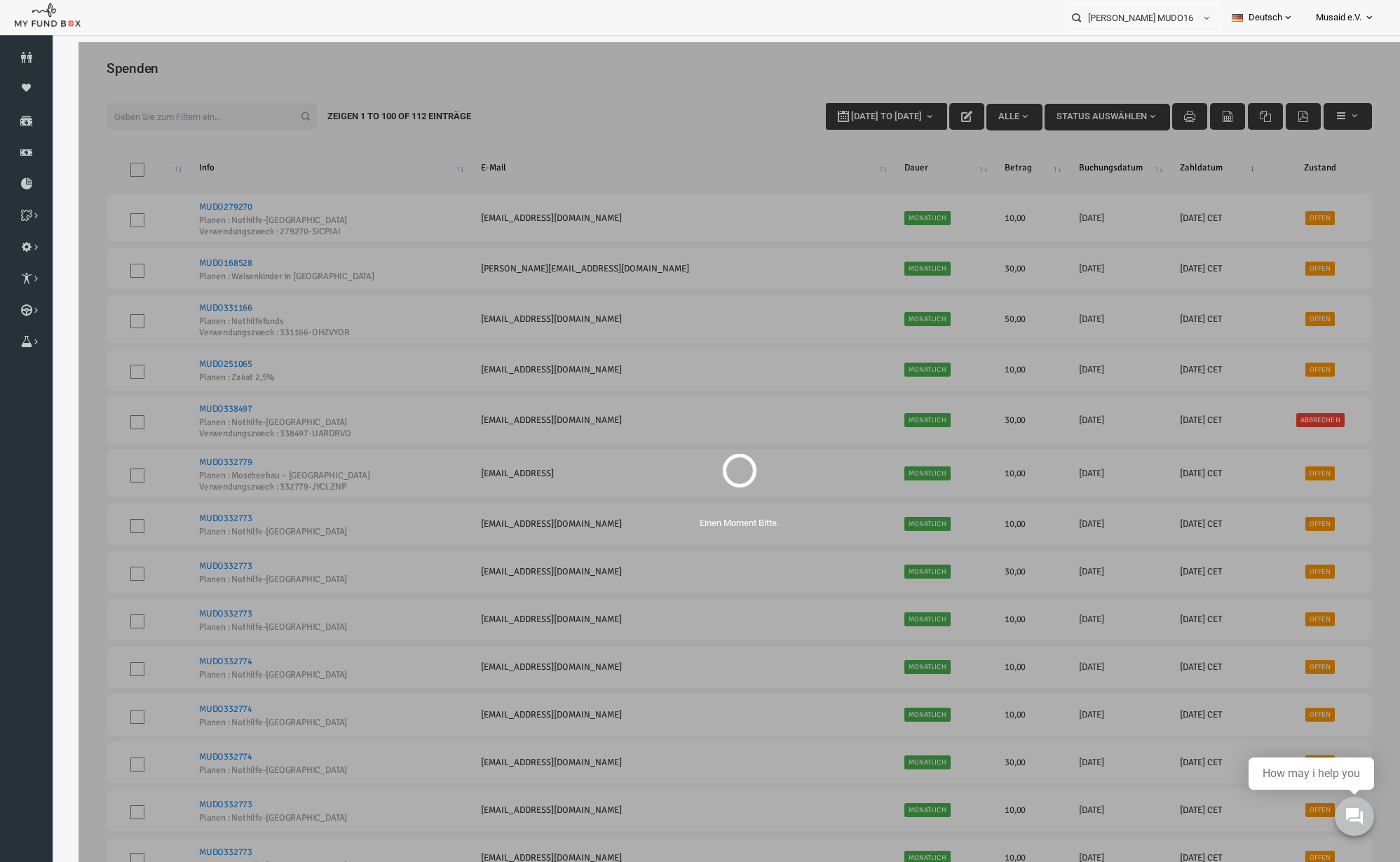
select select "100"
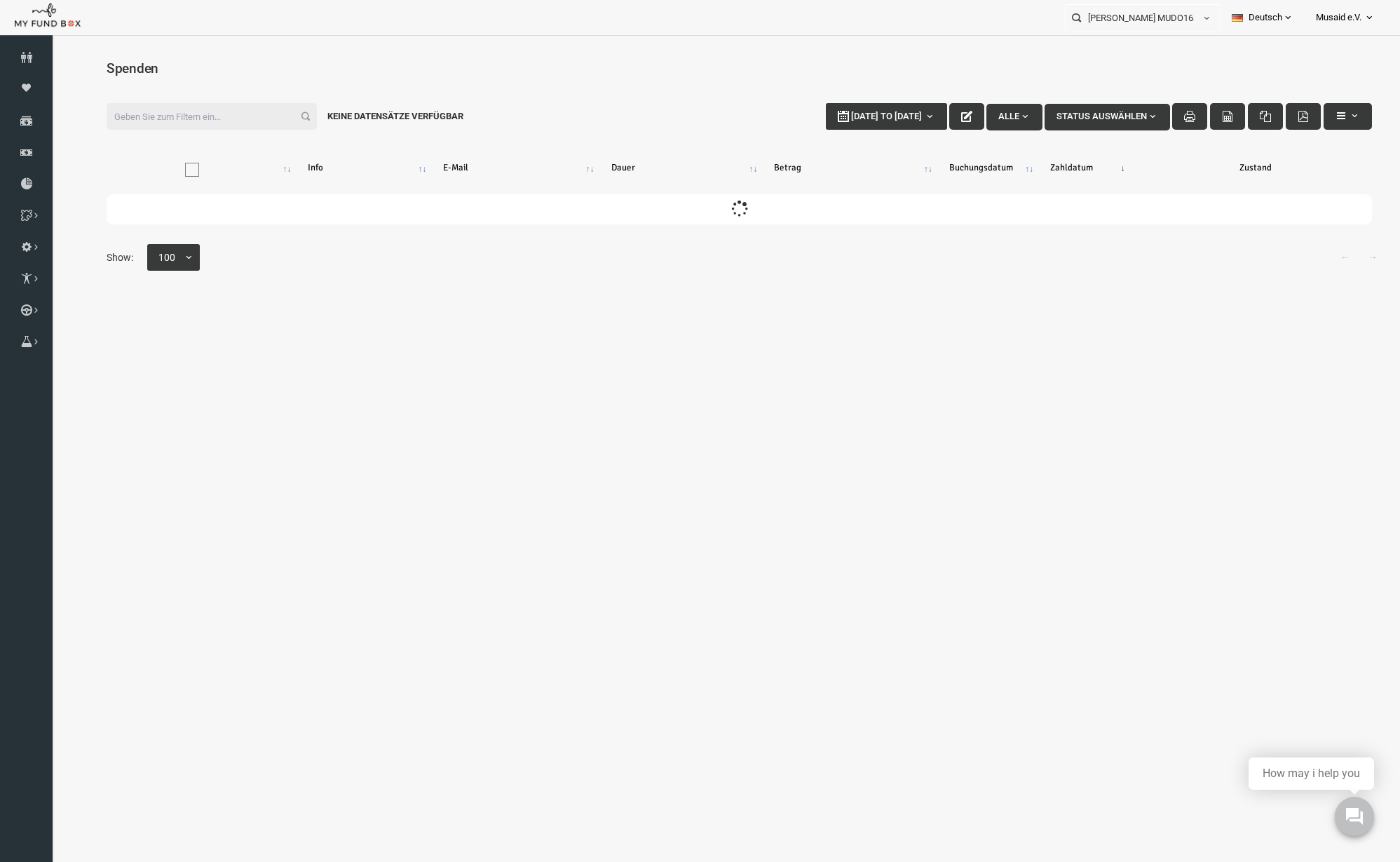
click at [199, 113] on input "Filter:" at bounding box center [185, 116] width 211 height 27
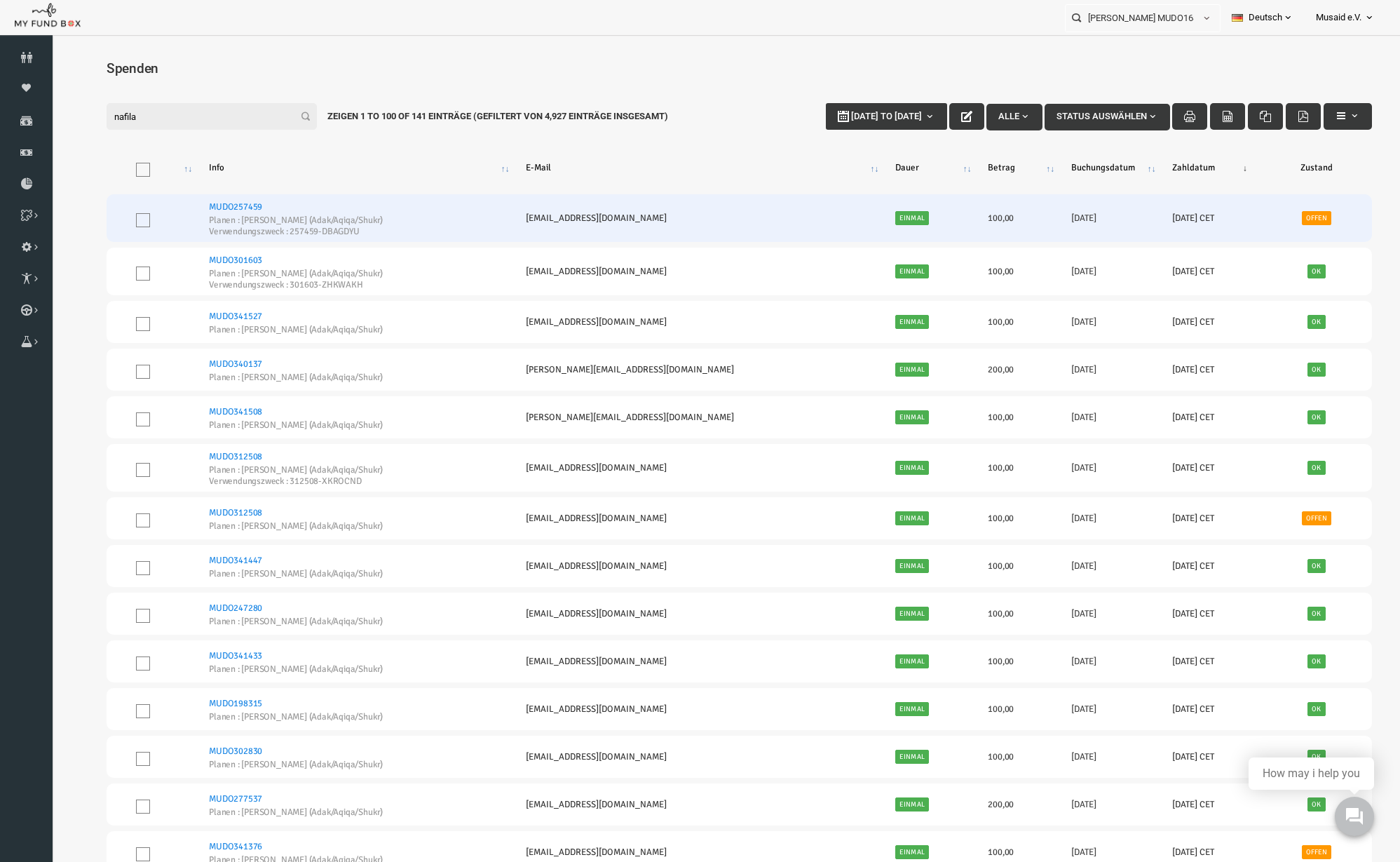
type input "nafila"
drag, startPoint x: 272, startPoint y: 231, endPoint x: 300, endPoint y: 233, distance: 28.1
click at [300, 233] on small "Verwendungszweck : 257459-DBAGDYU" at bounding box center [270, 232] width 175 height 9
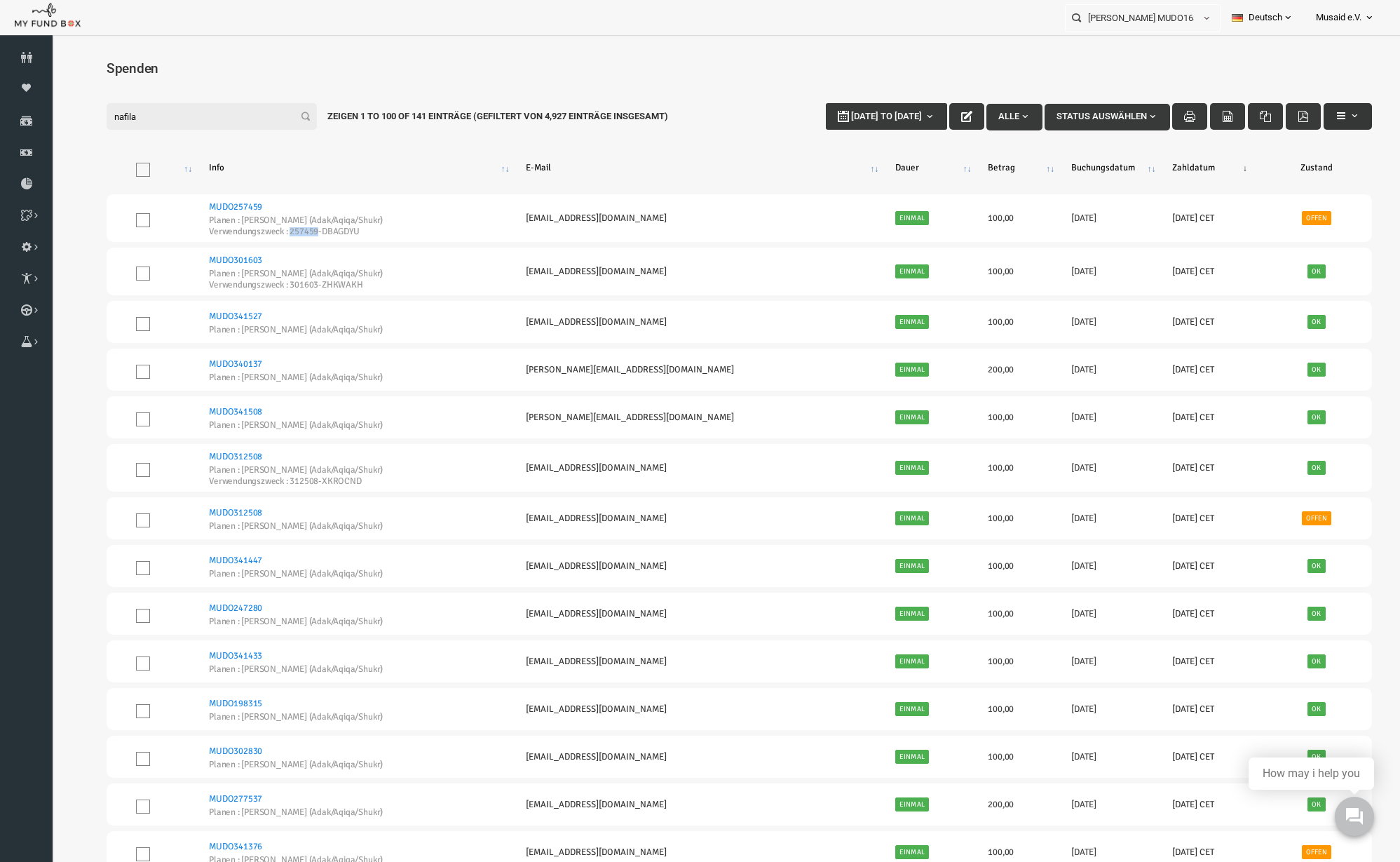
click at [1309, 121] on button "button" at bounding box center [1321, 116] width 49 height 27
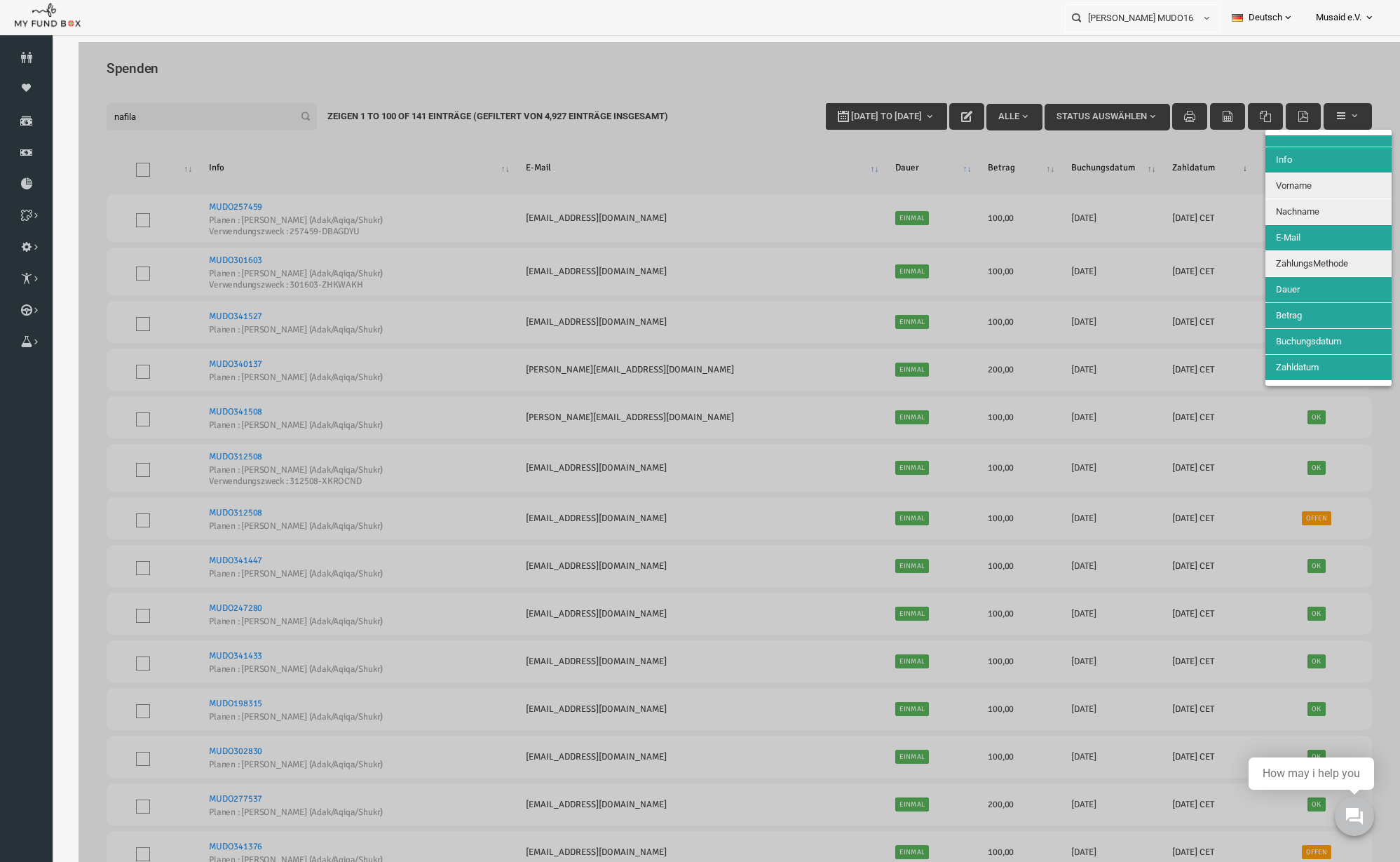
click at [1227, 185] on div at bounding box center [712, 473] width 1322 height 862
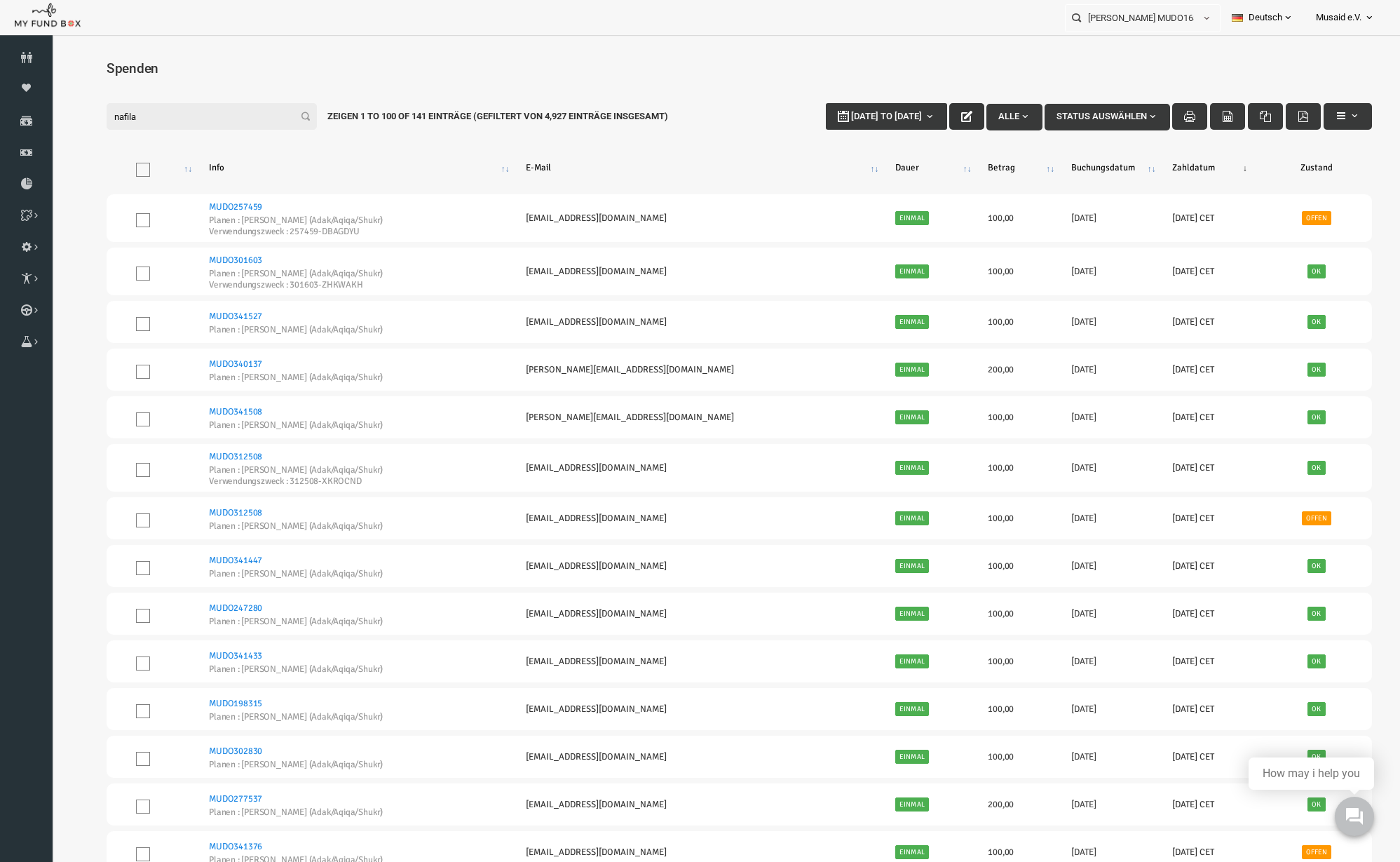
click at [934, 115] on icon "button" at bounding box center [939, 117] width 11 height 11
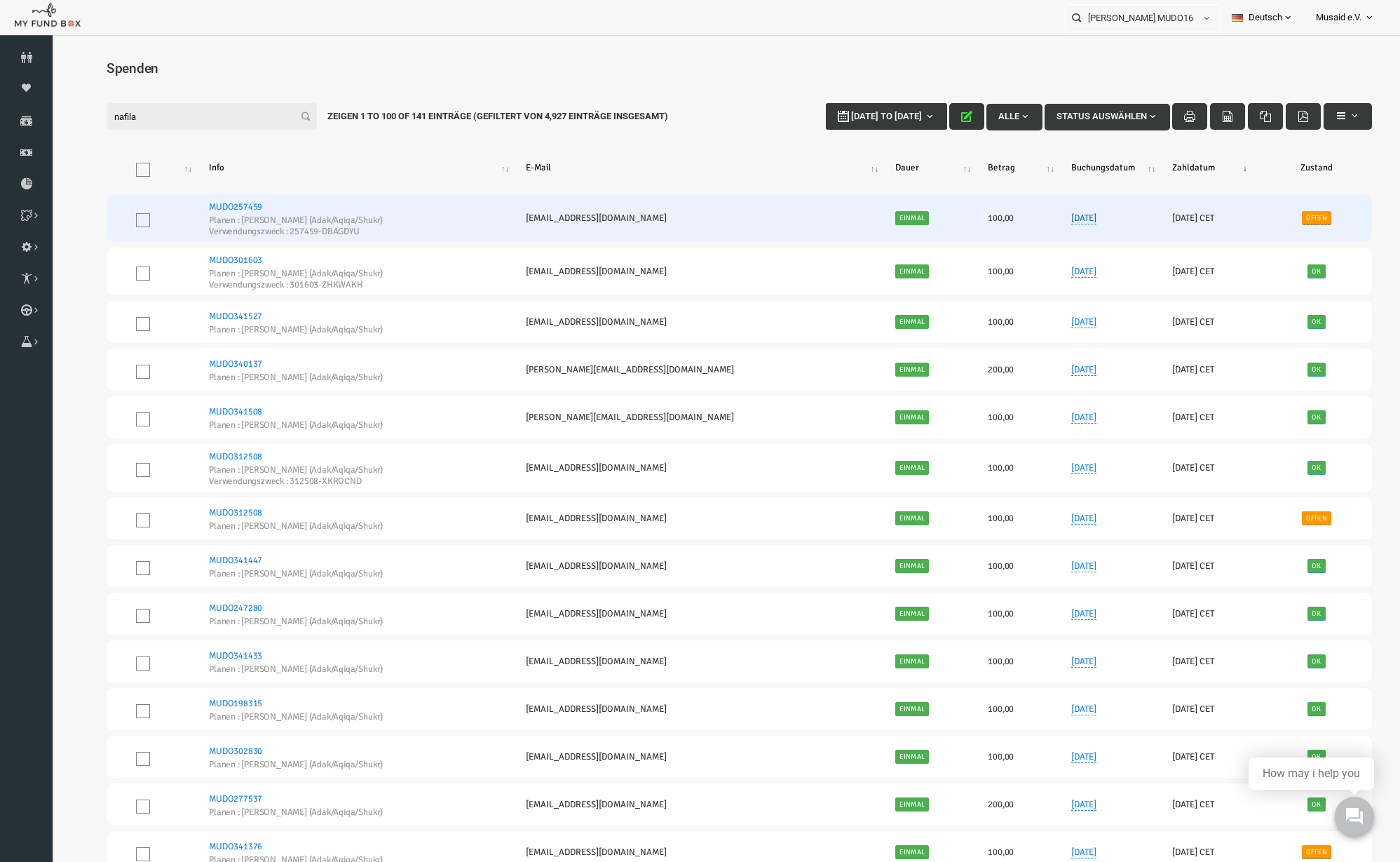
click at [1048, 220] on link "[DATE]" at bounding box center [1056, 218] width 25 height 12
click at [962, 176] on input "[DATE]" at bounding box center [1014, 170] width 140 height 30
type input "[DATE]"
click at [1097, 165] on button "submit" at bounding box center [1104, 168] width 27 height 27
click at [1275, 223] on link "Offen" at bounding box center [1290, 217] width 30 height 14
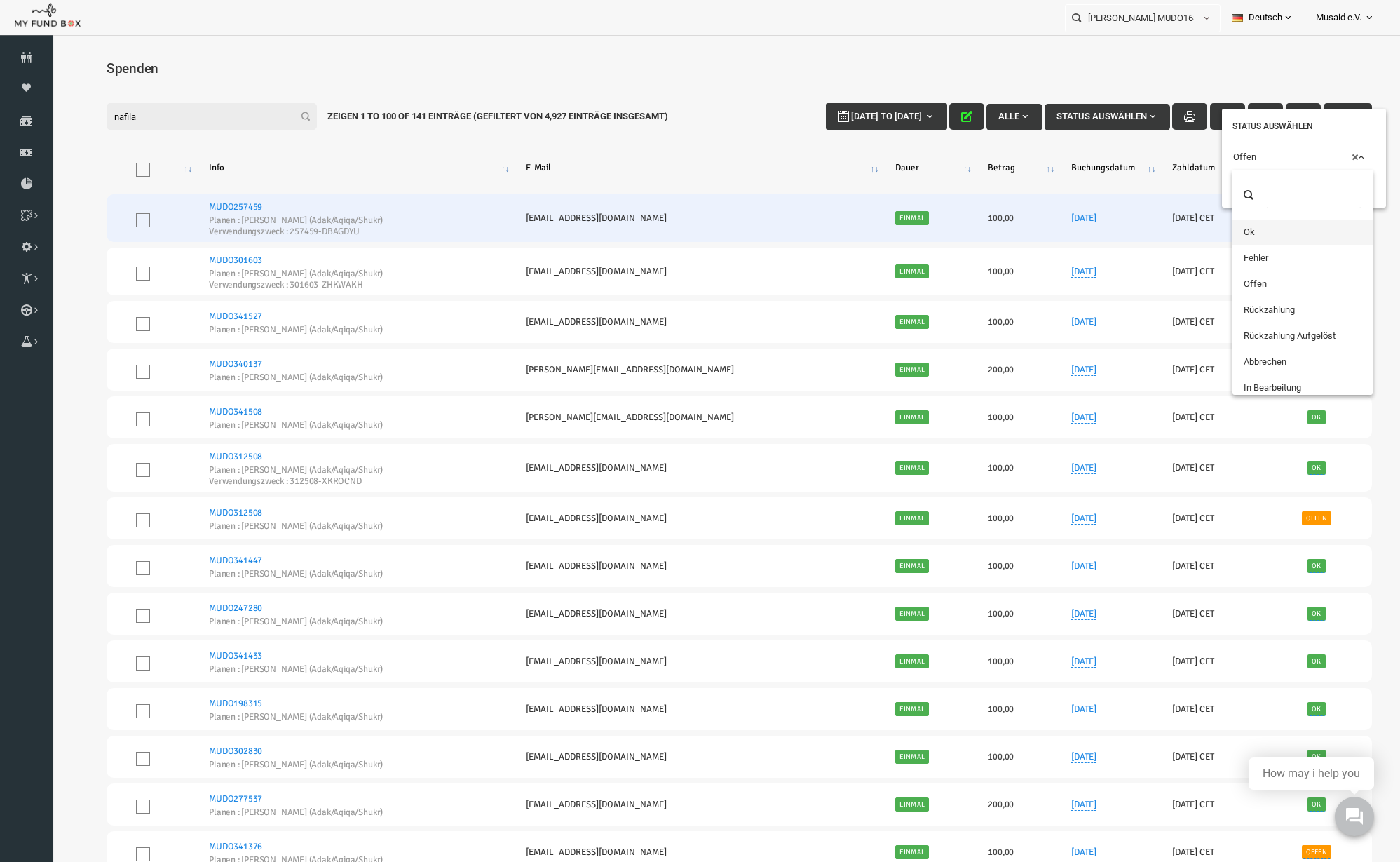
click at [1215, 159] on span "× Offen" at bounding box center [1275, 157] width 139 height 14
click at [1221, 196] on button "submit" at bounding box center [1224, 184] width 27 height 27
click at [1221, 190] on button "submit" at bounding box center [1224, 184] width 27 height 27
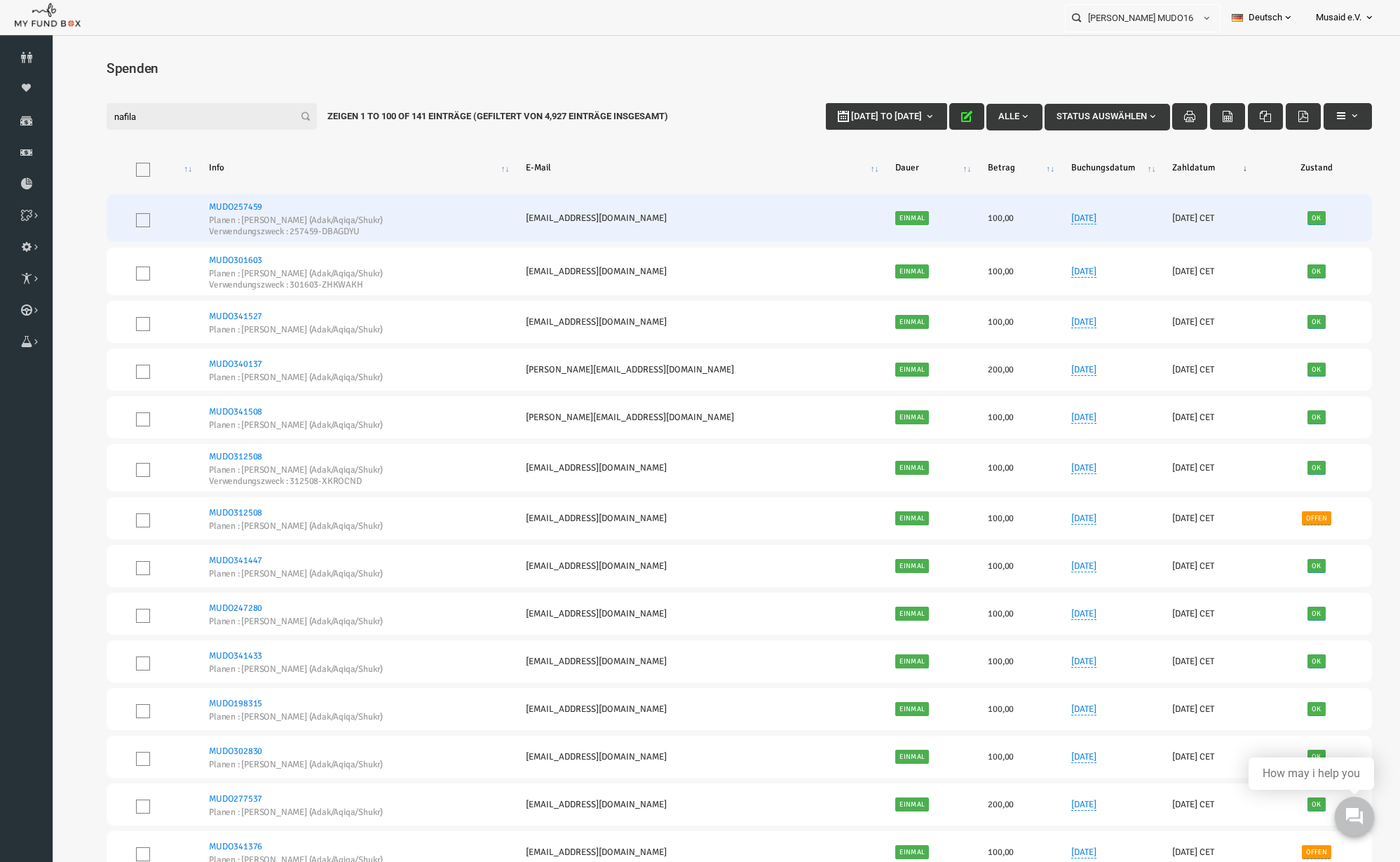
click at [934, 117] on icon "button" at bounding box center [939, 117] width 11 height 11
click at [0, 0] on link "Kurban Liste" at bounding box center [0, 0] width 0 height 0
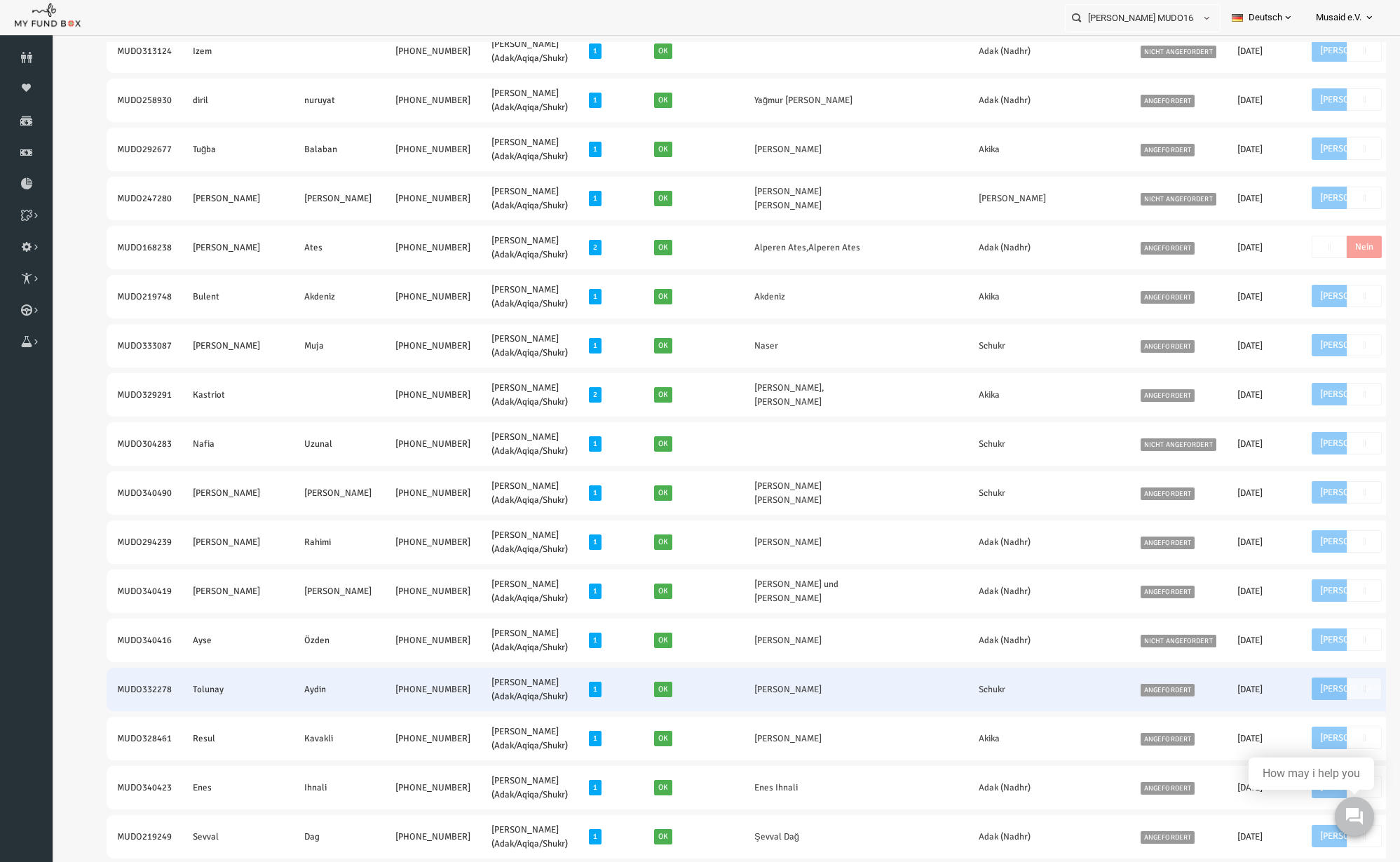
scroll to position [1841, 0]
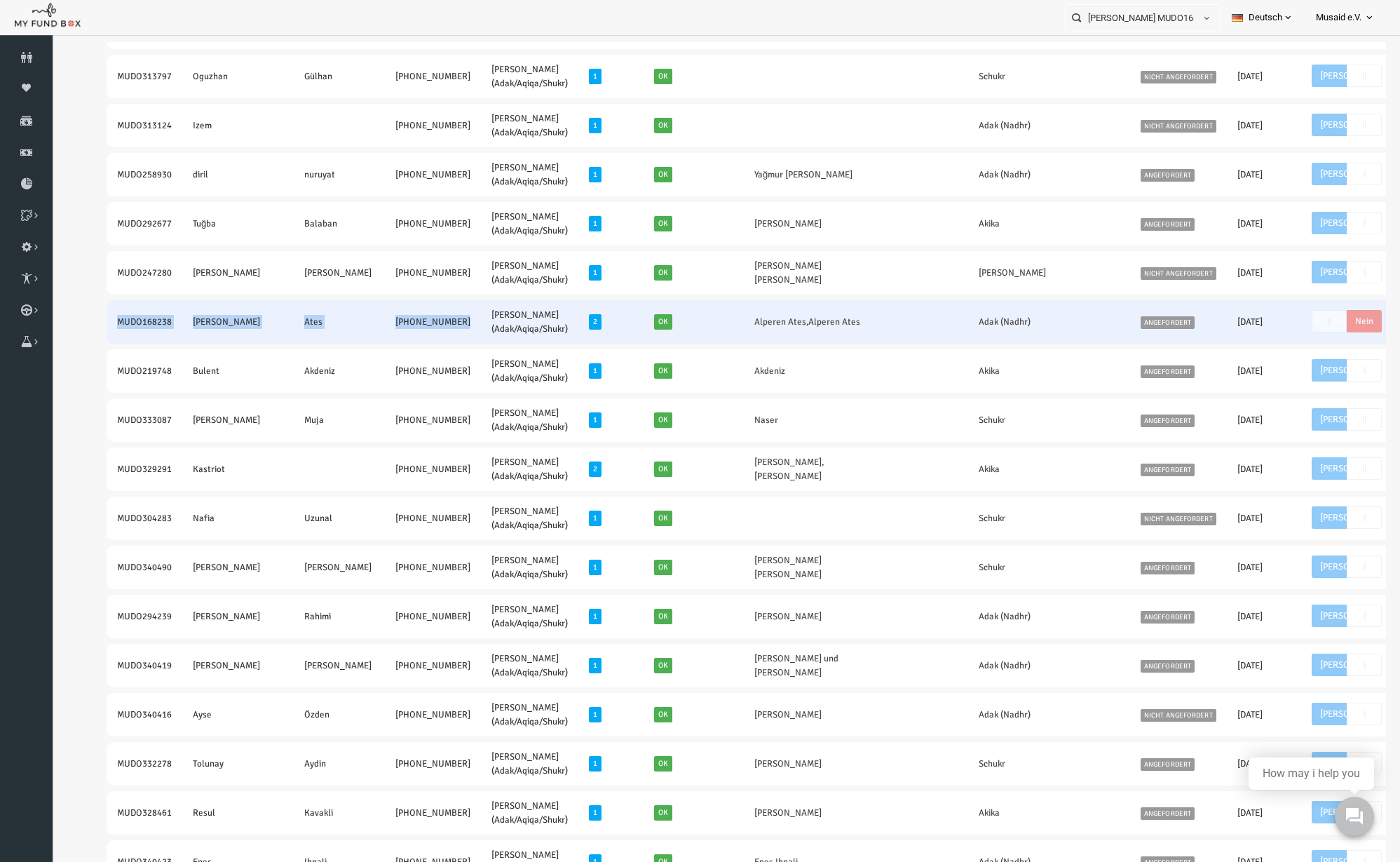
drag, startPoint x: 89, startPoint y: 322, endPoint x: 377, endPoint y: 340, distance: 288.6
click at [377, 340] on tr "MUDO168238 [PERSON_NAME] [PHONE_NUMBER] [PERSON_NAME] (Adak/Aqiqa/Shukr) 2 Ok A…" at bounding box center [788, 322] width 1419 height 44
drag, startPoint x: 678, startPoint y: 327, endPoint x: 709, endPoint y: 337, distance: 32.6
click at [716, 337] on td "Alperen Ates,Alperen Ates" at bounding box center [794, 322] width 155 height 44
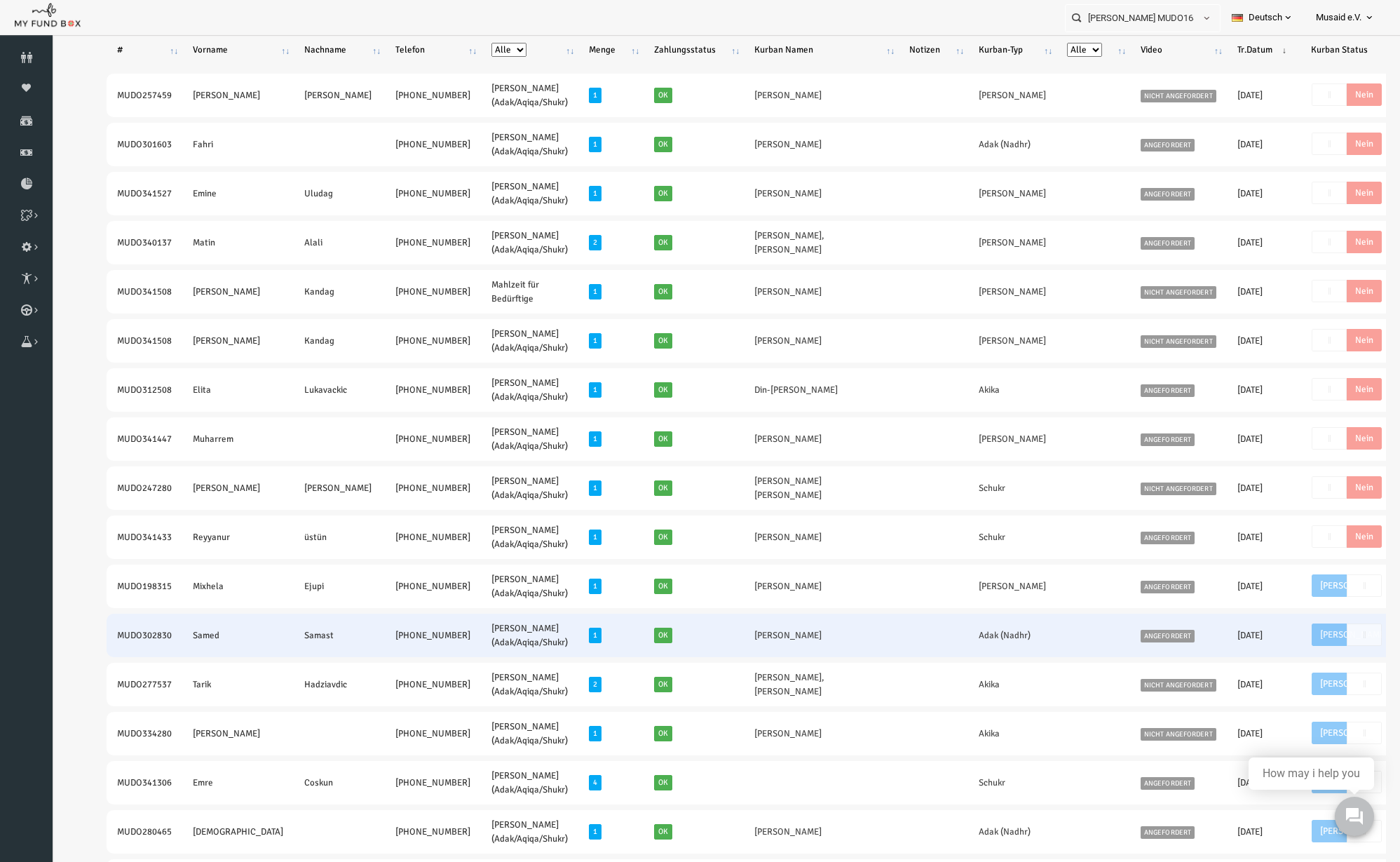
scroll to position [175, 0]
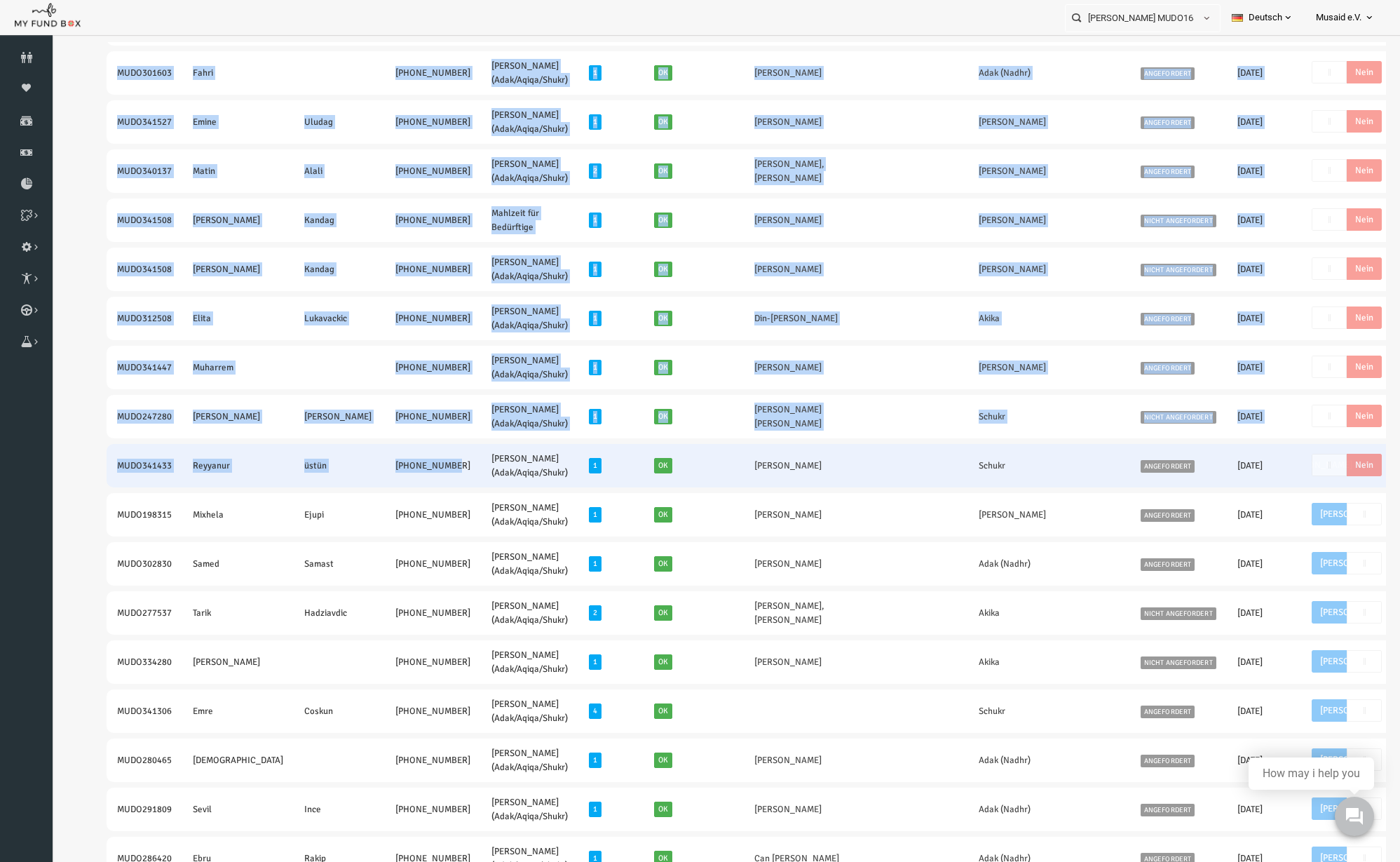
drag, startPoint x: 62, startPoint y: 462, endPoint x: 337, endPoint y: 477, distance: 275.4
click at [267, 470] on td "üstün" at bounding box center [312, 466] width 91 height 44
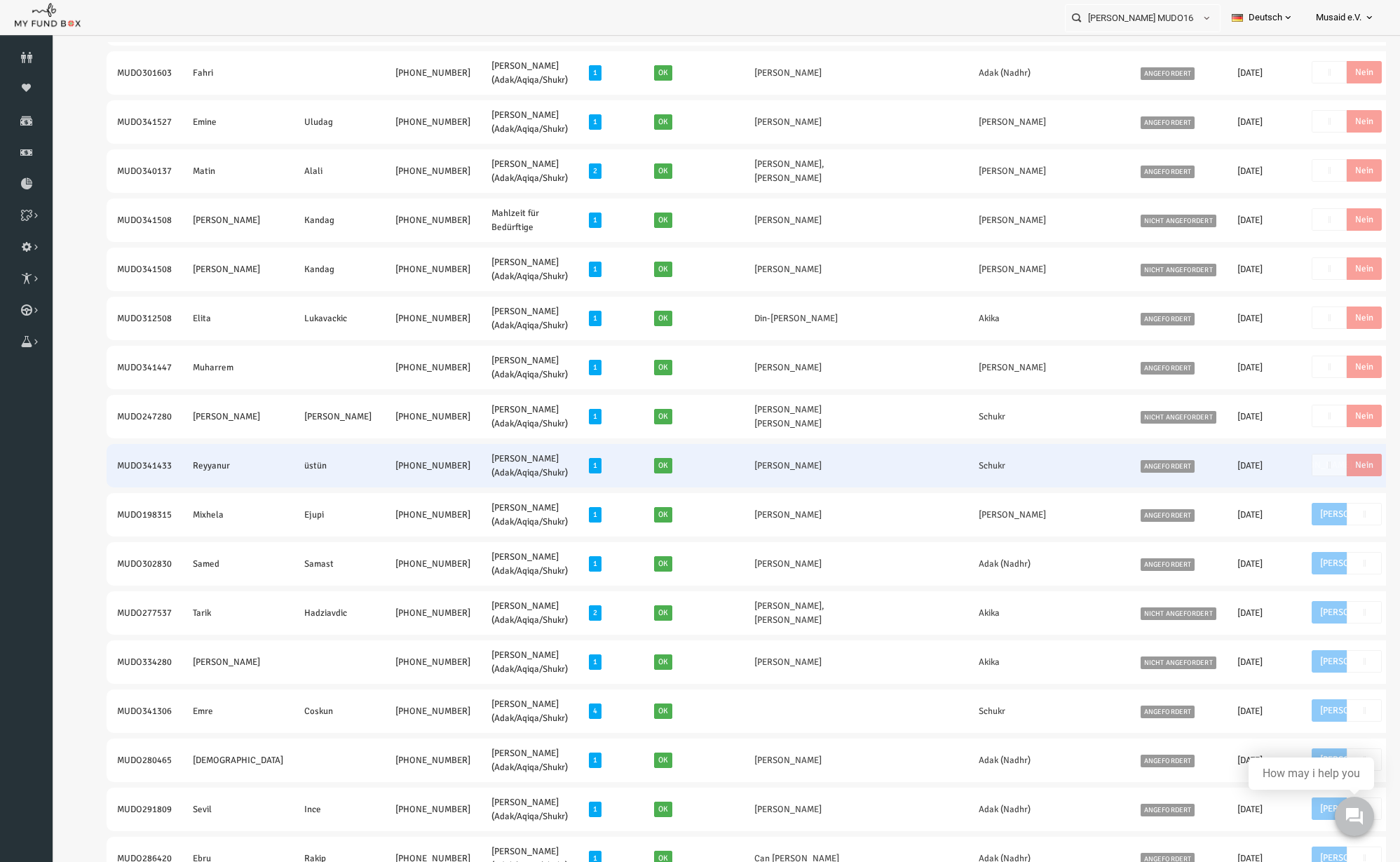
drag, startPoint x: 122, startPoint y: 470, endPoint x: 358, endPoint y: 472, distance: 236.0
click at [358, 472] on tr "MUDO341433 Reyyanur üstün [PHONE_NUMBER] [PERSON_NAME] (Adak/Aqiqa/Shukr) 1 Ok …" at bounding box center [788, 466] width 1419 height 44
click at [716, 464] on td "[PERSON_NAME]" at bounding box center [794, 466] width 155 height 44
drag, startPoint x: 747, startPoint y: 471, endPoint x: 783, endPoint y: 474, distance: 36.1
click at [783, 474] on td "[PERSON_NAME]" at bounding box center [794, 466] width 155 height 44
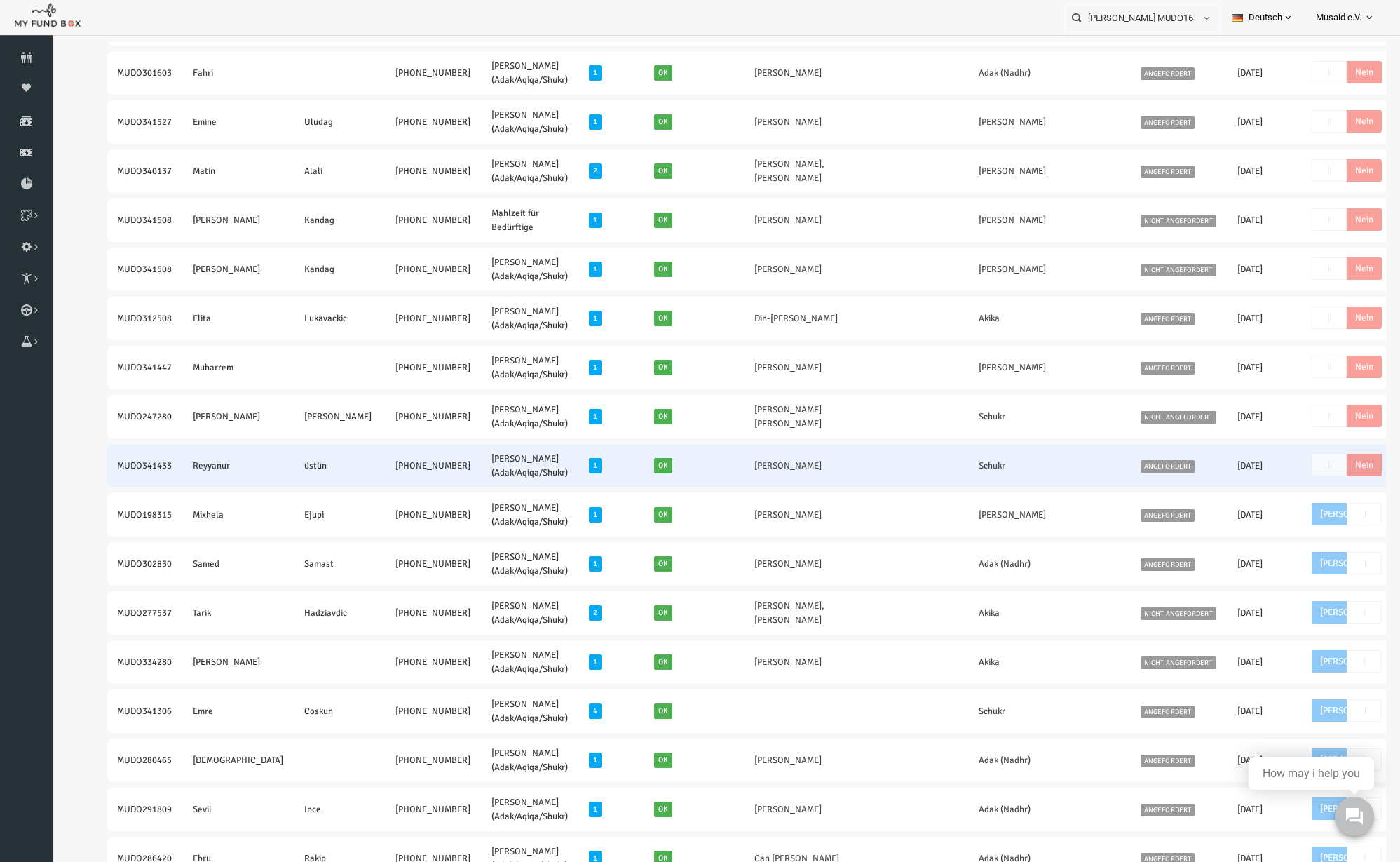
click at [756, 467] on td "[PERSON_NAME]" at bounding box center [794, 466] width 155 height 44
drag, startPoint x: 759, startPoint y: 466, endPoint x: 658, endPoint y: 471, distance: 101.1
click at [716, 471] on td "[PERSON_NAME]" at bounding box center [794, 466] width 155 height 44
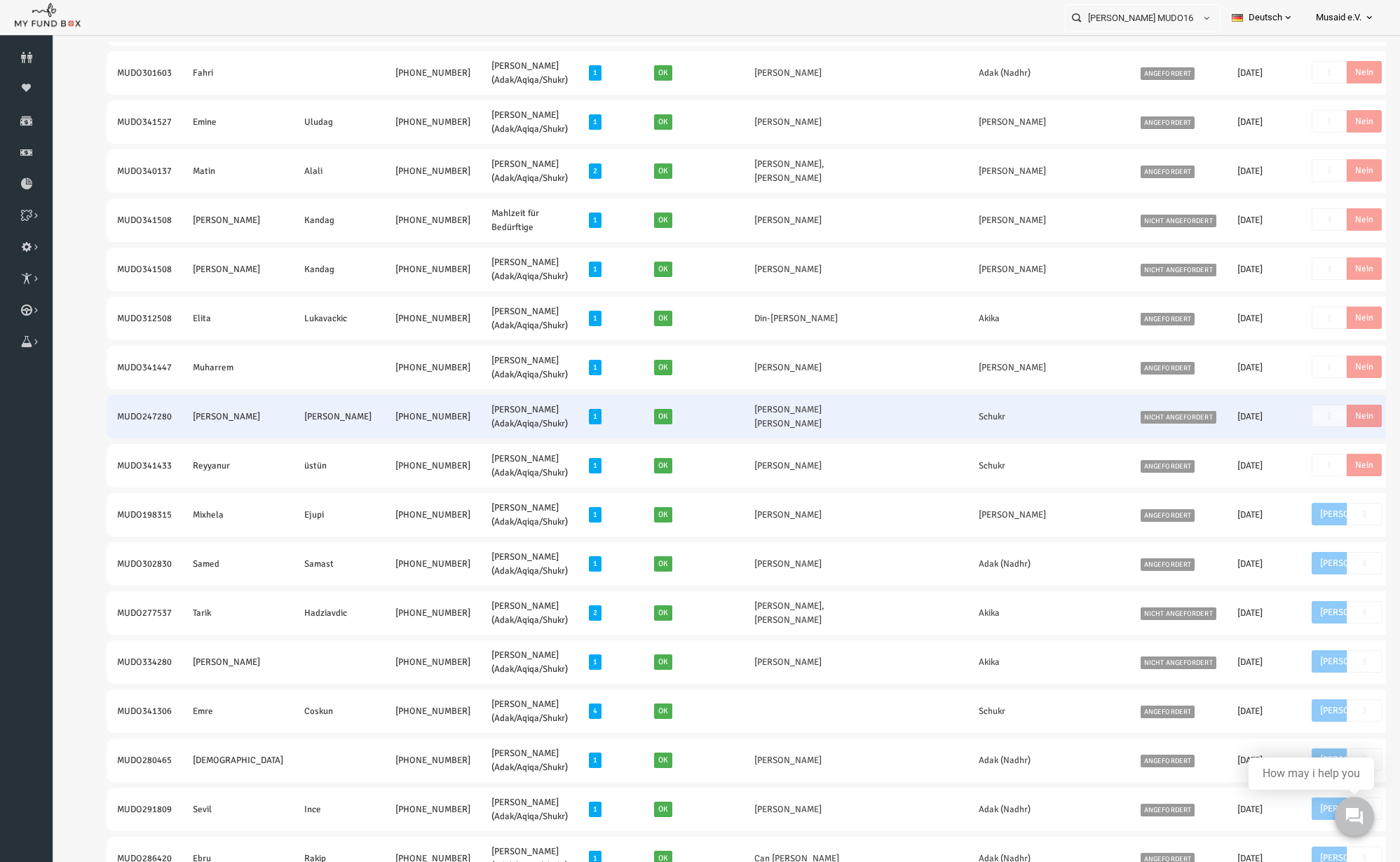
drag, startPoint x: 90, startPoint y: 420, endPoint x: 380, endPoint y: 431, distance: 290.2
drag, startPoint x: 648, startPoint y: 425, endPoint x: 750, endPoint y: 428, distance: 102.0
click at [750, 428] on tr "MUDO247280 [PERSON_NAME] [PERSON_NAME] [PHONE_NUMBER] [PERSON_NAME] (Adak/Aqiqa…" at bounding box center [788, 416] width 1419 height 44
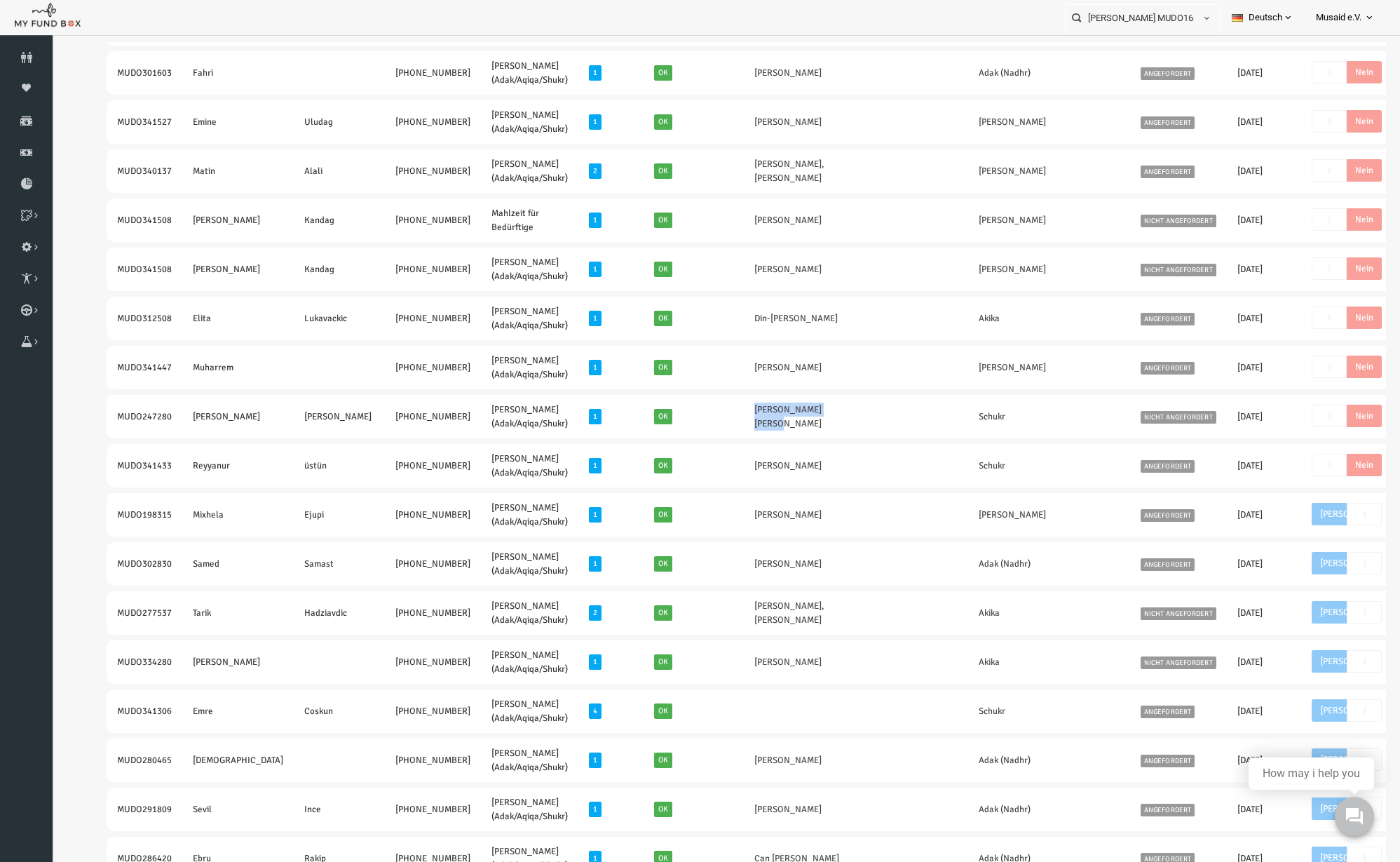
drag, startPoint x: 72, startPoint y: 374, endPoint x: 354, endPoint y: 391, distance: 282.5
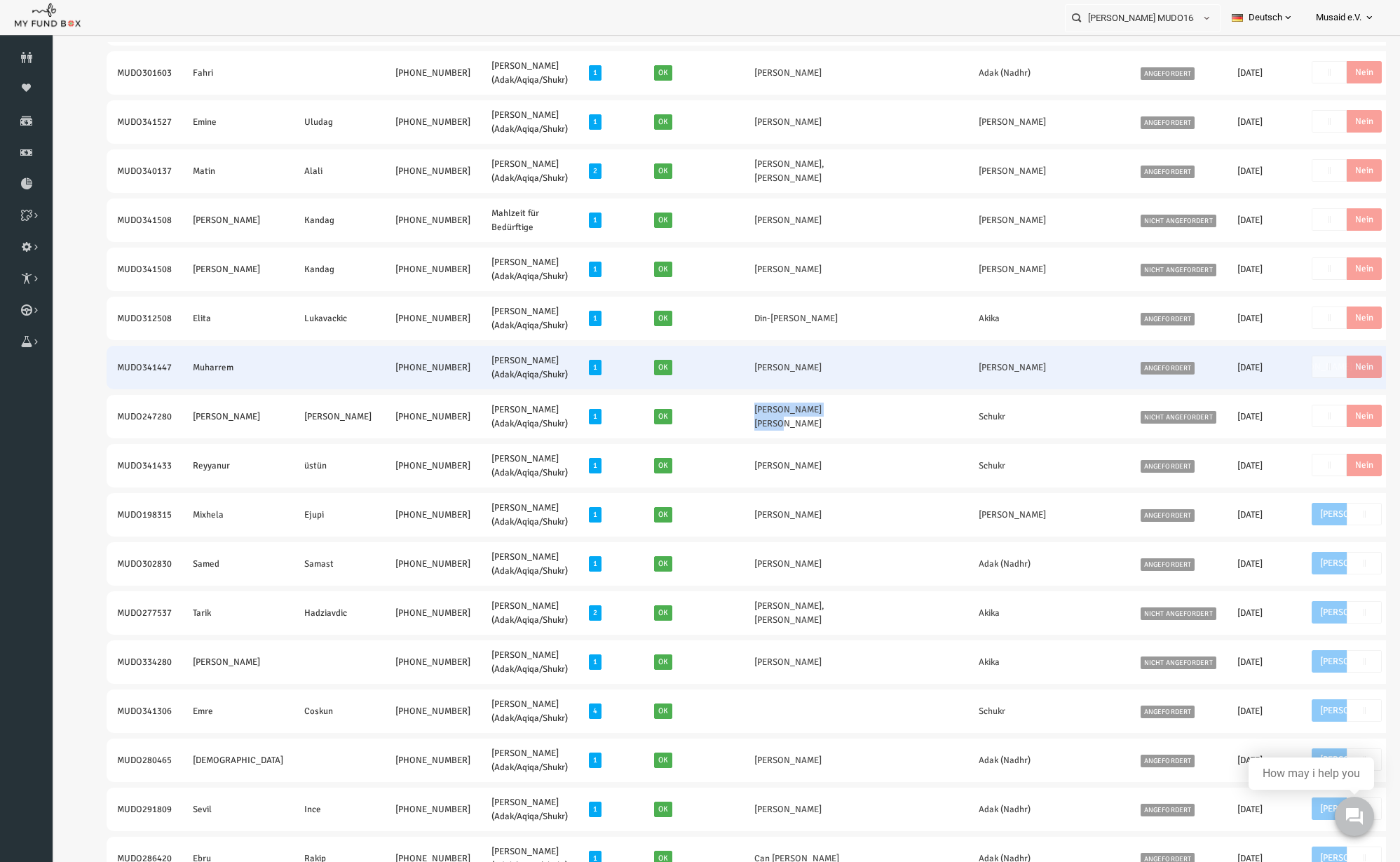
drag, startPoint x: 654, startPoint y: 374, endPoint x: 728, endPoint y: 372, distance: 74.0
click at [728, 372] on td "[PERSON_NAME]" at bounding box center [794, 368] width 155 height 44
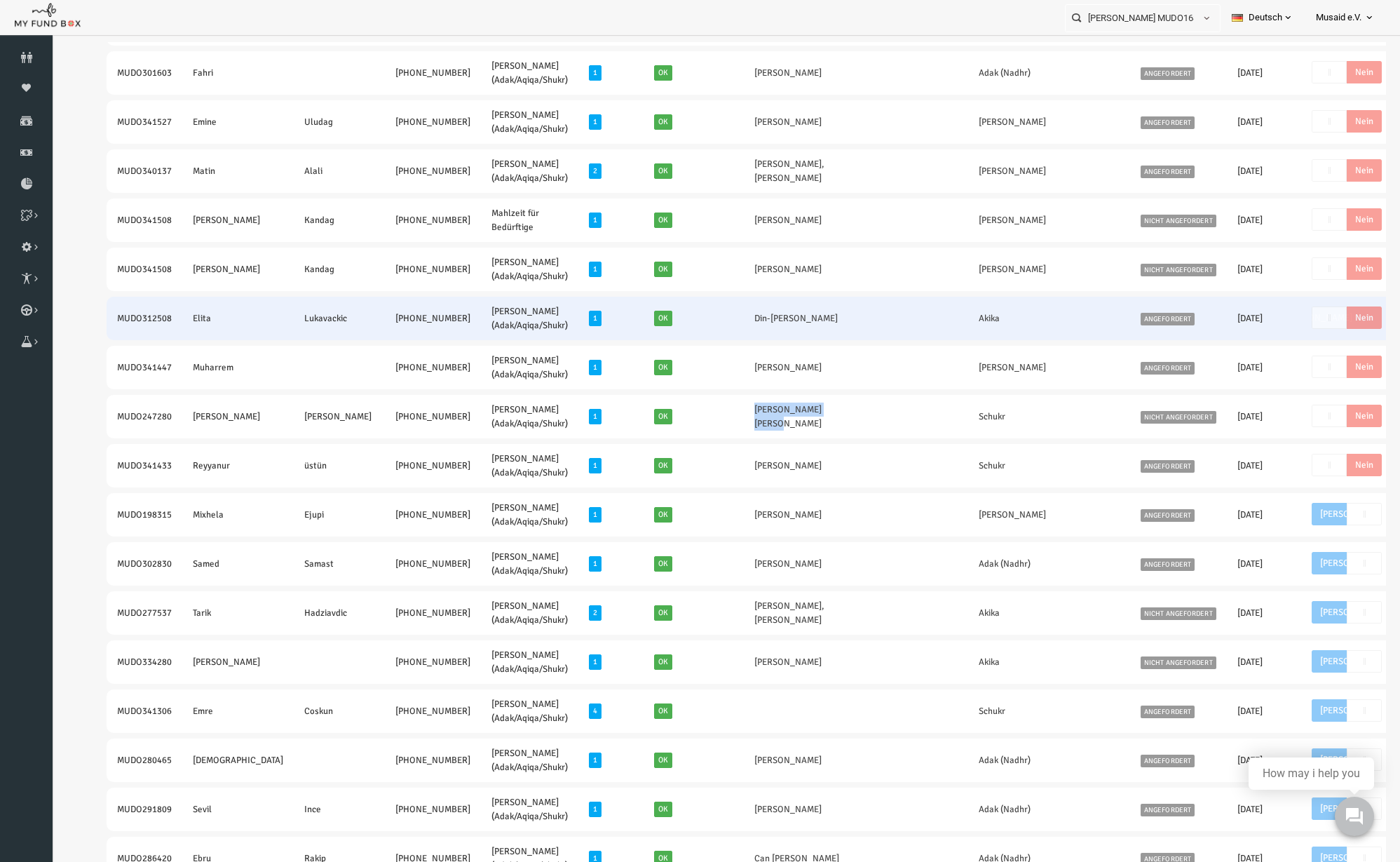
drag, startPoint x: 77, startPoint y: 321, endPoint x: 380, endPoint y: 339, distance: 303.5
drag, startPoint x: 662, startPoint y: 321, endPoint x: 744, endPoint y: 324, distance: 82.1
click at [744, 324] on td "Din-[PERSON_NAME]" at bounding box center [794, 318] width 155 height 44
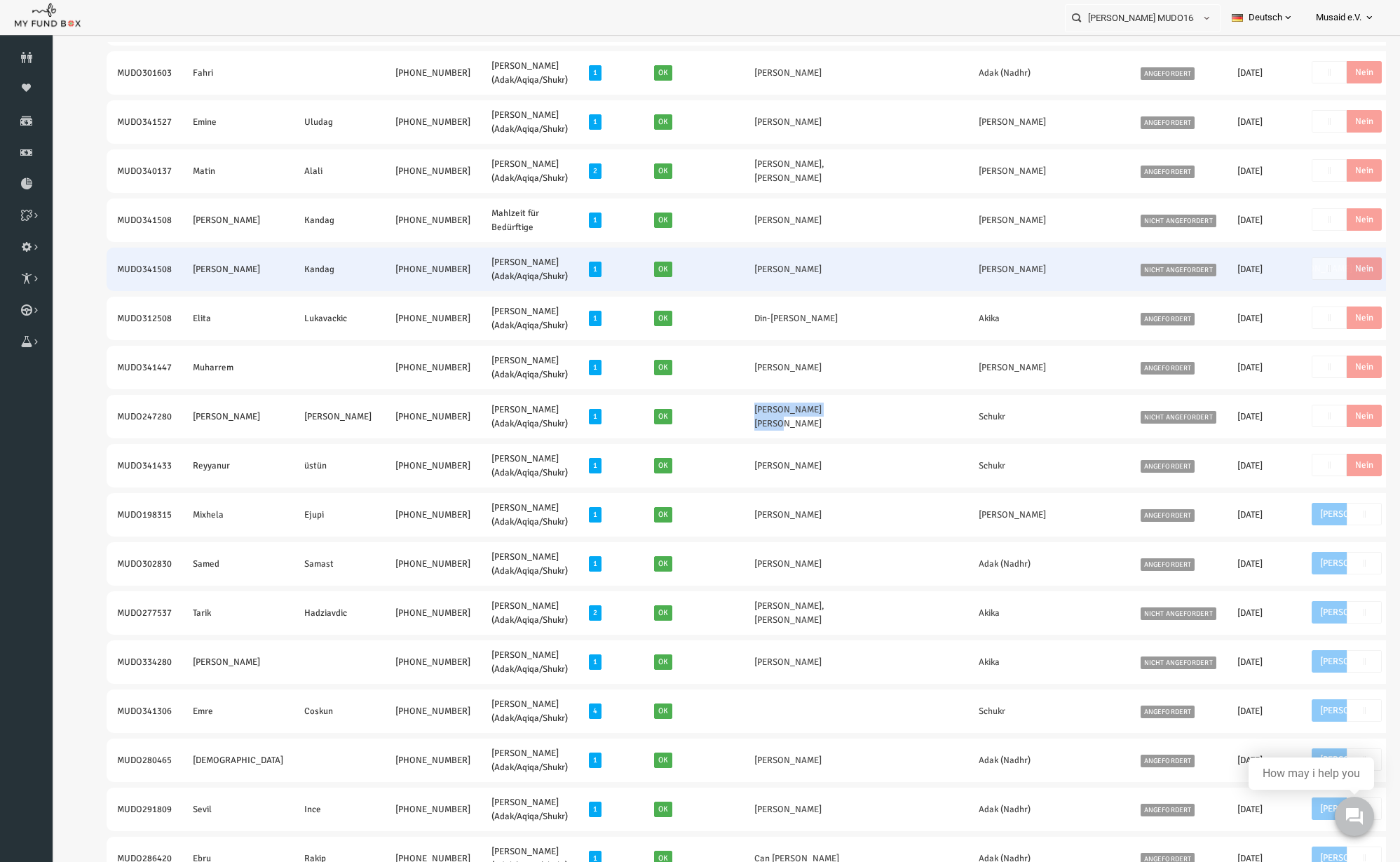
drag, startPoint x: 87, startPoint y: 271, endPoint x: 372, endPoint y: 281, distance: 285.2
click at [372, 281] on tr "MUDO341508 [PERSON_NAME] [PHONE_NUMBER] [PERSON_NAME] (Adak/Aqiqa/Shukr) 1 Ok K…" at bounding box center [788, 269] width 1419 height 44
drag, startPoint x: 651, startPoint y: 276, endPoint x: 734, endPoint y: 288, distance: 83.9
click at [734, 288] on td "[PERSON_NAME]" at bounding box center [794, 269] width 155 height 44
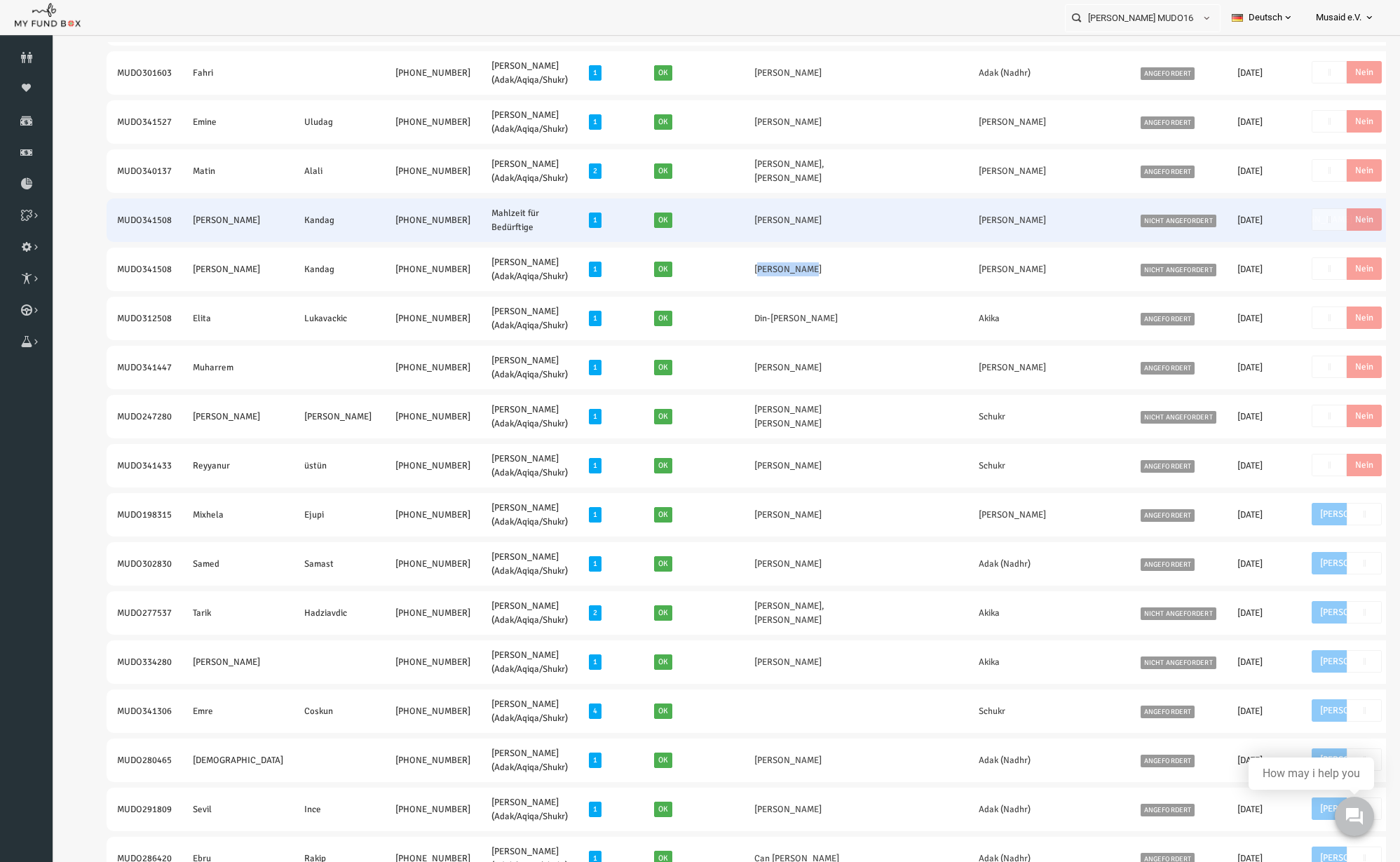
drag, startPoint x: 83, startPoint y: 229, endPoint x: 366, endPoint y: 234, distance: 283.0
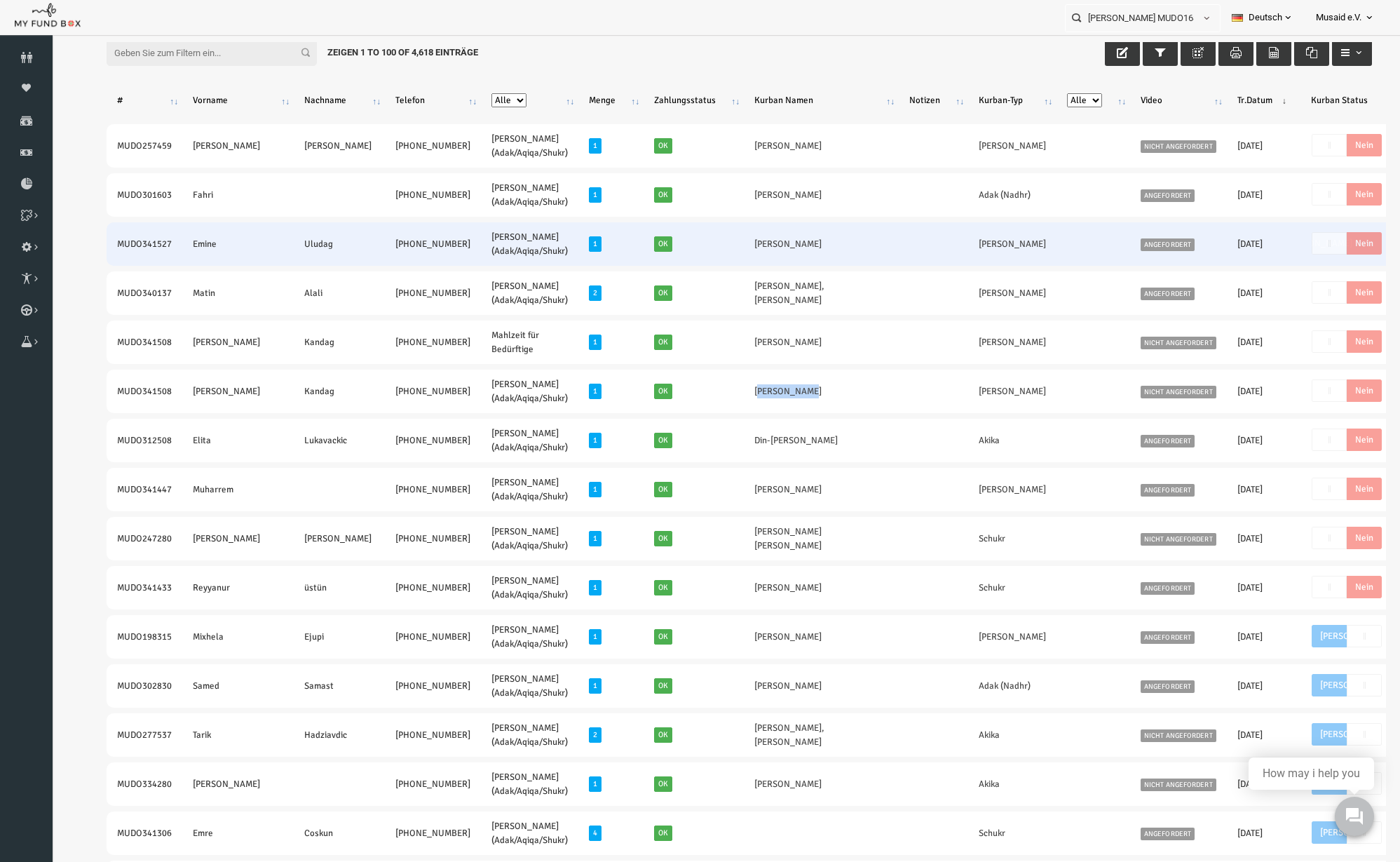
scroll to position [0, 0]
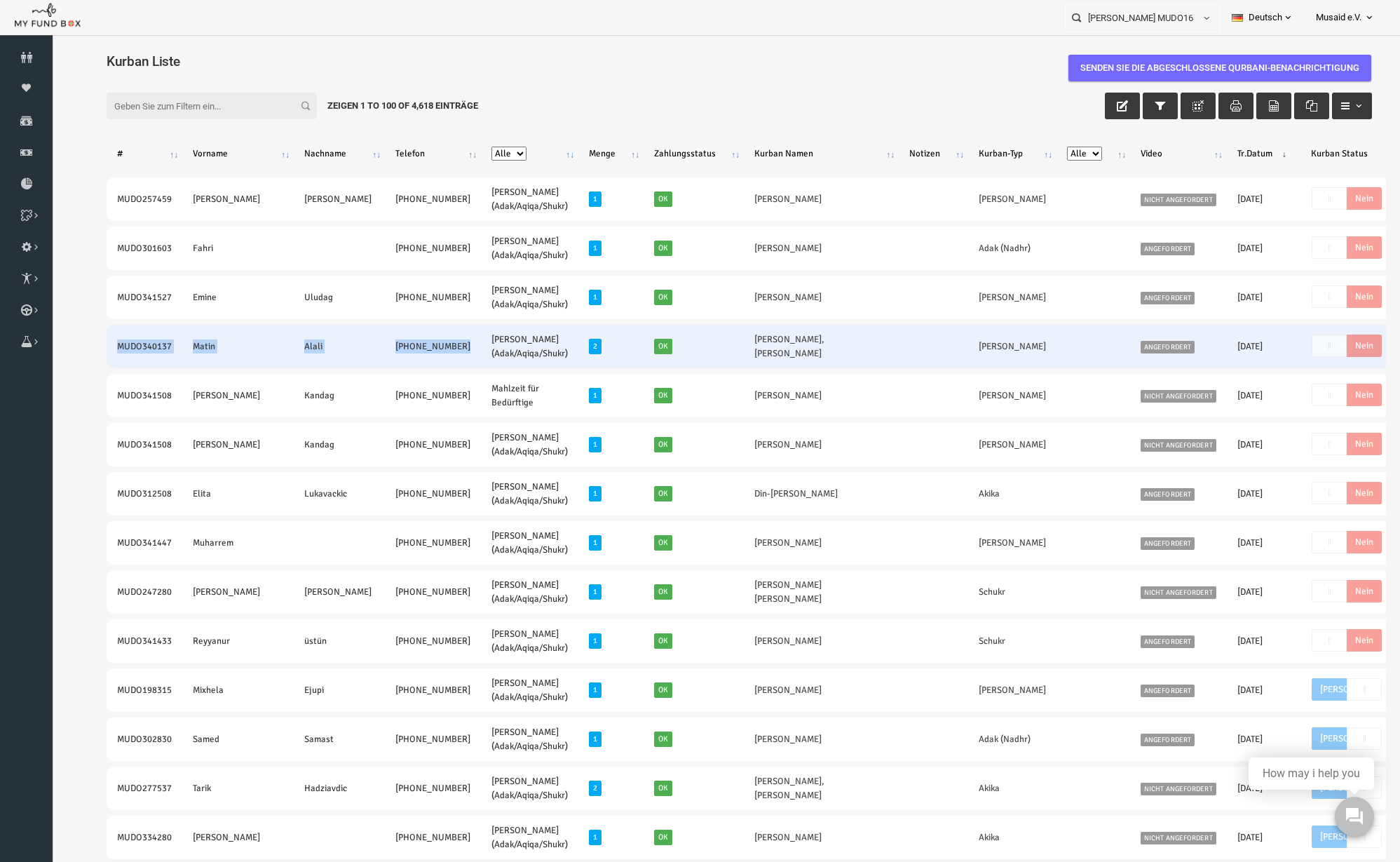
drag, startPoint x: 86, startPoint y: 346, endPoint x: 381, endPoint y: 355, distance: 295.1
click at [381, 355] on tr "MUDO340137 [PERSON_NAME] [PHONE_NUMBER] [PERSON_NAME] (Adak/Aqiqa/Shukr) 2 Ok […" at bounding box center [788, 346] width 1419 height 44
drag, startPoint x: 644, startPoint y: 350, endPoint x: 739, endPoint y: 353, distance: 95.0
click at [739, 353] on tr "MUDO340137 [PERSON_NAME] [PHONE_NUMBER] [PERSON_NAME] (Adak/Aqiqa/Shukr) 2 Ok […" at bounding box center [788, 346] width 1419 height 44
drag, startPoint x: 787, startPoint y: 346, endPoint x: 744, endPoint y: 357, distance: 44.4
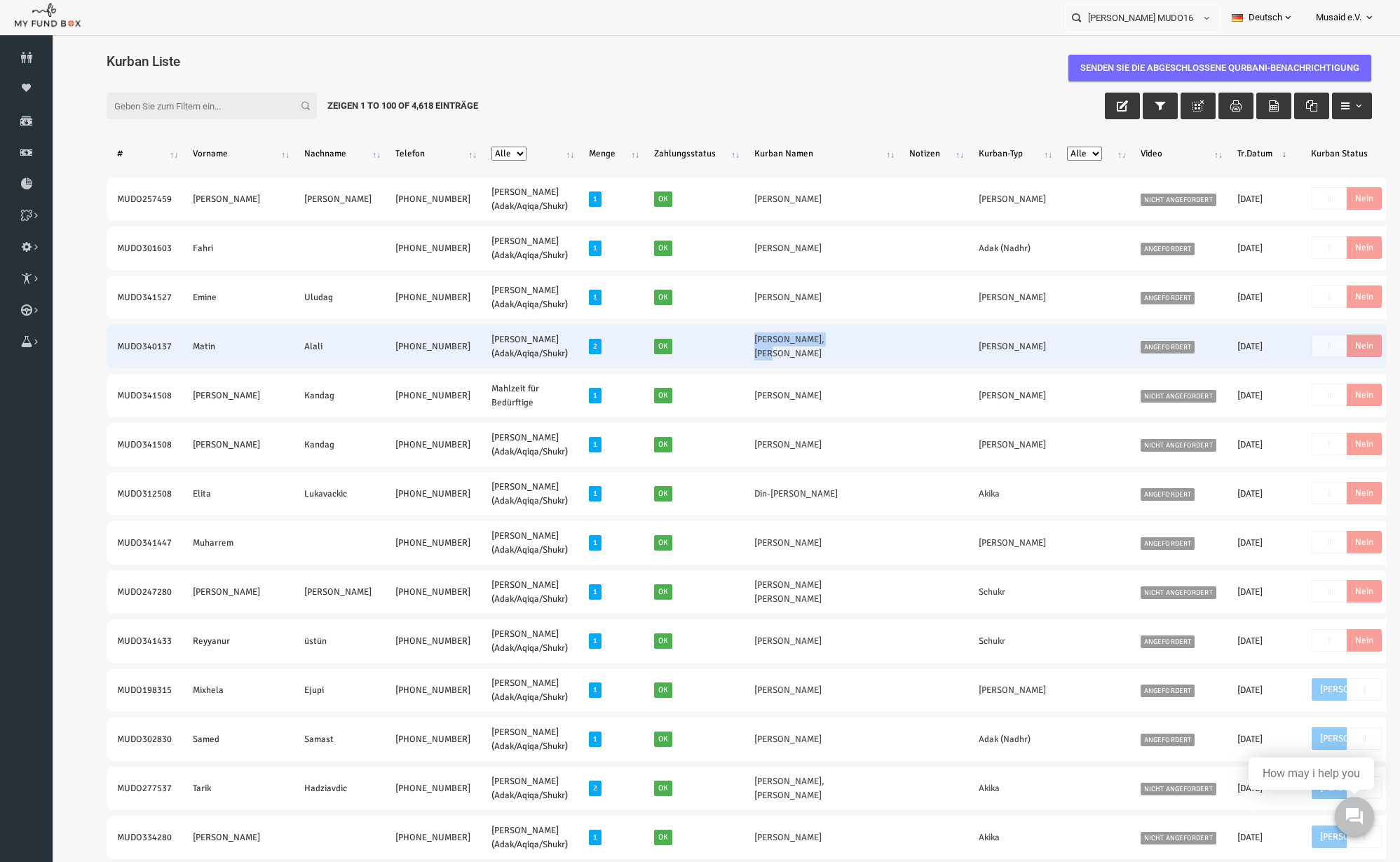
click at [744, 357] on td "[PERSON_NAME],[PERSON_NAME]" at bounding box center [794, 346] width 155 height 44
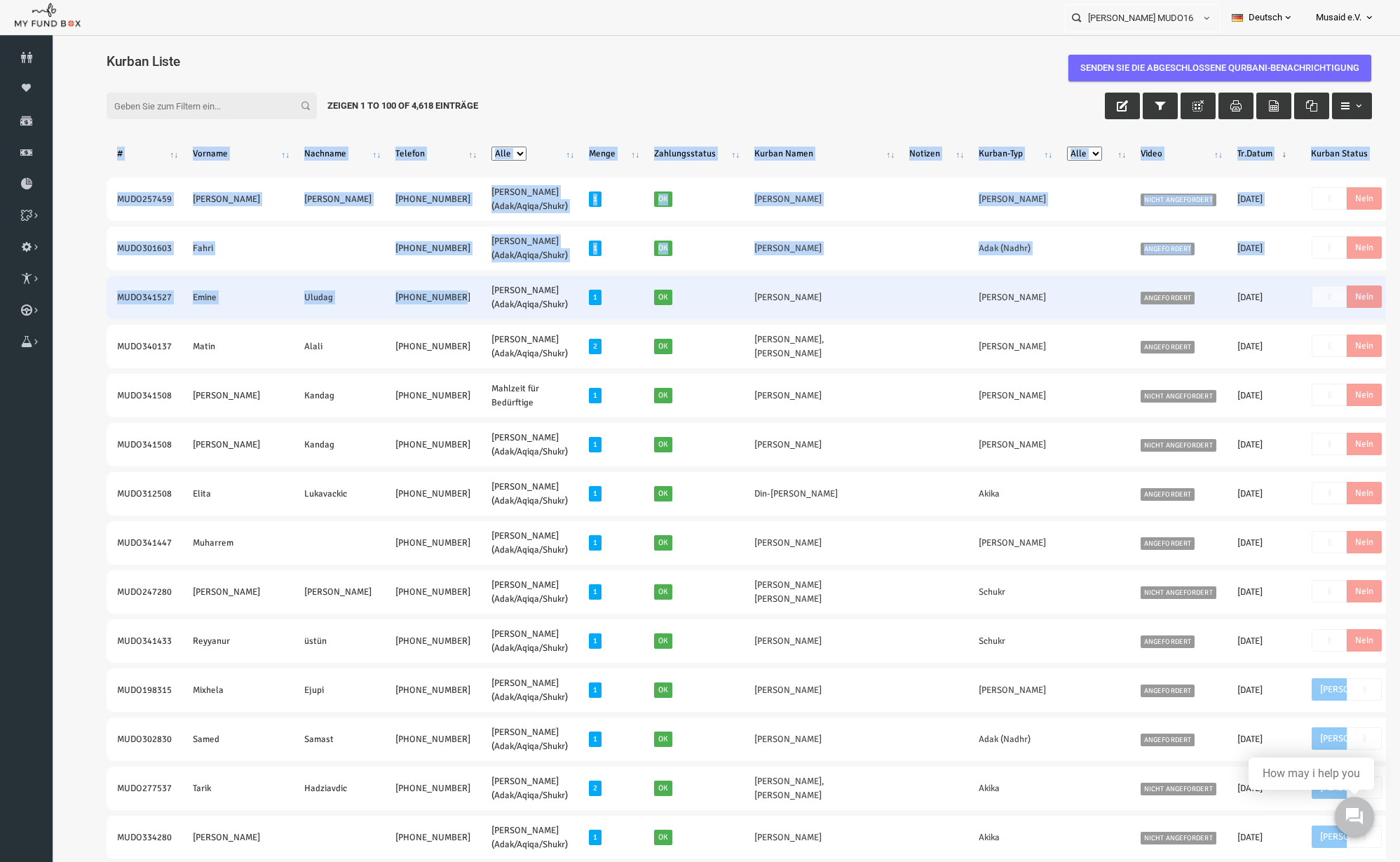
drag, startPoint x: 87, startPoint y: 305, endPoint x: 343, endPoint y: 305, distance: 256.0
click at [357, 304] on td "[PHONE_NUMBER]" at bounding box center [405, 297] width 96 height 44
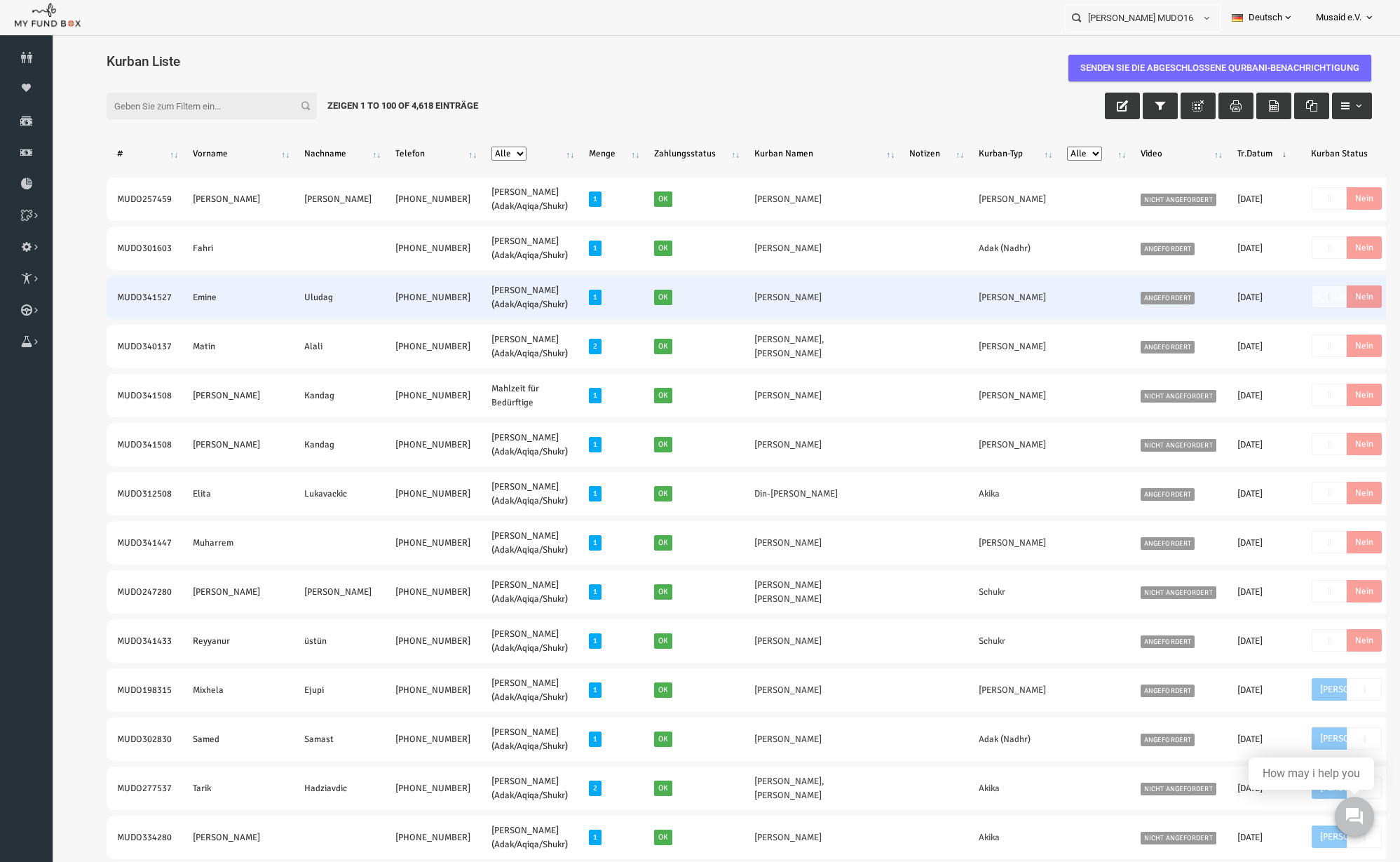
drag, startPoint x: 88, startPoint y: 302, endPoint x: 385, endPoint y: 305, distance: 297.0
click at [385, 305] on tr "MUDO341527 [PERSON_NAME] [PHONE_NUMBER] [PERSON_NAME] (Adak/Aqiqa/Shukr) 1 Ok N…" at bounding box center [788, 297] width 1419 height 44
drag, startPoint x: 628, startPoint y: 303, endPoint x: 711, endPoint y: 306, distance: 83.1
click at [711, 306] on tr "MUDO341527 [PERSON_NAME] [PHONE_NUMBER] [PERSON_NAME] (Adak/Aqiqa/Shukr) 1 Ok N…" at bounding box center [788, 297] width 1419 height 44
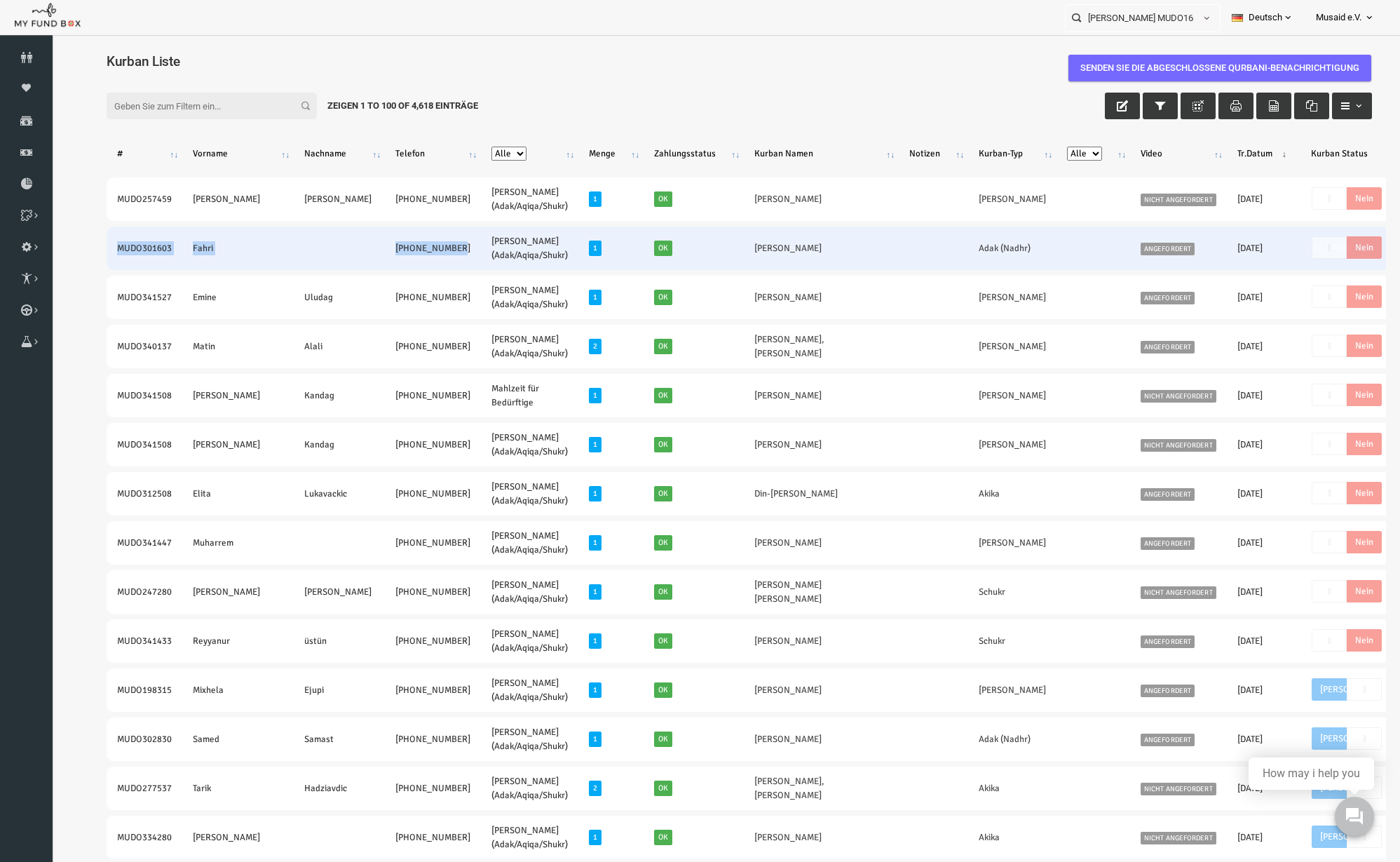
drag, startPoint x: 77, startPoint y: 257, endPoint x: 368, endPoint y: 263, distance: 291.1
click at [368, 263] on tr "MUDO301603 Fahri [PHONE_NUMBER] [PERSON_NAME] (Adak/Aqiqa/Shukr) 1 Ok [PERSON_N…" at bounding box center [788, 248] width 1419 height 44
drag, startPoint x: 657, startPoint y: 237, endPoint x: 721, endPoint y: 255, distance: 66.5
click at [721, 255] on td "[PERSON_NAME]" at bounding box center [794, 248] width 155 height 44
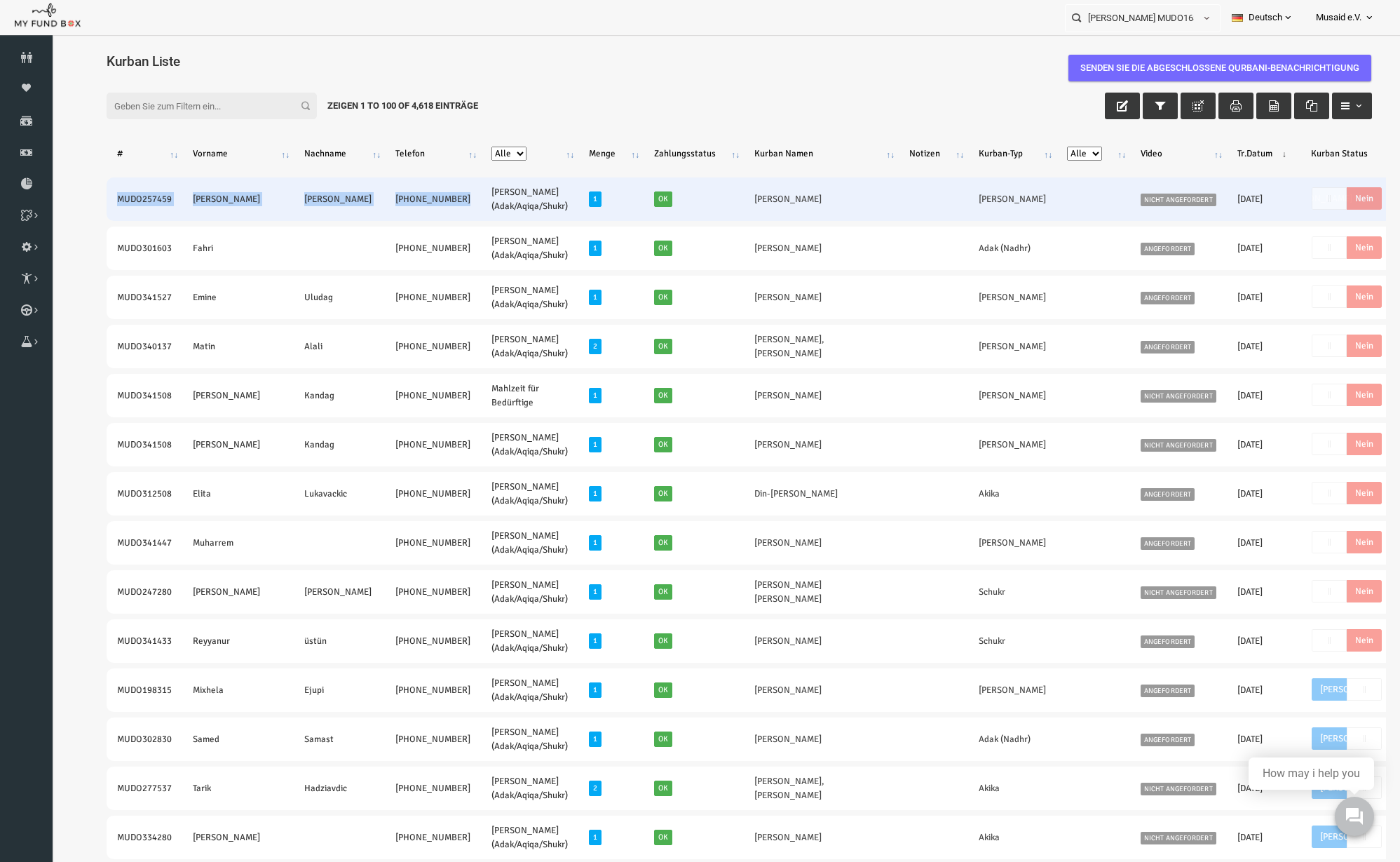
drag, startPoint x: 92, startPoint y: 197, endPoint x: 378, endPoint y: 207, distance: 286.2
click at [378, 207] on tr "MUDO257459 [PERSON_NAME] [PHONE_NUMBER] [PERSON_NAME] (Adak/Aqiqa/[PERSON_NAME]…" at bounding box center [788, 199] width 1419 height 44
click at [716, 204] on td "[PERSON_NAME]" at bounding box center [794, 199] width 155 height 44
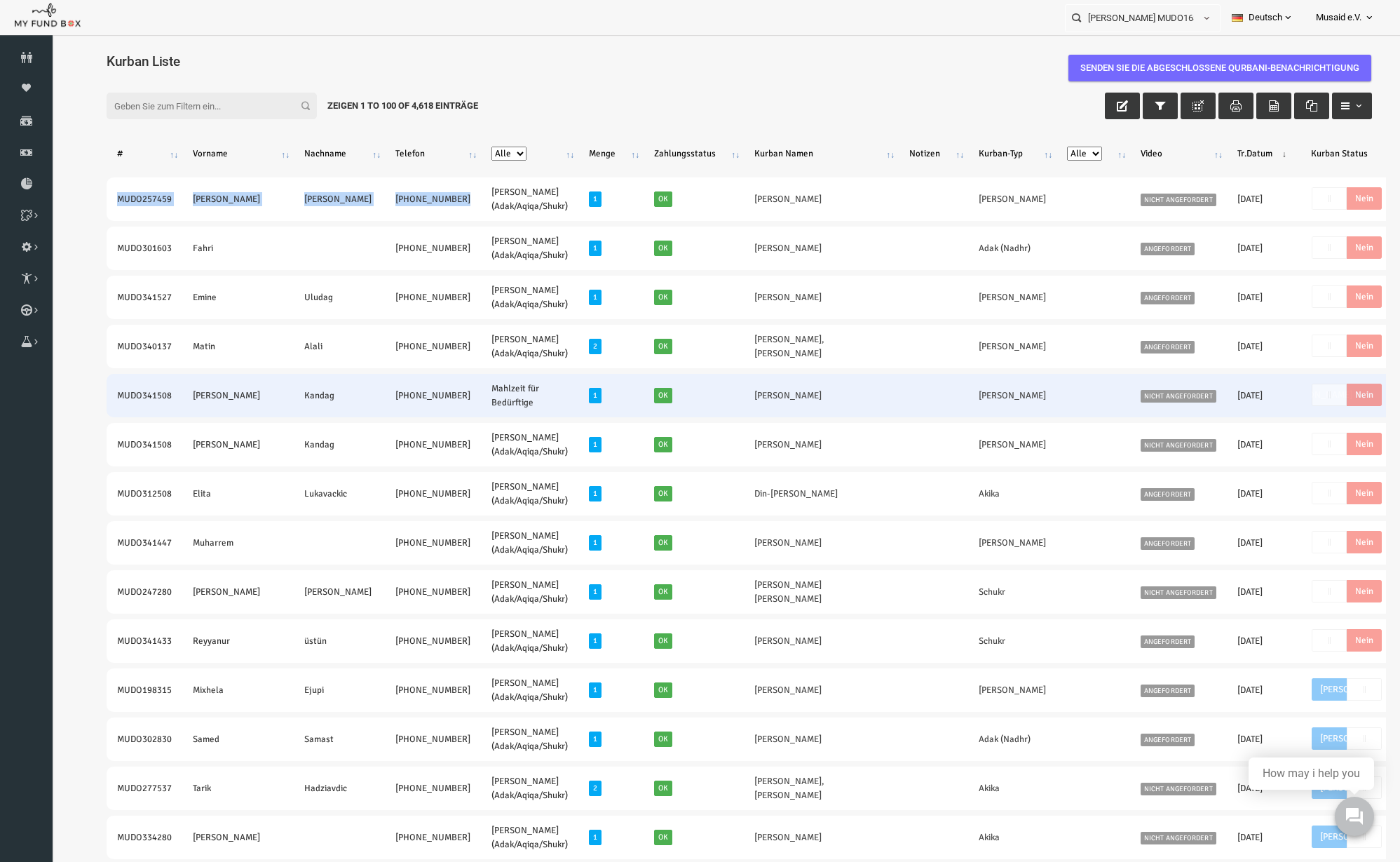
drag, startPoint x: 80, startPoint y: 397, endPoint x: 358, endPoint y: 407, distance: 278.2
click at [358, 407] on tr "MUDO341508 [PERSON_NAME] [PHONE_NUMBER] Mahlzeit für Bedürftige 1 Ok Said Kanda…" at bounding box center [788, 396] width 1419 height 44
drag, startPoint x: 708, startPoint y: 396, endPoint x: 652, endPoint y: 400, distance: 56.1
click at [716, 400] on td "[PERSON_NAME]" at bounding box center [794, 396] width 155 height 44
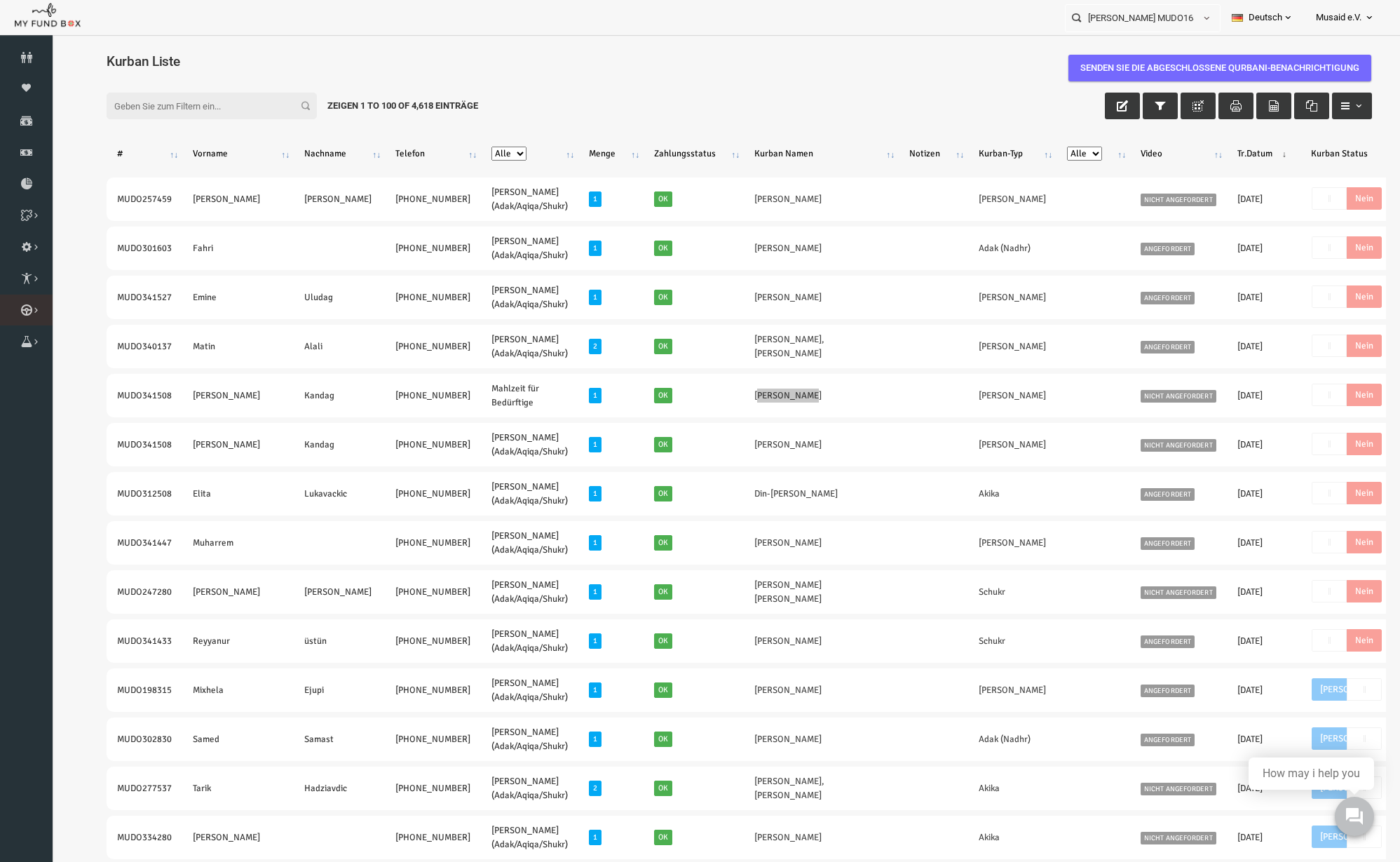
click at [0, 0] on link "Kurban Liste" at bounding box center [0, 0] width 0 height 0
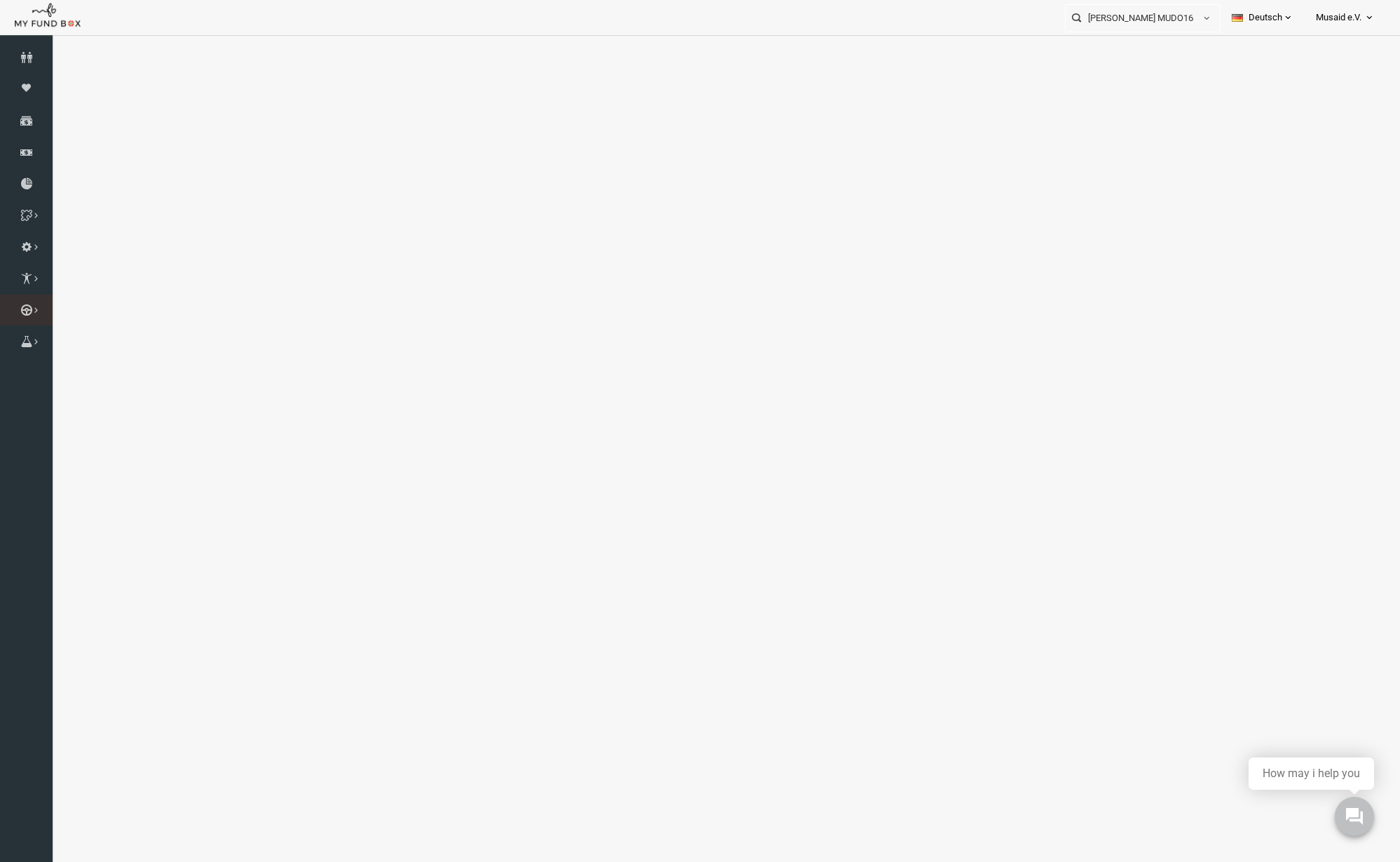
select select "100"
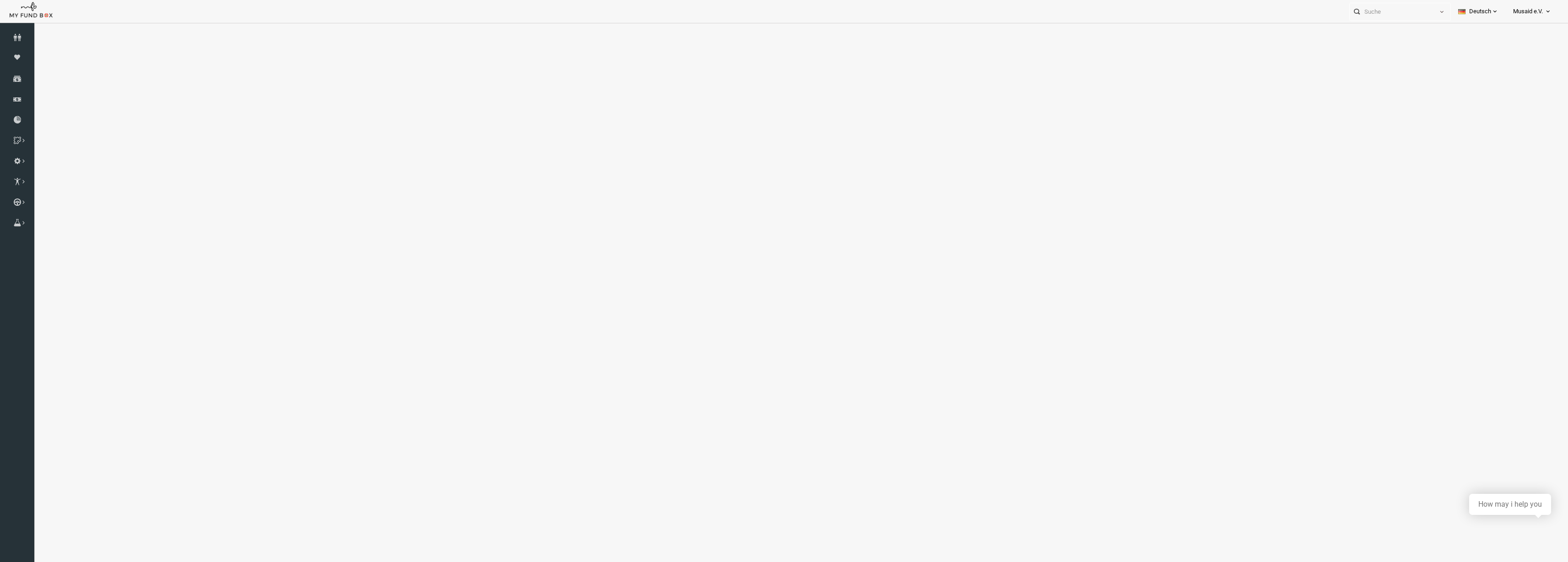
select select "100"
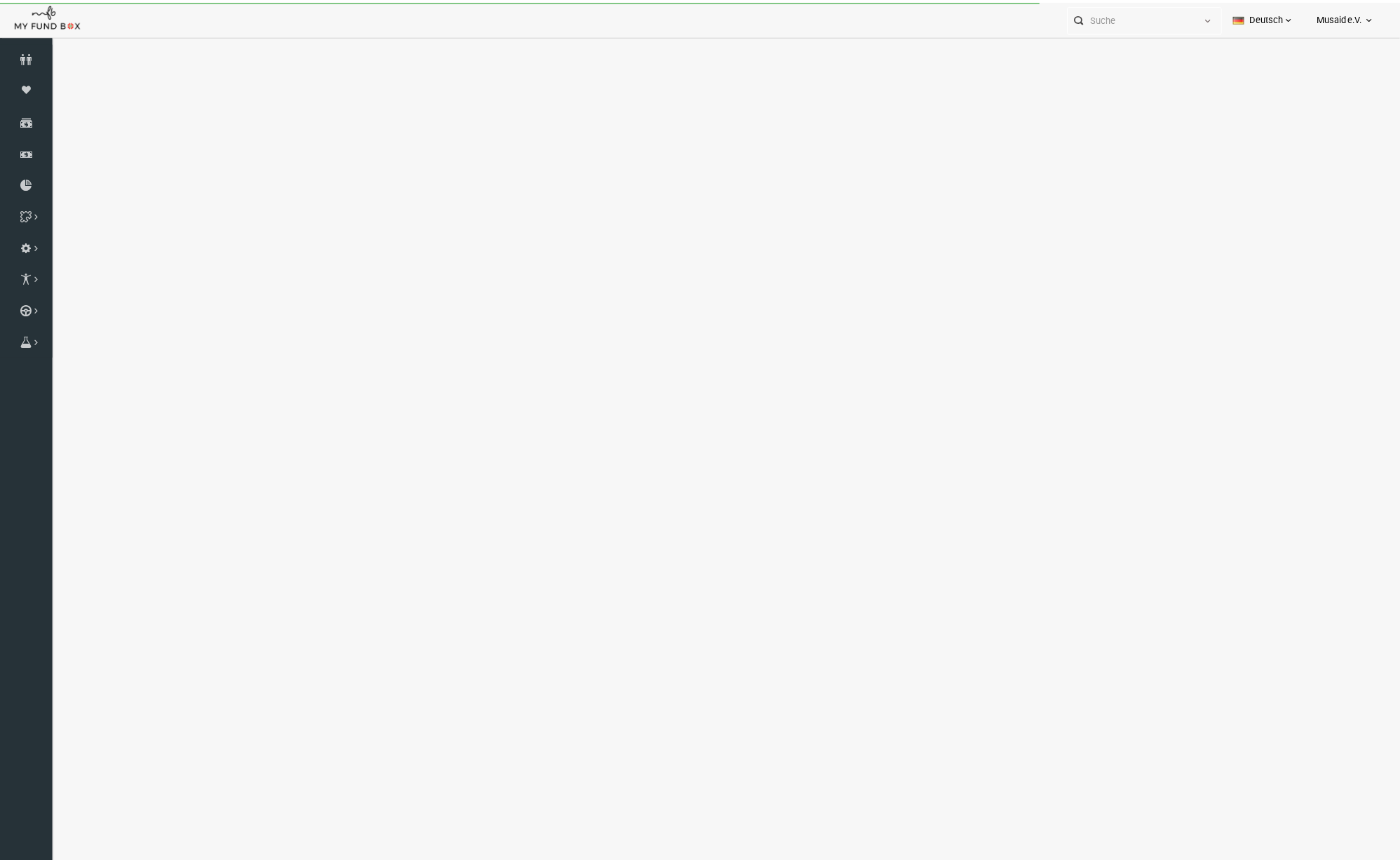
select select "100"
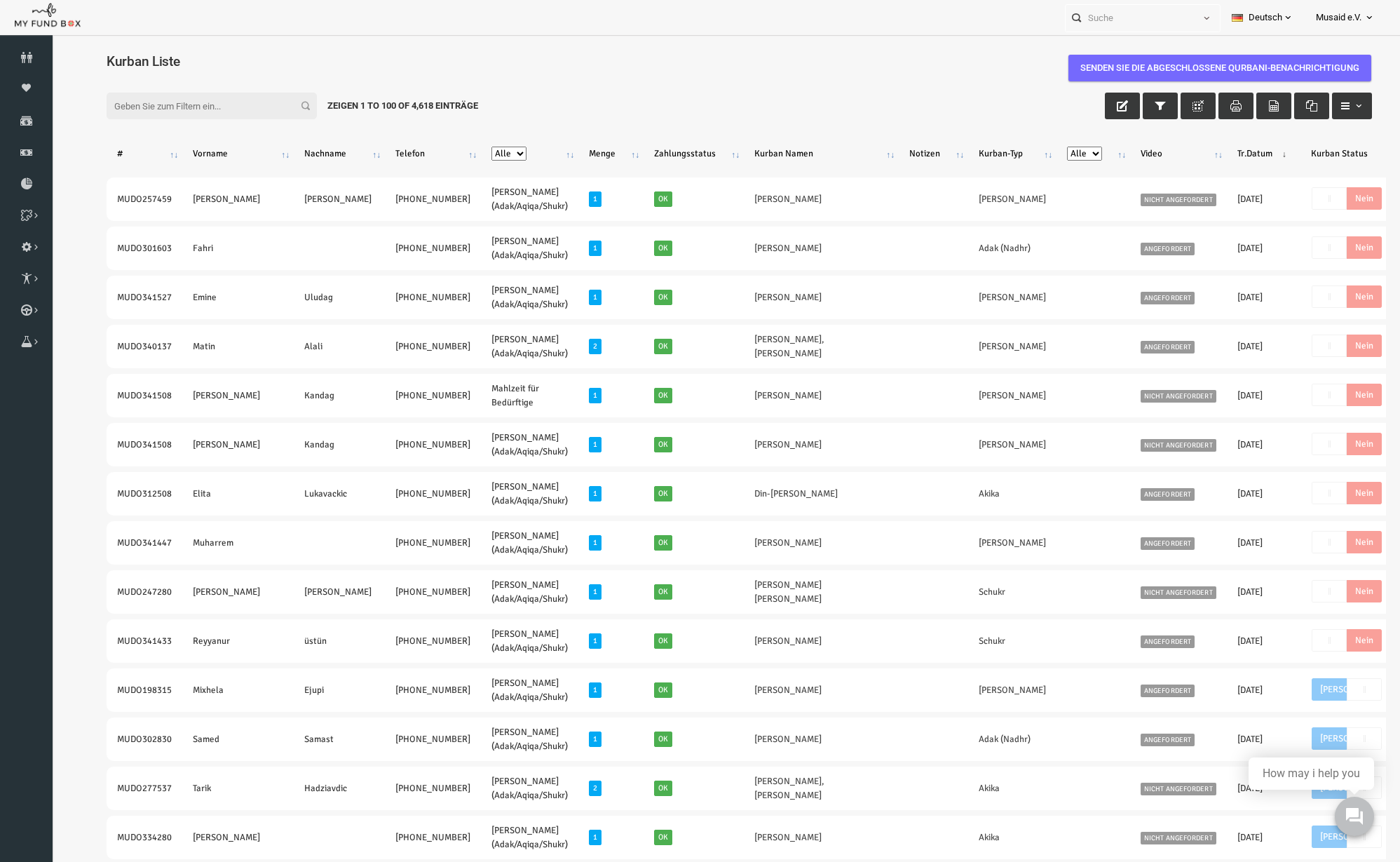
click at [420, 86] on div "Filter: Zeigen 1 to 100 of 4,618 Einträge" at bounding box center [712, 105] width 1294 height 55
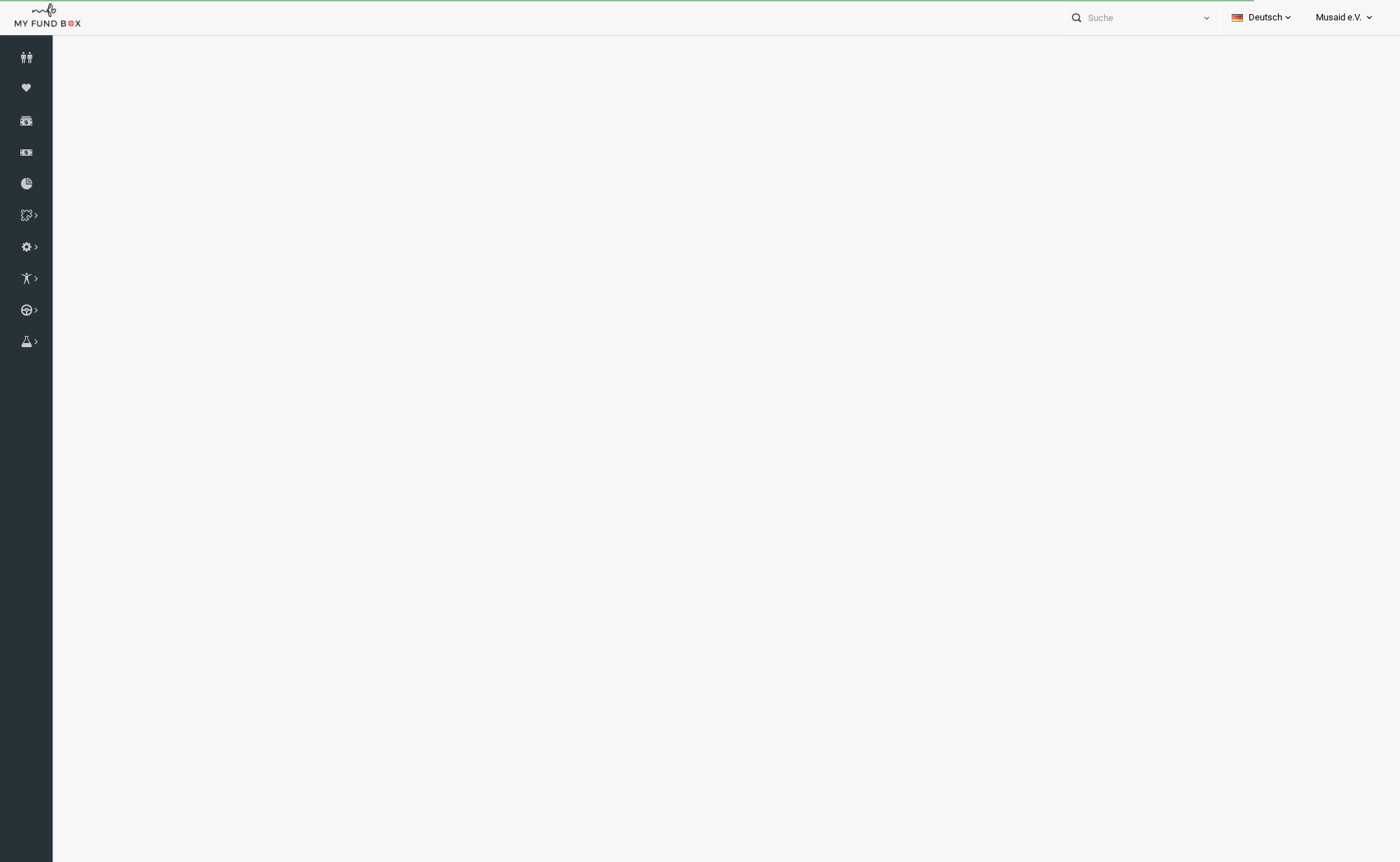
select select "100"
